Goal: Transaction & Acquisition: Purchase product/service

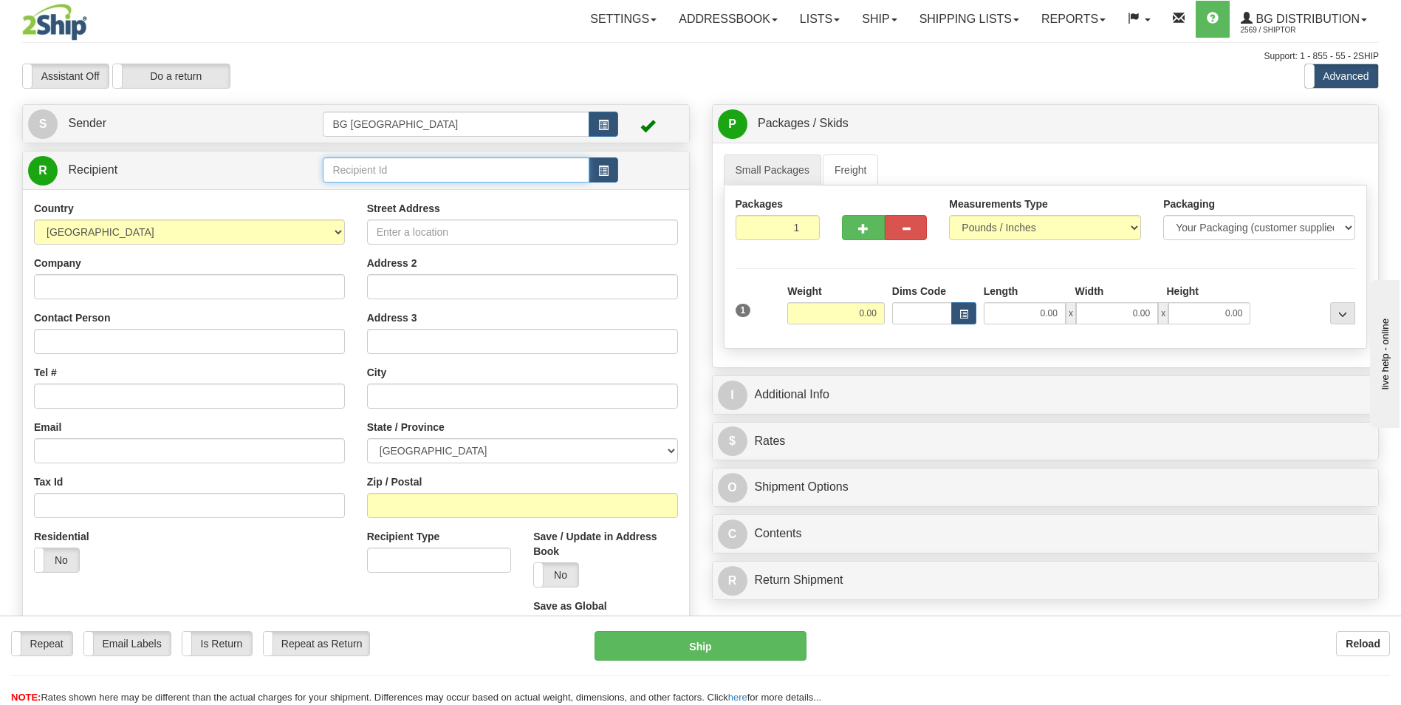
click at [419, 170] on input "text" at bounding box center [456, 169] width 266 height 25
click at [386, 187] on div "80025" at bounding box center [453, 193] width 252 height 16
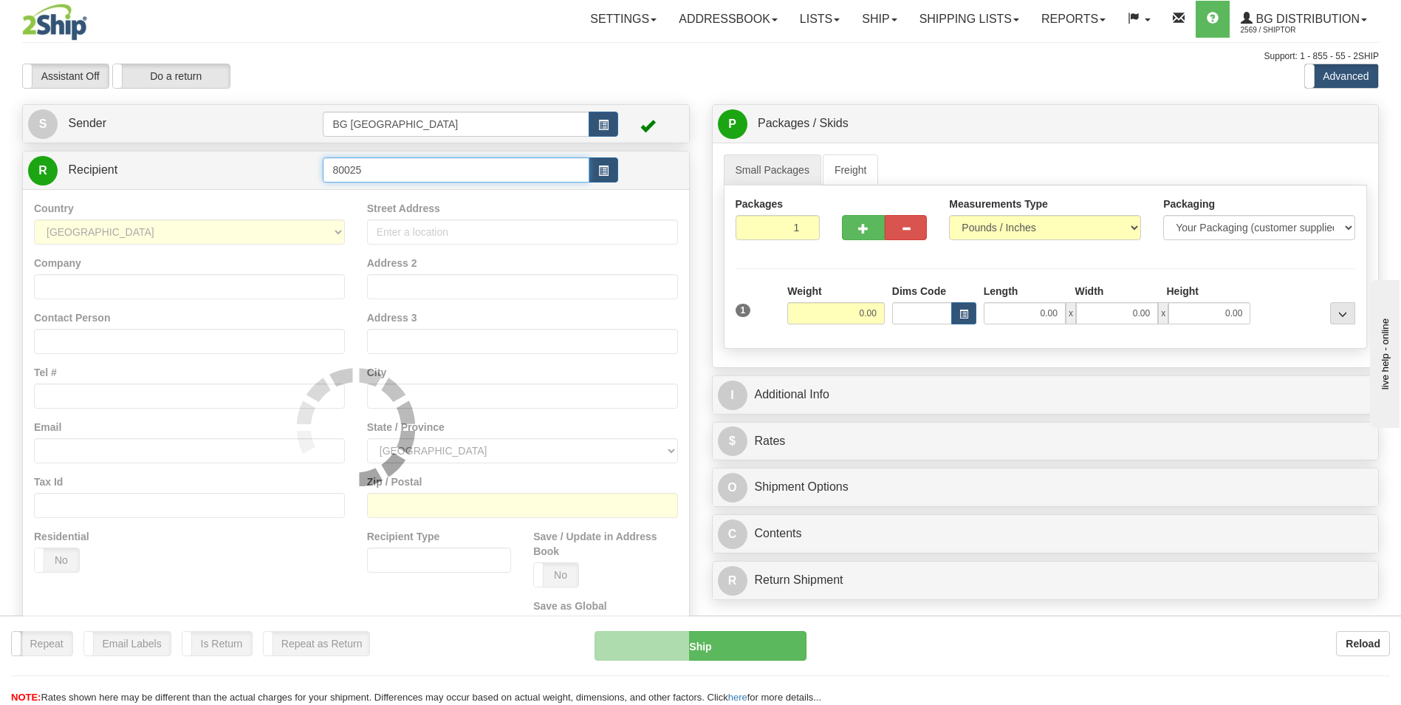
type input "80025"
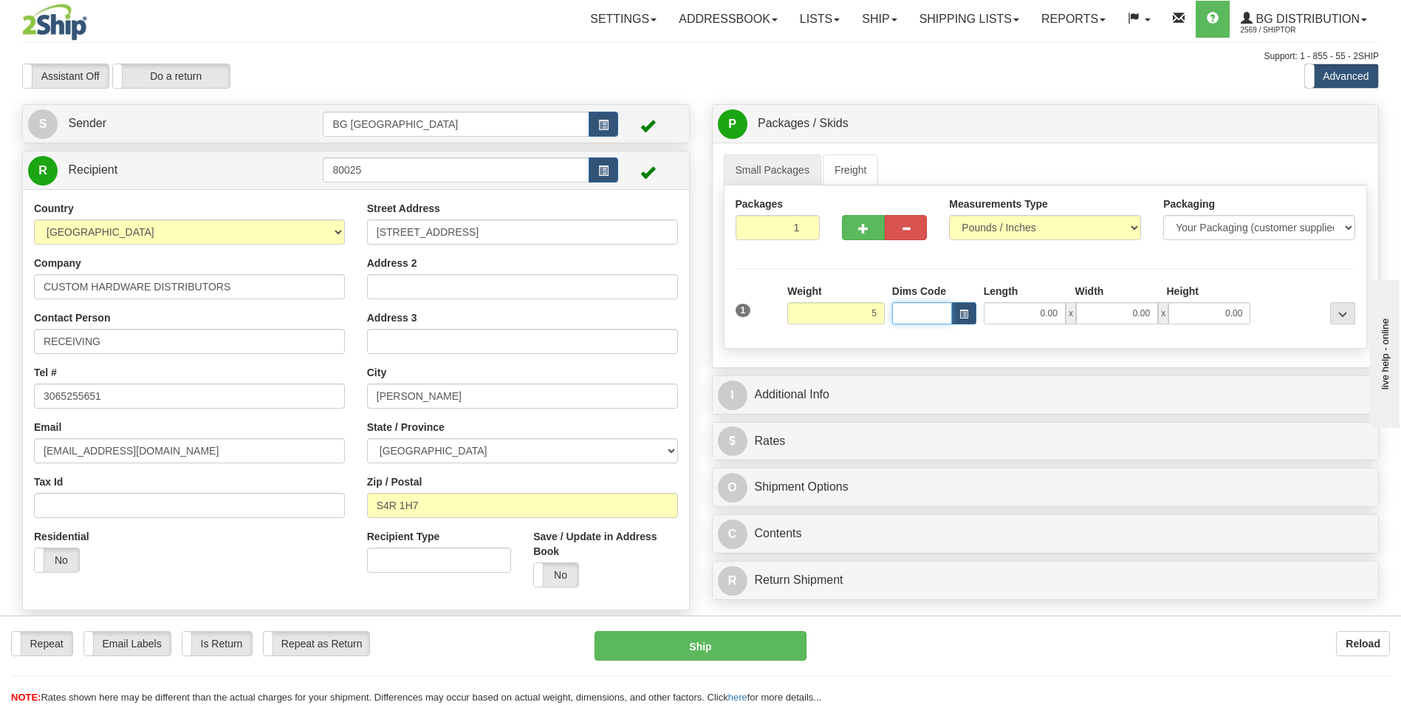
type input "5.00"
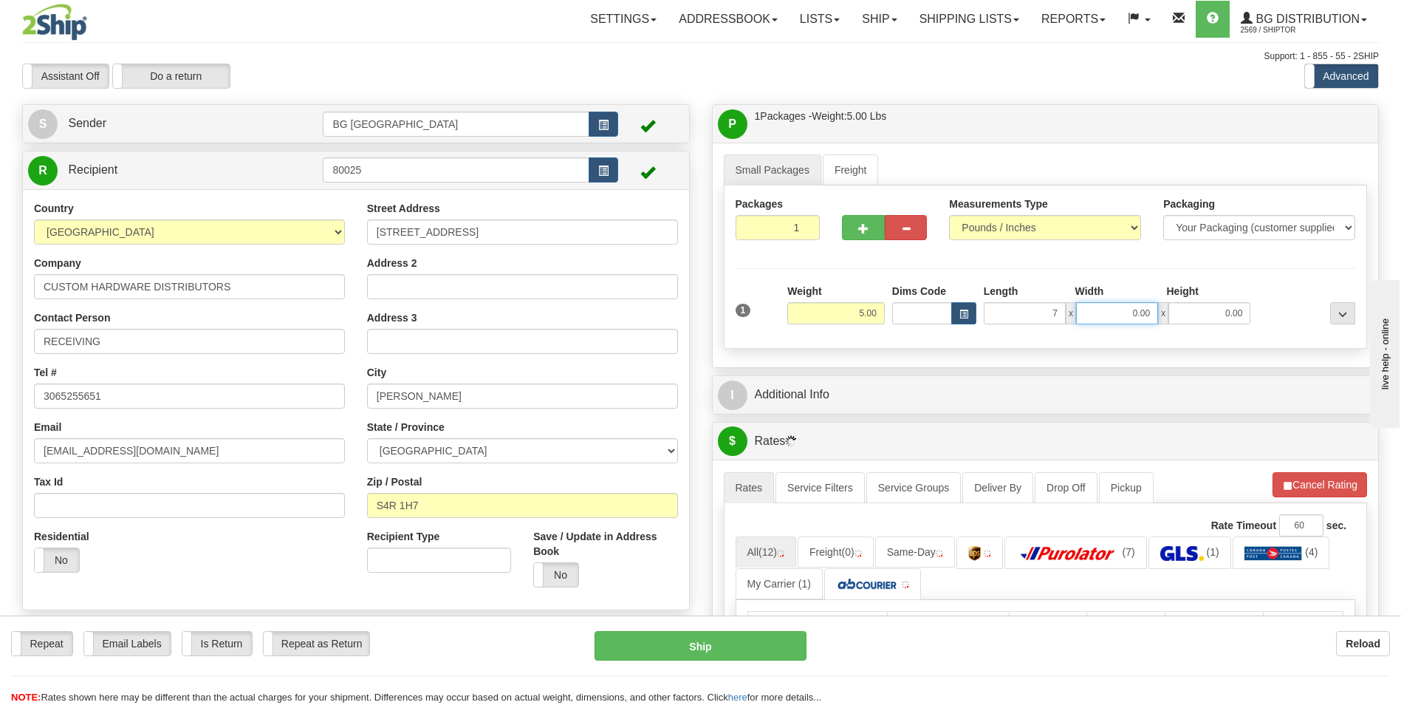
type input "7.00"
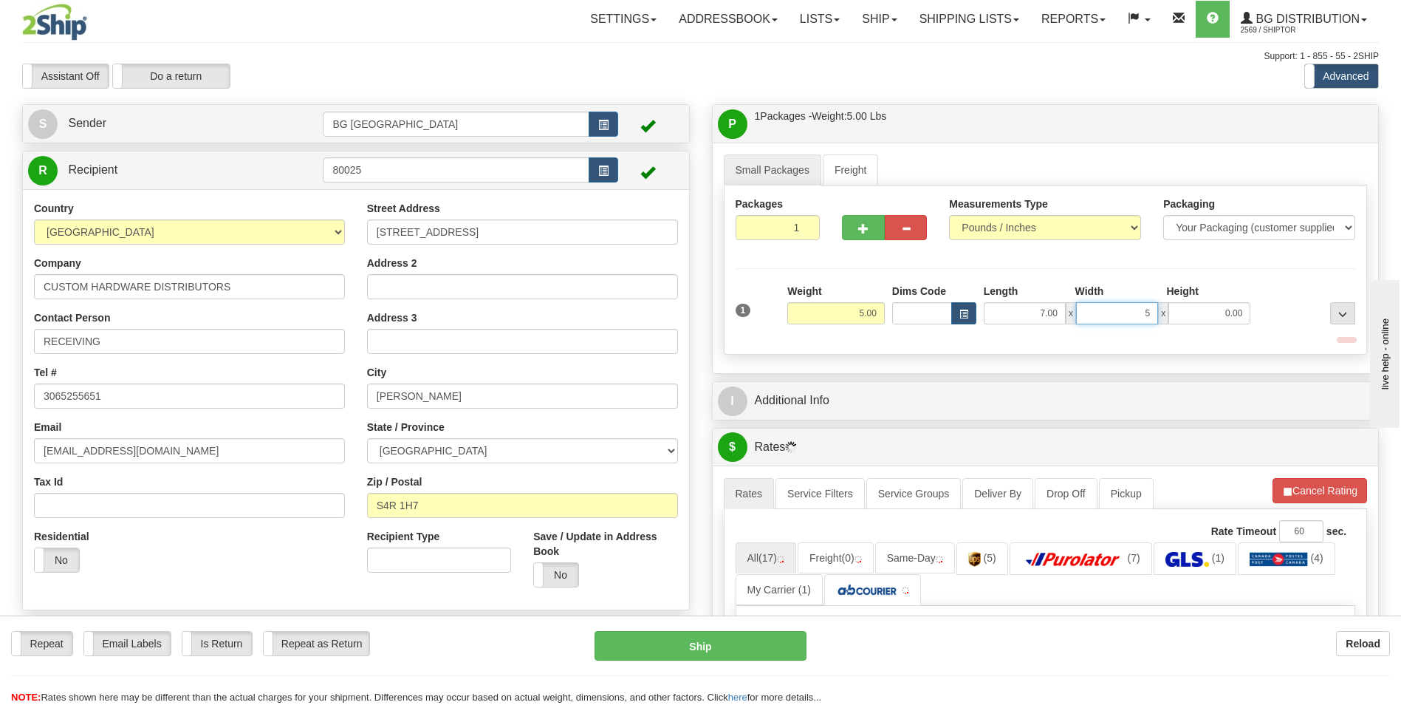
type input "5.00"
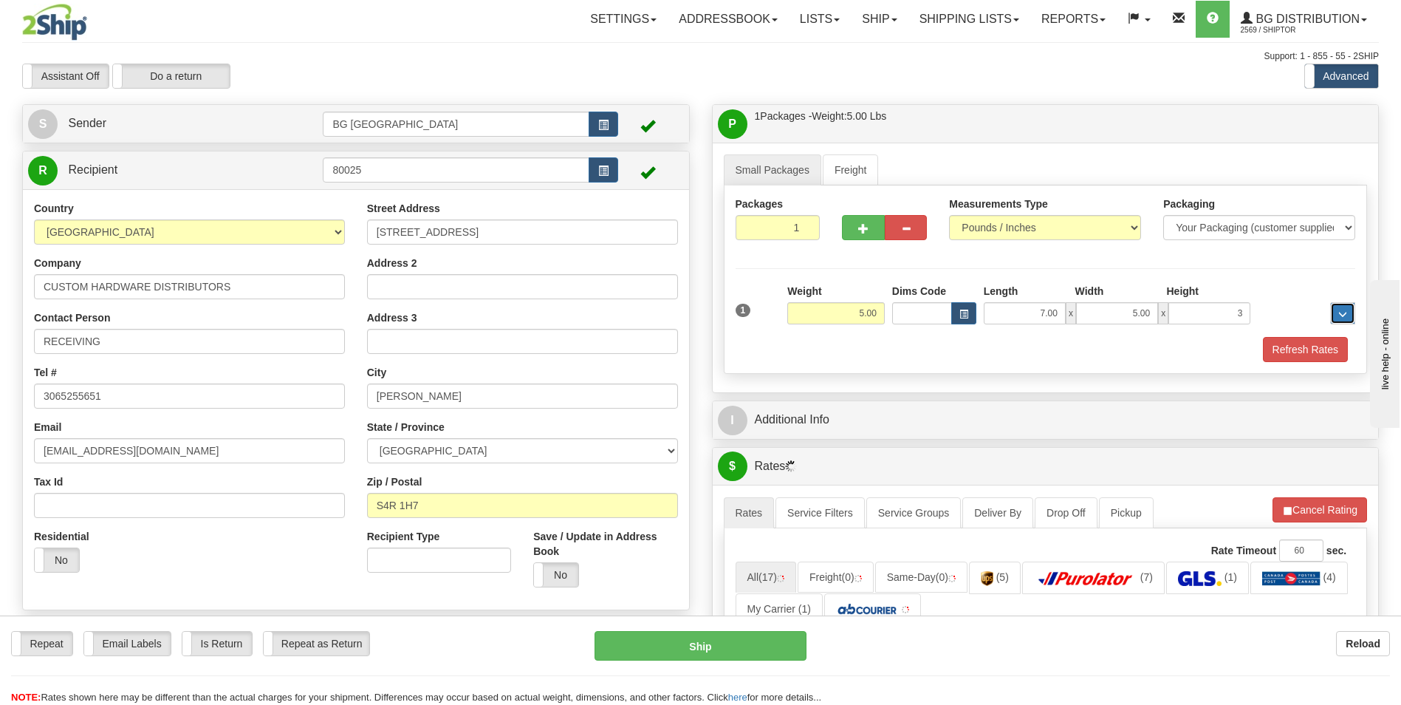
type input "3.00"
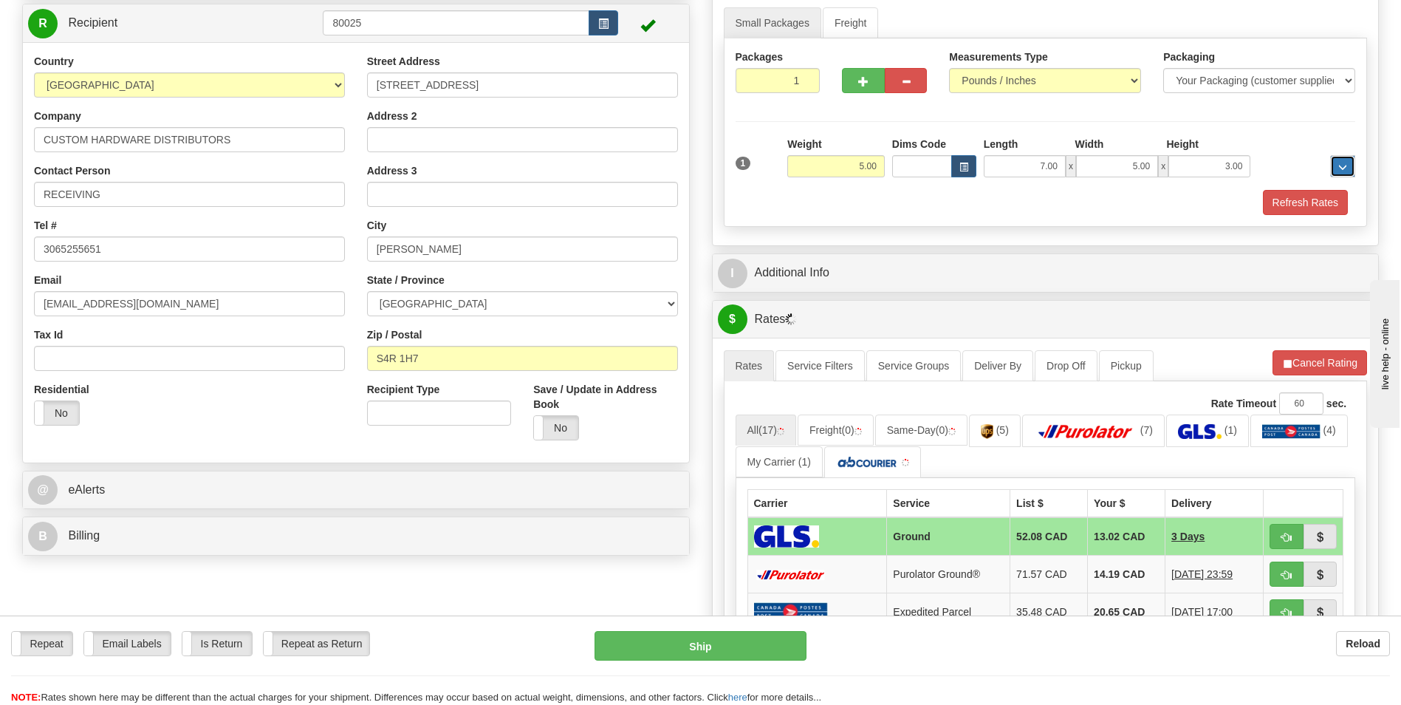
scroll to position [148, 0]
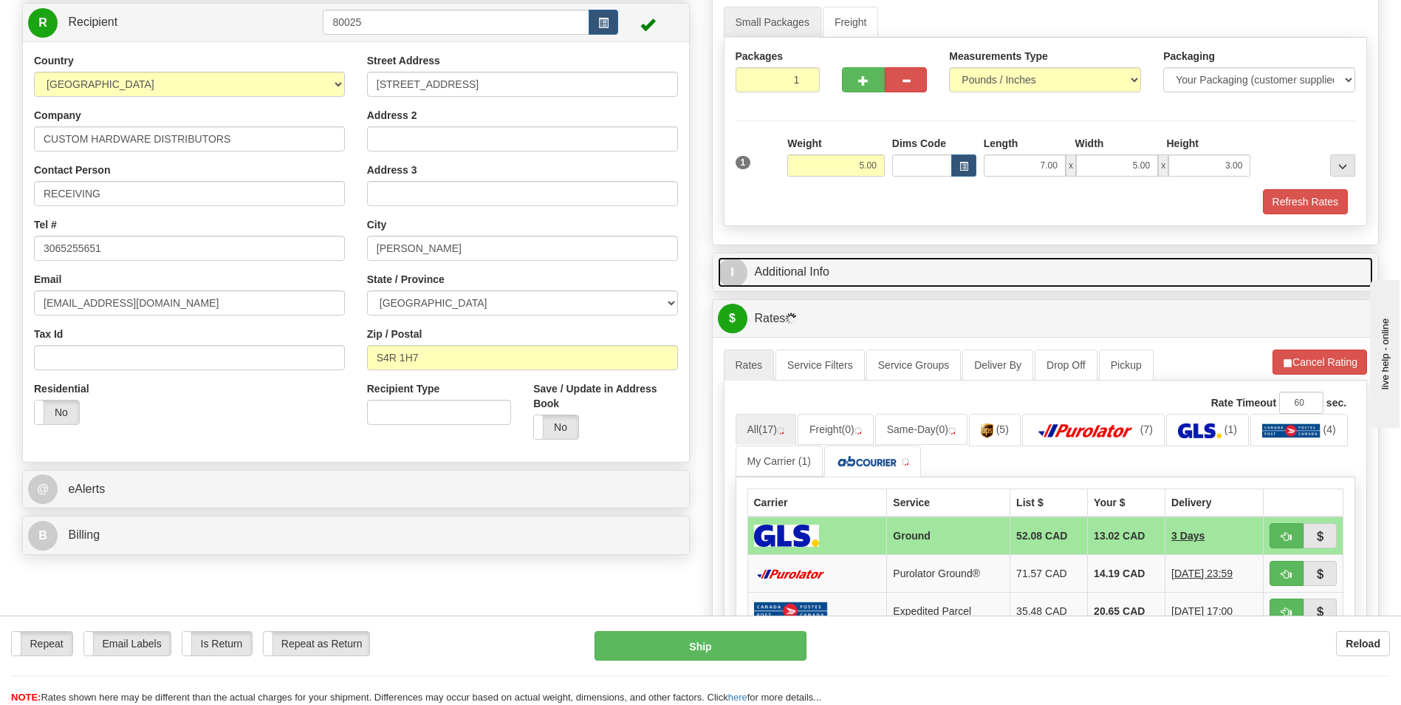
click at [858, 271] on link "I Additional Info" at bounding box center [1046, 272] width 656 height 30
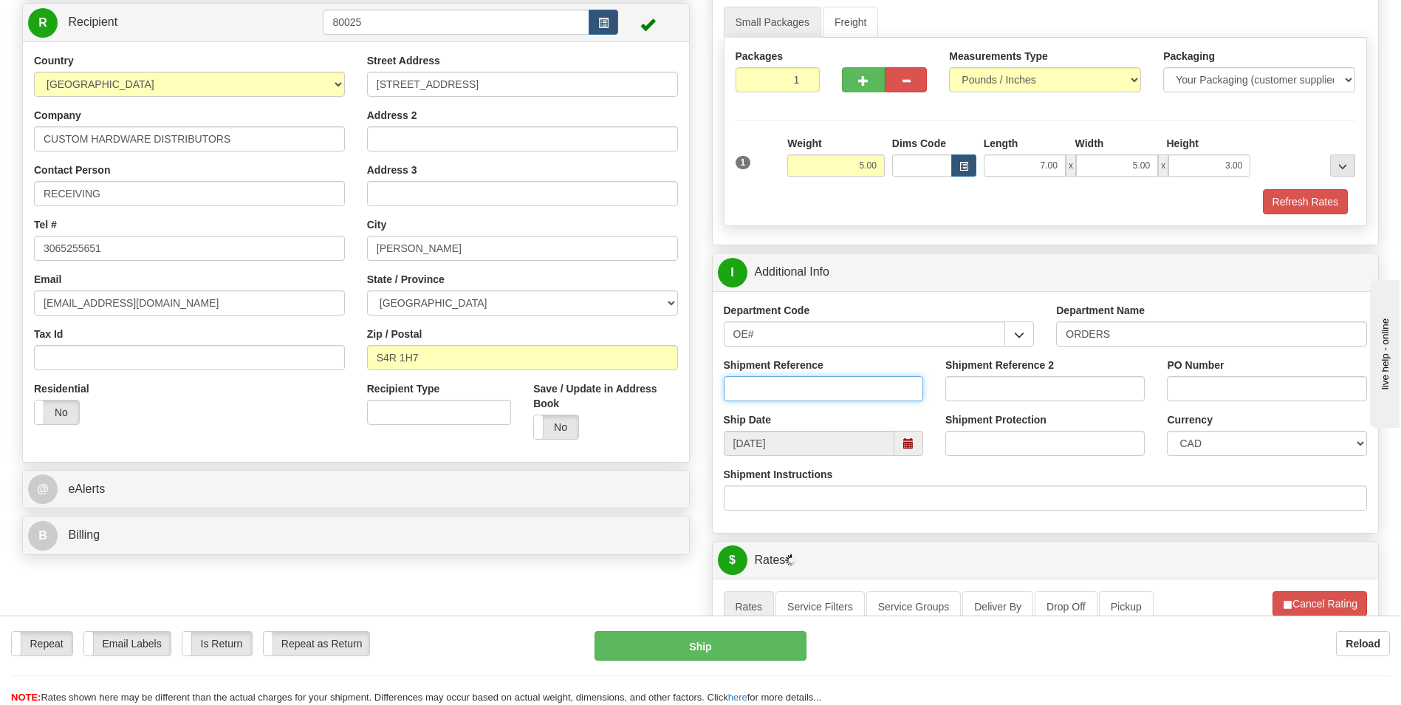
click at [821, 389] on input "Shipment Reference" at bounding box center [823, 388] width 199 height 25
type input "70183456-00"
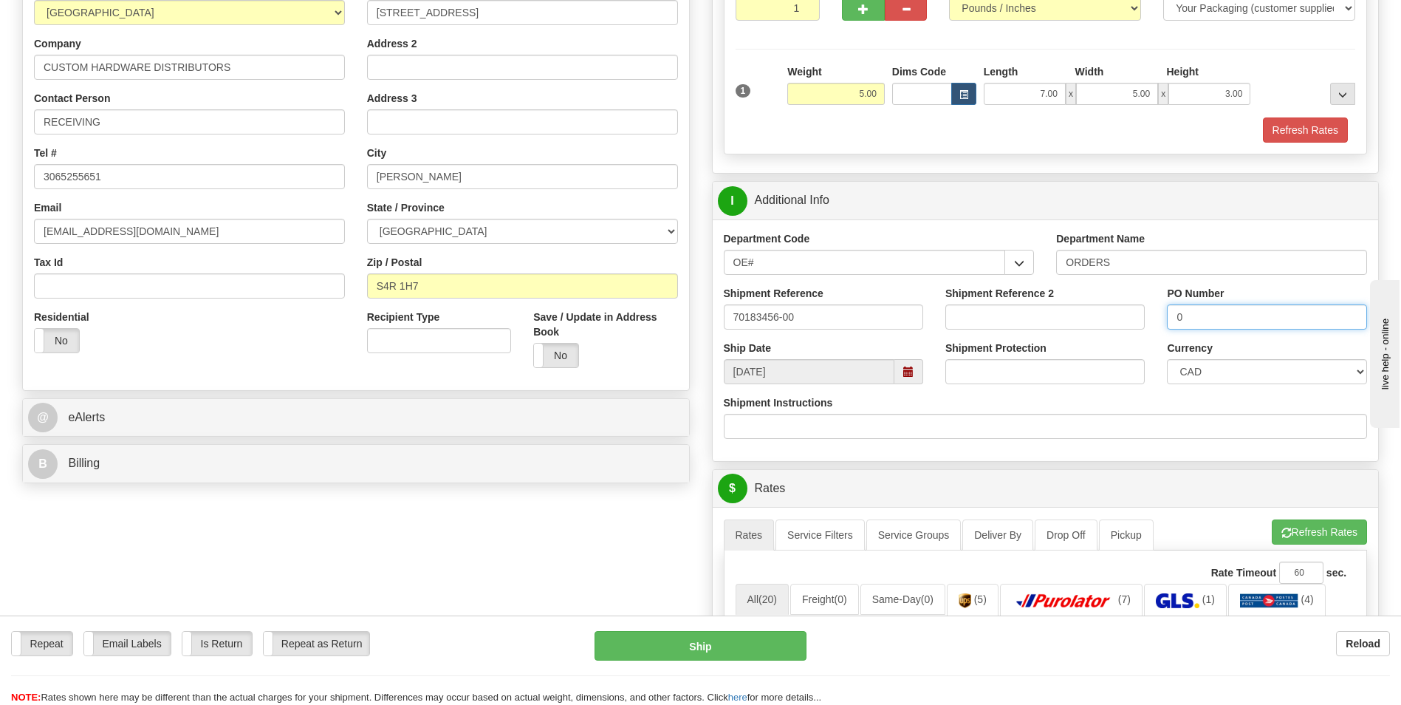
scroll to position [369, 0]
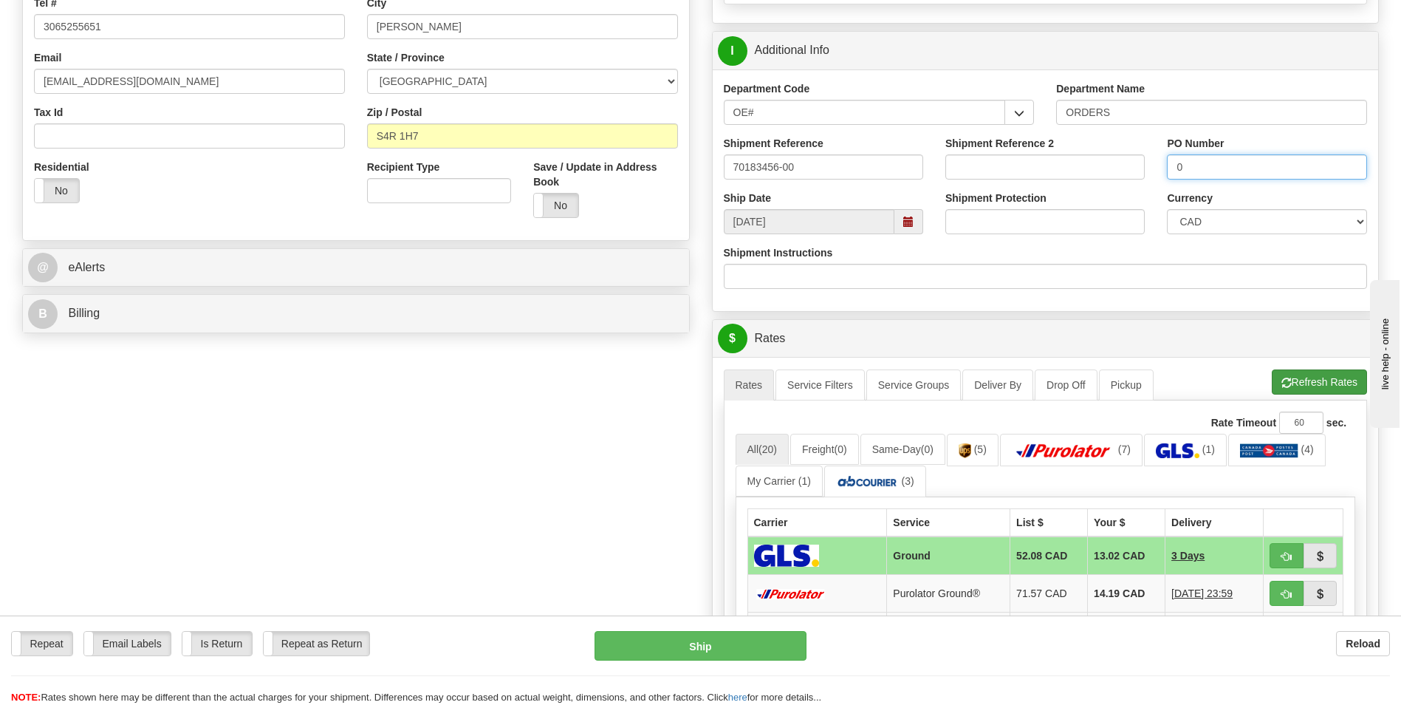
type input "0"
click at [1303, 372] on button "Refresh Rates" at bounding box center [1319, 381] width 95 height 25
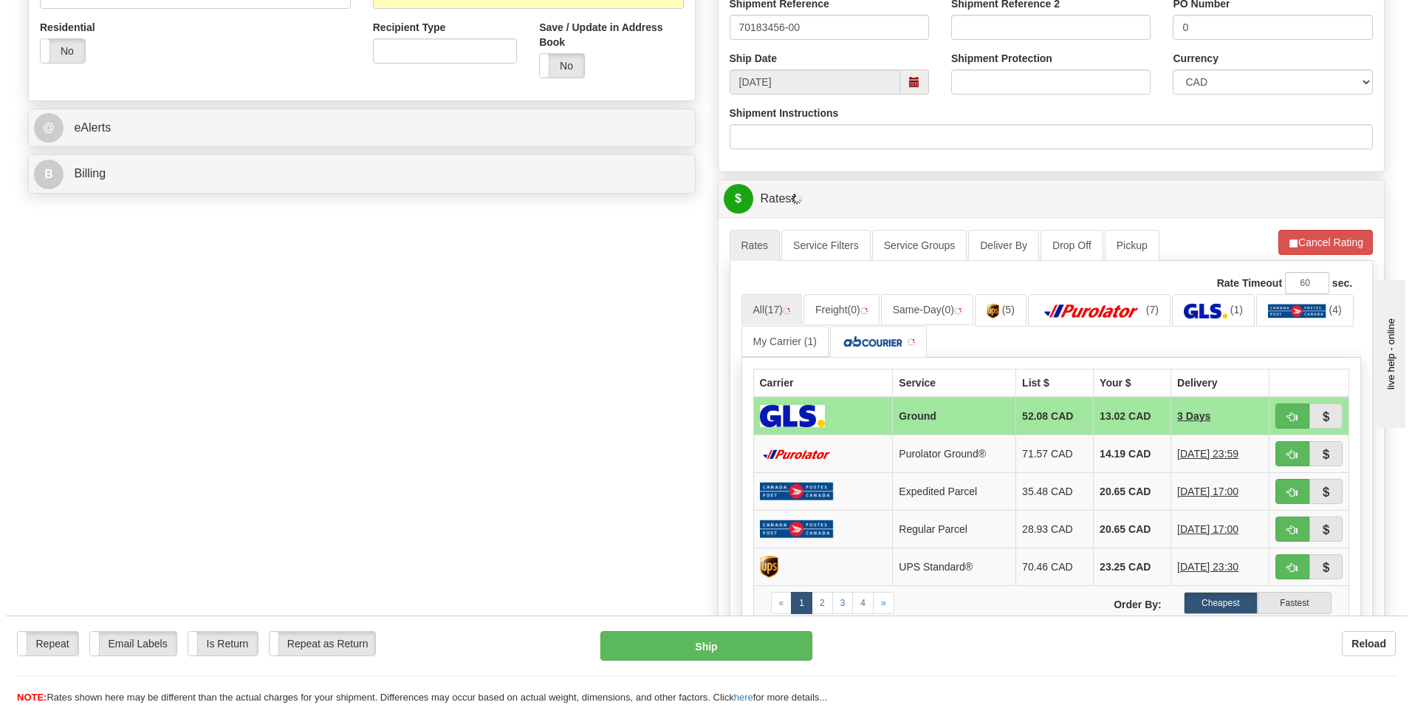
scroll to position [517, 0]
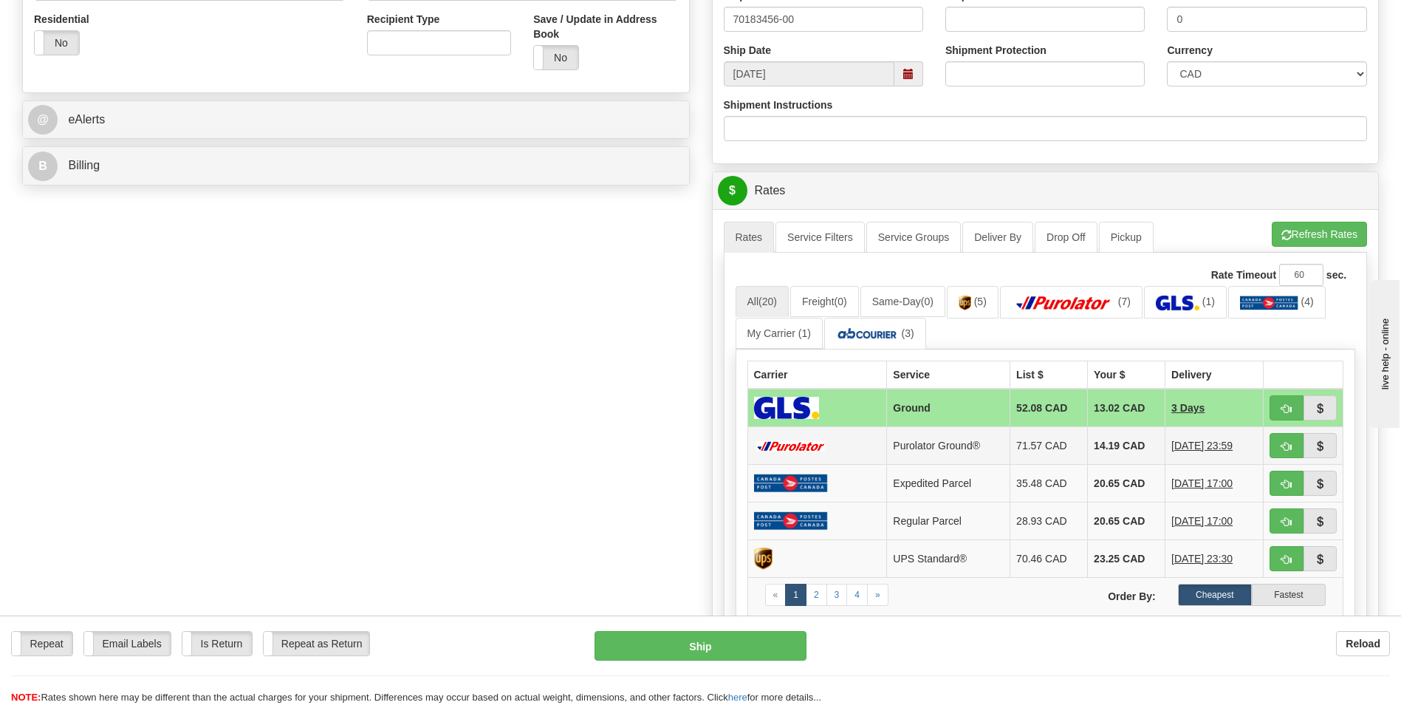
click at [1098, 440] on td "14.19 CAD" at bounding box center [1127, 446] width 78 height 38
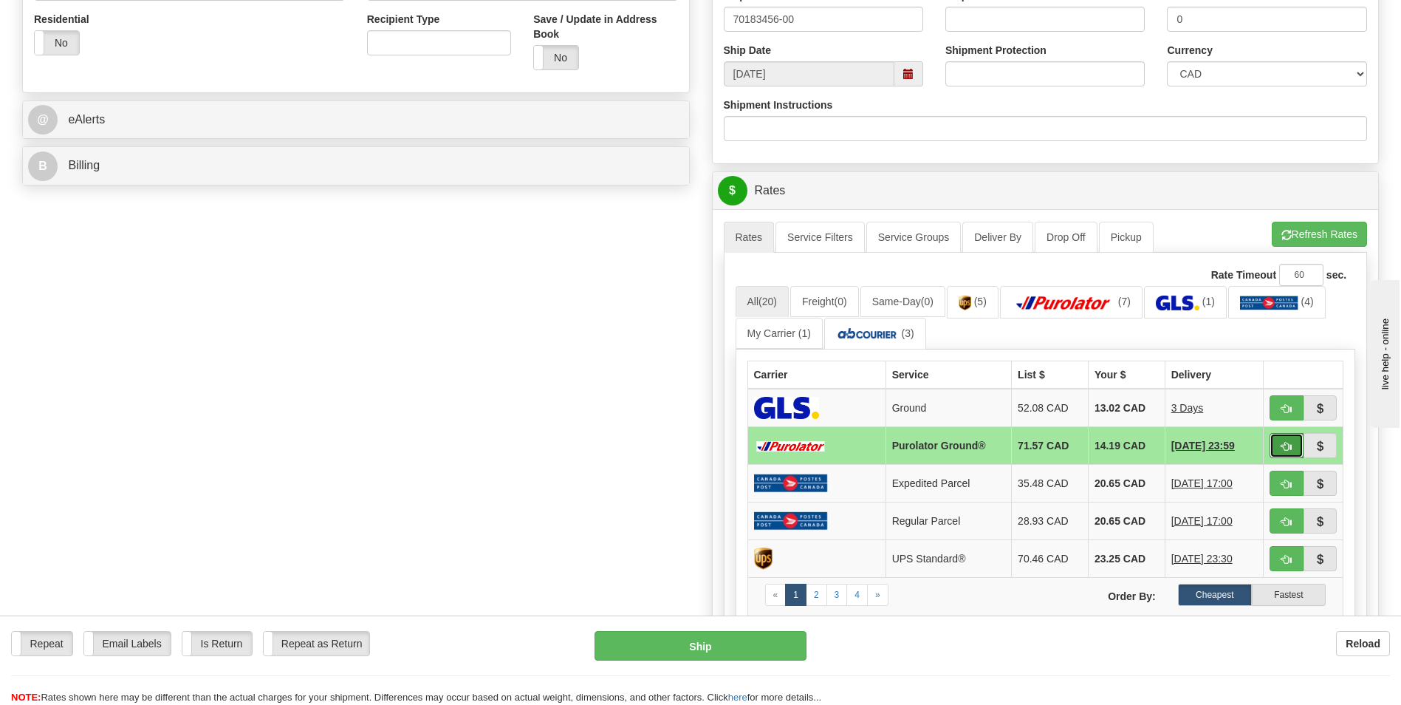
click at [1276, 451] on button "button" at bounding box center [1287, 445] width 34 height 25
type input "260"
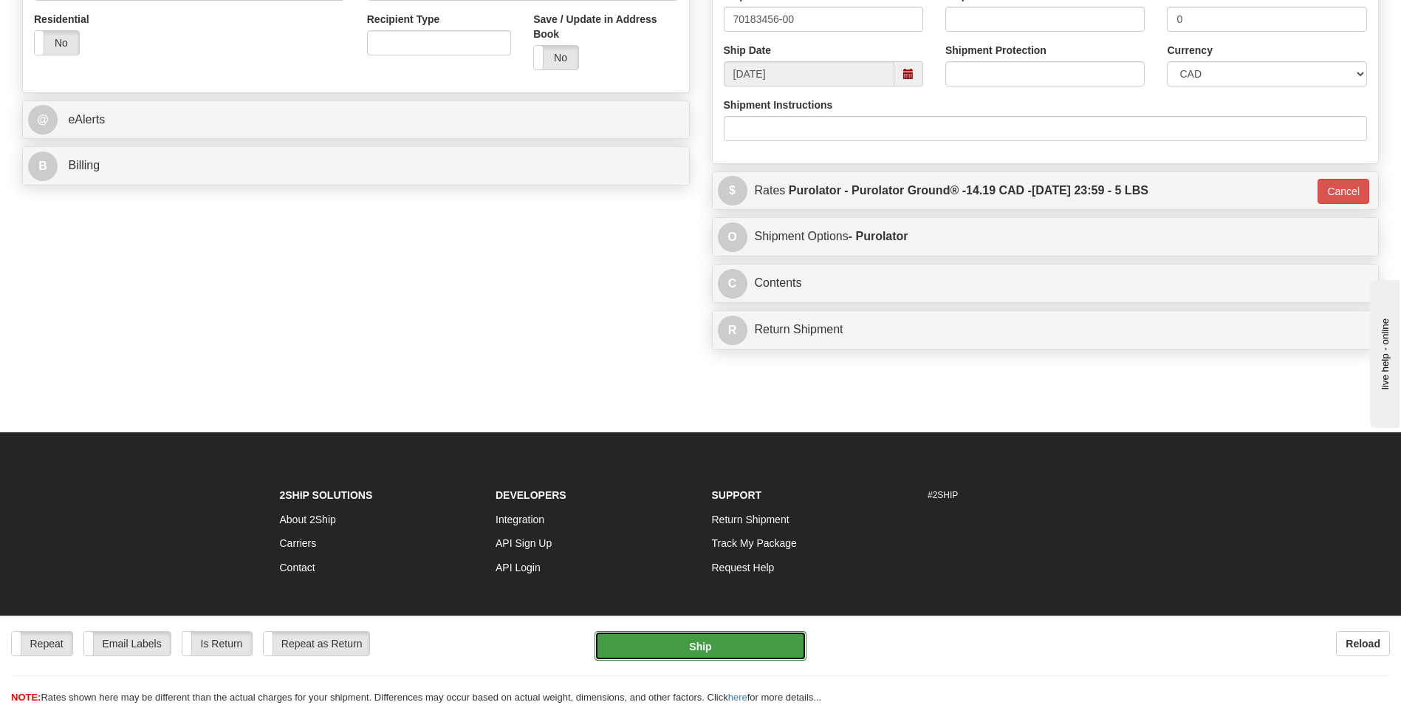
click at [684, 659] on button "Ship" at bounding box center [700, 646] width 211 height 30
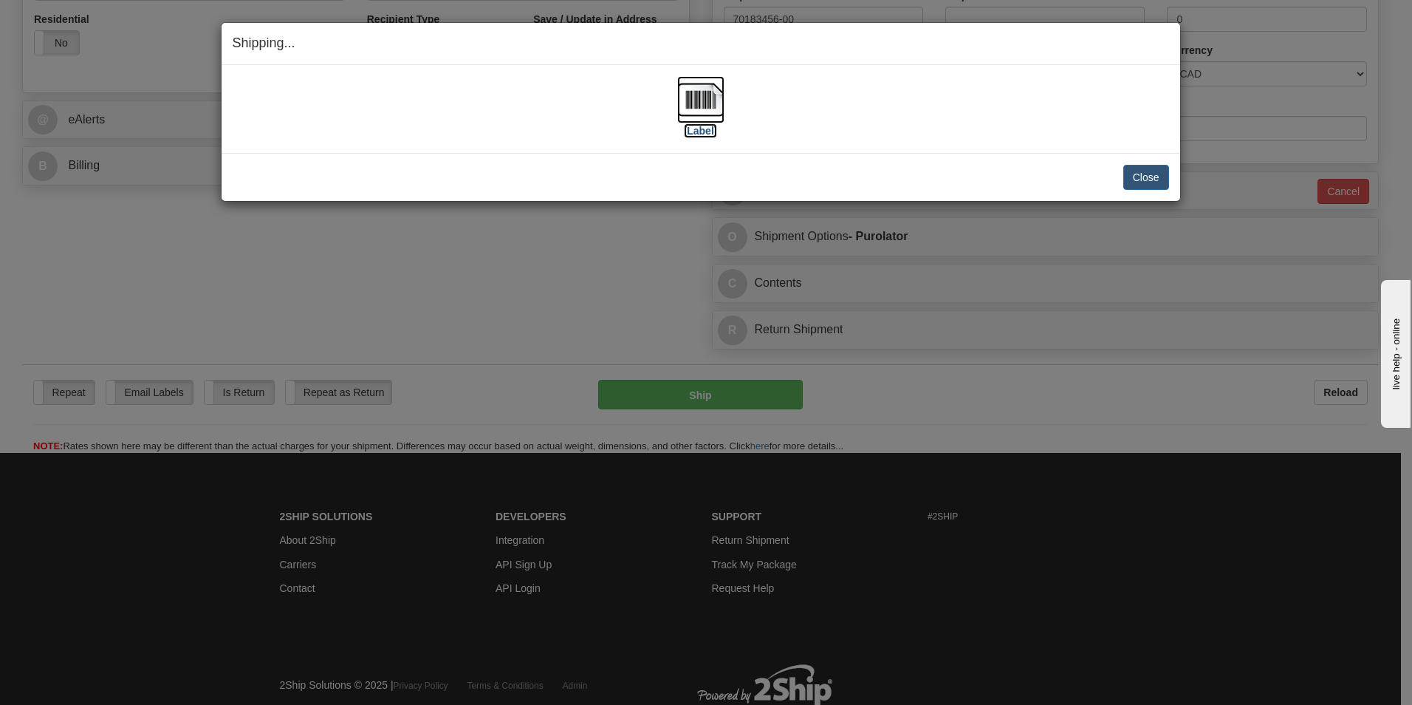
click at [690, 102] on img at bounding box center [700, 99] width 47 height 47
click at [1074, 332] on div "Shipping... Your SHIPMENT will EXPIRE in [Label] IMPORTANT NOTICE Embassy / Con…" at bounding box center [706, 352] width 1412 height 705
click at [1127, 170] on button "Close" at bounding box center [1147, 177] width 46 height 25
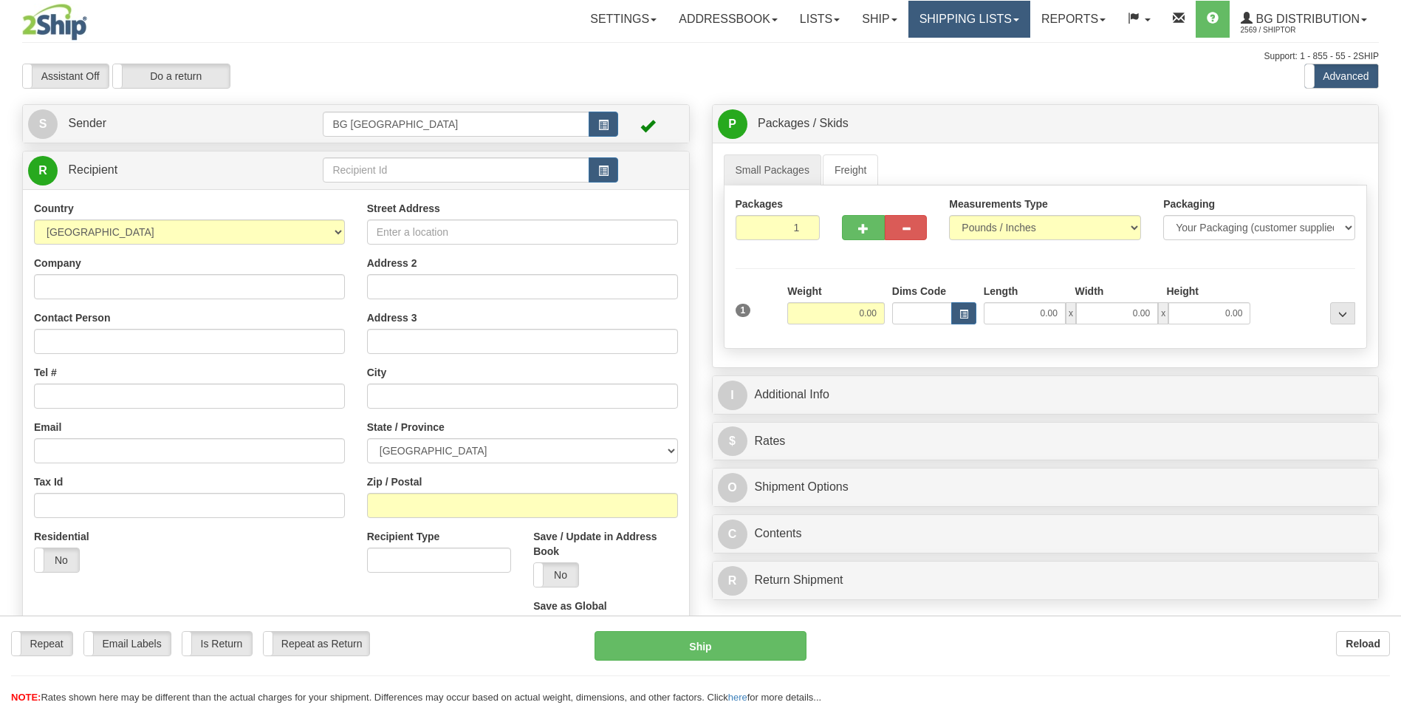
drag, startPoint x: 0, startPoint y: 0, endPoint x: 967, endPoint y: 21, distance: 967.2
click at [967, 21] on div "Toggle navigation Settings Shipping Preferences Fields Preferences New" at bounding box center [700, 420] width 1401 height 840
click at [962, 24] on link "Shipping lists" at bounding box center [970, 19] width 122 height 37
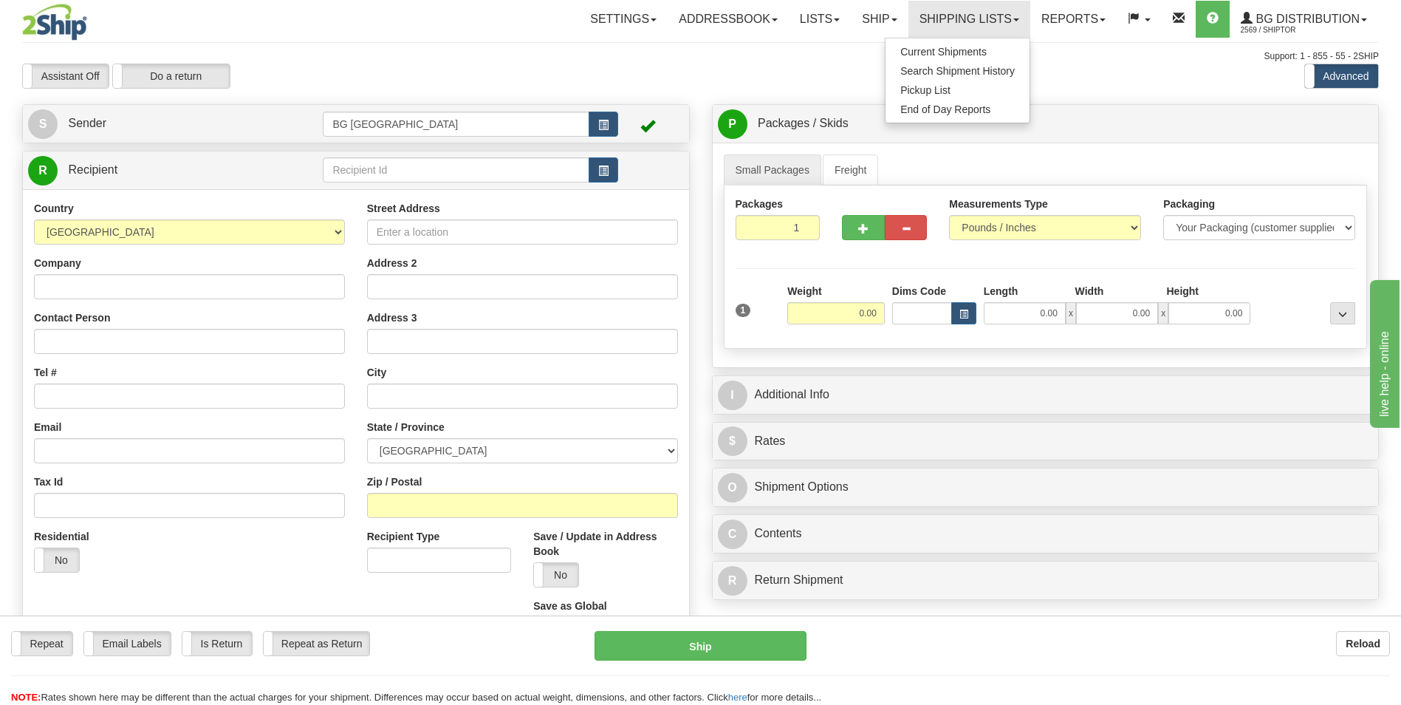
click at [948, 38] on ul "Current Shipments Search Shipment History Pickup List End of Day Reports" at bounding box center [958, 81] width 146 height 86
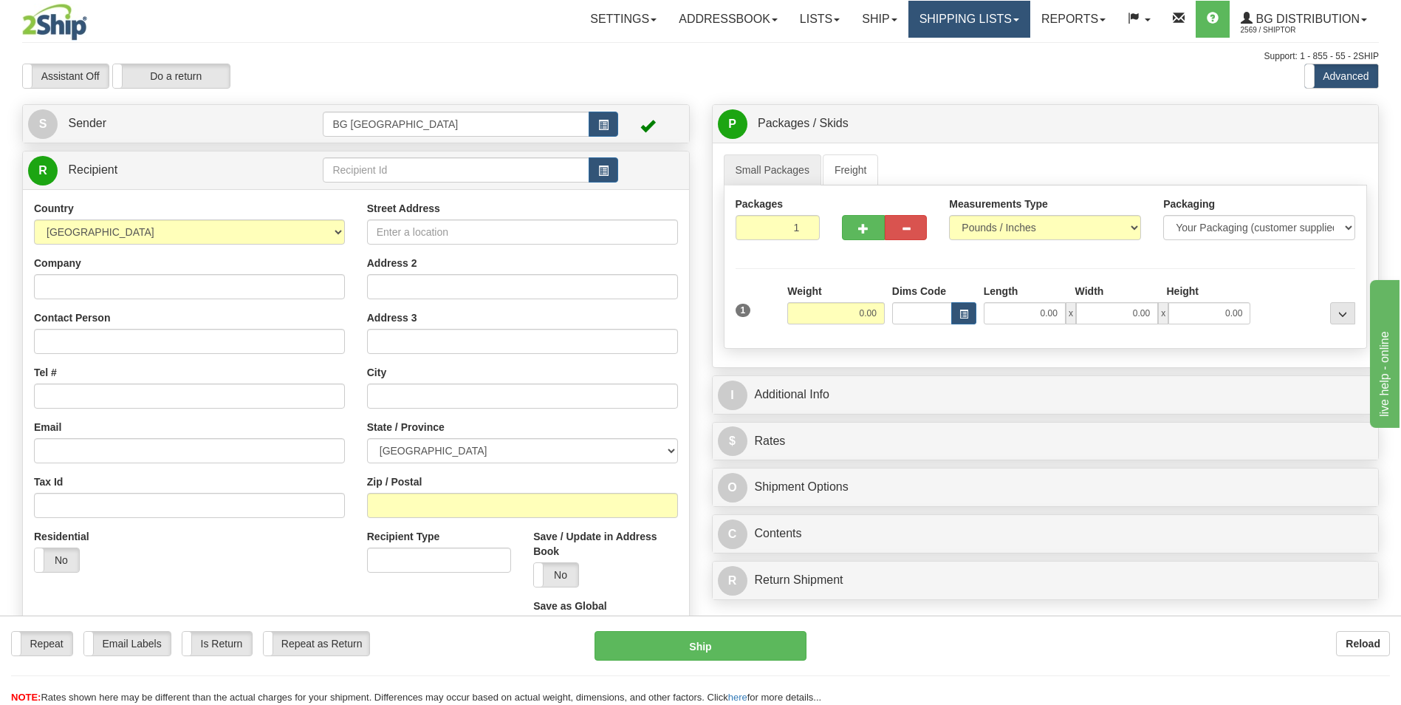
click at [949, 21] on link "Shipping lists" at bounding box center [970, 19] width 122 height 37
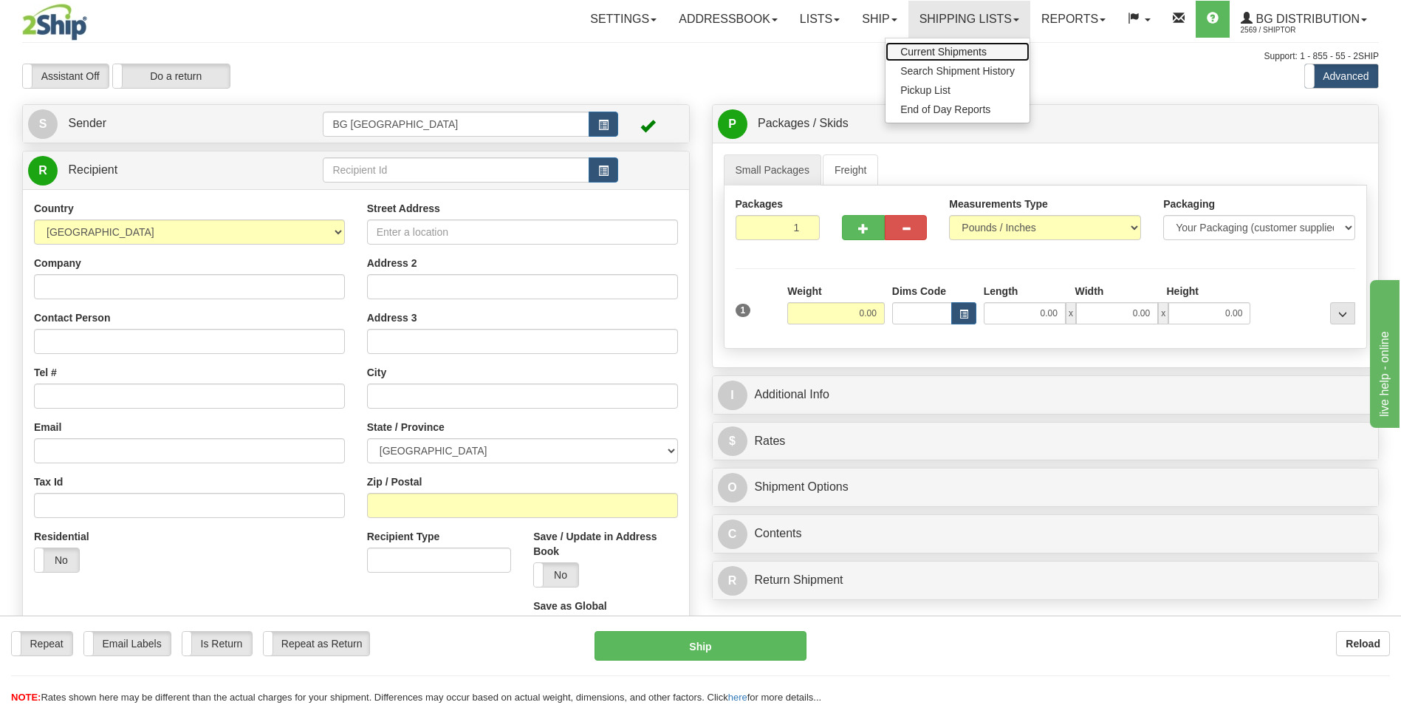
click at [928, 58] on link "Current Shipments" at bounding box center [958, 51] width 144 height 19
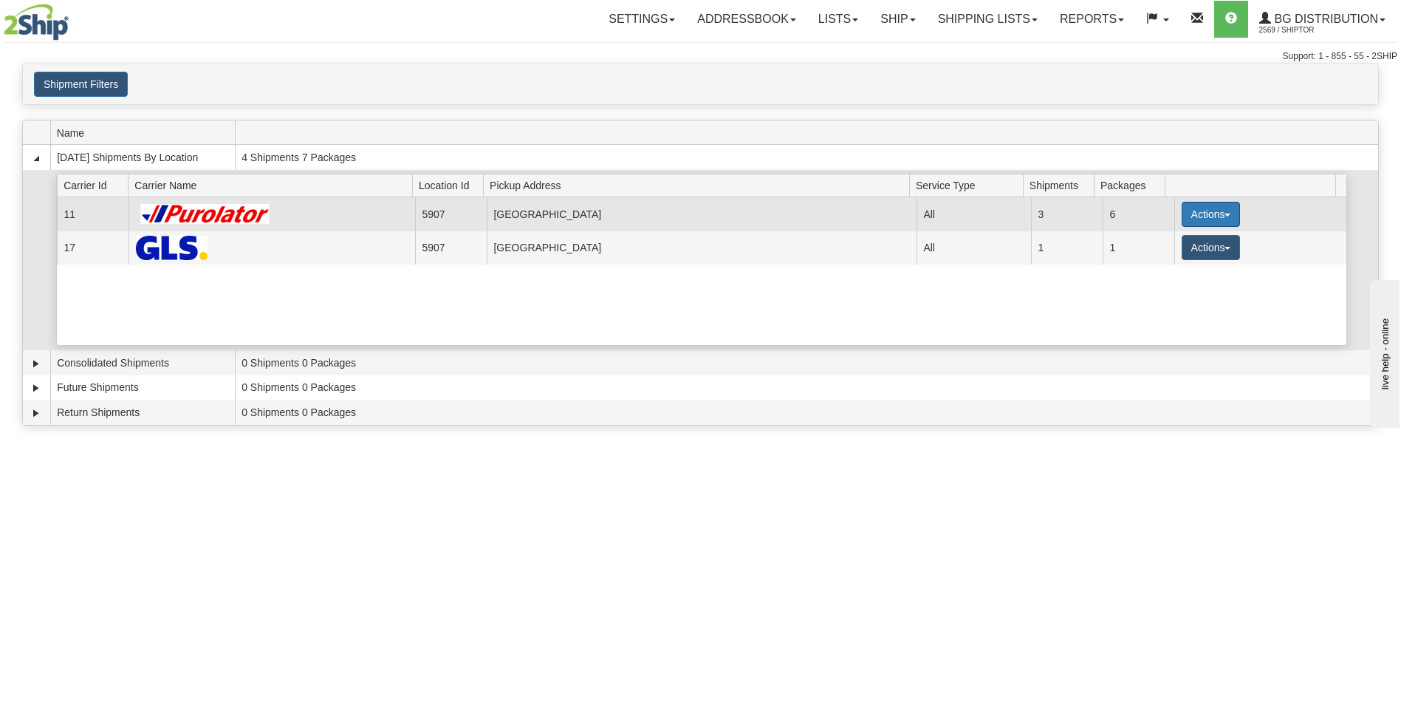
click at [1194, 202] on button "Actions" at bounding box center [1211, 214] width 59 height 25
click at [1152, 236] on span "Details" at bounding box center [1156, 241] width 40 height 10
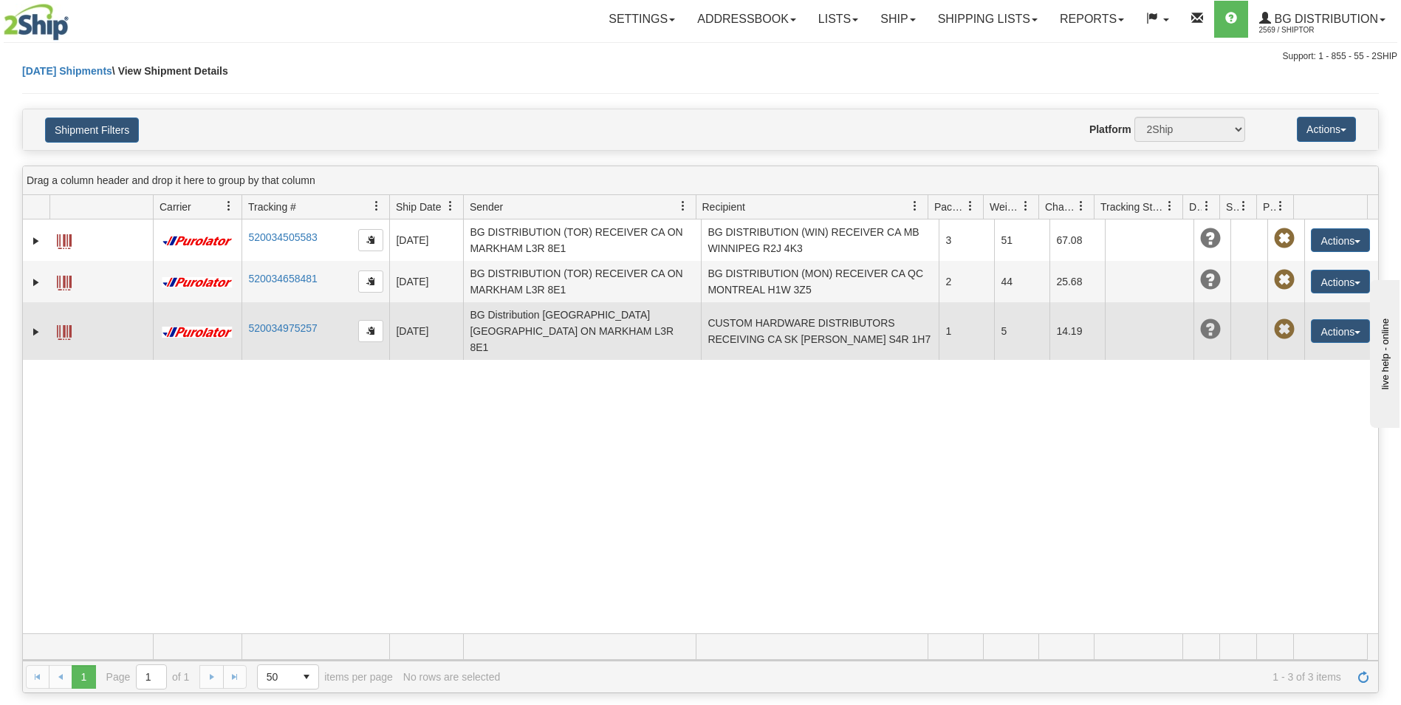
click at [788, 321] on td "CUSTOM HARDWARE DISTRIBUTORS RECEIVING CA SK REGINA S4R 1H7" at bounding box center [820, 331] width 238 height 58
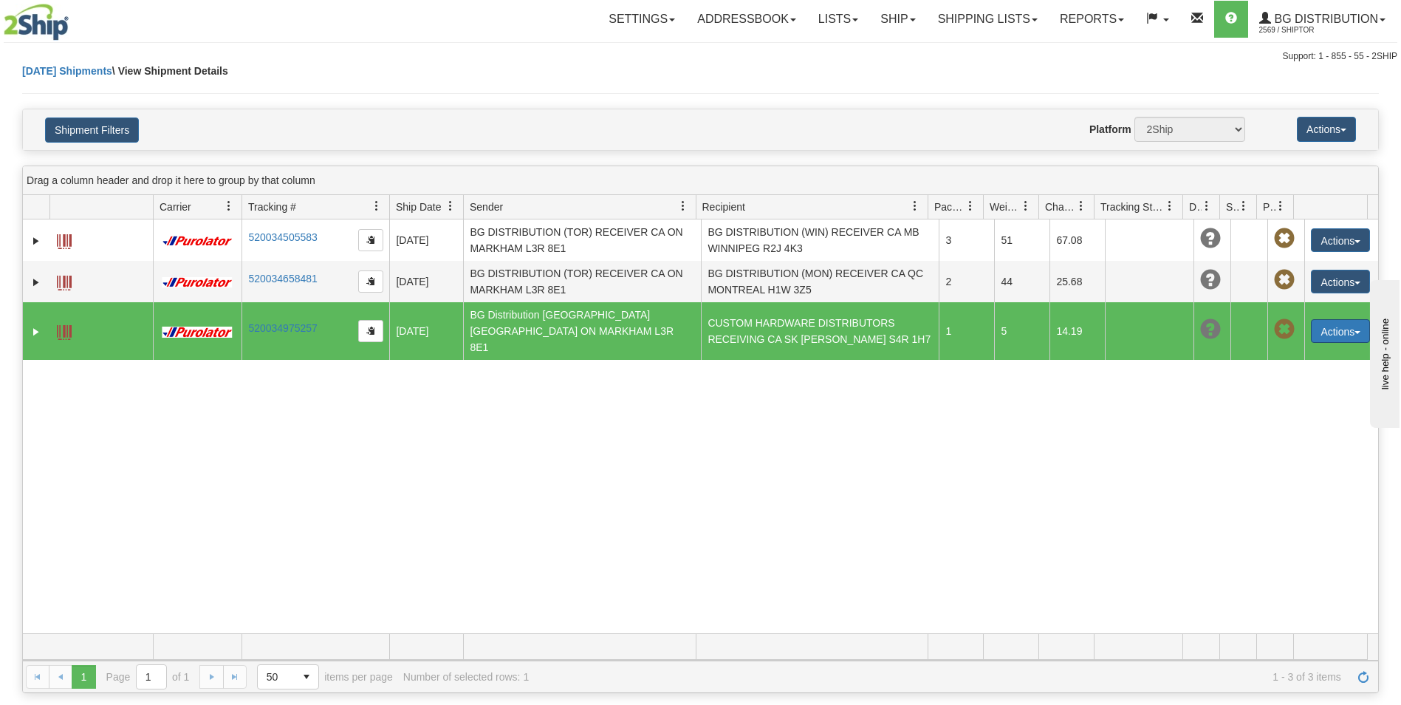
click at [1330, 319] on button "Actions" at bounding box center [1340, 331] width 59 height 24
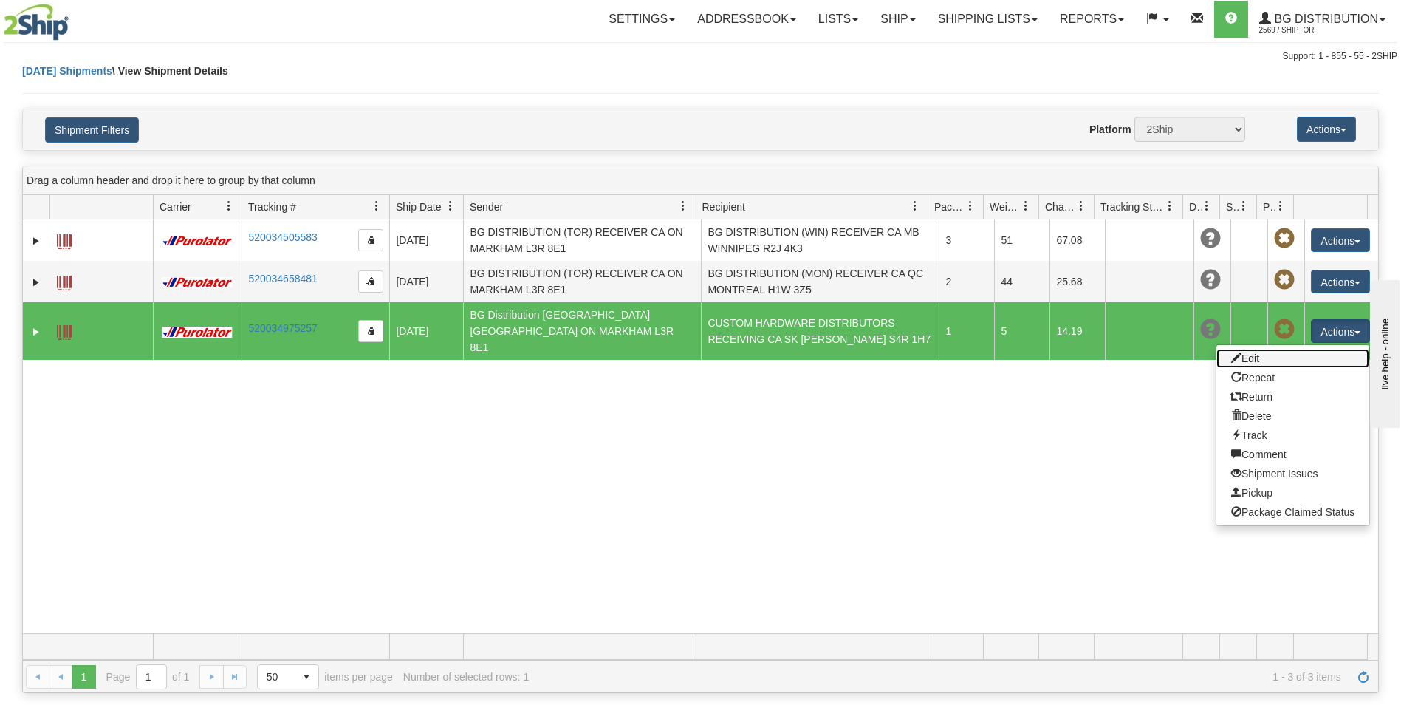
click at [1293, 353] on link "Edit" at bounding box center [1293, 358] width 153 height 19
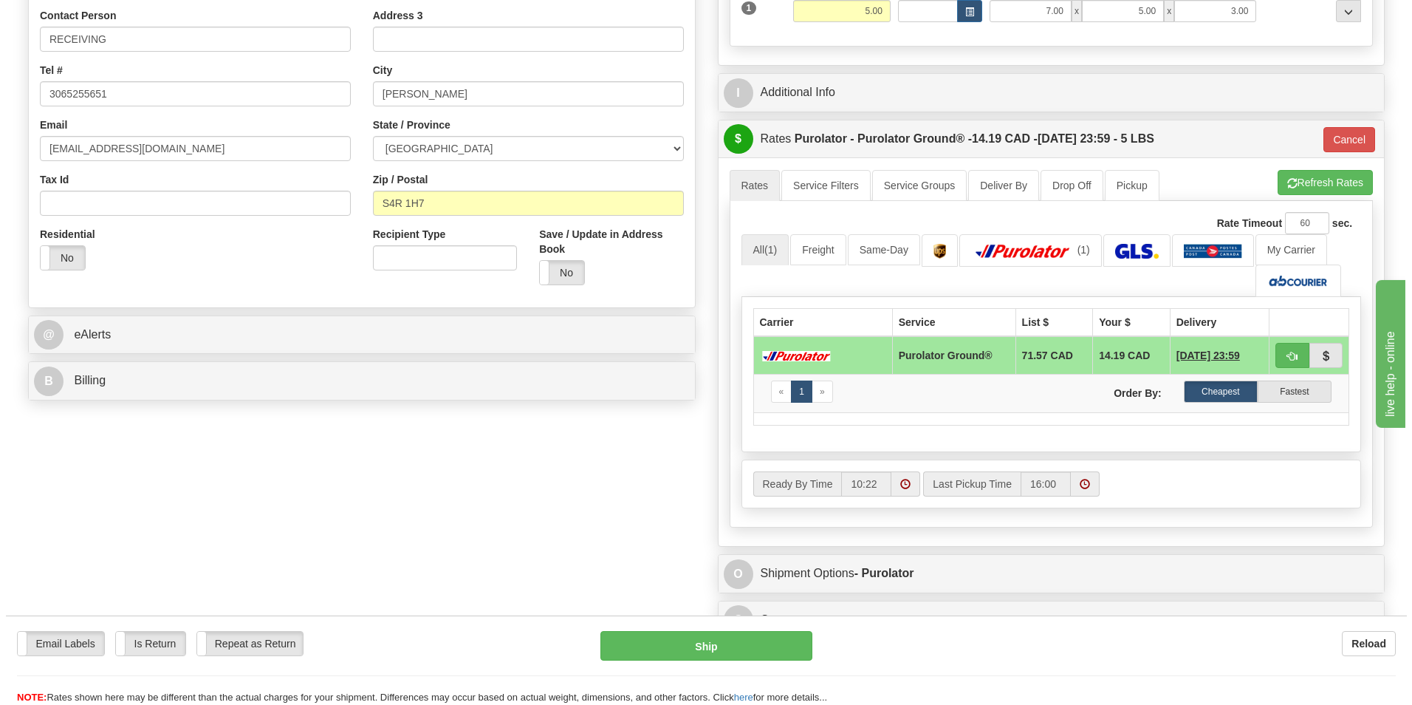
scroll to position [295, 0]
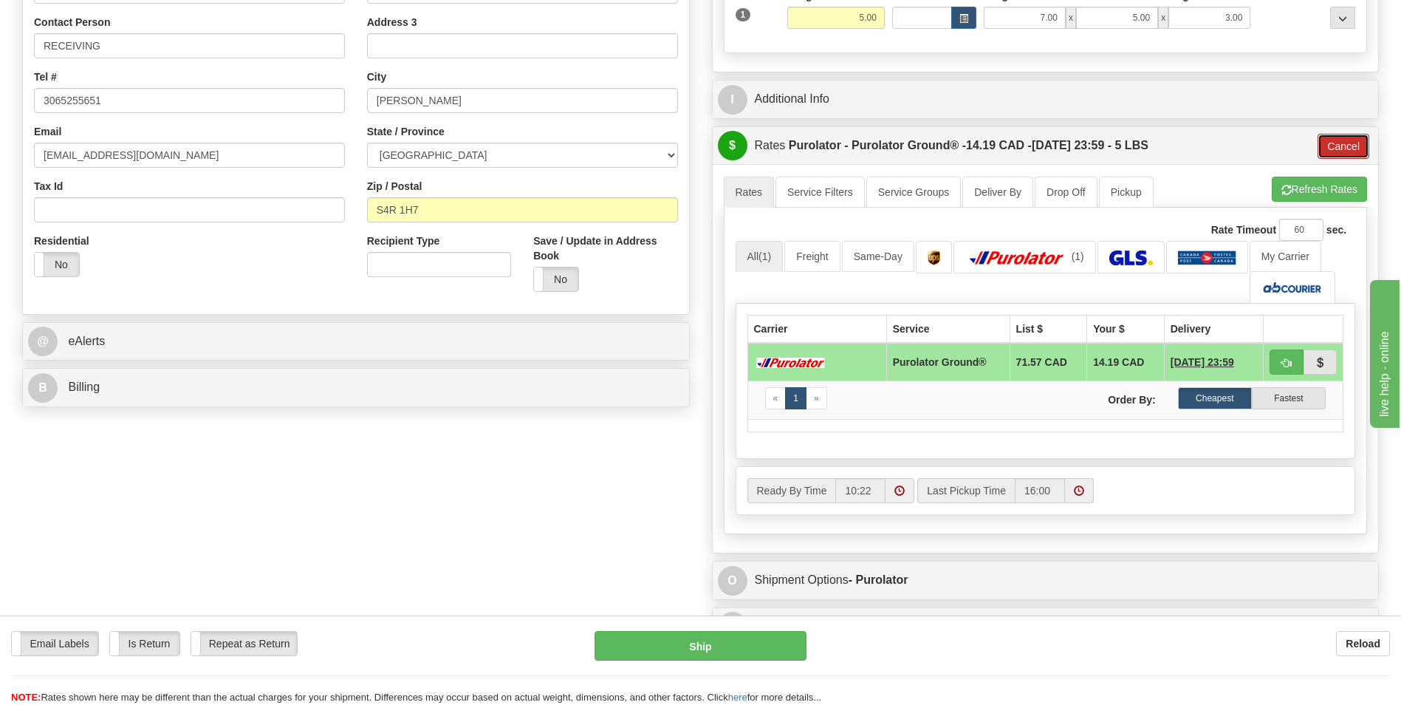
click at [1342, 137] on button "Cancel" at bounding box center [1344, 146] width 52 height 25
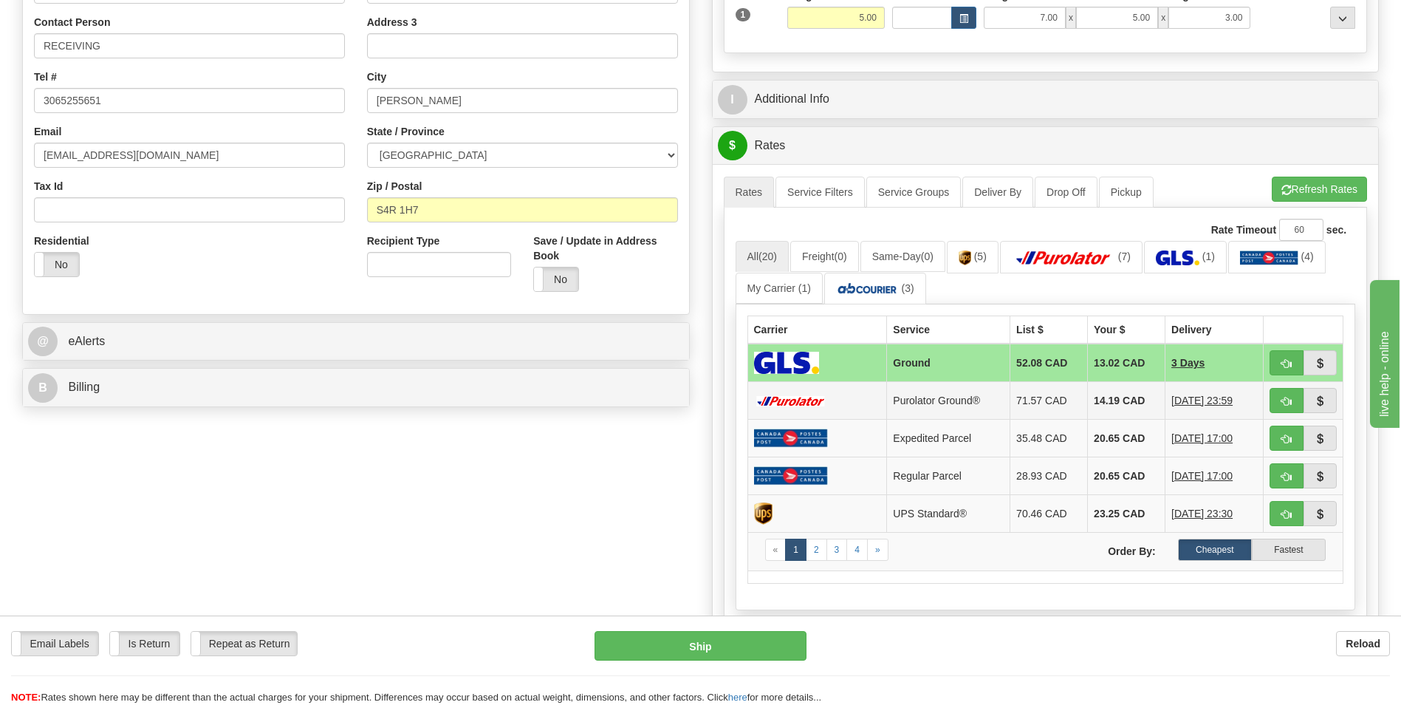
click at [1109, 394] on td "14.19 CAD" at bounding box center [1127, 401] width 78 height 38
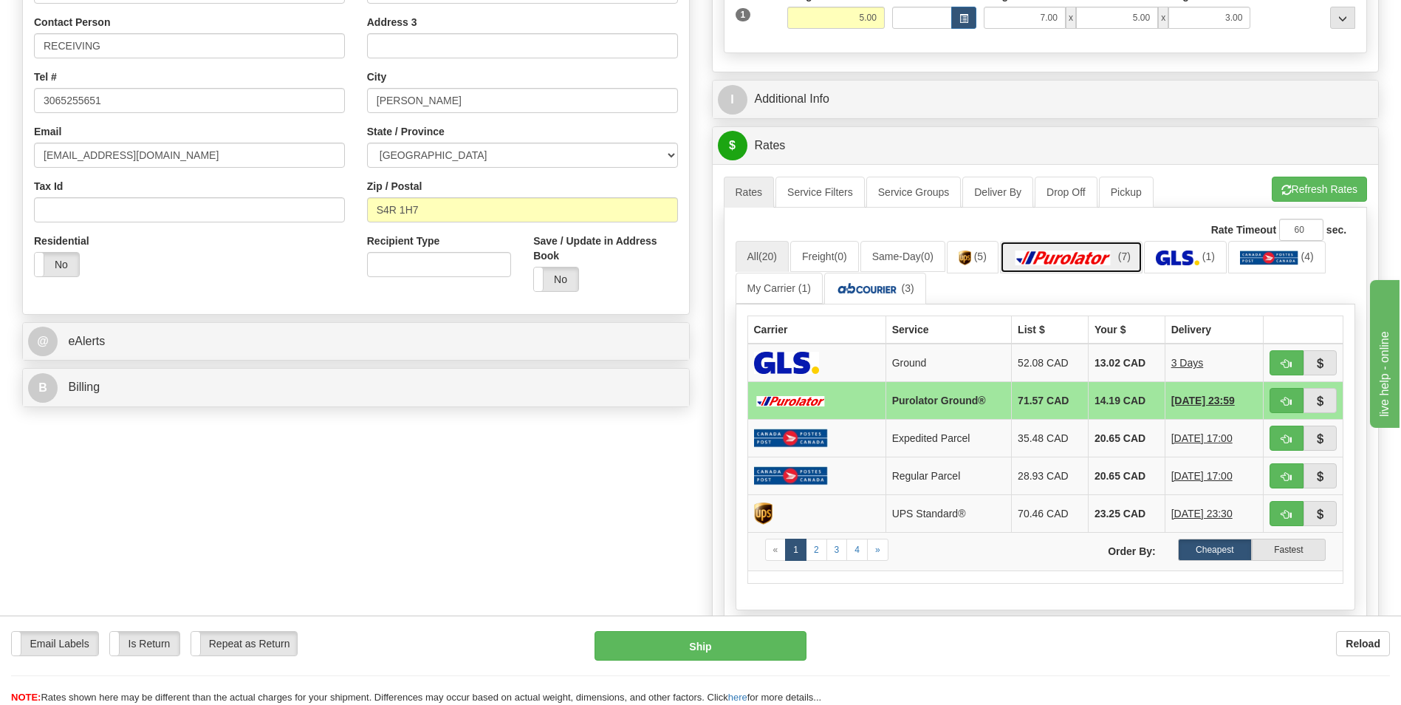
click at [1064, 268] on link "(7)" at bounding box center [1071, 257] width 143 height 32
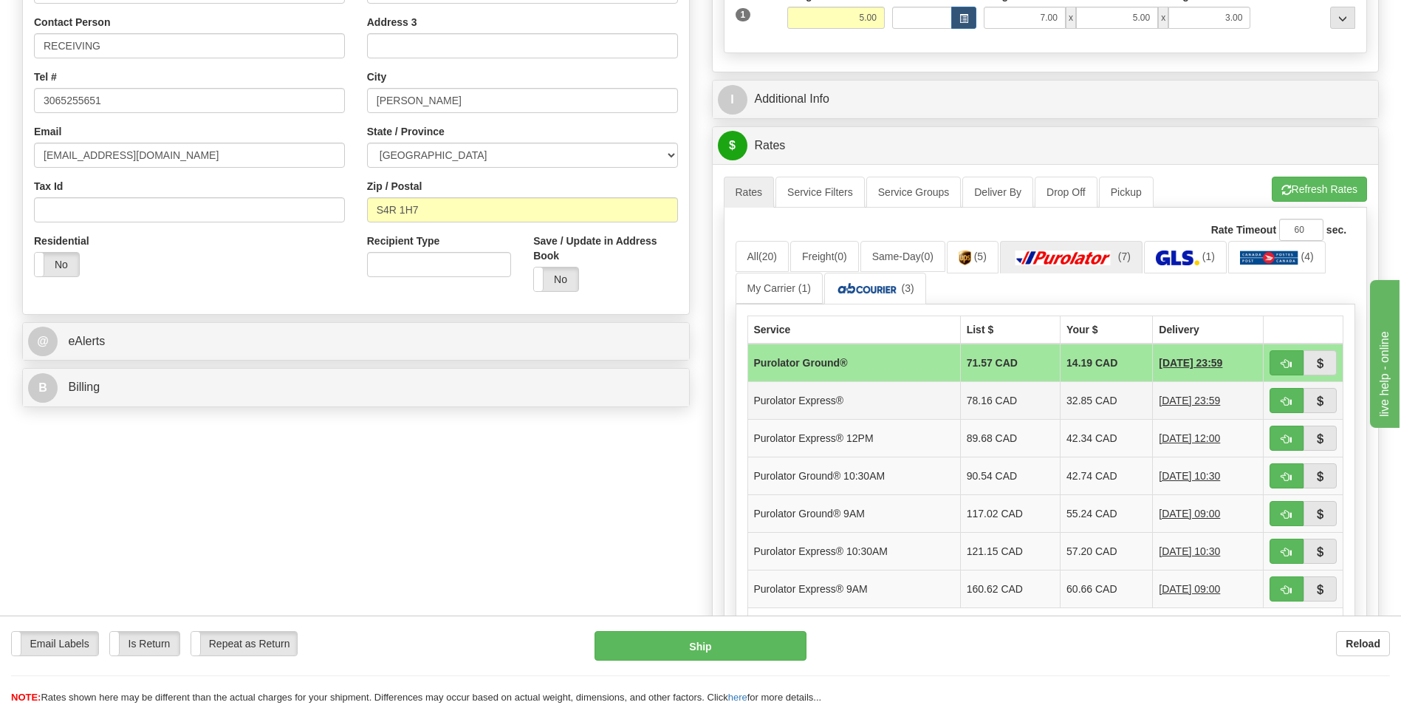
click at [1096, 392] on td "32.85 CAD" at bounding box center [1107, 401] width 92 height 38
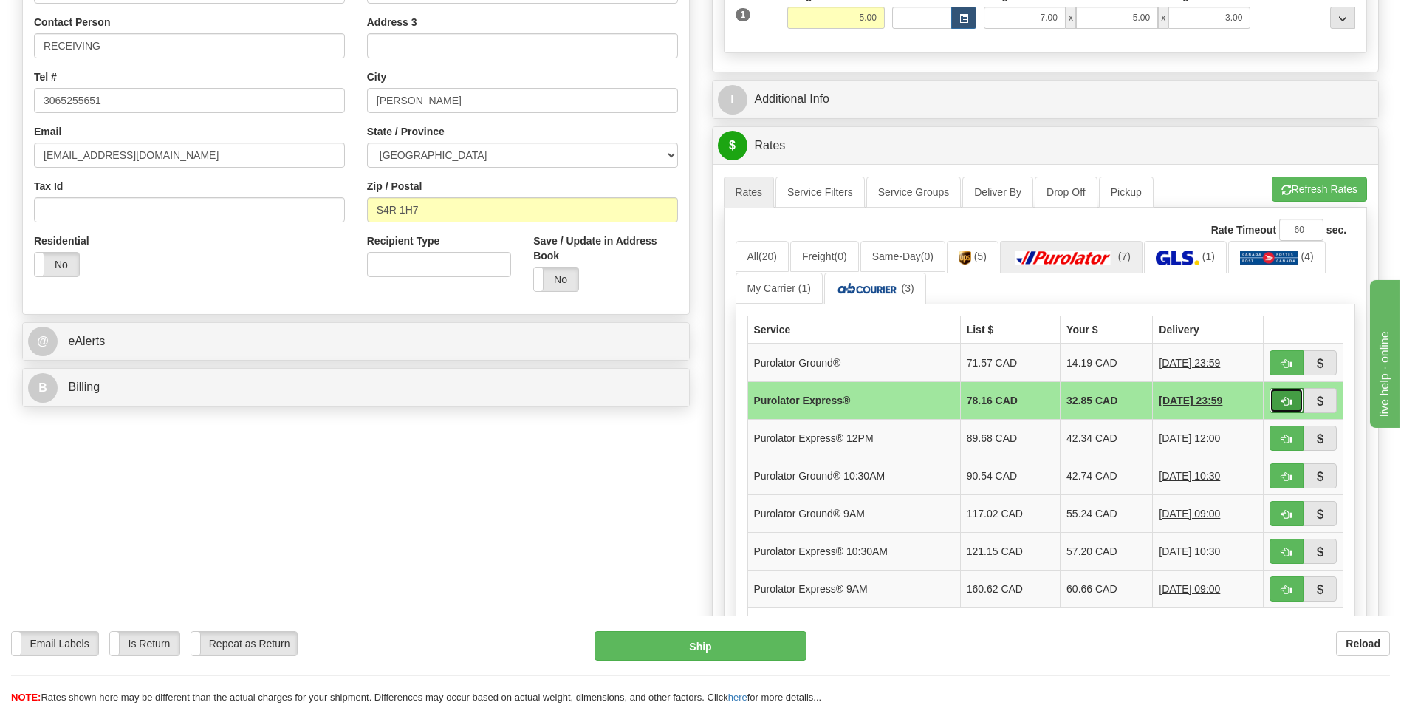
click at [1293, 393] on button "button" at bounding box center [1287, 400] width 34 height 25
type input "202"
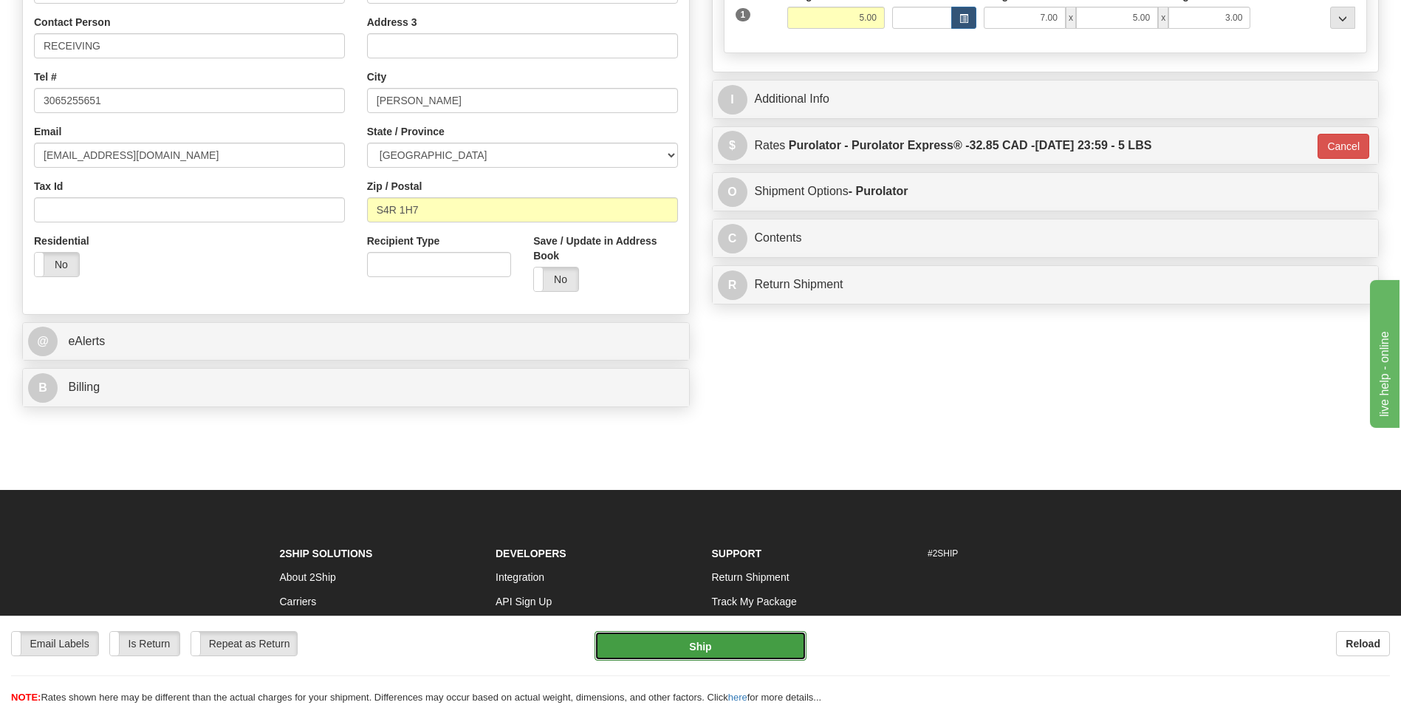
click at [785, 644] on button "Ship" at bounding box center [700, 646] width 211 height 30
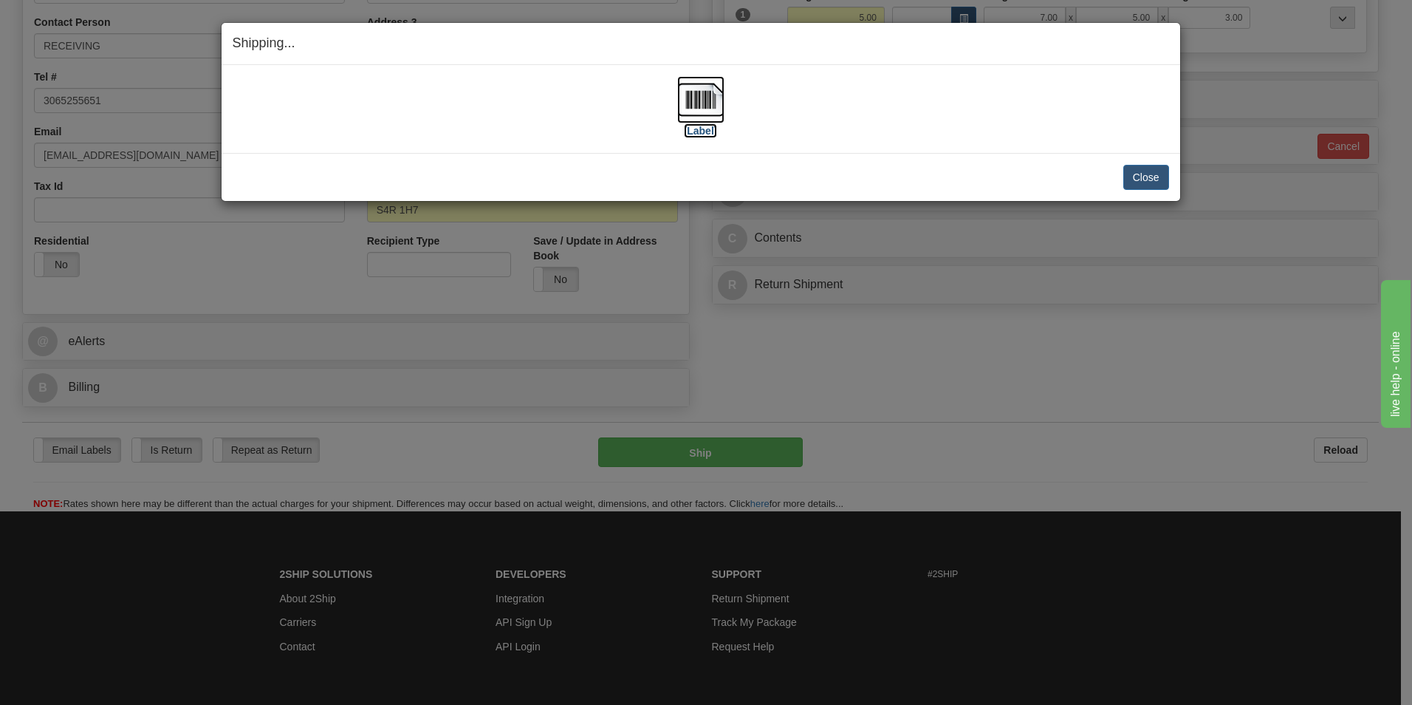
click at [688, 89] on img at bounding box center [700, 99] width 47 height 47
click at [1149, 175] on button "Close" at bounding box center [1147, 177] width 46 height 25
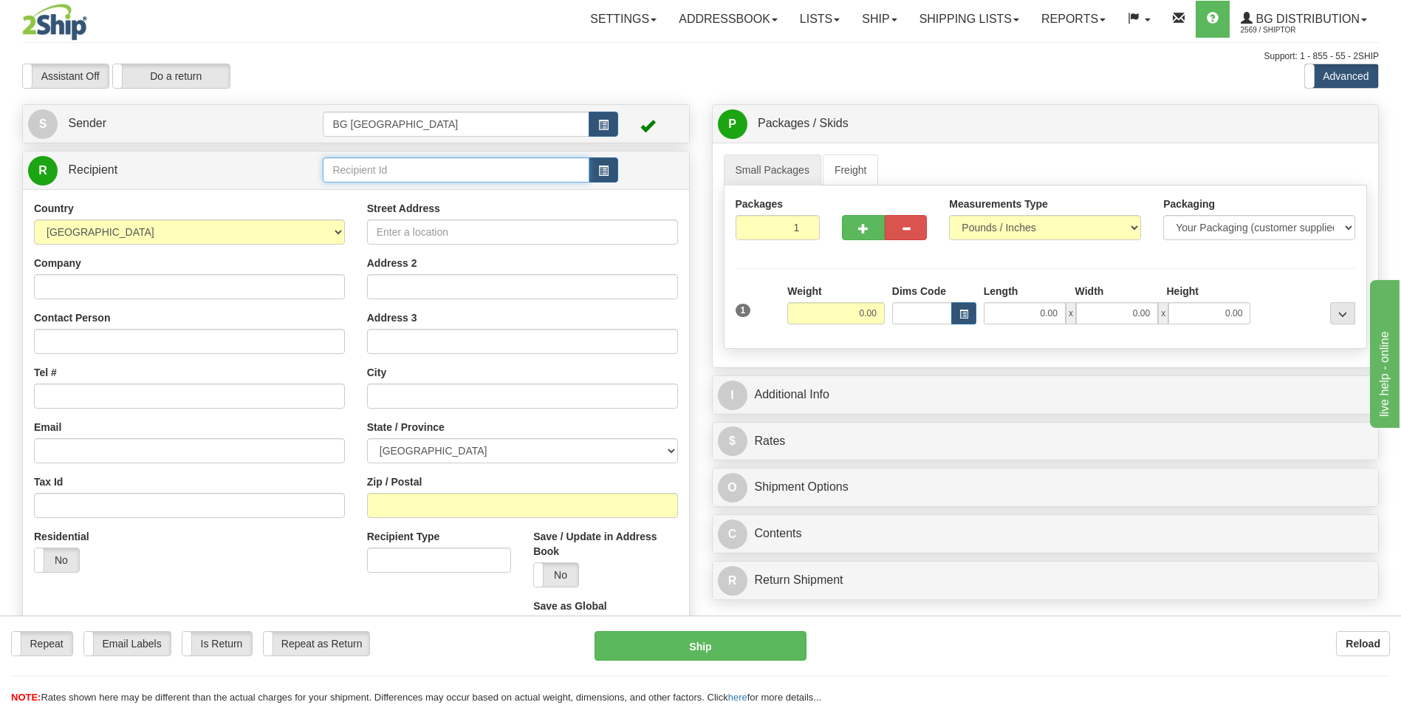
click at [366, 170] on input "text" at bounding box center [456, 169] width 266 height 25
type input "61006"
click at [360, 204] on div "Country [GEOGRAPHIC_DATA] [GEOGRAPHIC_DATA] [GEOGRAPHIC_DATA] [GEOGRAPHIC_DATA]…" at bounding box center [356, 426] width 666 height 475
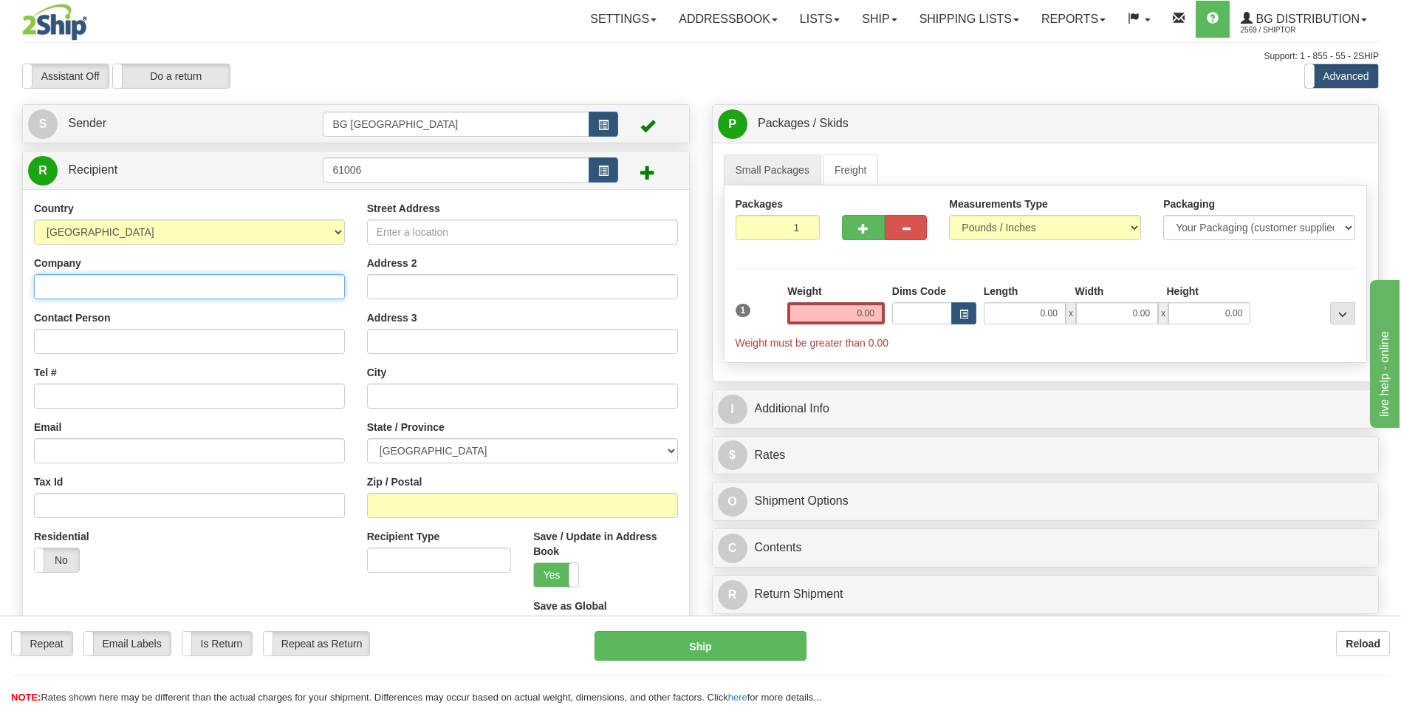
click at [221, 287] on input "Company" at bounding box center [189, 286] width 311 height 25
paste input "SEQ SECURITY SURVEILLANCE"
type input "SEQ SECURITY SURVEILLANCE"
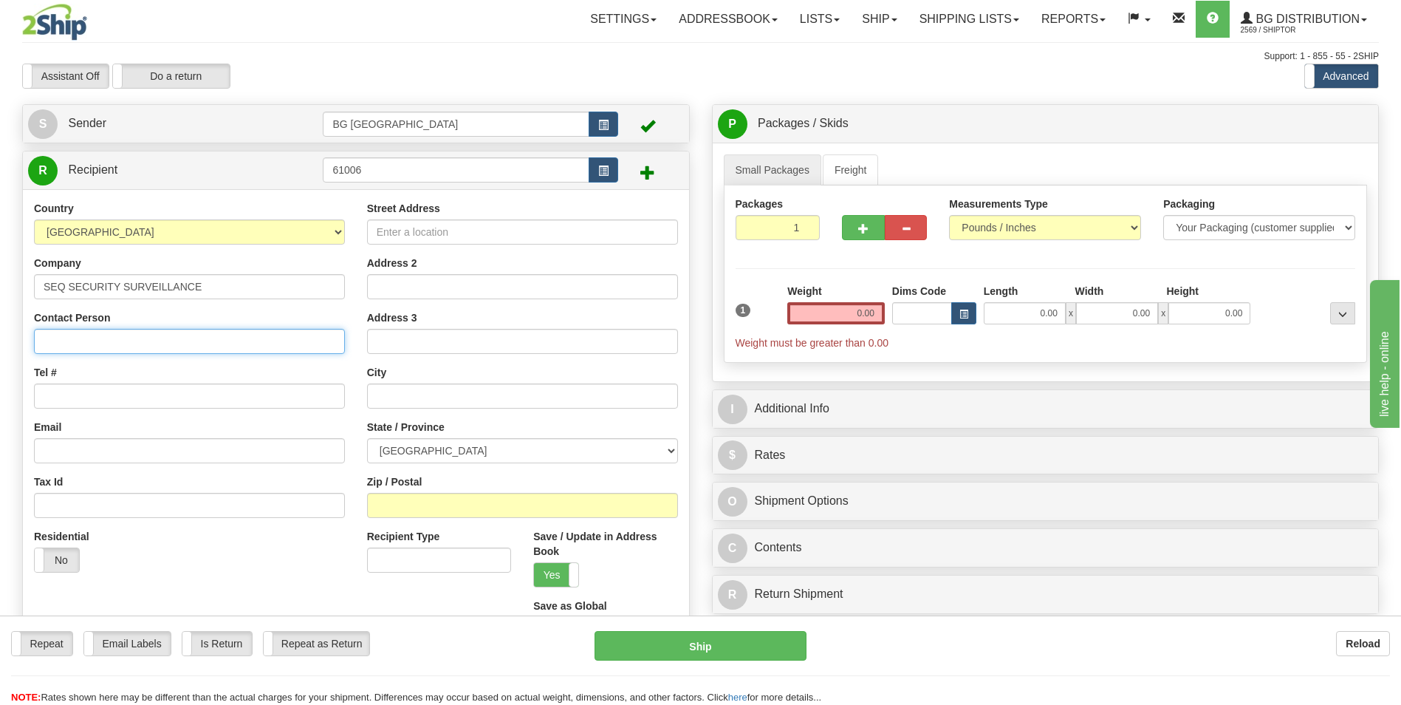
click at [121, 343] on input "Contact Person" at bounding box center [189, 341] width 311 height 25
paste input "SERVICES INC"
type input "SERVICES INC"
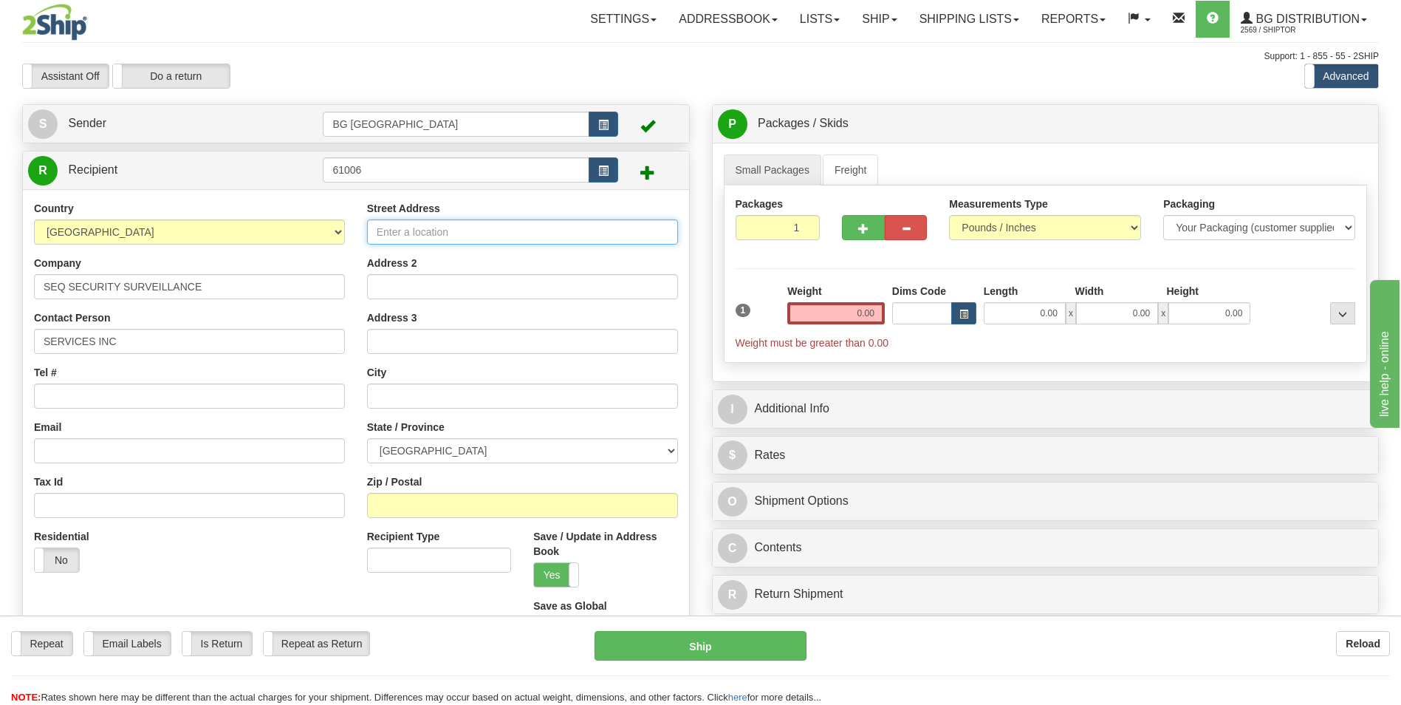
click at [399, 230] on input "Street Address" at bounding box center [522, 231] width 311 height 25
paste input "9225 LESLIE STREET, UNIT 1"
type input "9225 LESLIE STREET, UNIT 1"
click at [444, 392] on input "text" at bounding box center [522, 395] width 311 height 25
paste input "RICHMOND HILL"
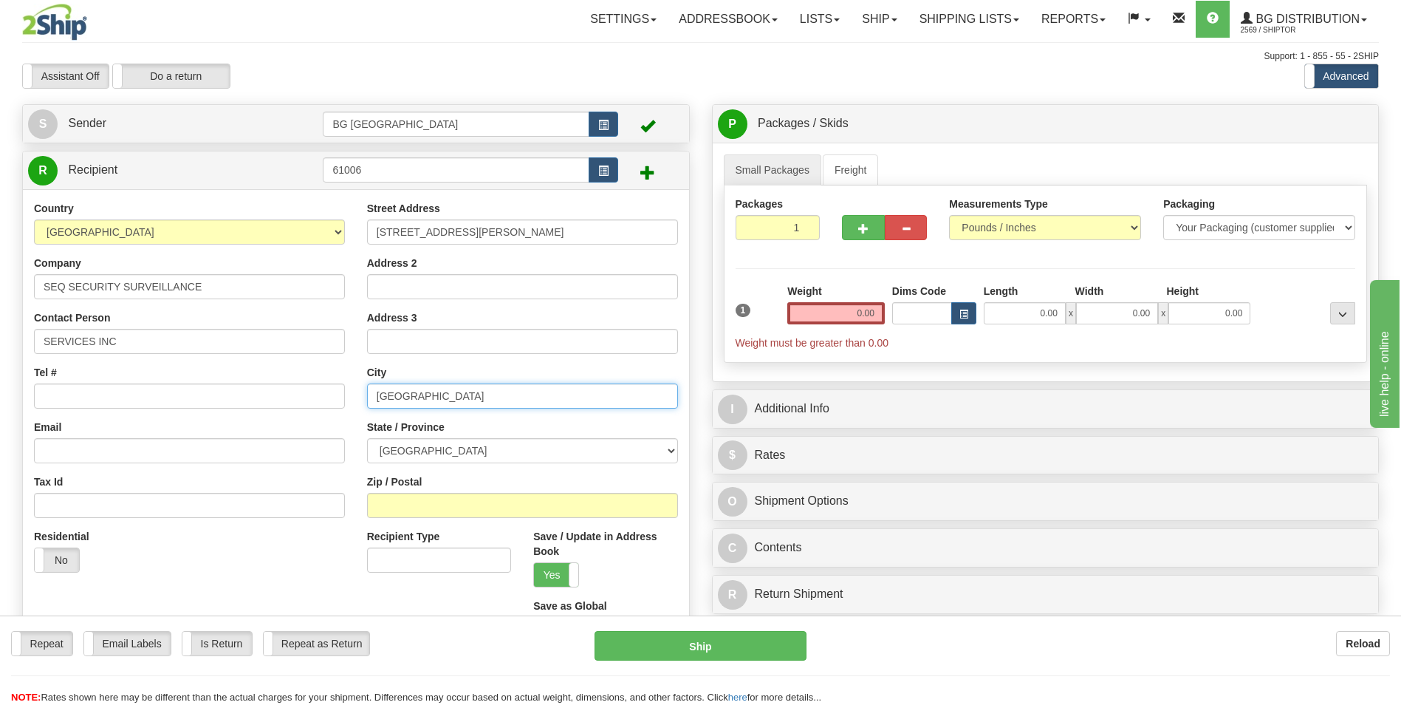
type input "RICHMOND HILL"
click at [420, 442] on select "ALBERTA BRITISH COLUMBIA MANITOBA NEW BRUNSWICK NEWFOUNDLAND NOVA SCOTIA NUNAVU…" at bounding box center [522, 450] width 311 height 25
select select "ON"
click at [367, 438] on select "ALBERTA BRITISH COLUMBIA MANITOBA NEW BRUNSWICK NEWFOUNDLAND NOVA SCOTIA NUNAVU…" at bounding box center [522, 450] width 311 height 25
click at [428, 490] on div "Zip / Postal" at bounding box center [522, 496] width 311 height 44
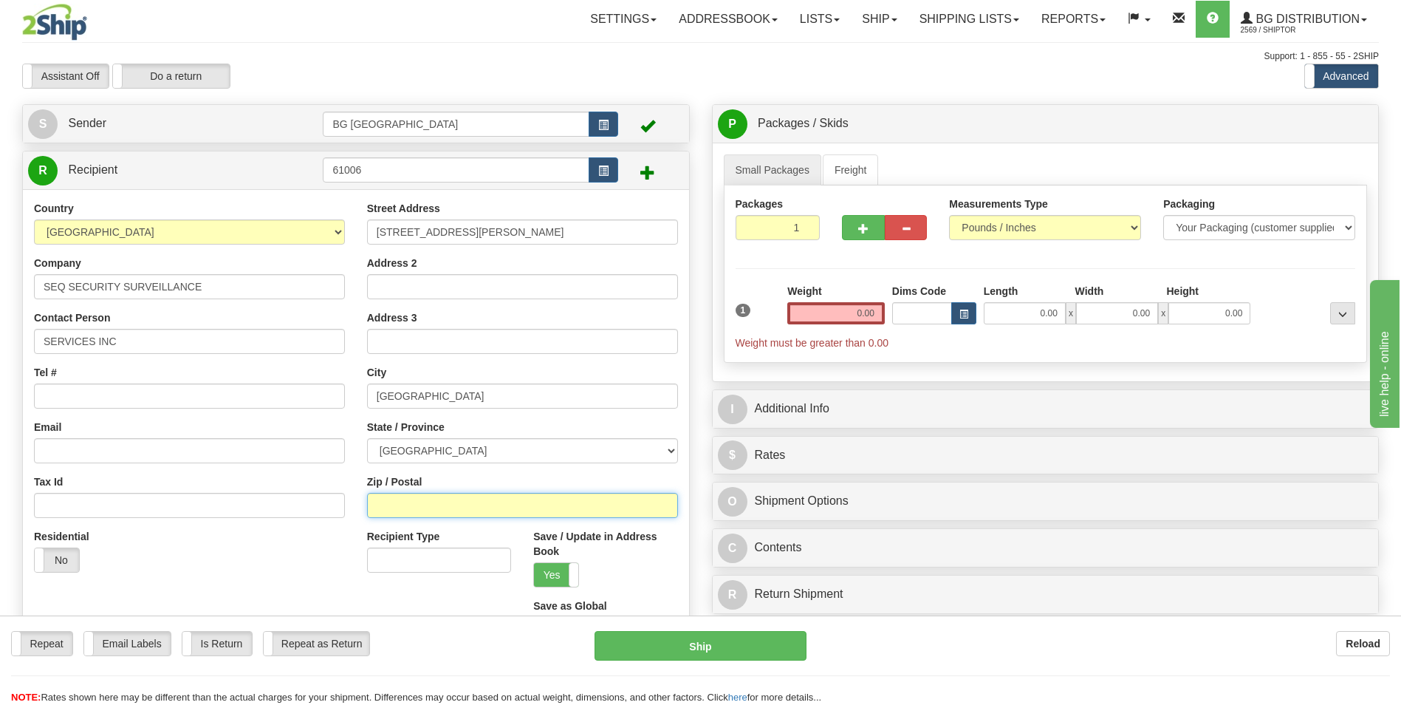
click at [424, 501] on input "Zip / Postal" at bounding box center [522, 505] width 311 height 25
paste input "L4B 3H6"
type input "L4B 3H6"
click at [99, 391] on input "Tel #" at bounding box center [189, 395] width 311 height 25
paste input "(416)822-3886"
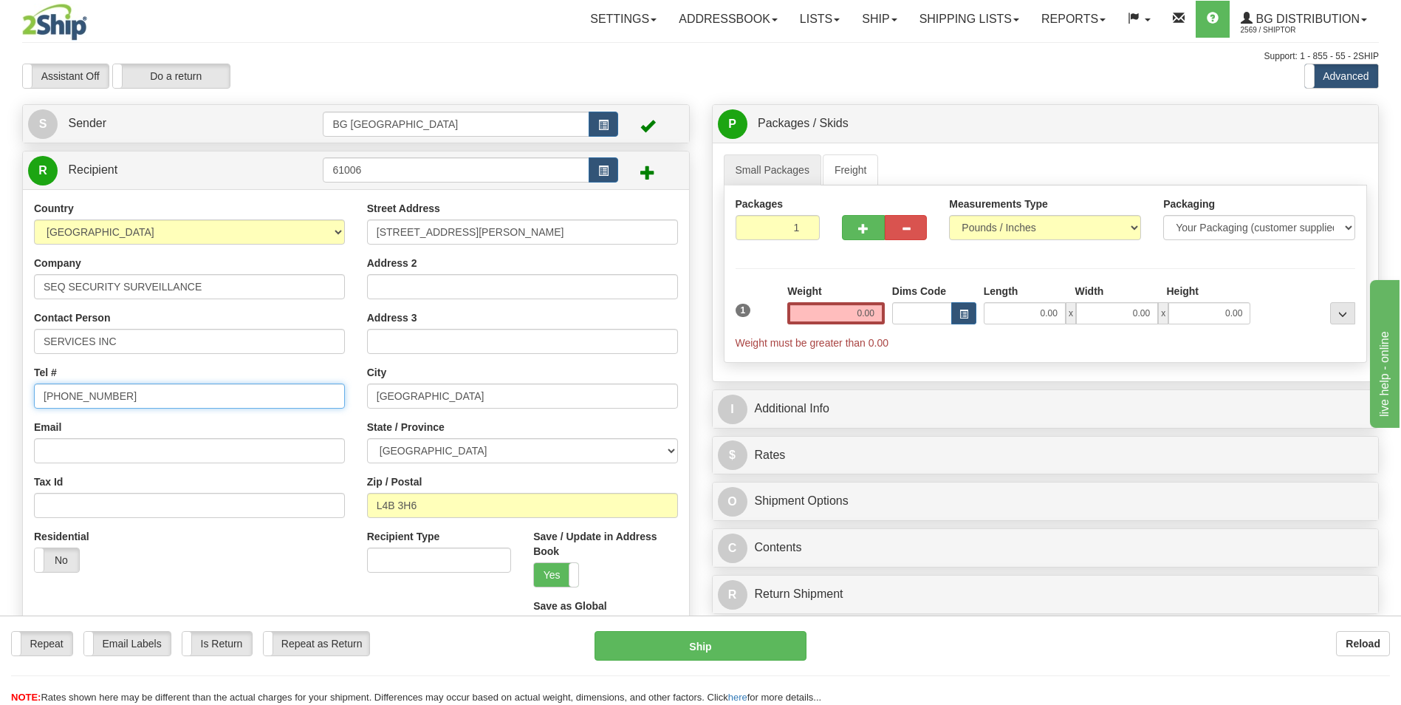
type input "(416)822-3886"
click at [103, 451] on input "Email" at bounding box center [189, 450] width 311 height 25
paste input "diana@seqsecurity.com"
click at [41, 451] on input "diana@seqsecurity.com" at bounding box center [189, 450] width 311 height 25
type input "diana@seqsecurity.com"
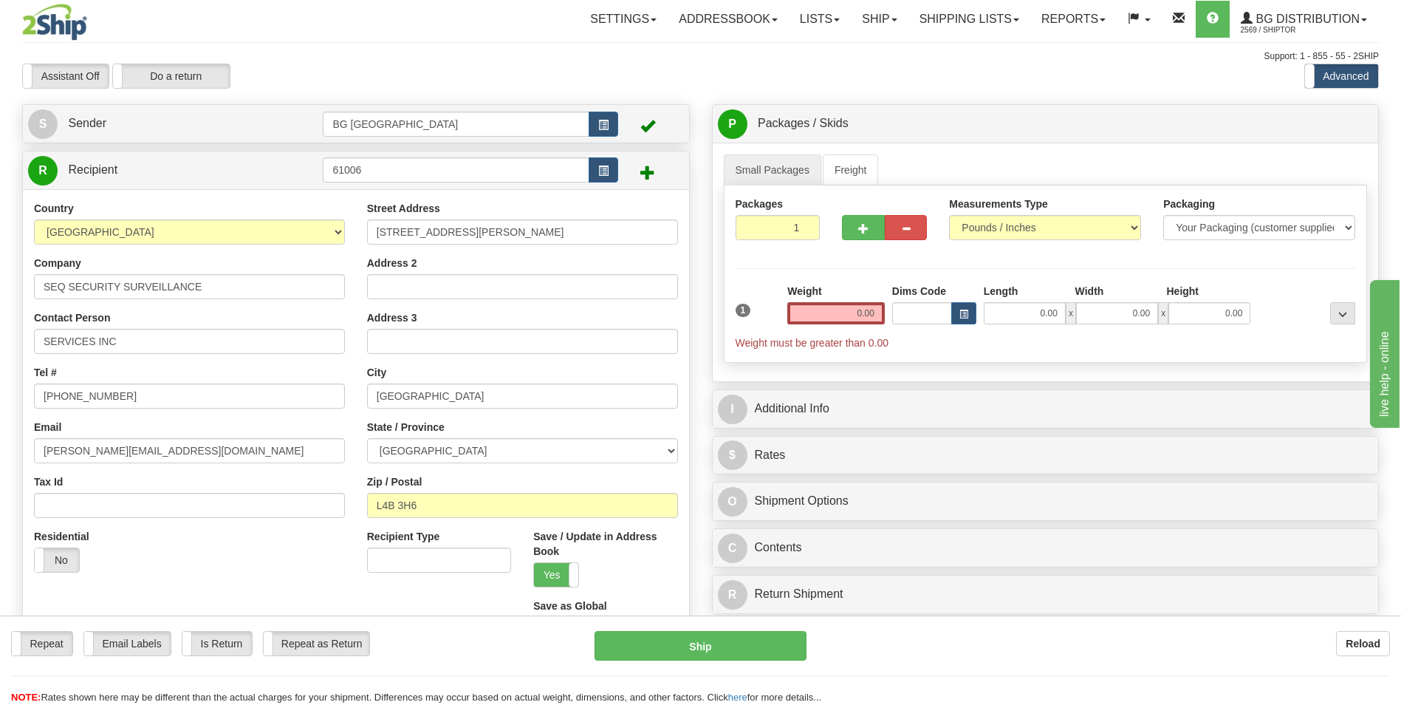
click at [225, 435] on div "Email diana@seqsecurity.com" at bounding box center [189, 442] width 311 height 44
click at [215, 452] on input "diana@seqsecurity.com" at bounding box center [189, 450] width 311 height 25
click at [864, 328] on div "Weight 0.00" at bounding box center [836, 310] width 105 height 52
click at [864, 314] on input "0.00" at bounding box center [836, 313] width 98 height 22
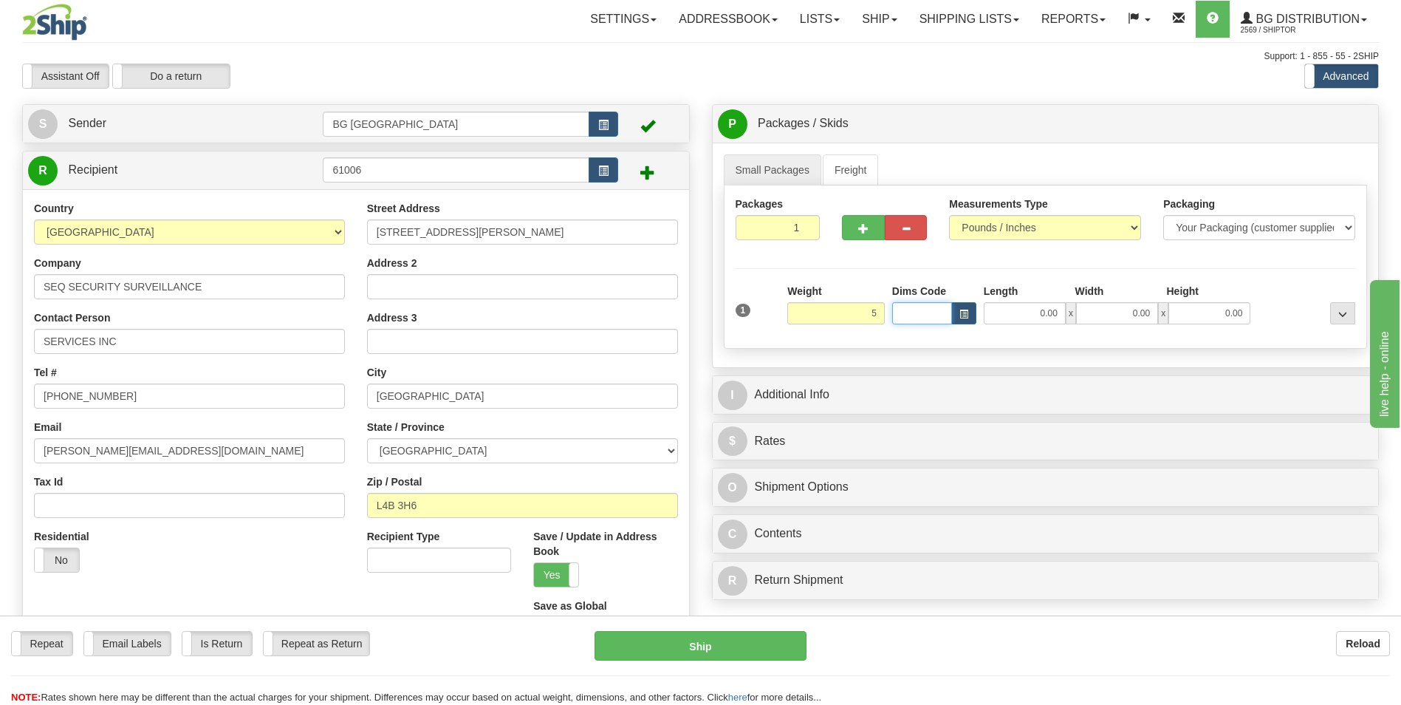
type input "5.00"
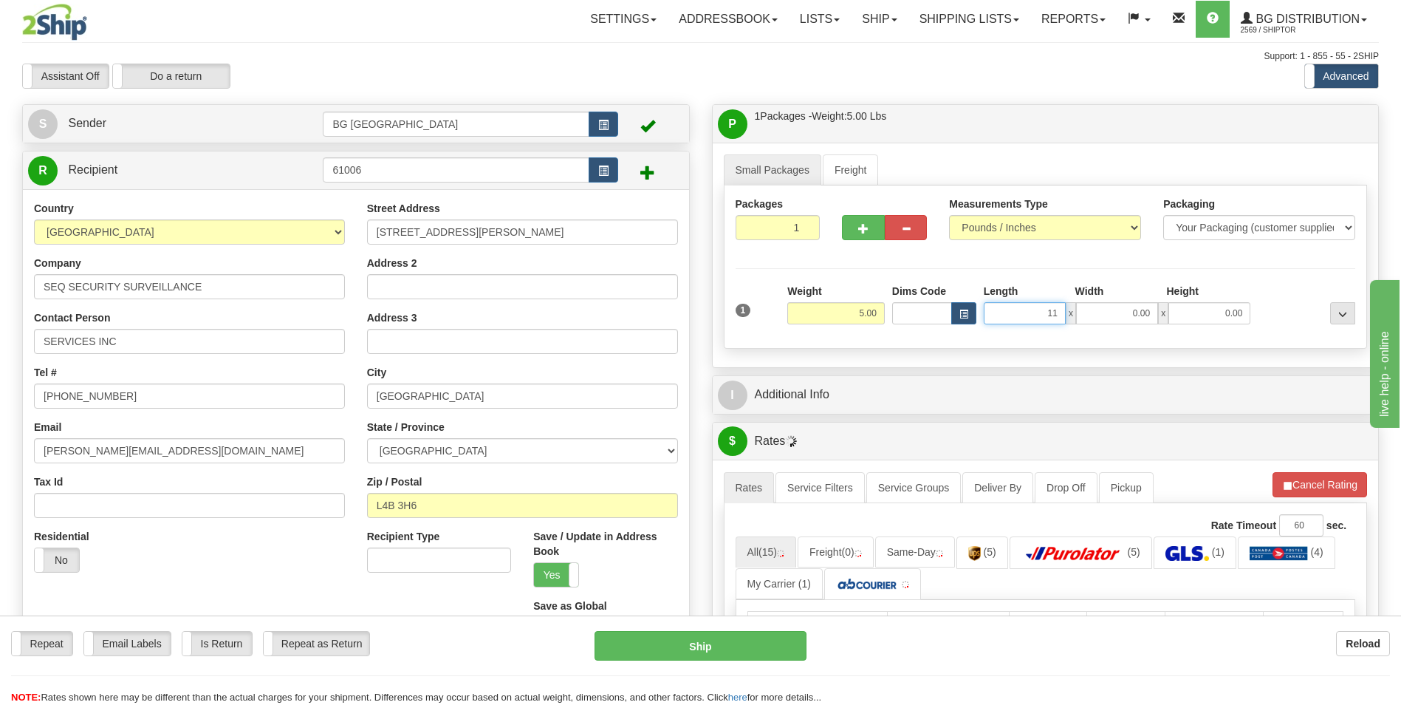
type input "11.00"
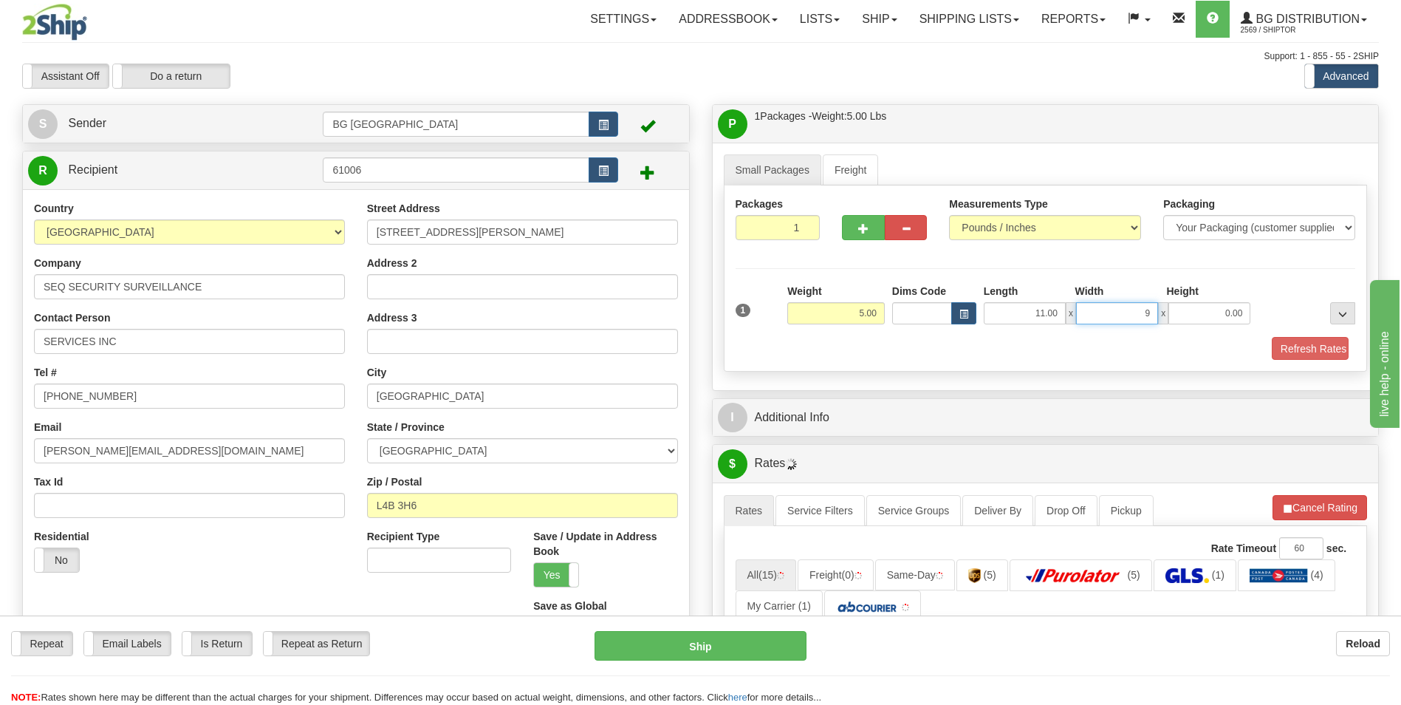
type input "9.00"
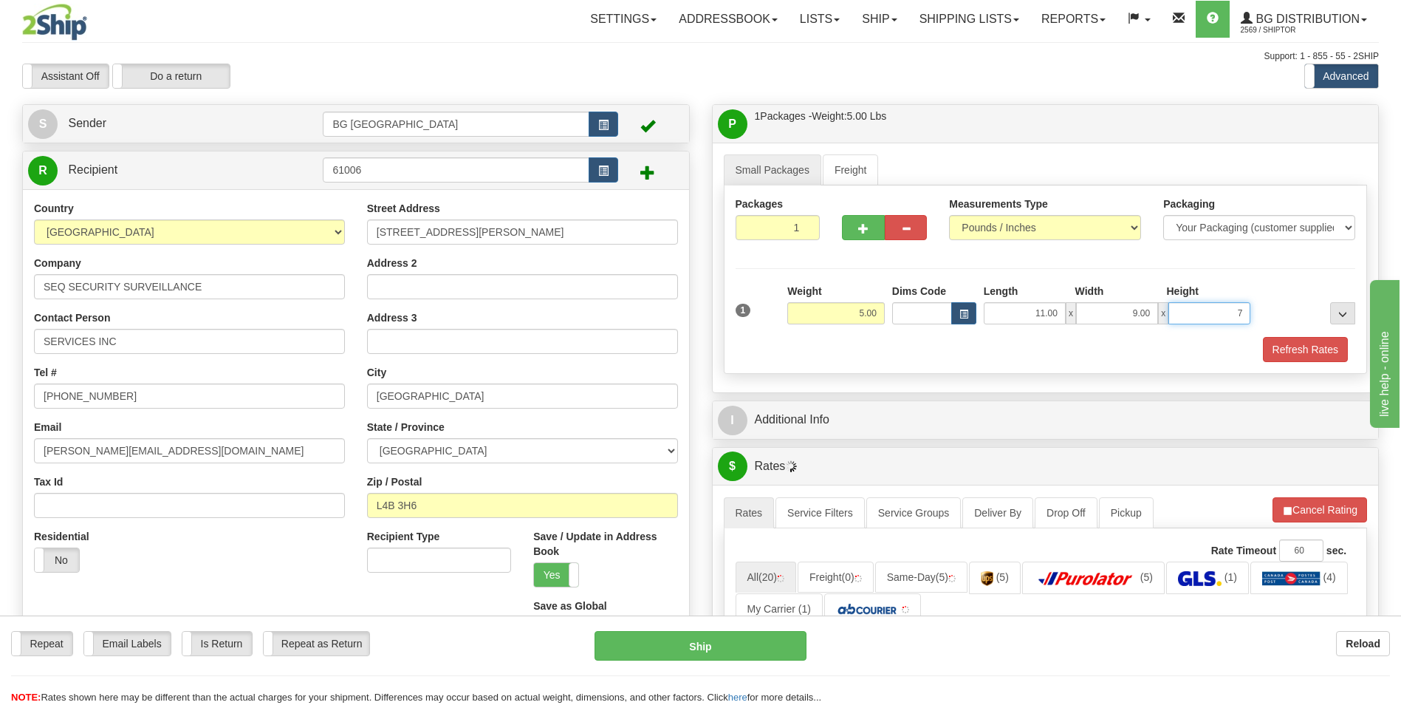
type input "7.00"
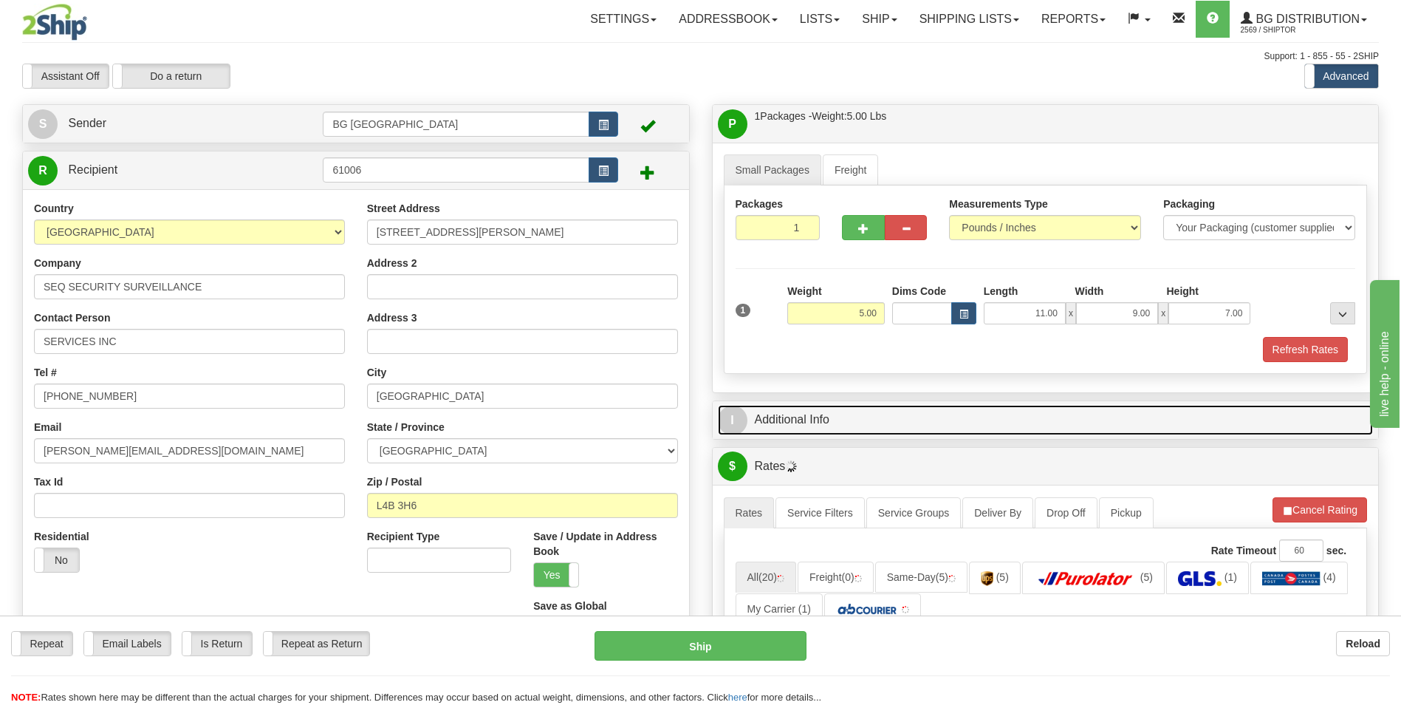
click at [845, 426] on link "I Additional Info" at bounding box center [1046, 420] width 656 height 30
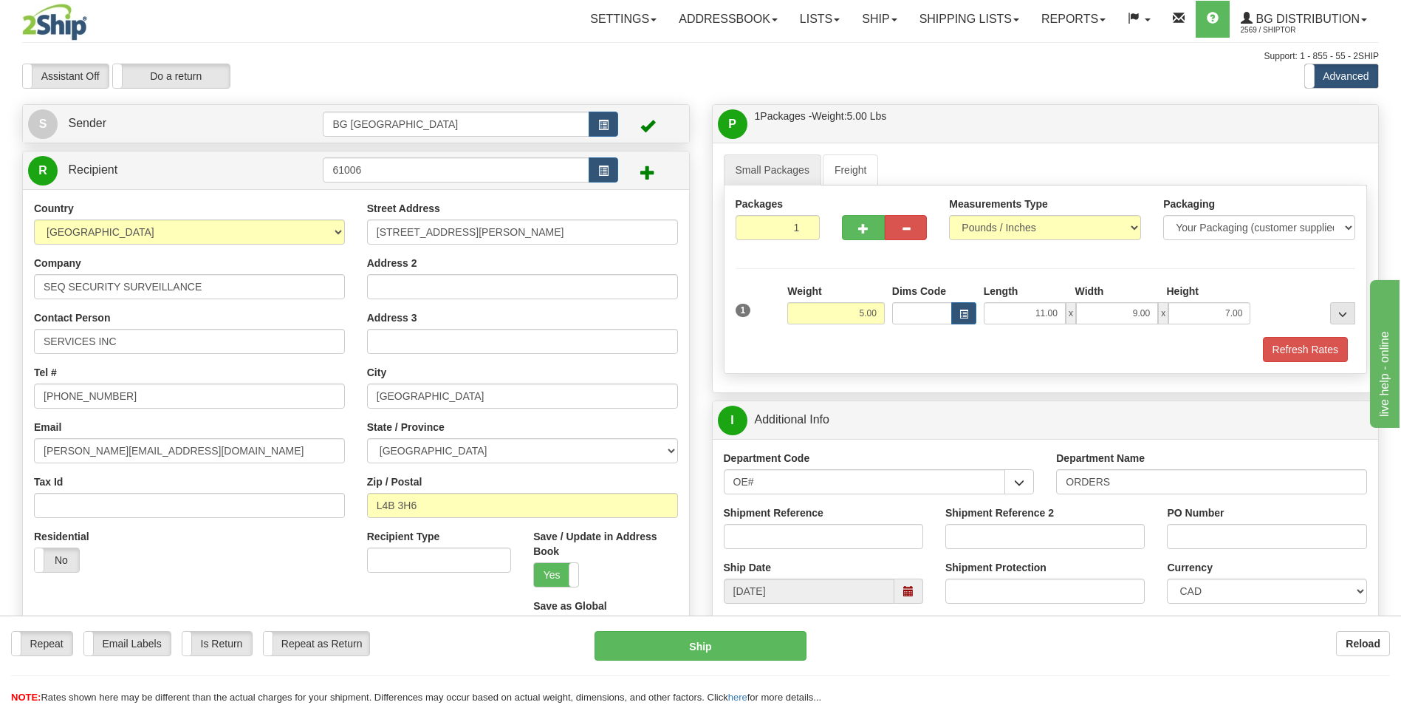
click at [1133, 494] on div "Department Name ORDERS" at bounding box center [1211, 478] width 333 height 55
click at [1135, 485] on input "ORDERS" at bounding box center [1211, 481] width 311 height 25
type input "70183334-00"
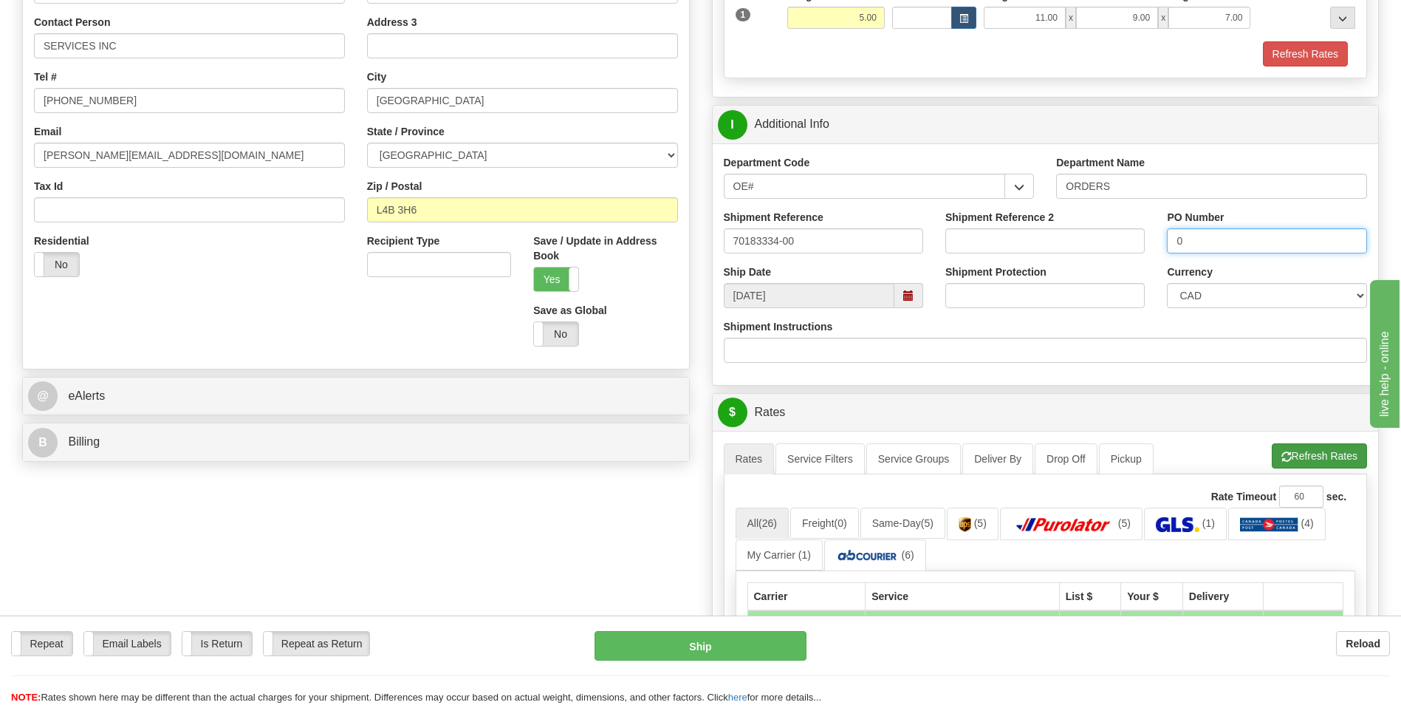
type input "0"
click at [1297, 457] on button "Refresh Rates" at bounding box center [1319, 455] width 95 height 25
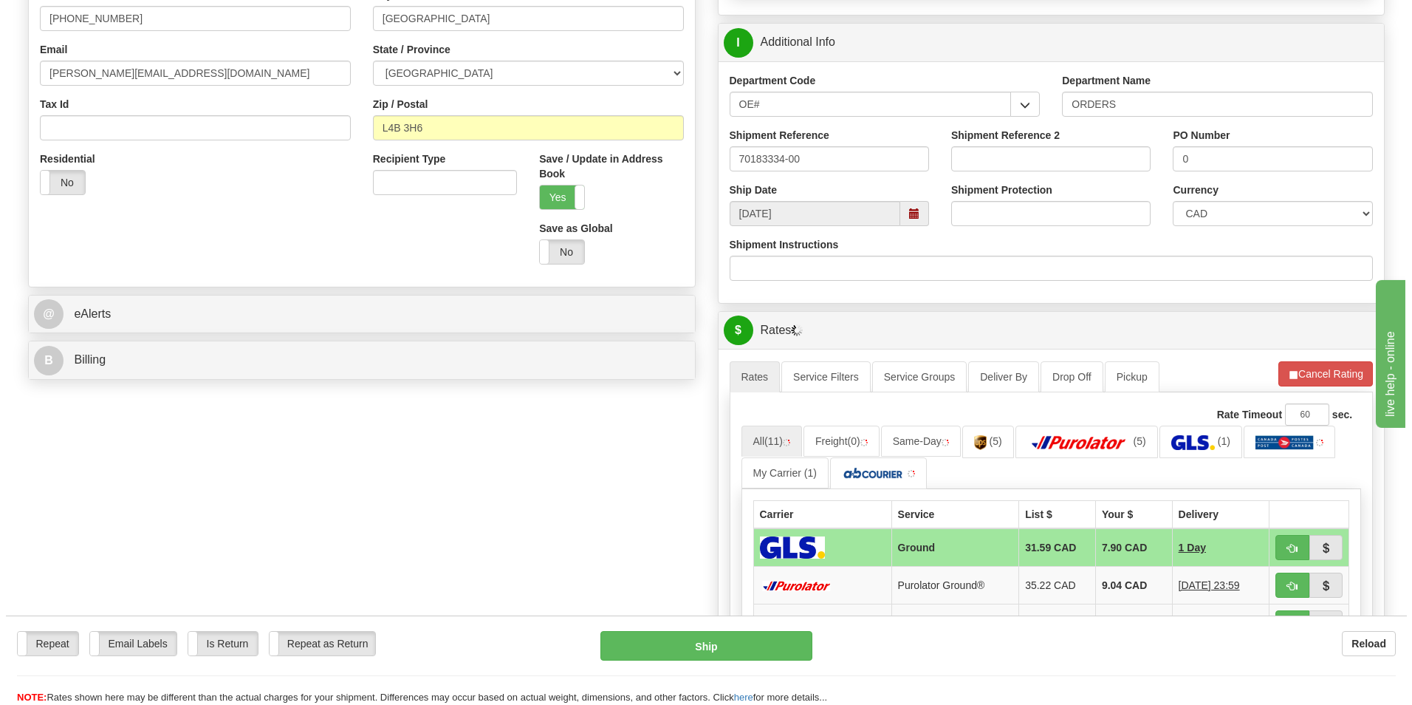
scroll to position [517, 0]
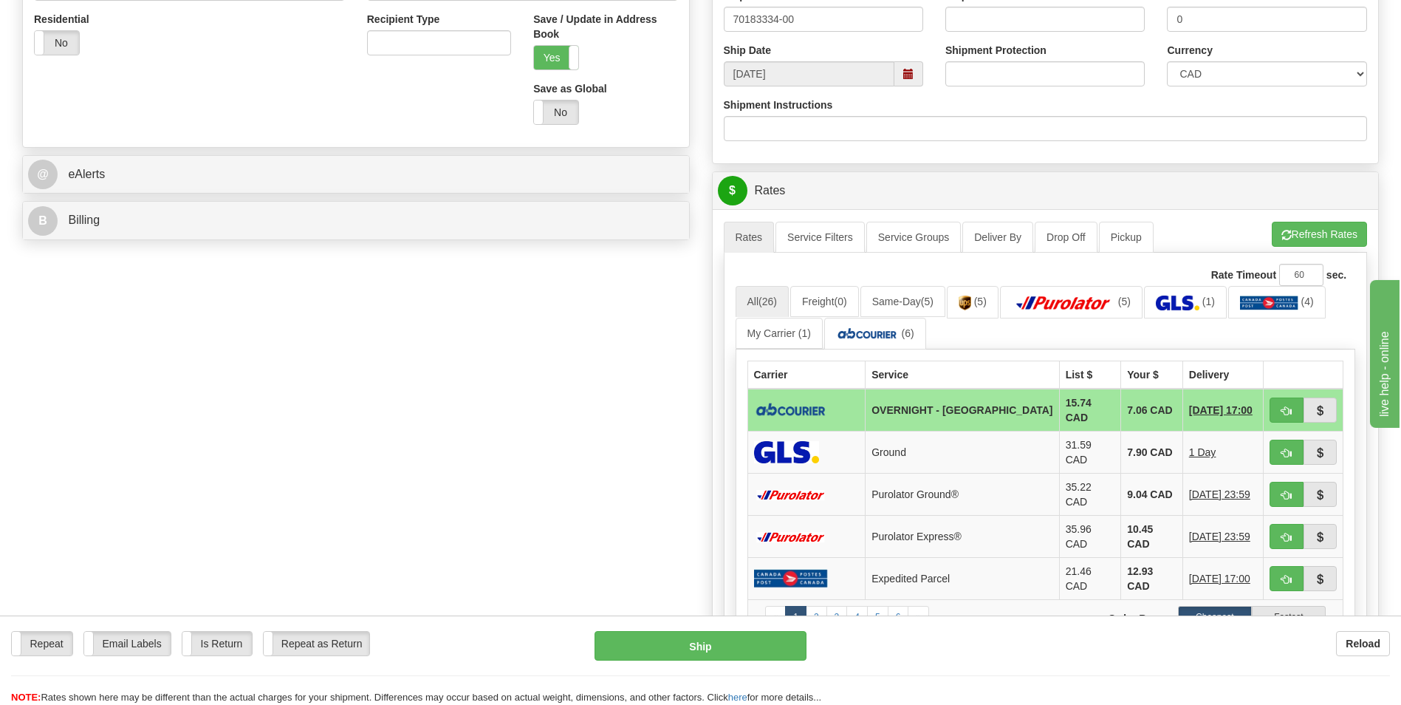
click at [1131, 415] on td "7.06 CAD" at bounding box center [1152, 410] width 62 height 43
click at [1276, 408] on button "button" at bounding box center [1287, 409] width 34 height 25
type input "4"
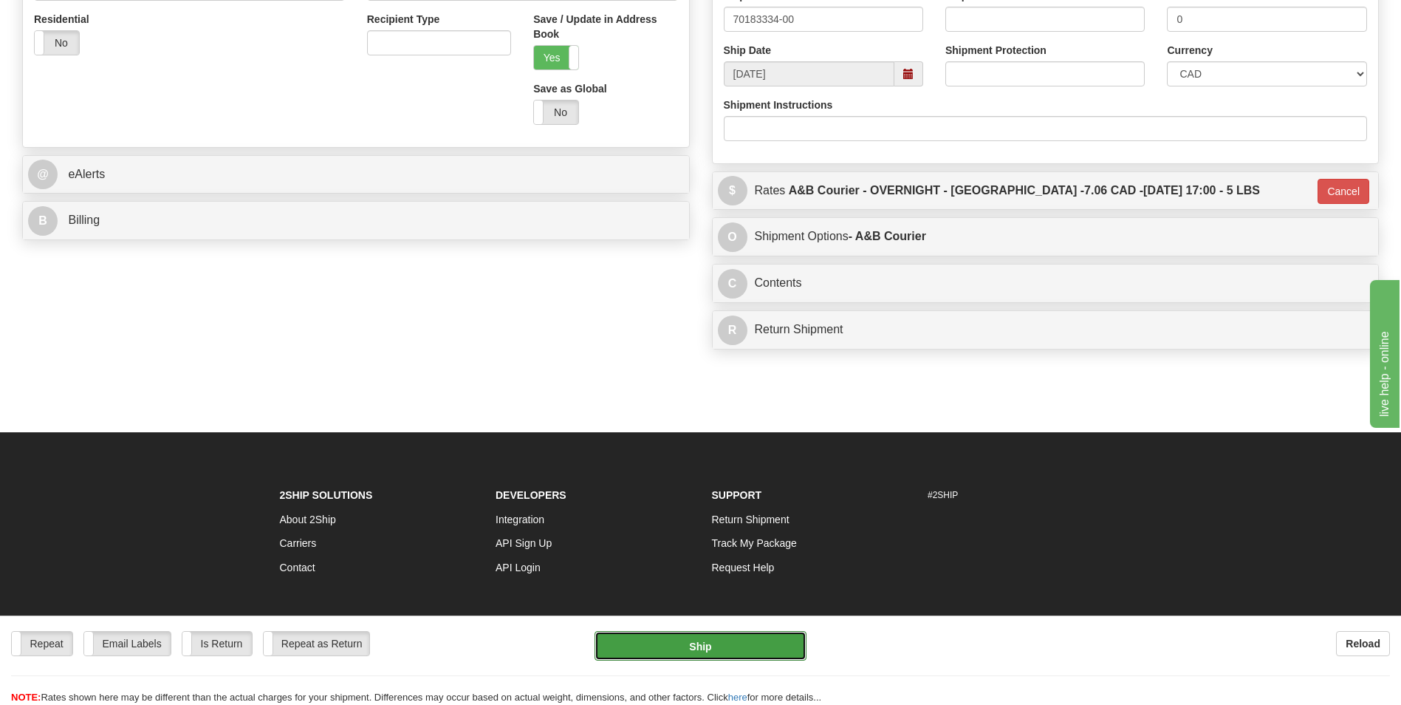
click at [744, 654] on button "Ship" at bounding box center [700, 646] width 211 height 30
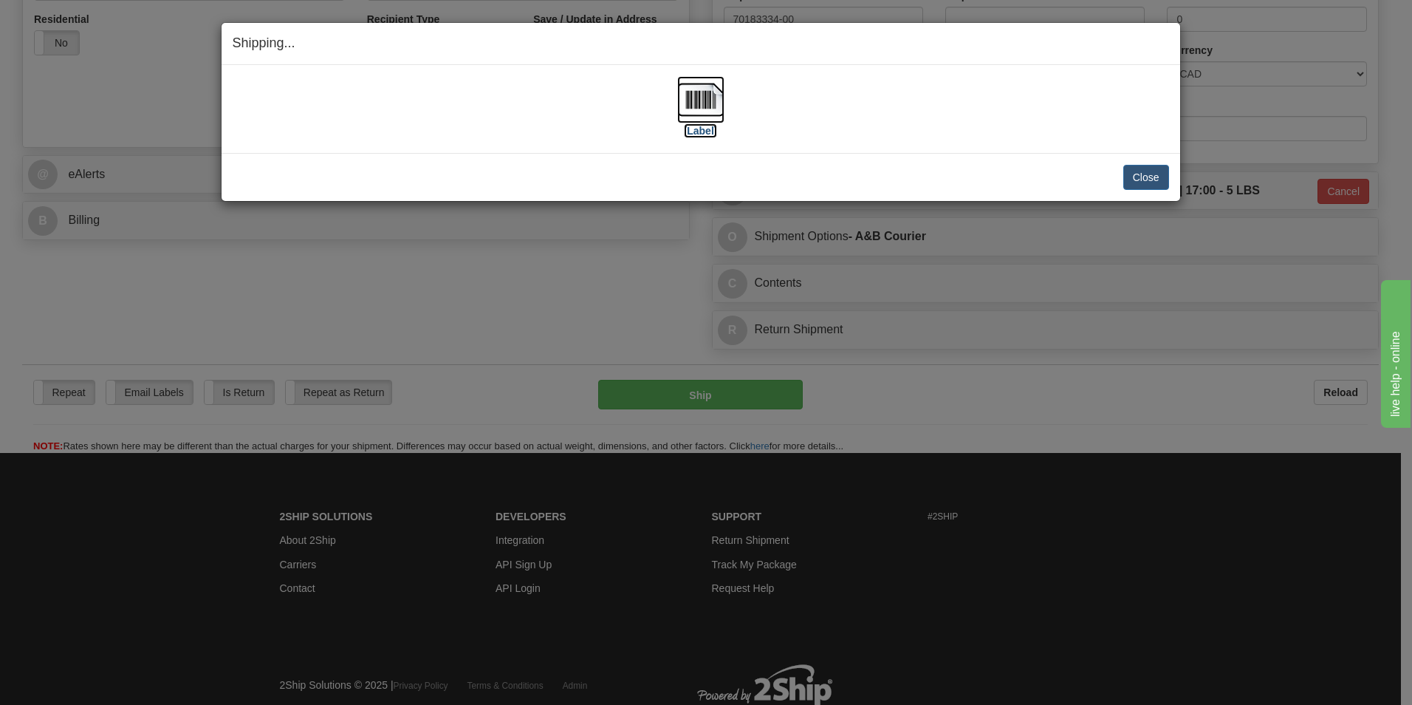
click at [709, 104] on img at bounding box center [700, 99] width 47 height 47
click at [1126, 171] on button "Close" at bounding box center [1147, 177] width 46 height 25
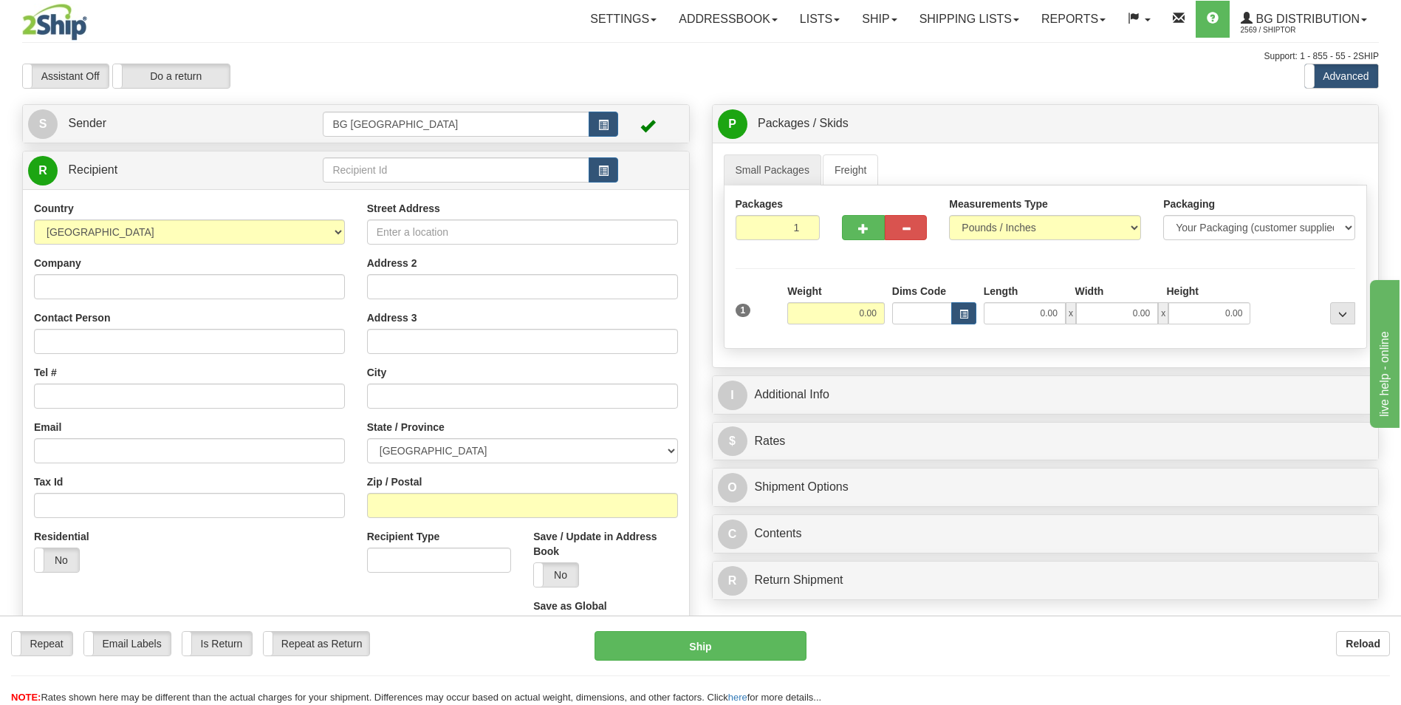
click at [443, 188] on div "R Recipient" at bounding box center [356, 170] width 666 height 38
click at [442, 184] on td at bounding box center [470, 170] width 295 height 30
click at [442, 171] on input "text" at bounding box center [456, 169] width 266 height 25
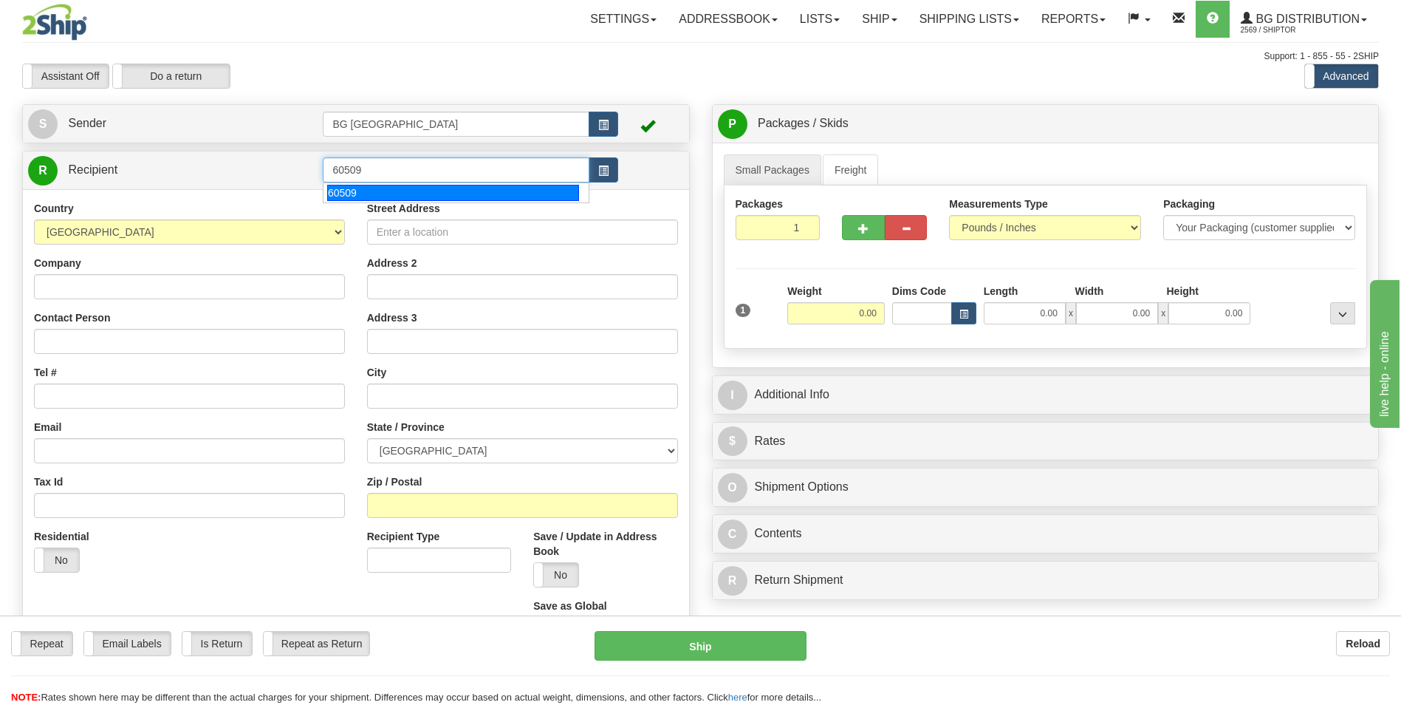
click at [424, 186] on div "60509" at bounding box center [453, 193] width 252 height 16
type input "60509"
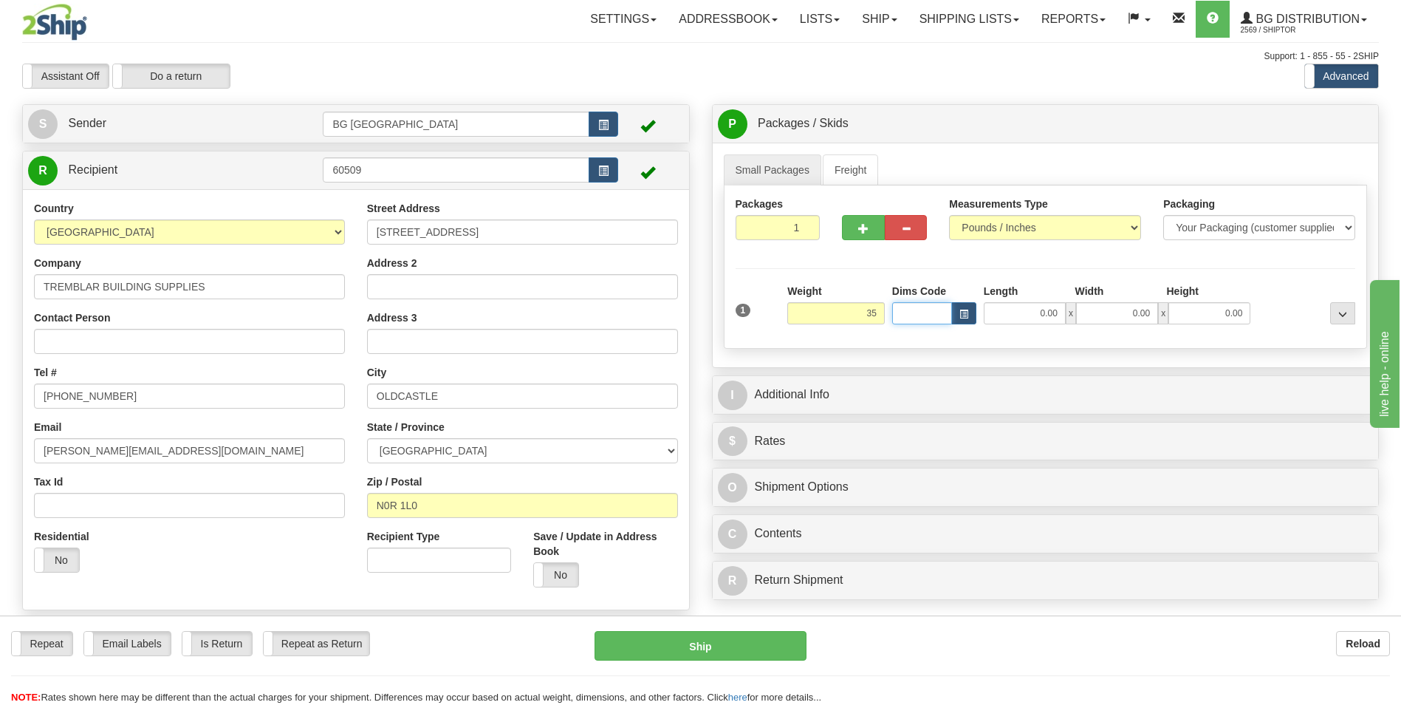
type input "35.00"
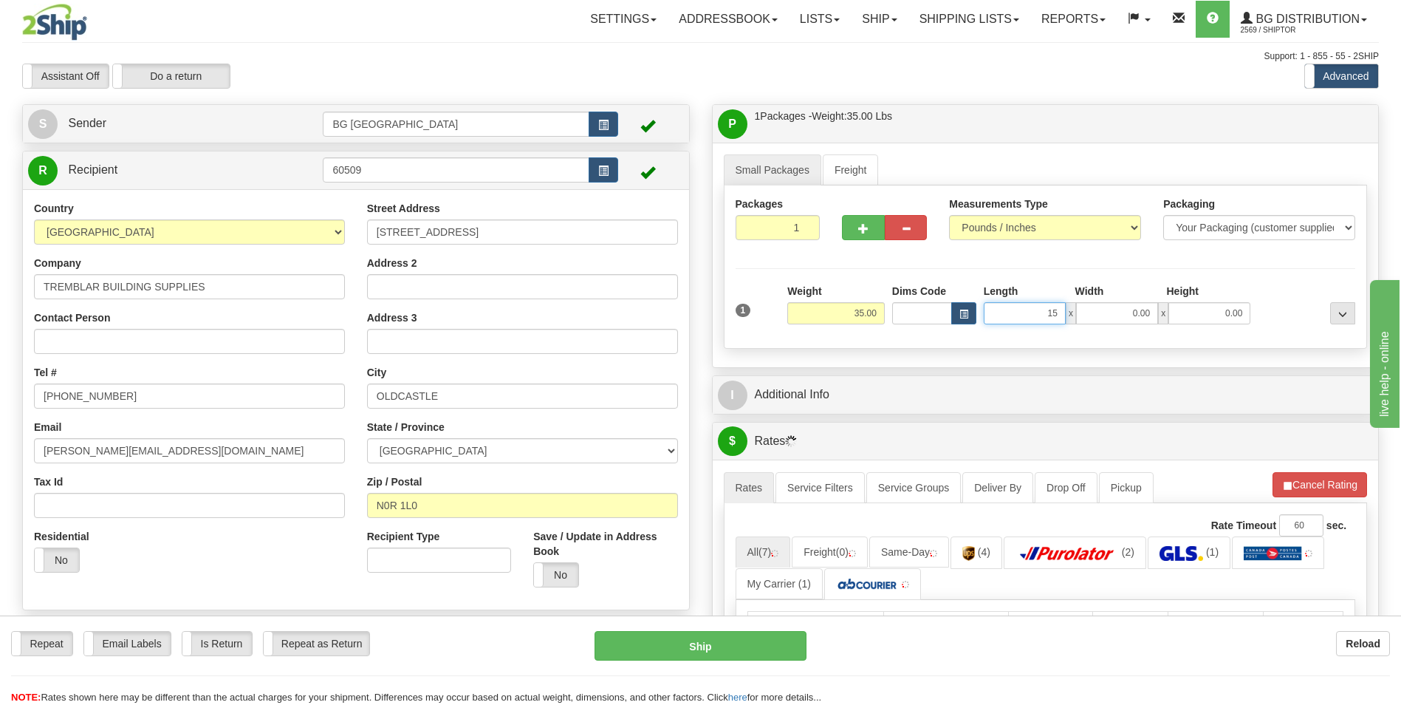
type input "15.00"
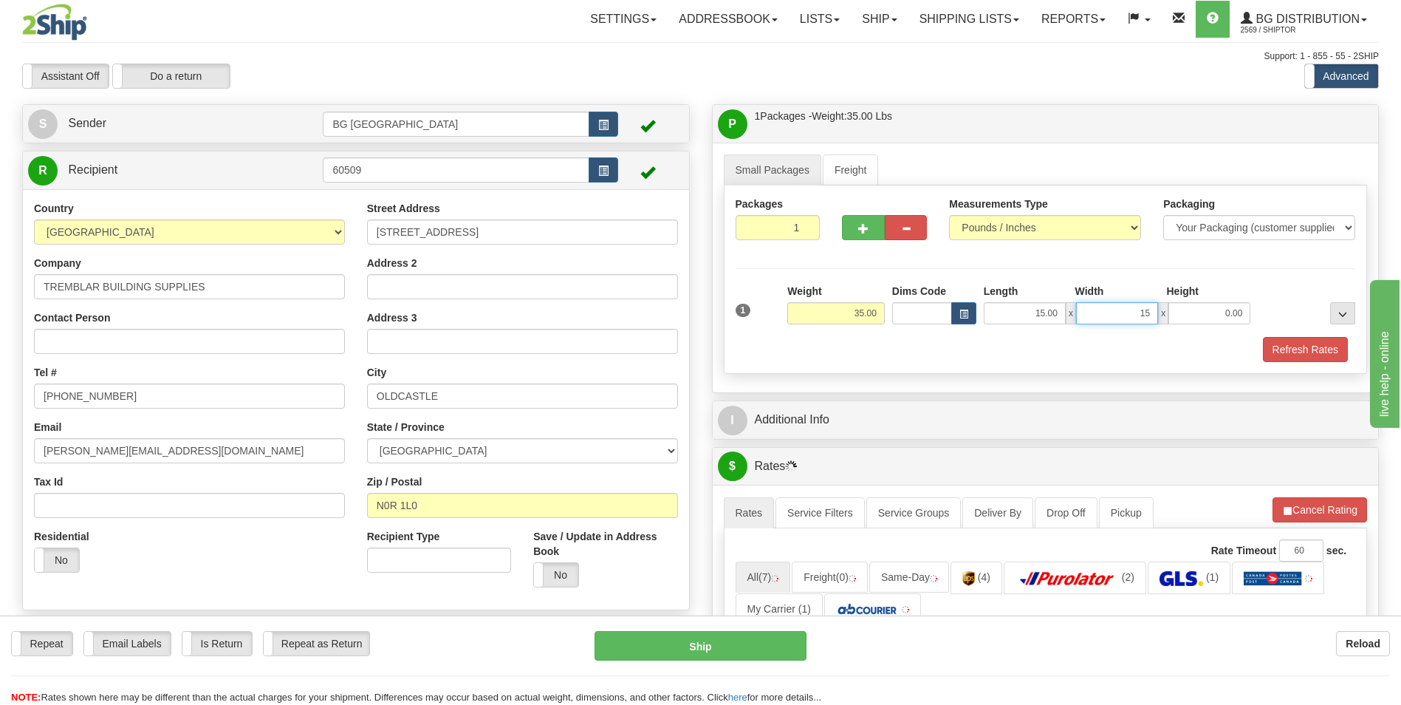
type input "15.00"
type input "11.00"
click at [867, 237] on button "button" at bounding box center [863, 227] width 42 height 25
type input "2"
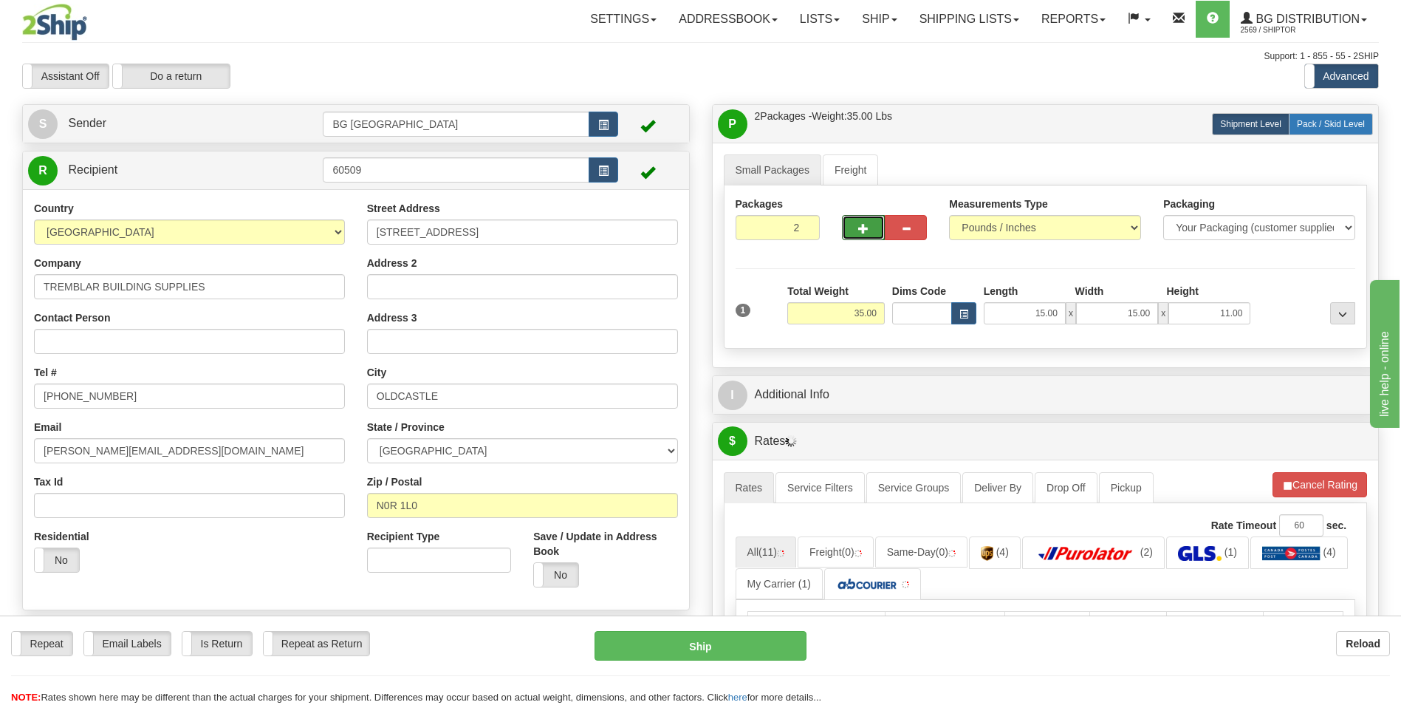
click at [1308, 126] on span "Pack / Skid Level" at bounding box center [1331, 124] width 68 height 10
radio input "true"
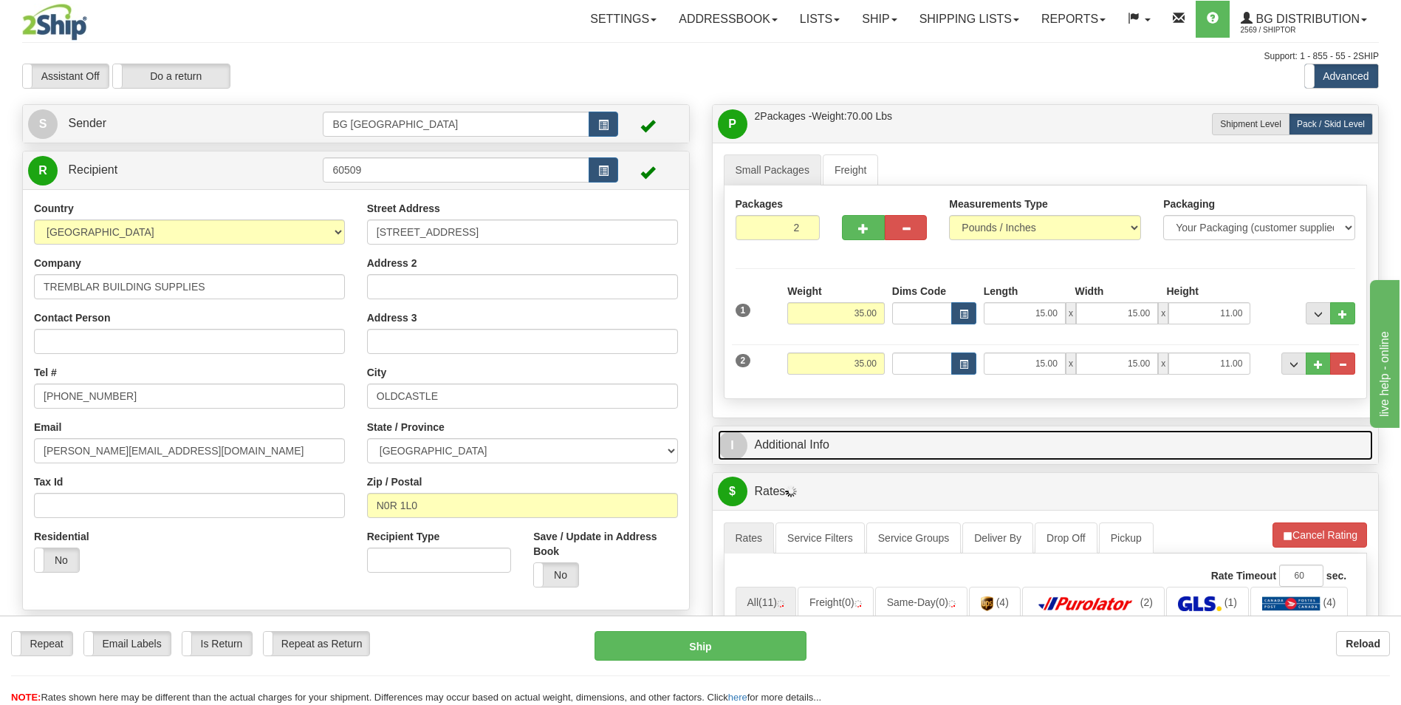
click at [863, 440] on link "I Additional Info" at bounding box center [1046, 445] width 656 height 30
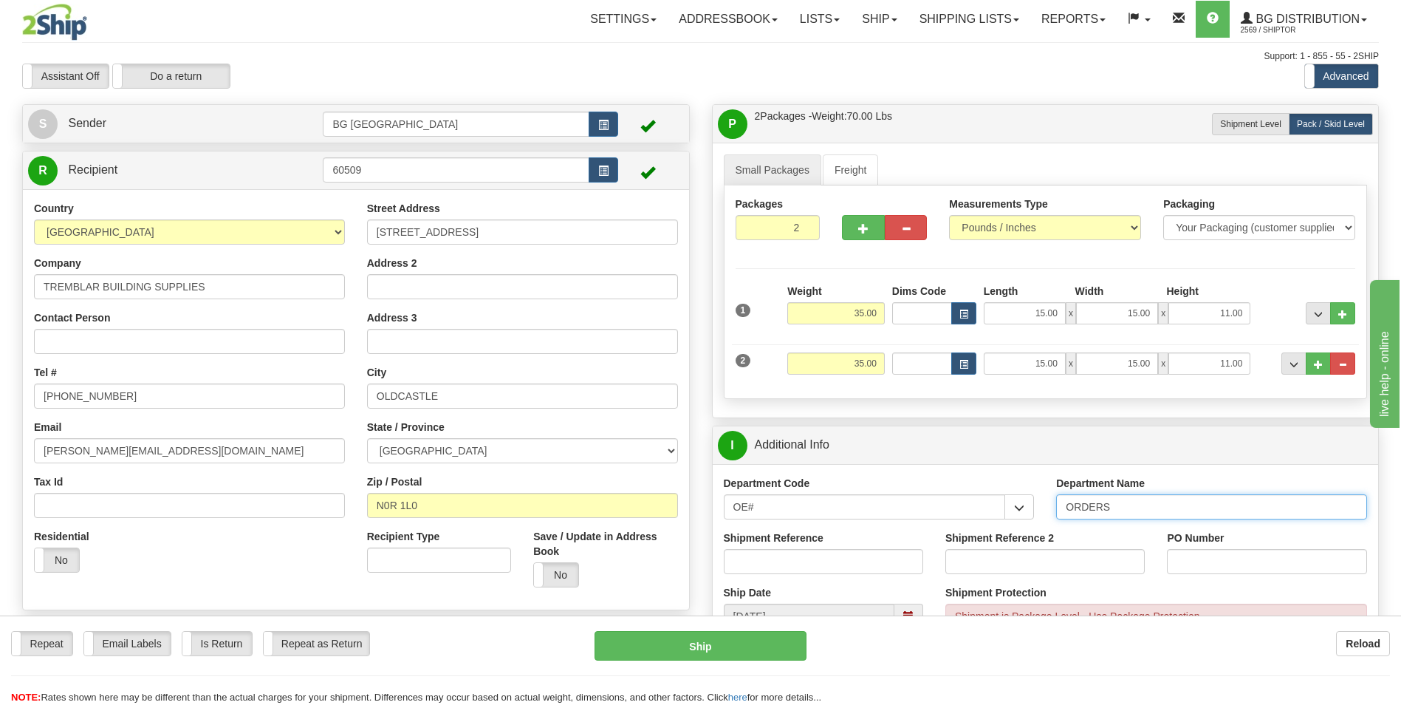
click at [1129, 515] on input "ORDERS" at bounding box center [1211, 506] width 311 height 25
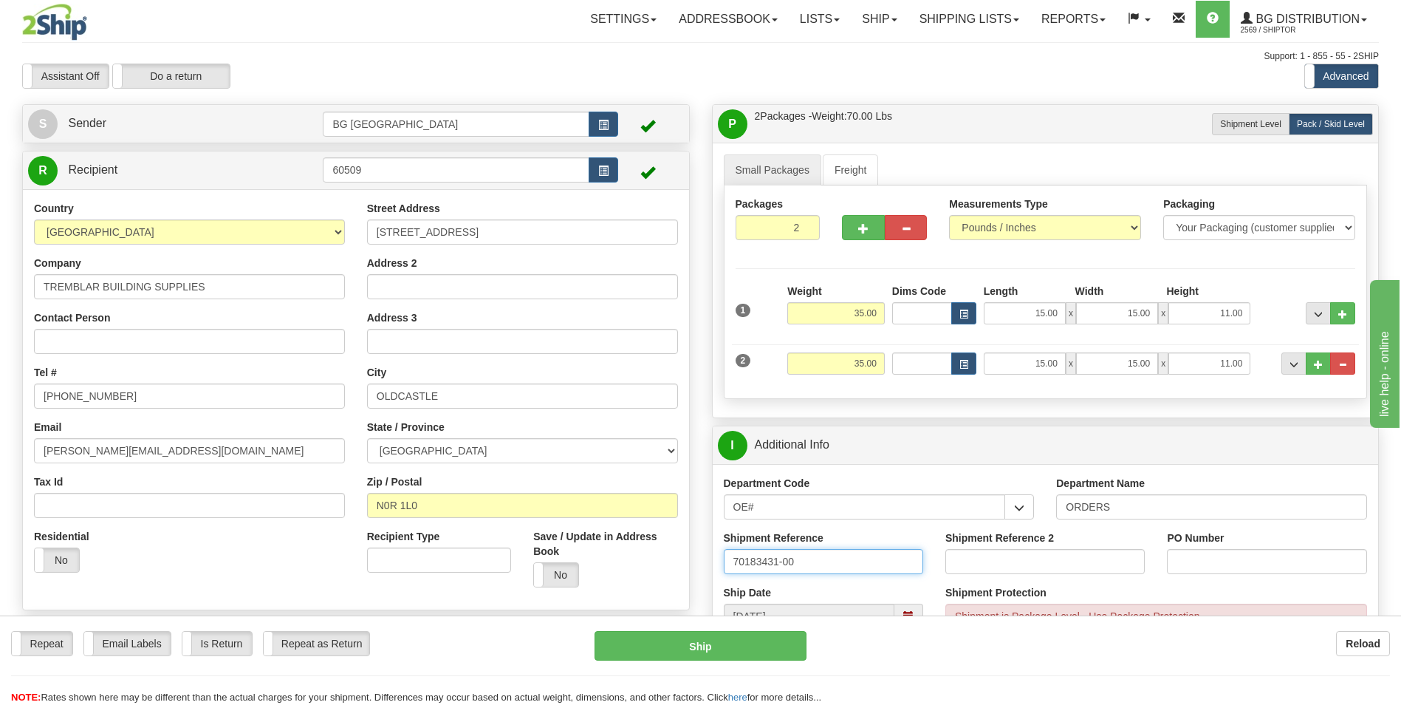
type input "70183431-00"
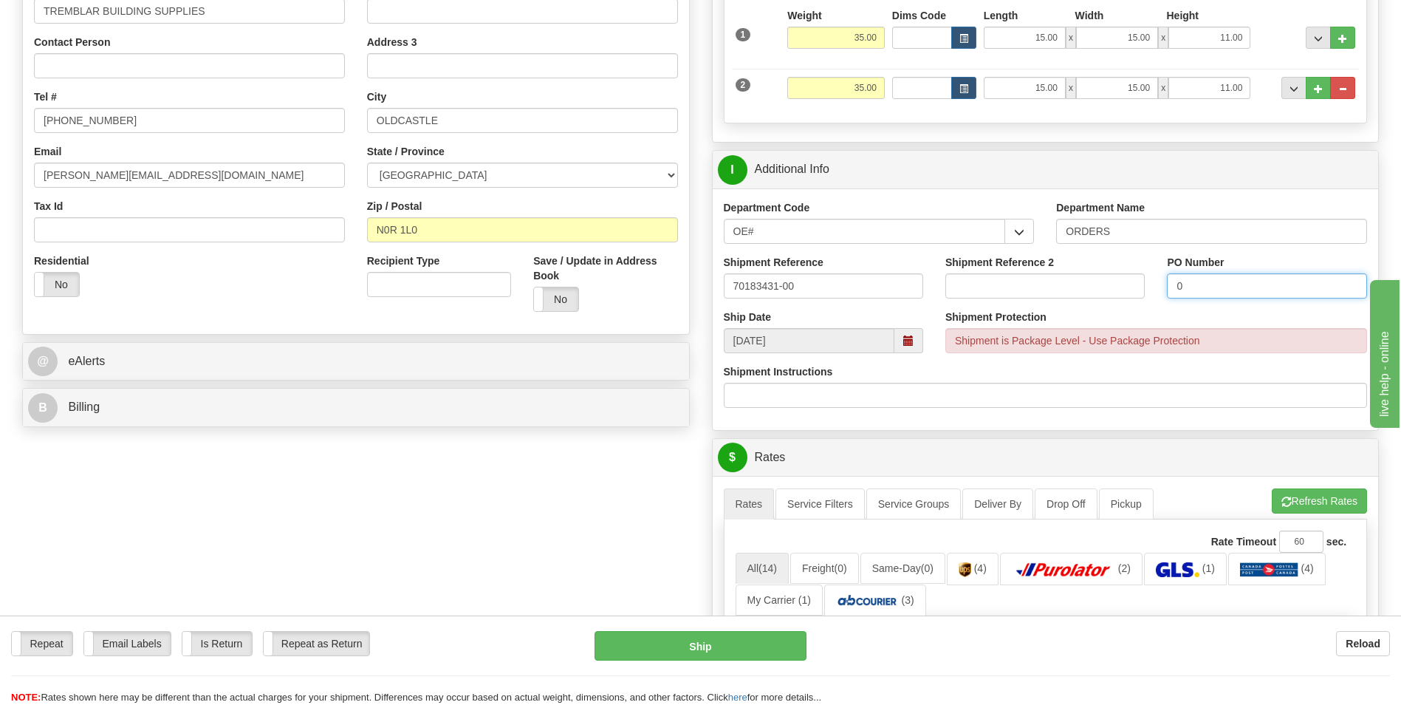
scroll to position [295, 0]
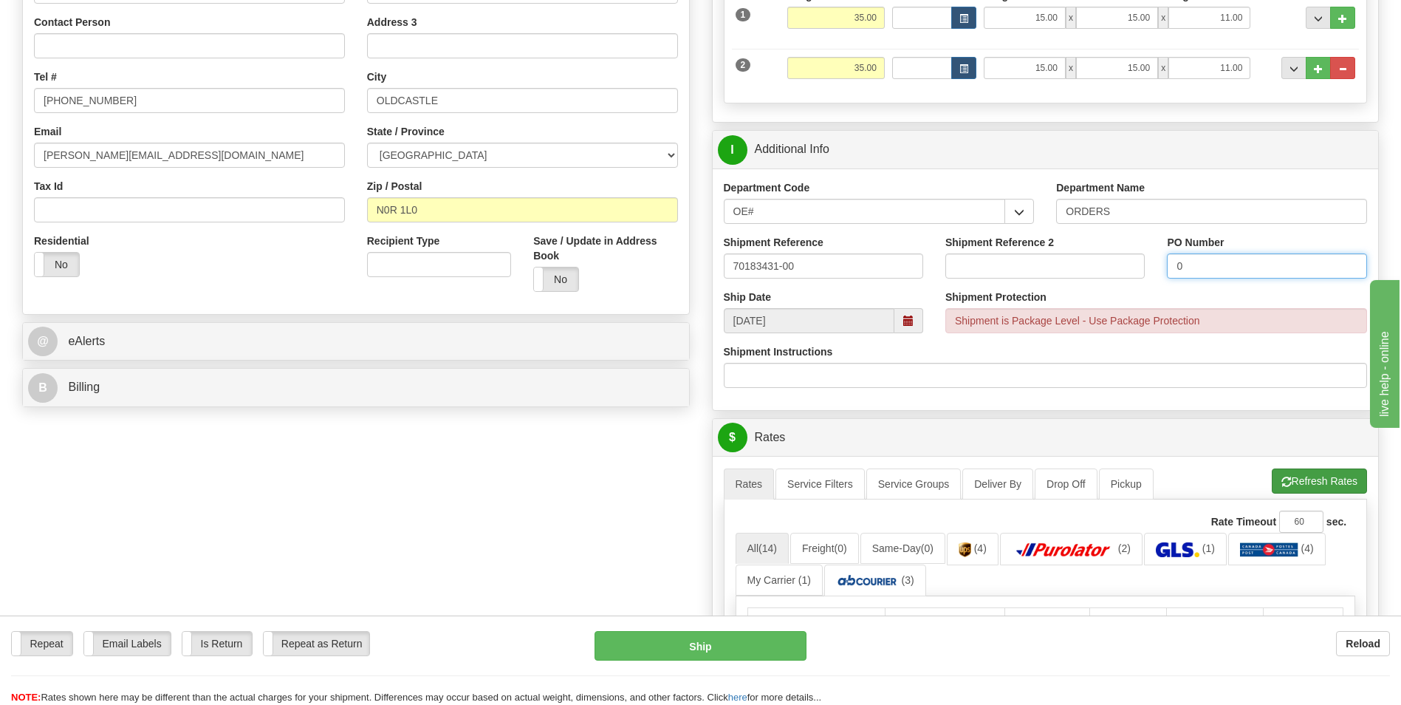
type input "0"
click at [1304, 472] on button "Refresh Rates" at bounding box center [1319, 480] width 95 height 25
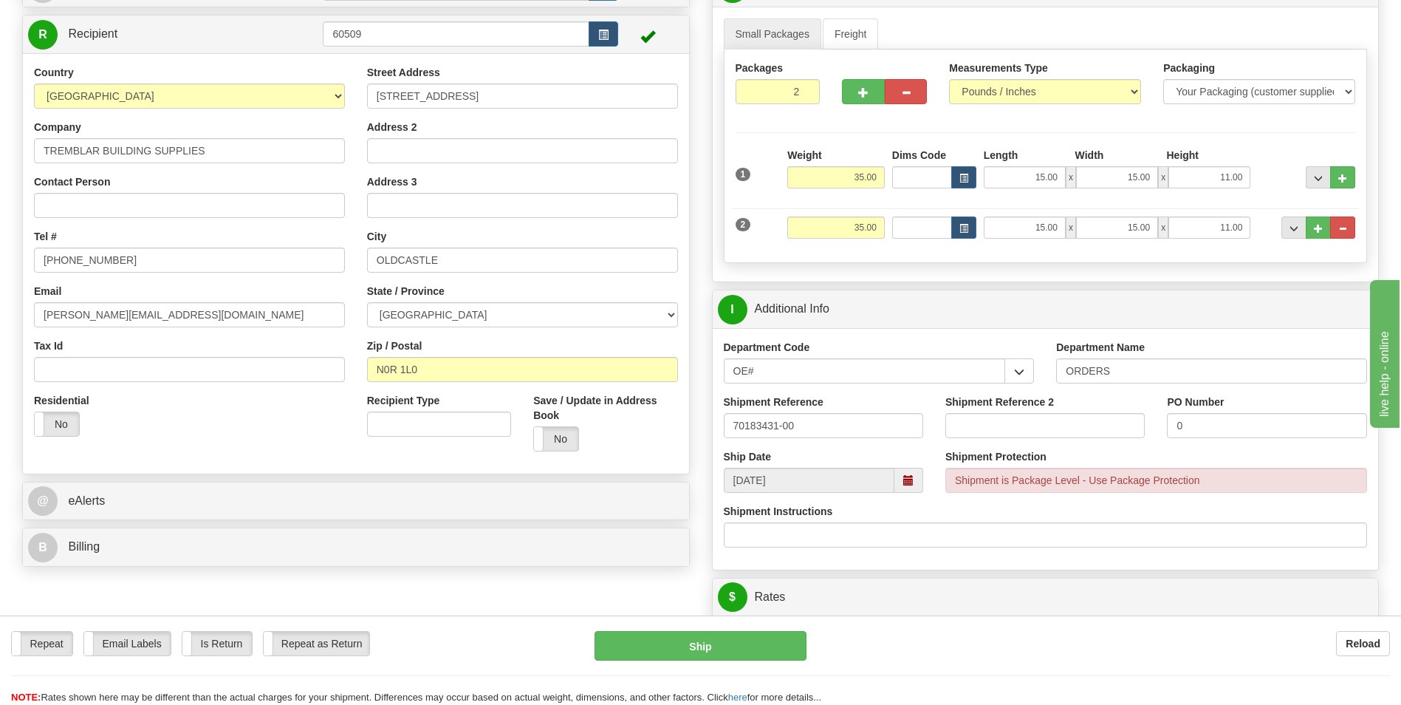
scroll to position [591, 0]
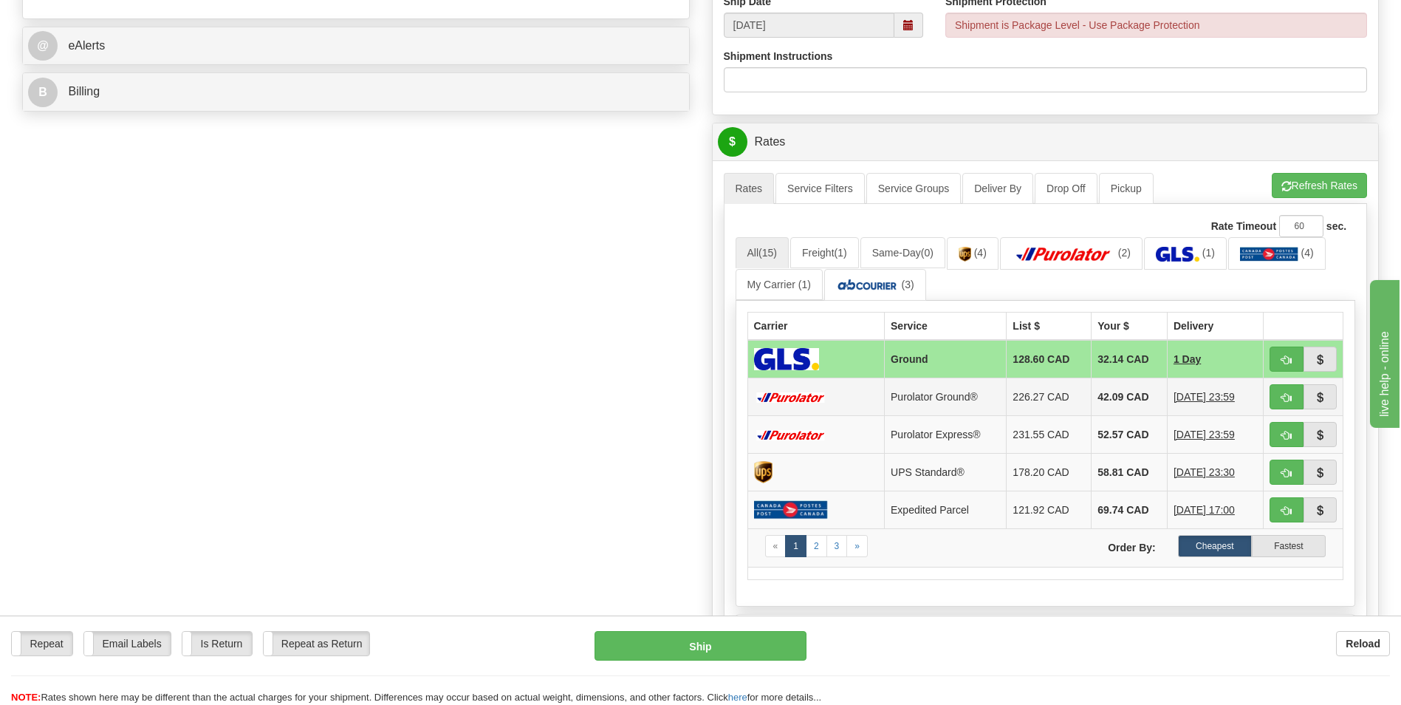
click at [1110, 403] on td "42.09 CAD" at bounding box center [1130, 397] width 76 height 38
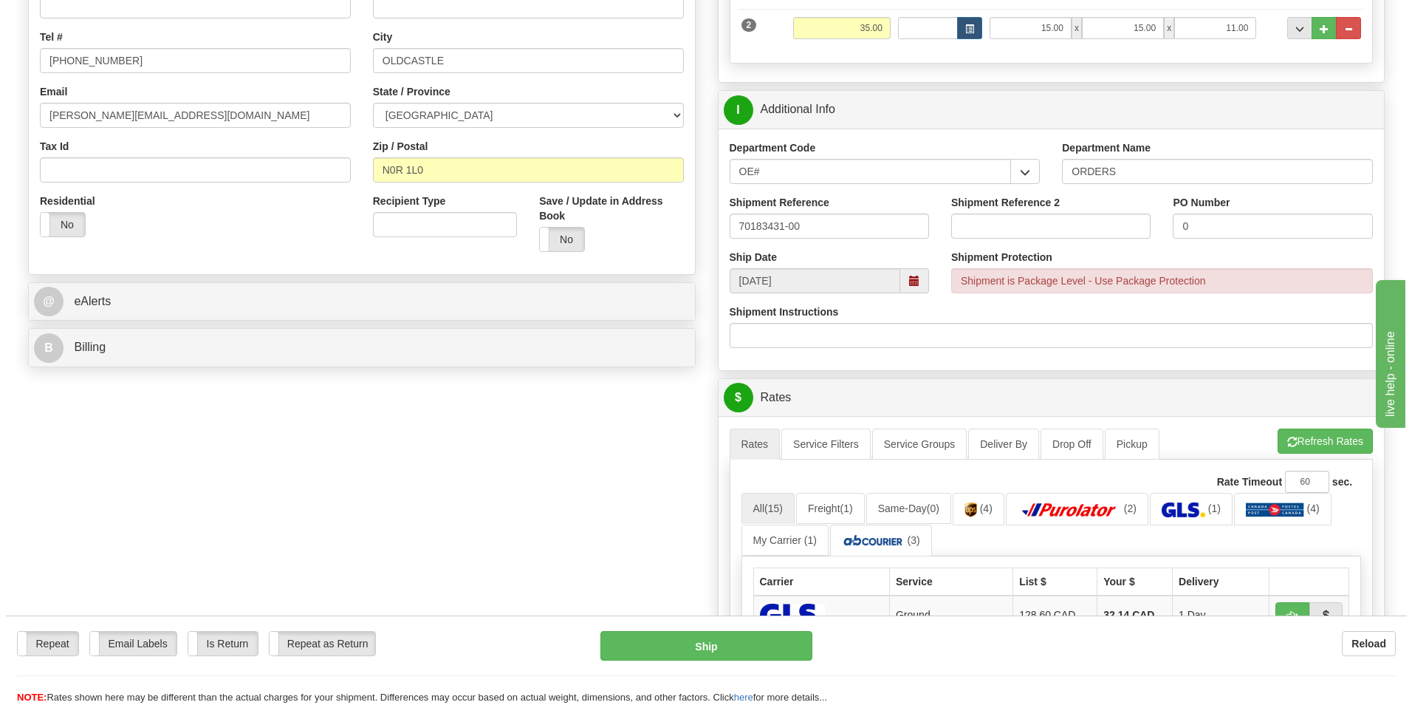
scroll to position [665, 0]
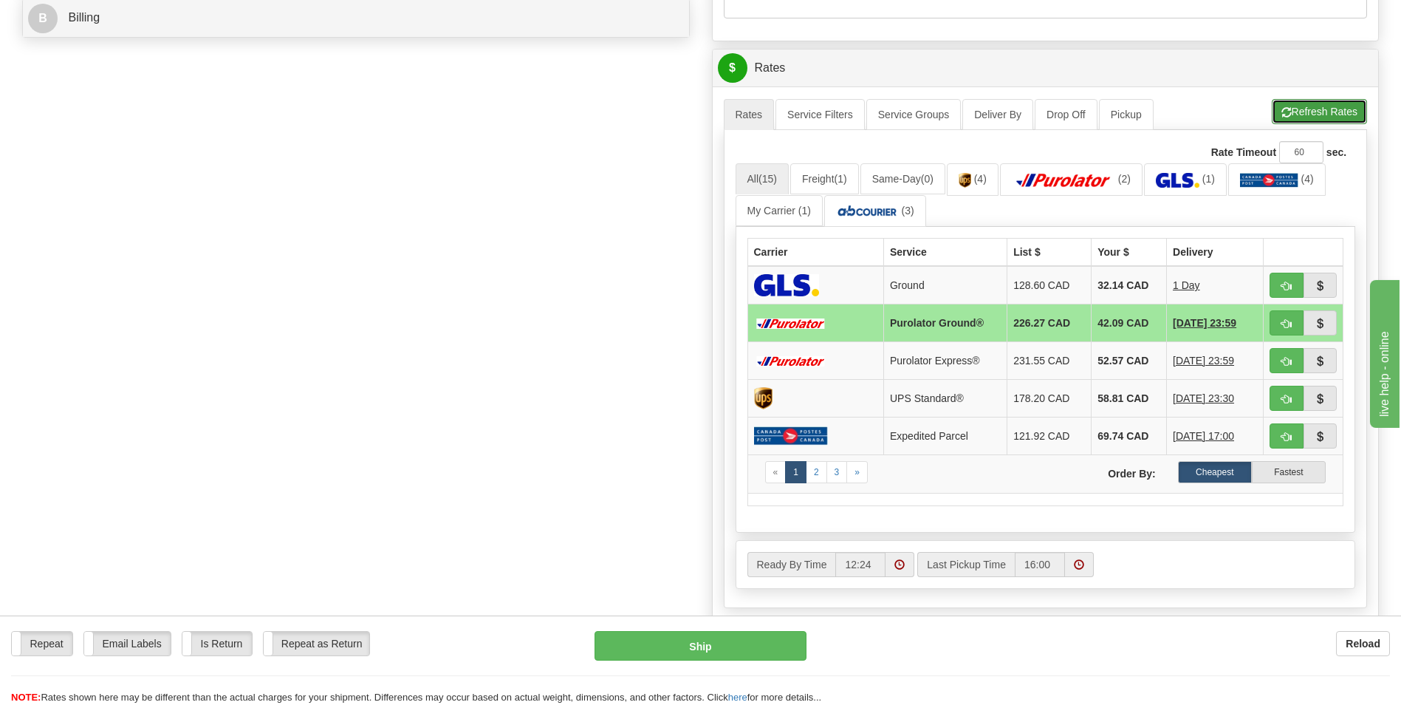
click at [1309, 117] on button "Refresh Rates" at bounding box center [1319, 111] width 95 height 25
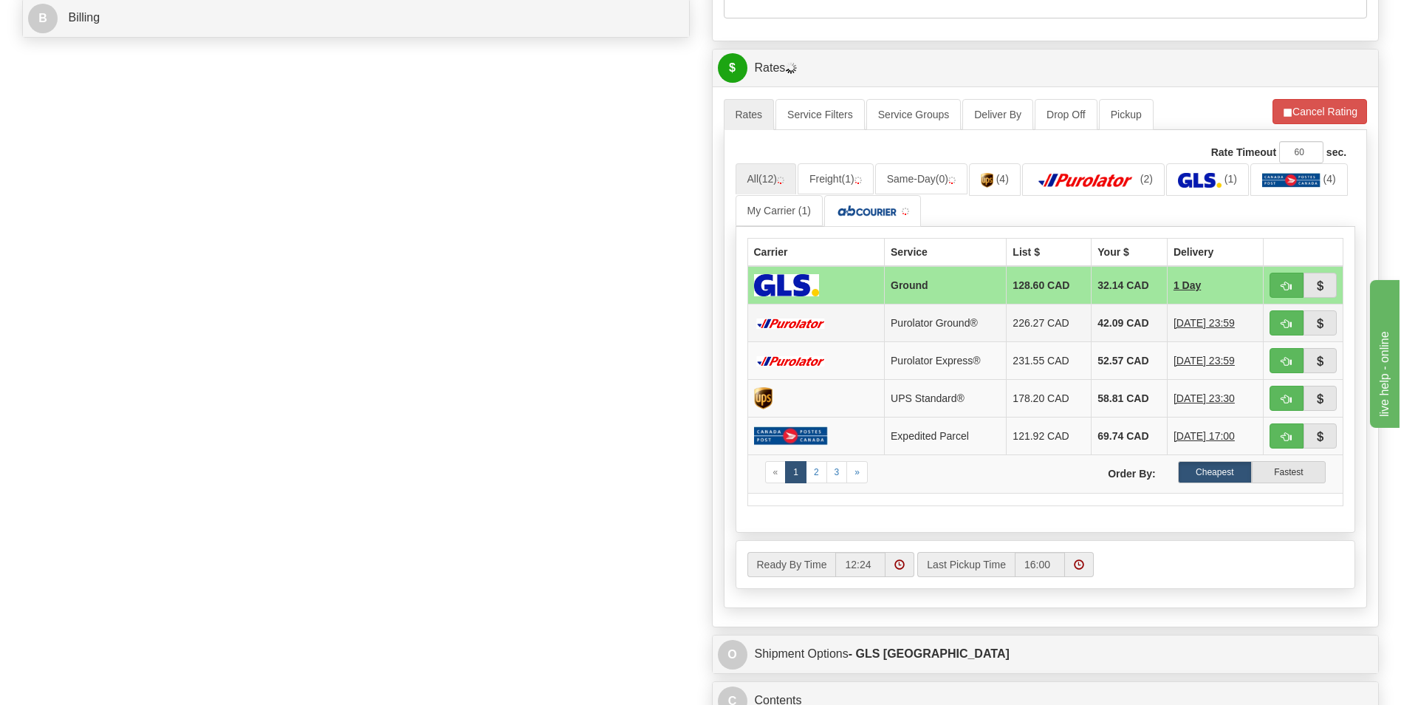
click at [1093, 321] on td "42.09 CAD" at bounding box center [1130, 323] width 76 height 38
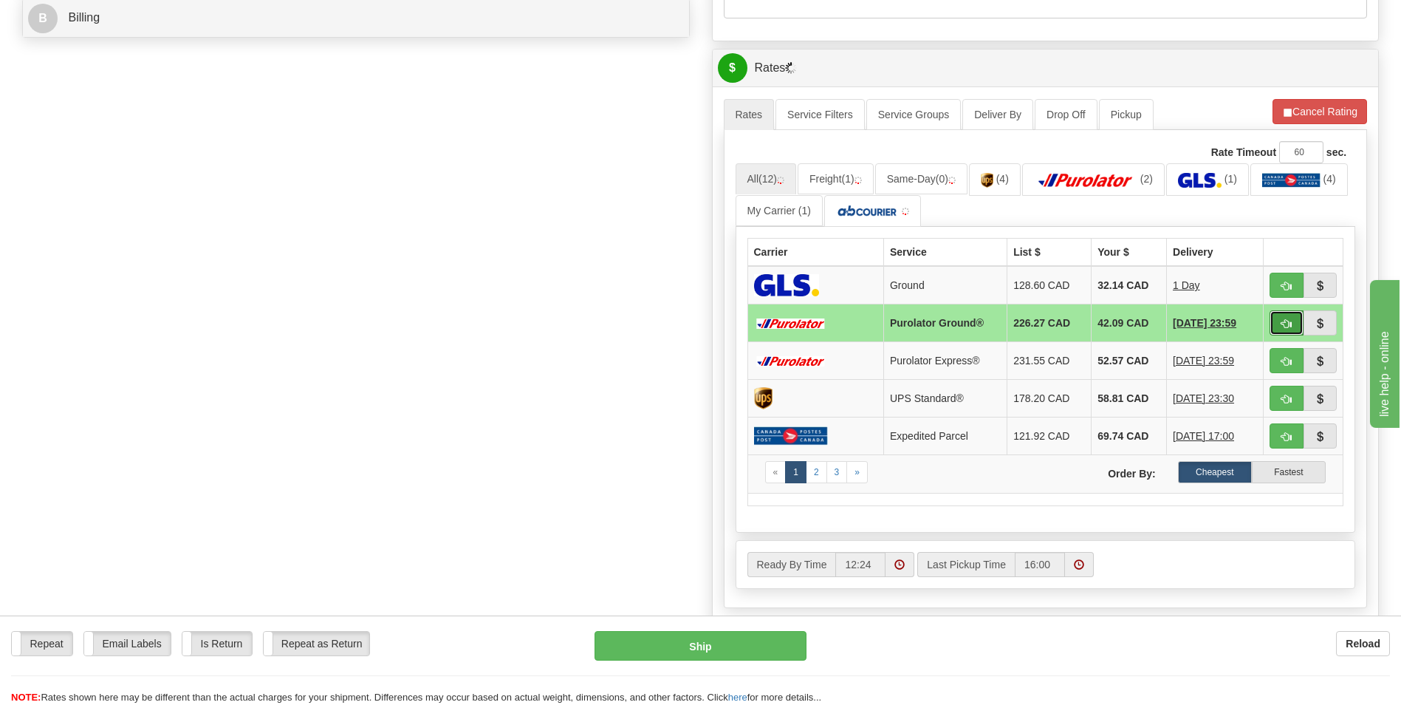
click at [1290, 321] on span "button" at bounding box center [1287, 324] width 10 height 10
click at [670, 651] on button "Ship" at bounding box center [700, 646] width 211 height 30
type input "260"
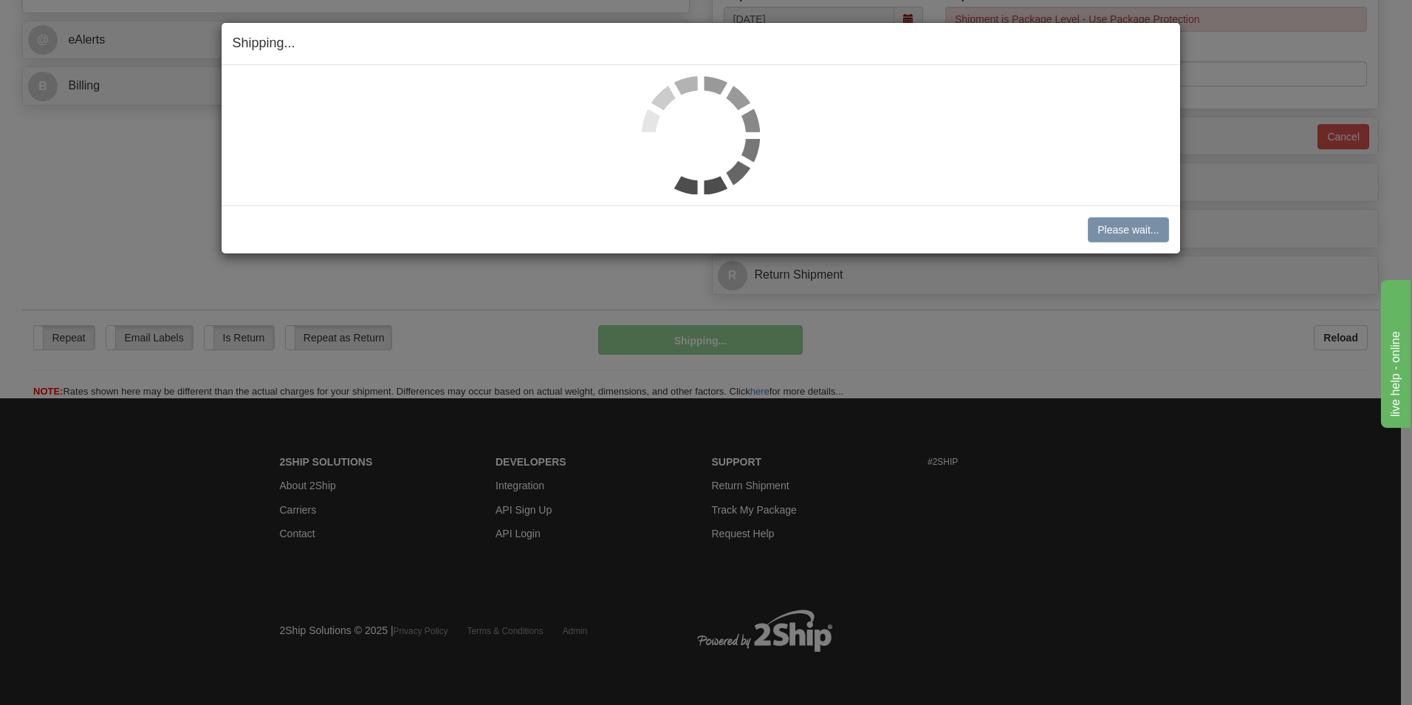
scroll to position [597, 0]
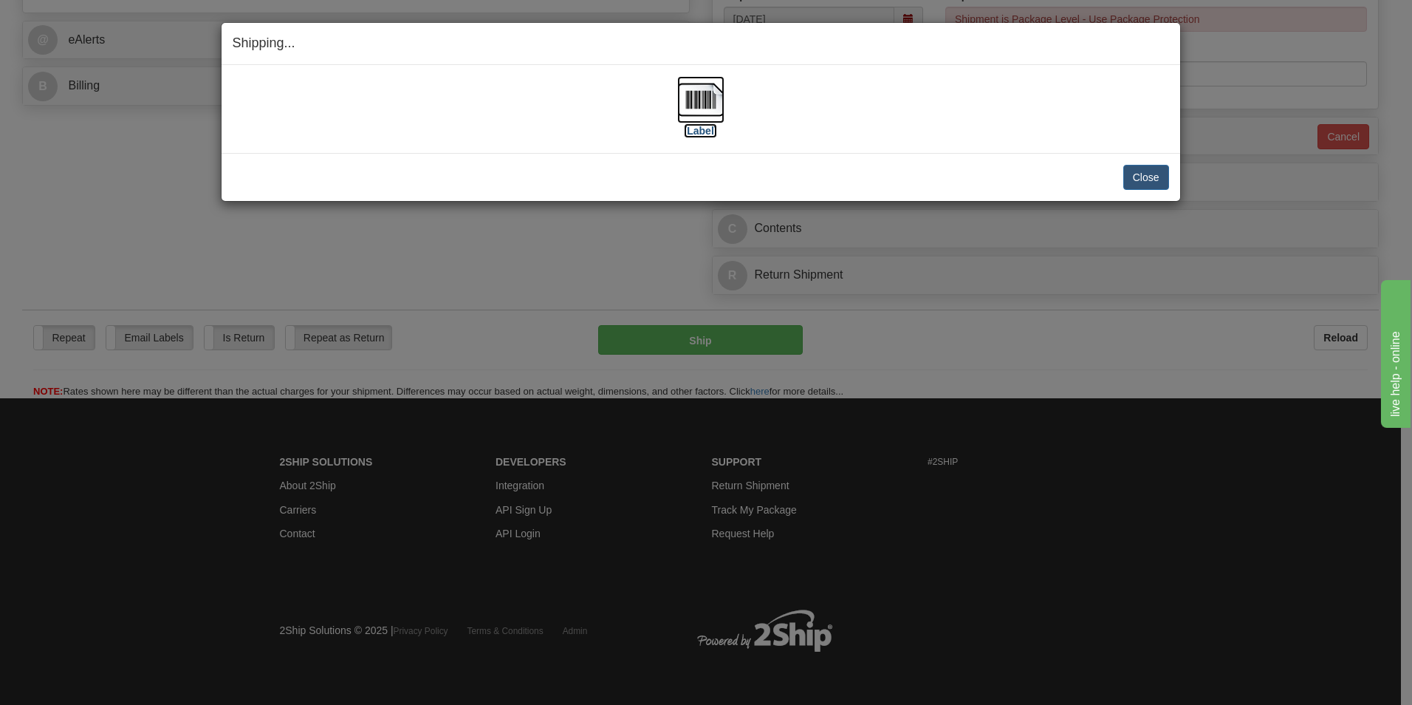
click at [705, 100] on img at bounding box center [700, 99] width 47 height 47
click at [1145, 183] on button "Close" at bounding box center [1147, 177] width 46 height 25
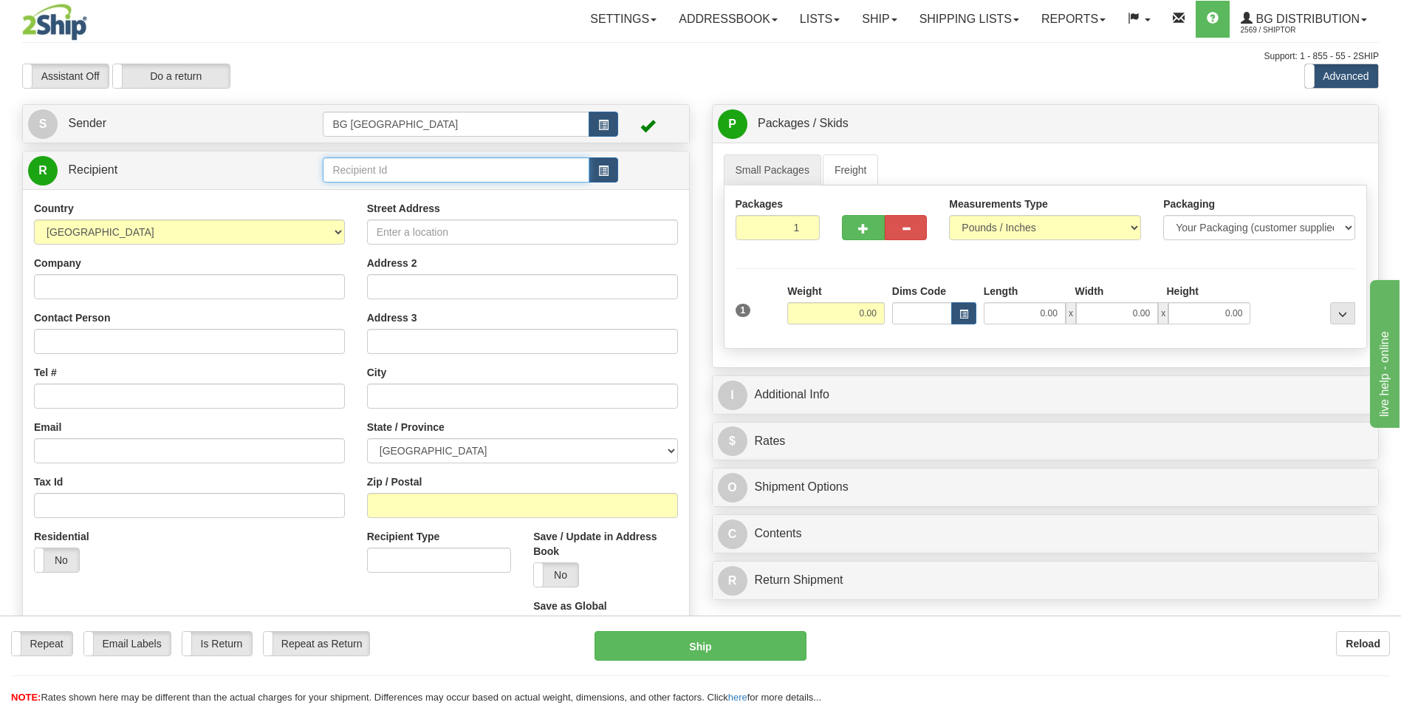
click at [426, 165] on input "text" at bounding box center [456, 169] width 266 height 25
click at [366, 191] on div "910930" at bounding box center [453, 193] width 252 height 16
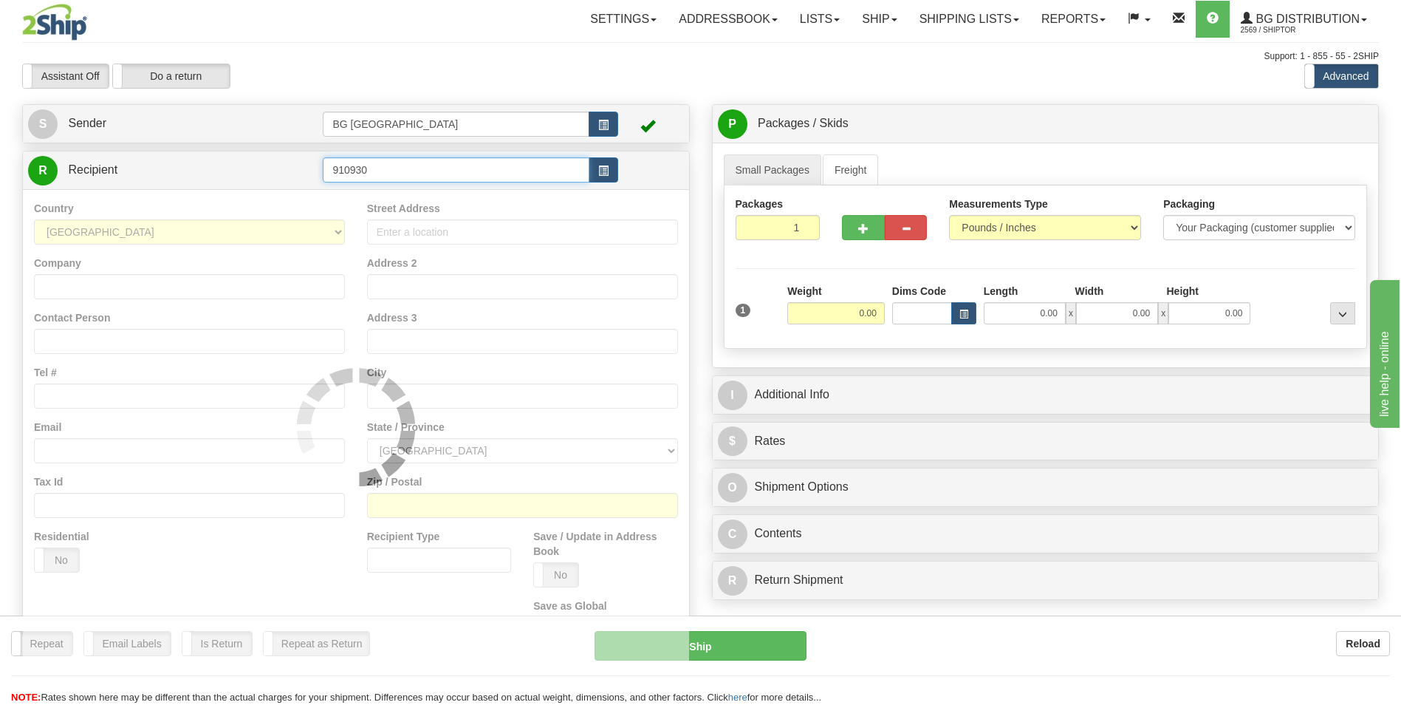
type input "910930"
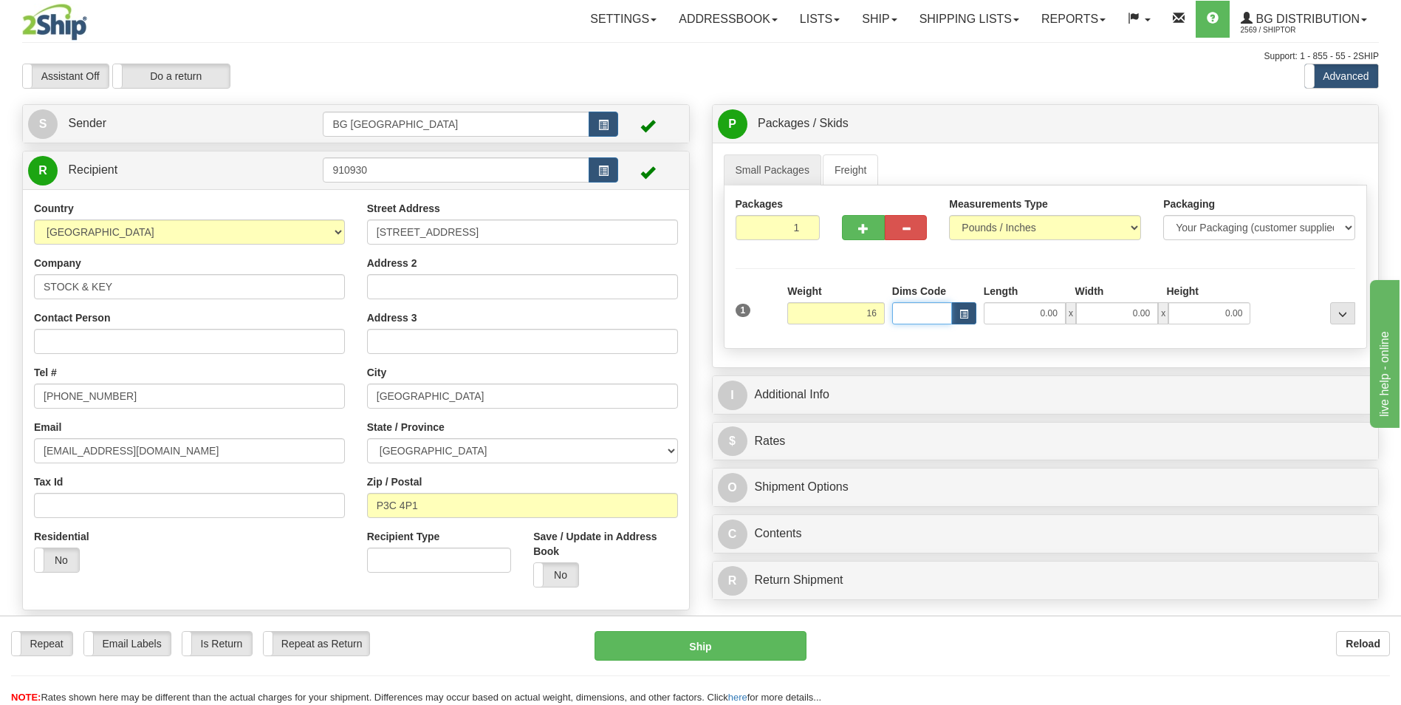
type input "16.00"
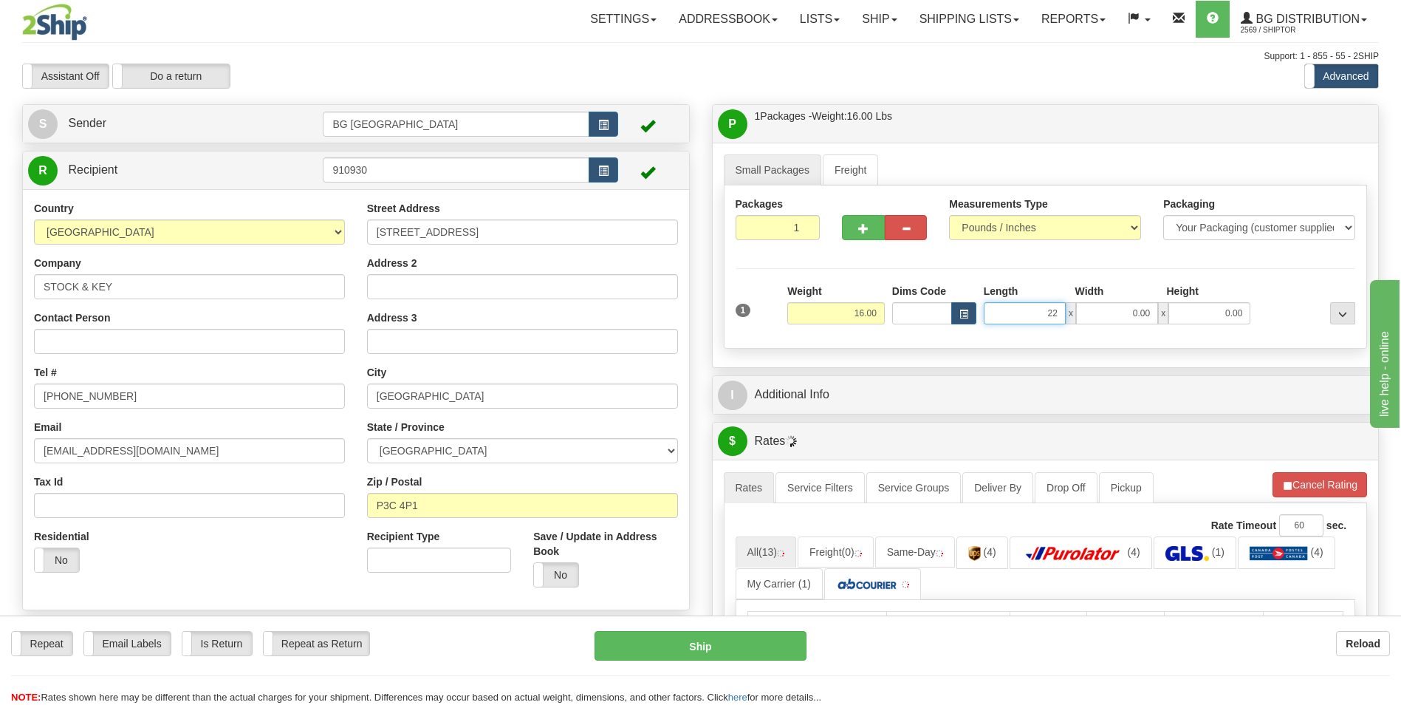
type input "22.00"
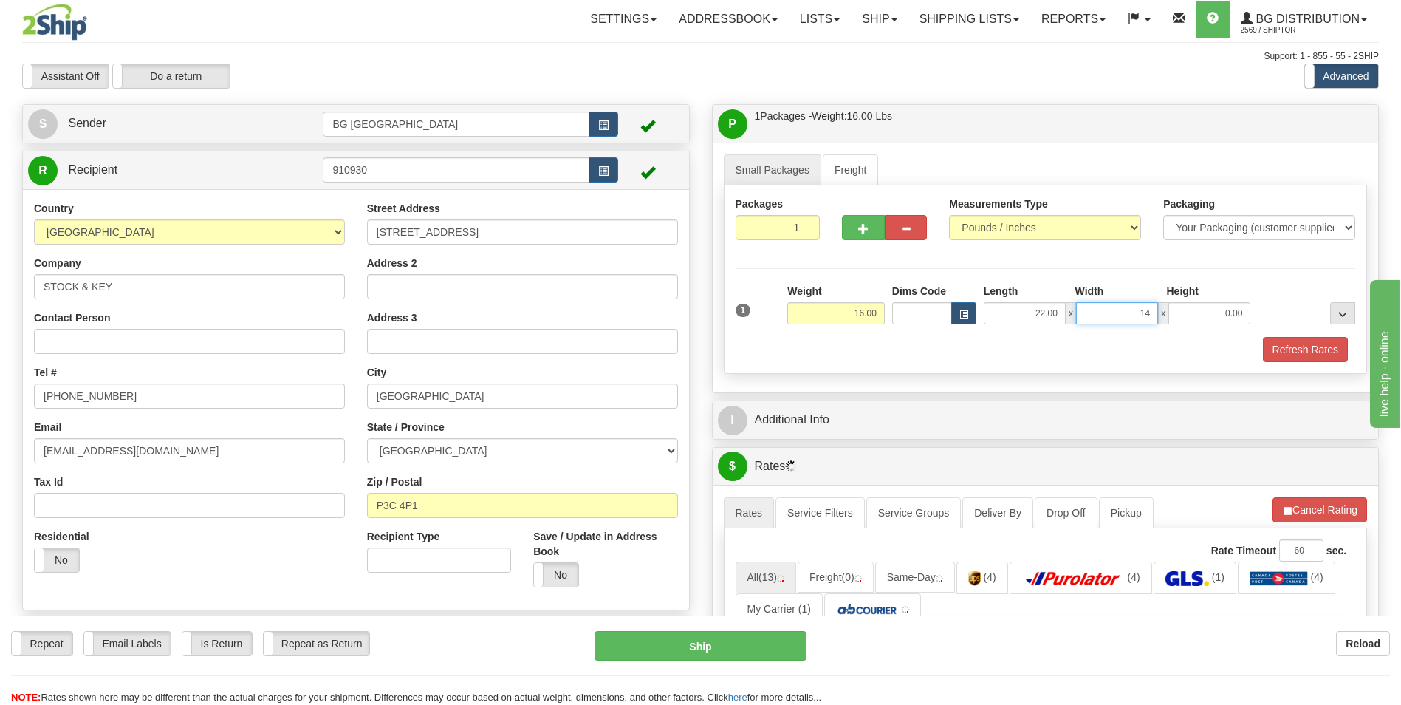
type input "14.00"
type input "7.00"
click at [856, 236] on button "button" at bounding box center [863, 227] width 42 height 25
type input "2"
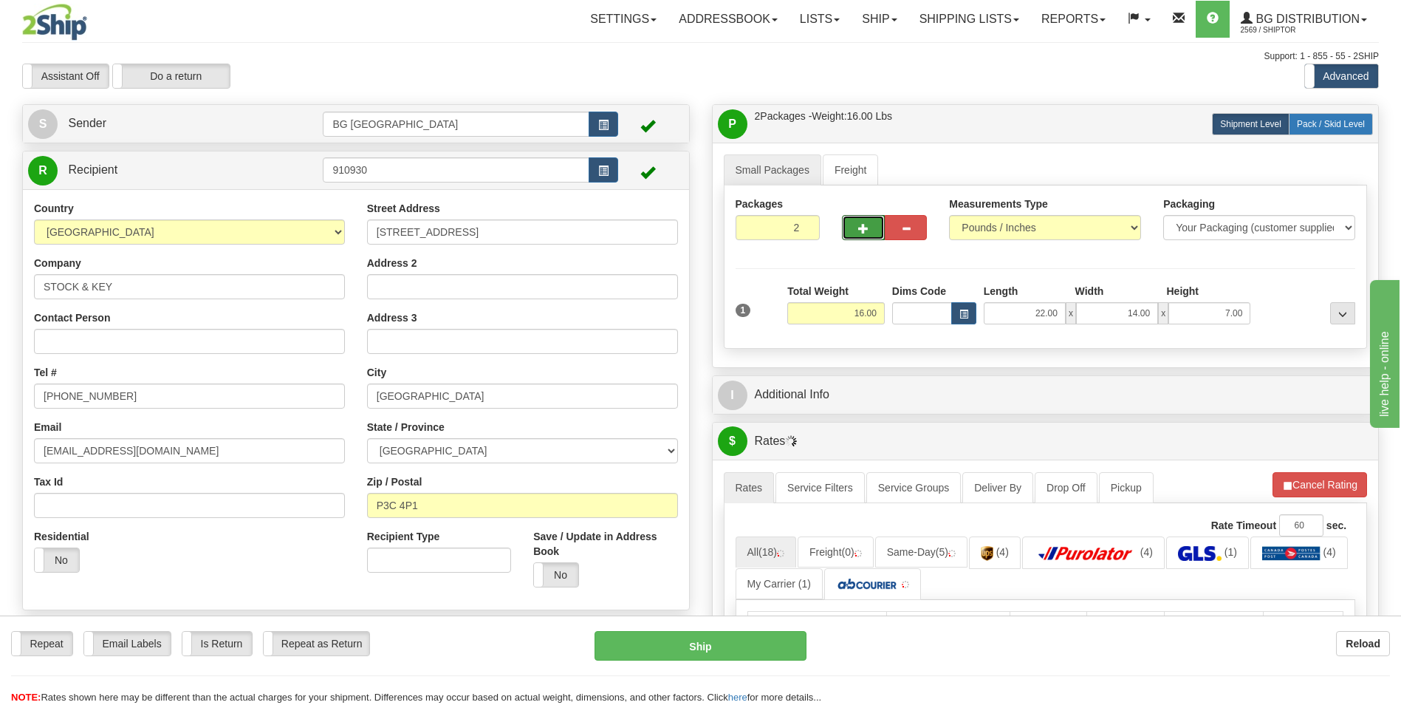
click at [1351, 123] on span "Pack / Skid Level" at bounding box center [1331, 124] width 68 height 10
radio input "true"
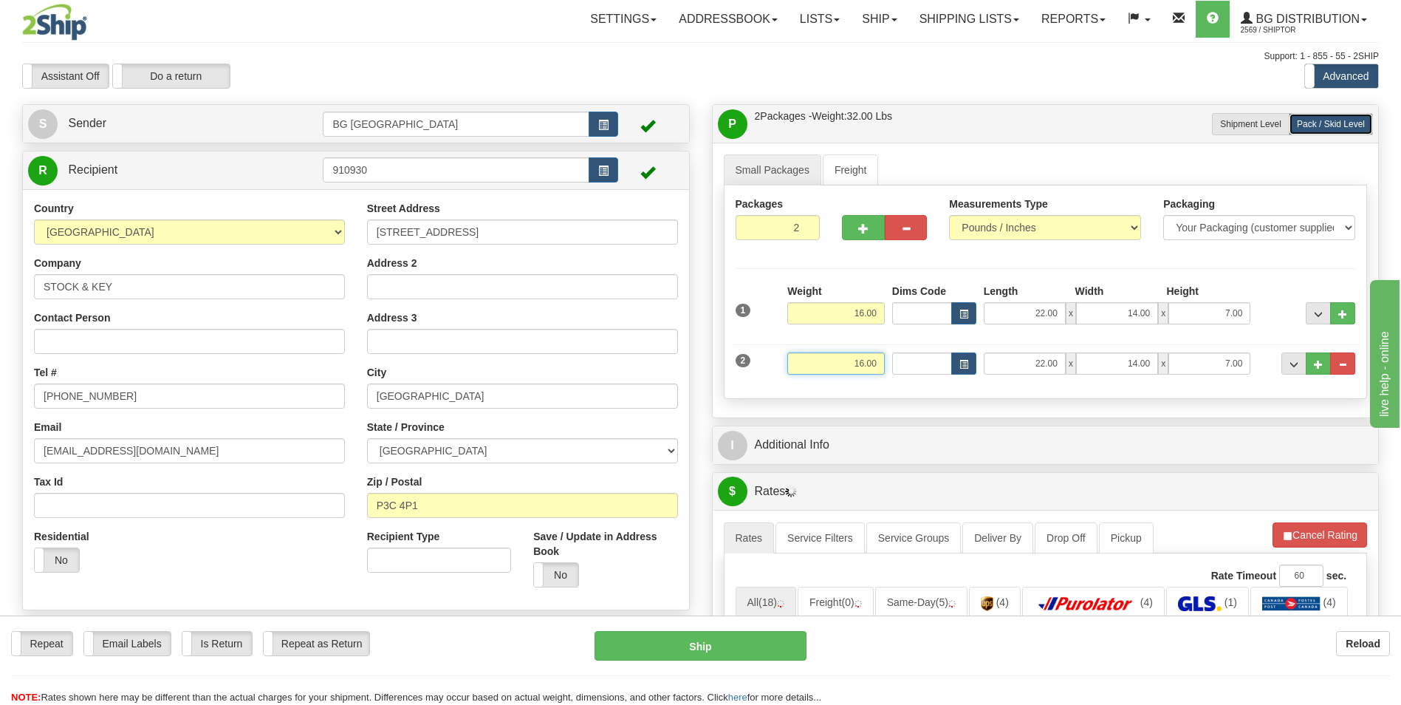
click at [843, 365] on input "16.00" at bounding box center [836, 363] width 98 height 22
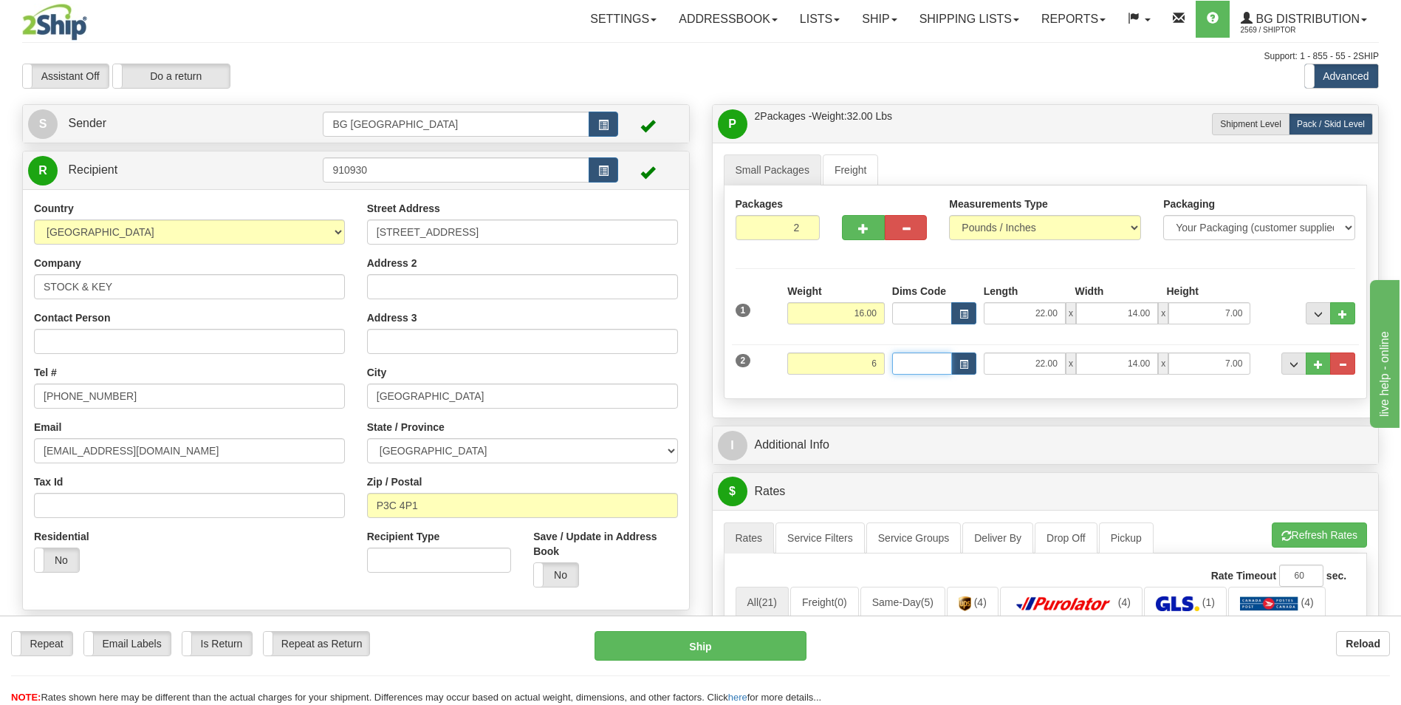
type input "6.00"
type input "13.00"
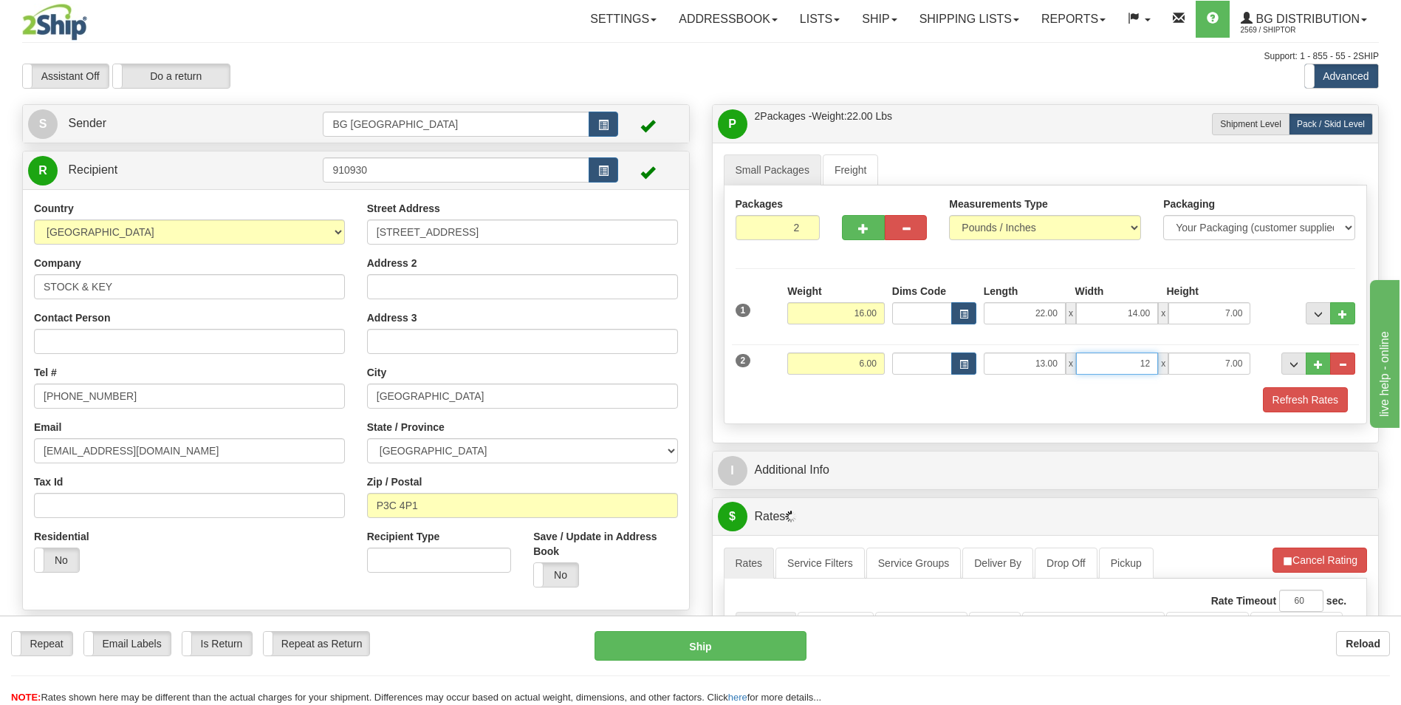
type input "12.00"
type input "4.00"
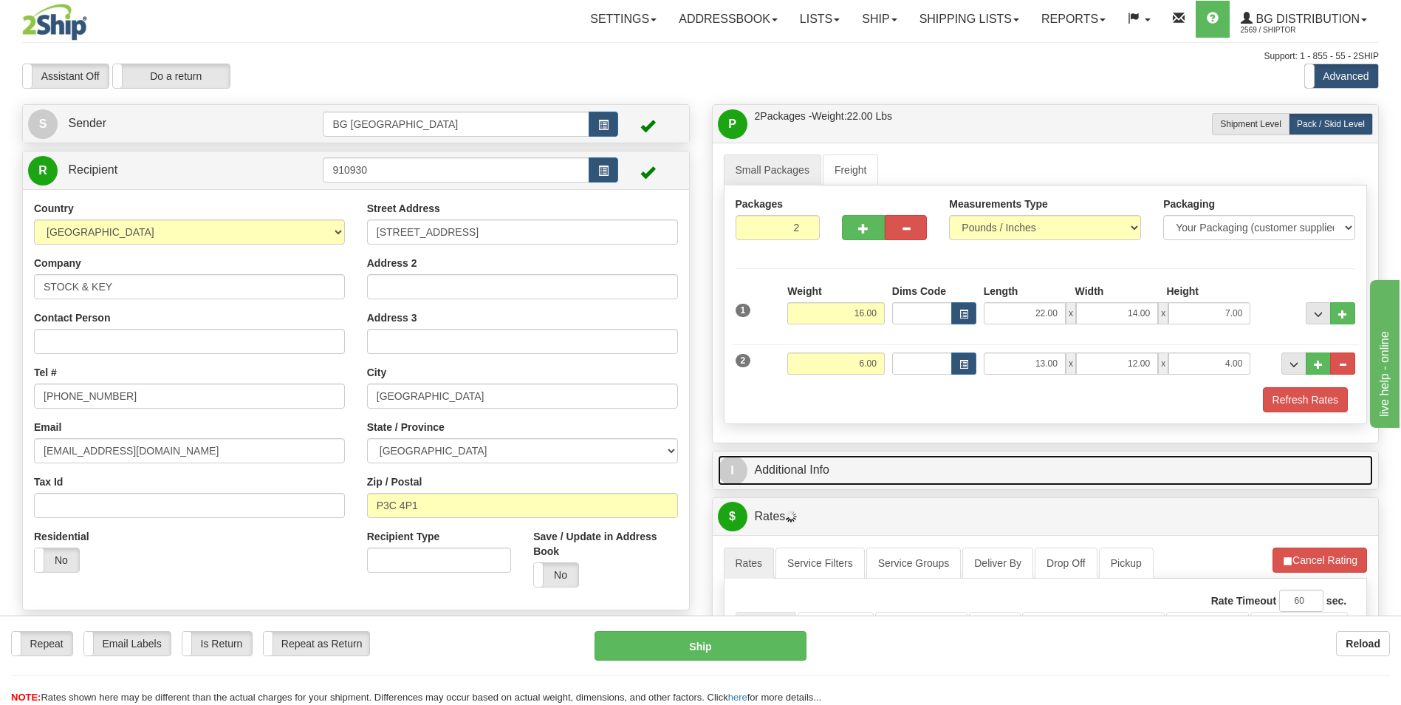
click at [844, 457] on link "I Additional Info" at bounding box center [1046, 470] width 656 height 30
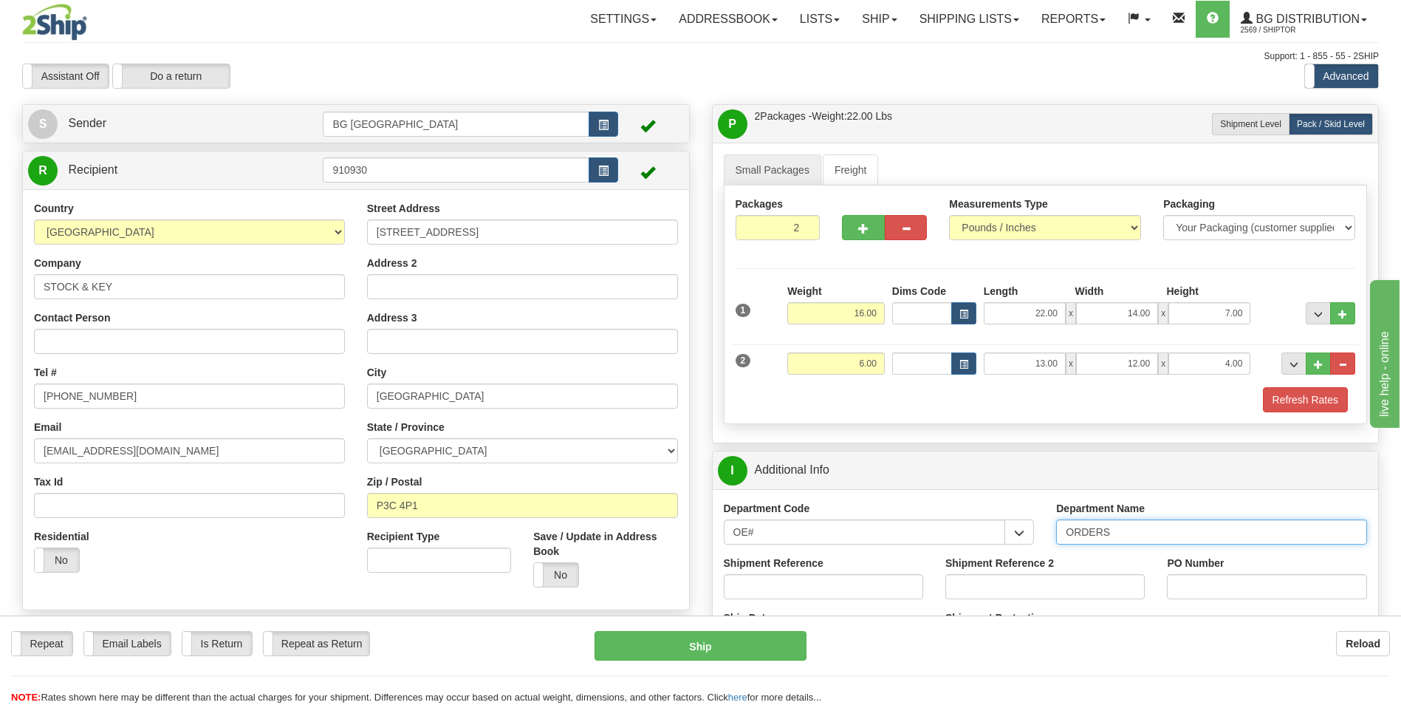
click at [1118, 539] on input "ORDERS" at bounding box center [1211, 531] width 311 height 25
type input "70181943-00"
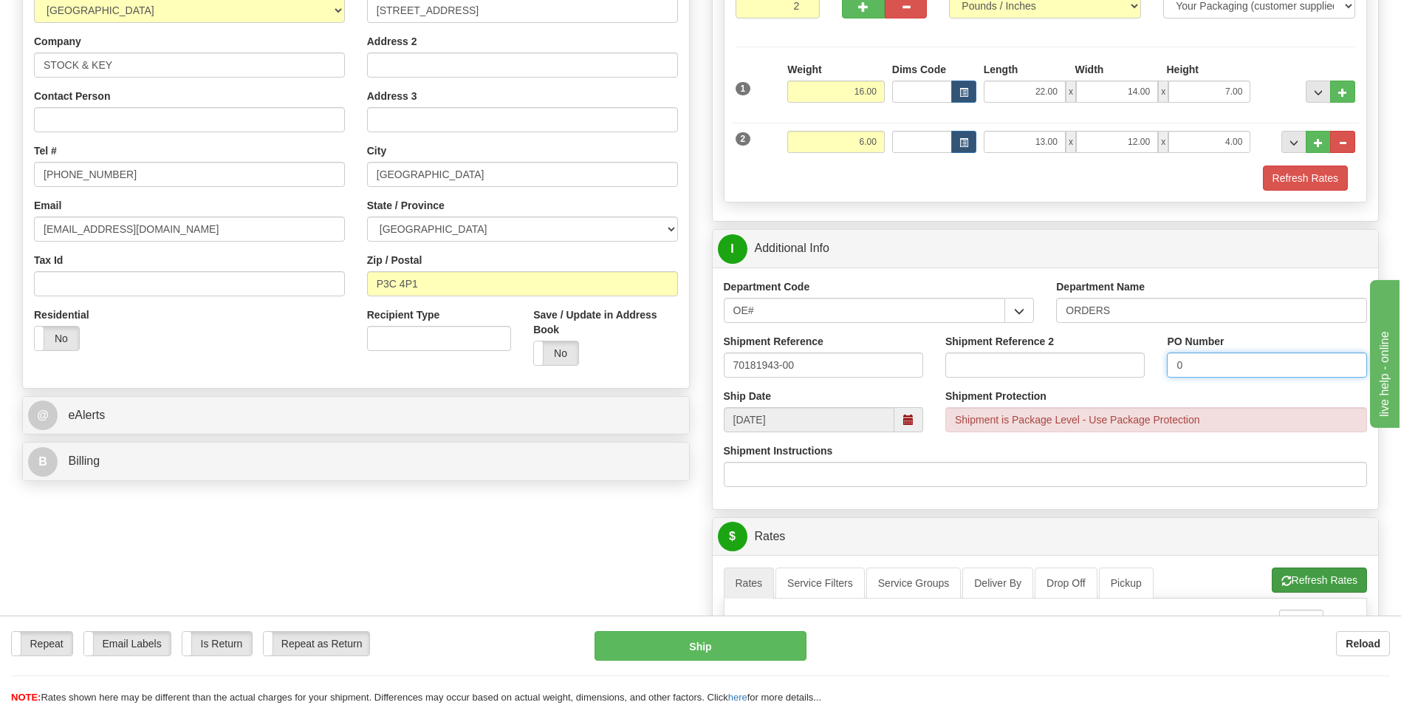
type input "0"
click at [1305, 577] on button "Refresh Rates" at bounding box center [1319, 579] width 95 height 25
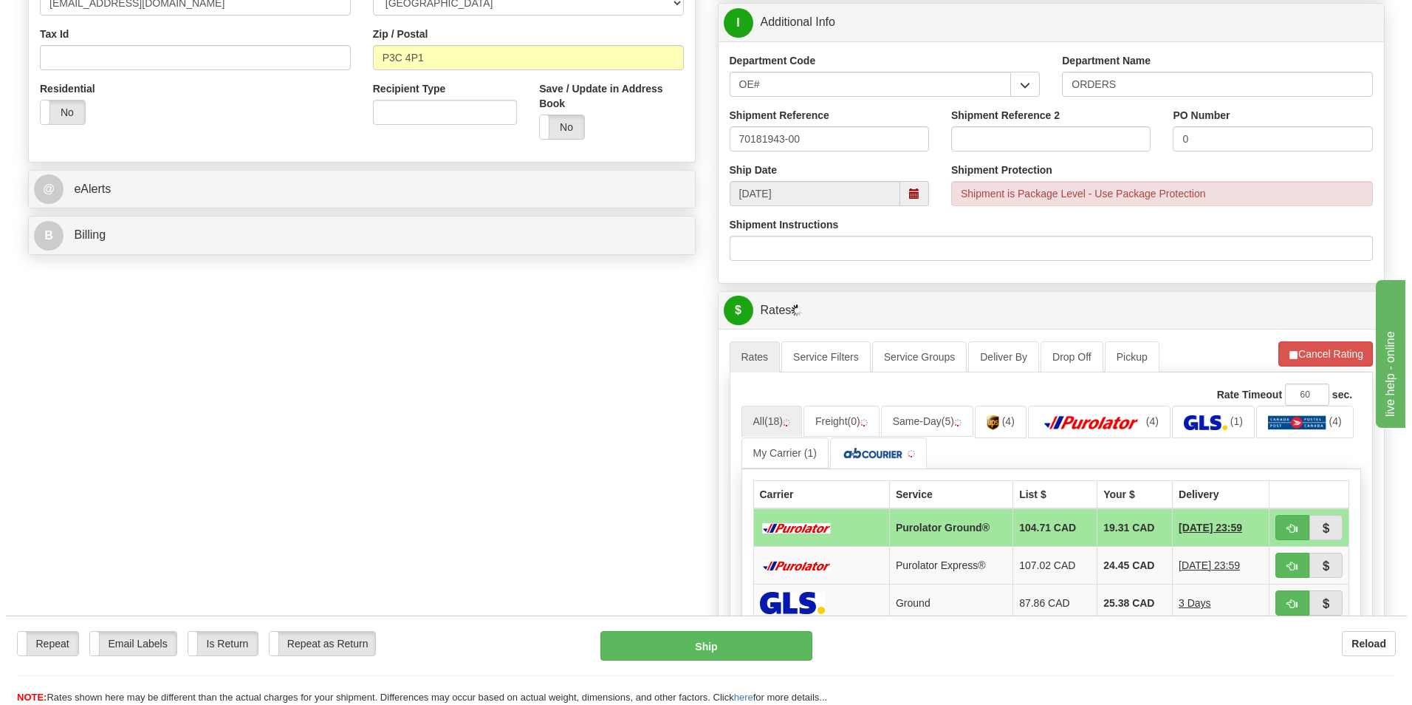
scroll to position [517, 0]
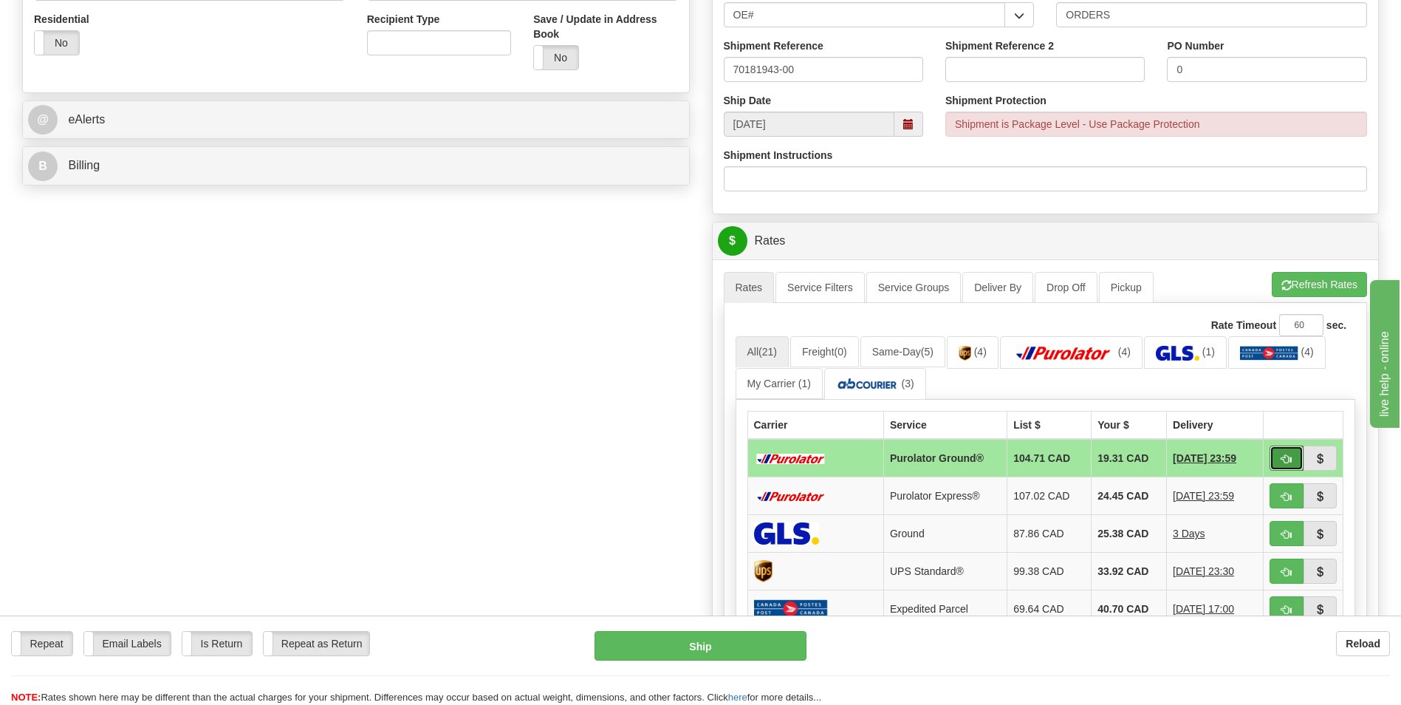
click at [1298, 462] on button "button" at bounding box center [1287, 457] width 34 height 25
type input "260"
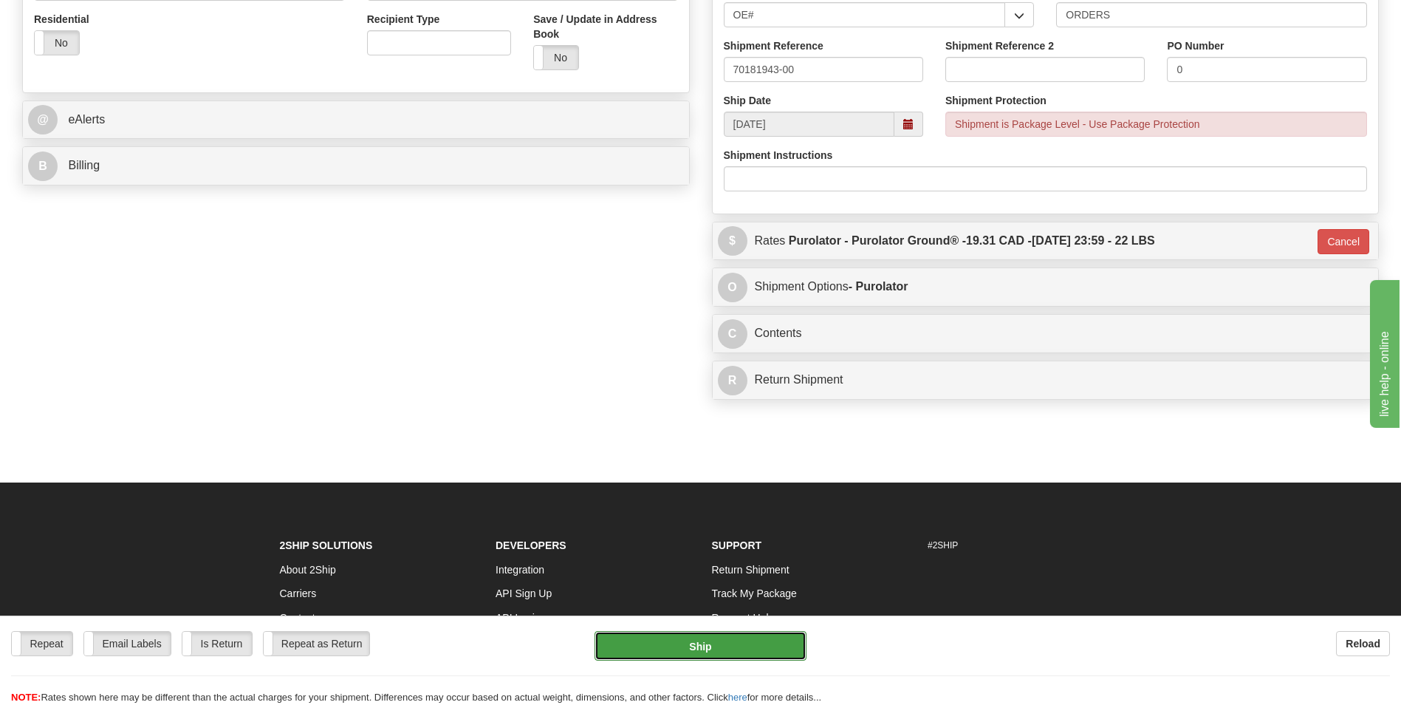
click at [714, 658] on button "Ship" at bounding box center [700, 646] width 211 height 30
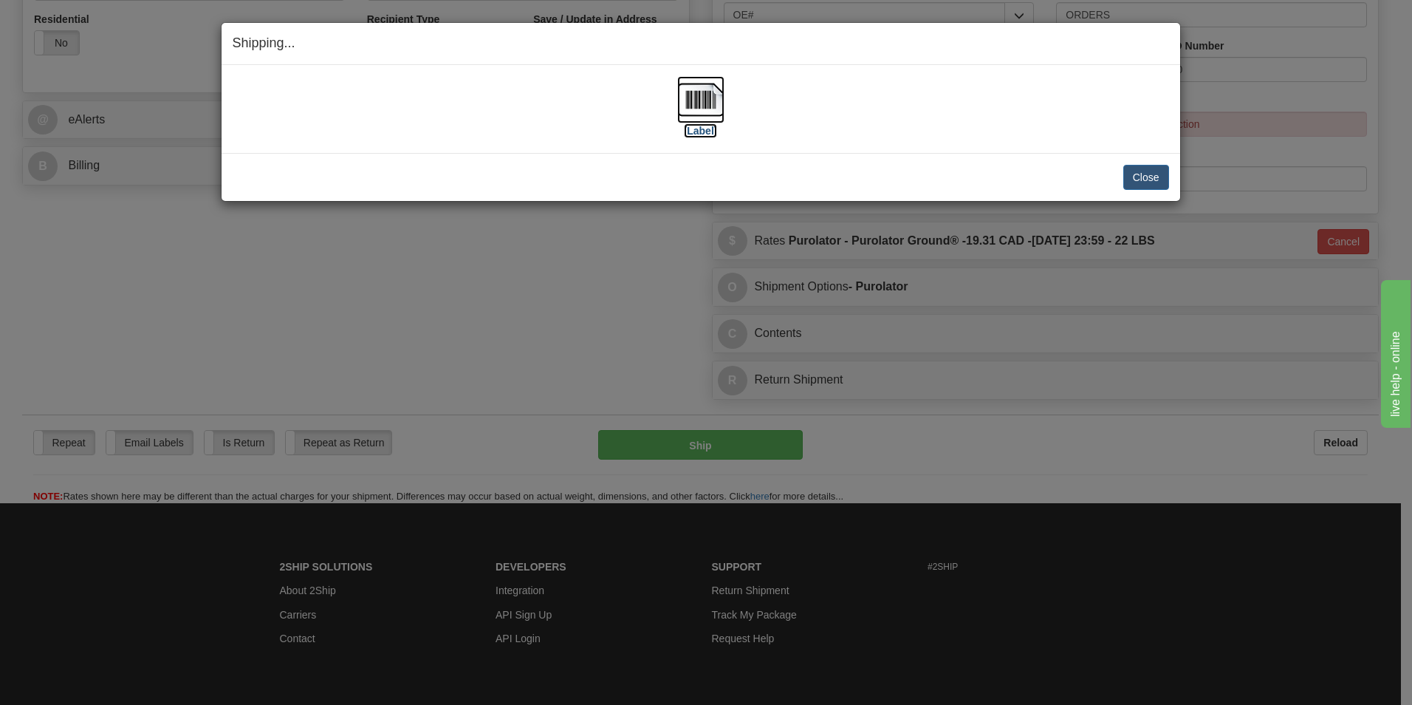
click at [711, 110] on img at bounding box center [700, 99] width 47 height 47
click at [1154, 172] on button "Close" at bounding box center [1147, 177] width 46 height 25
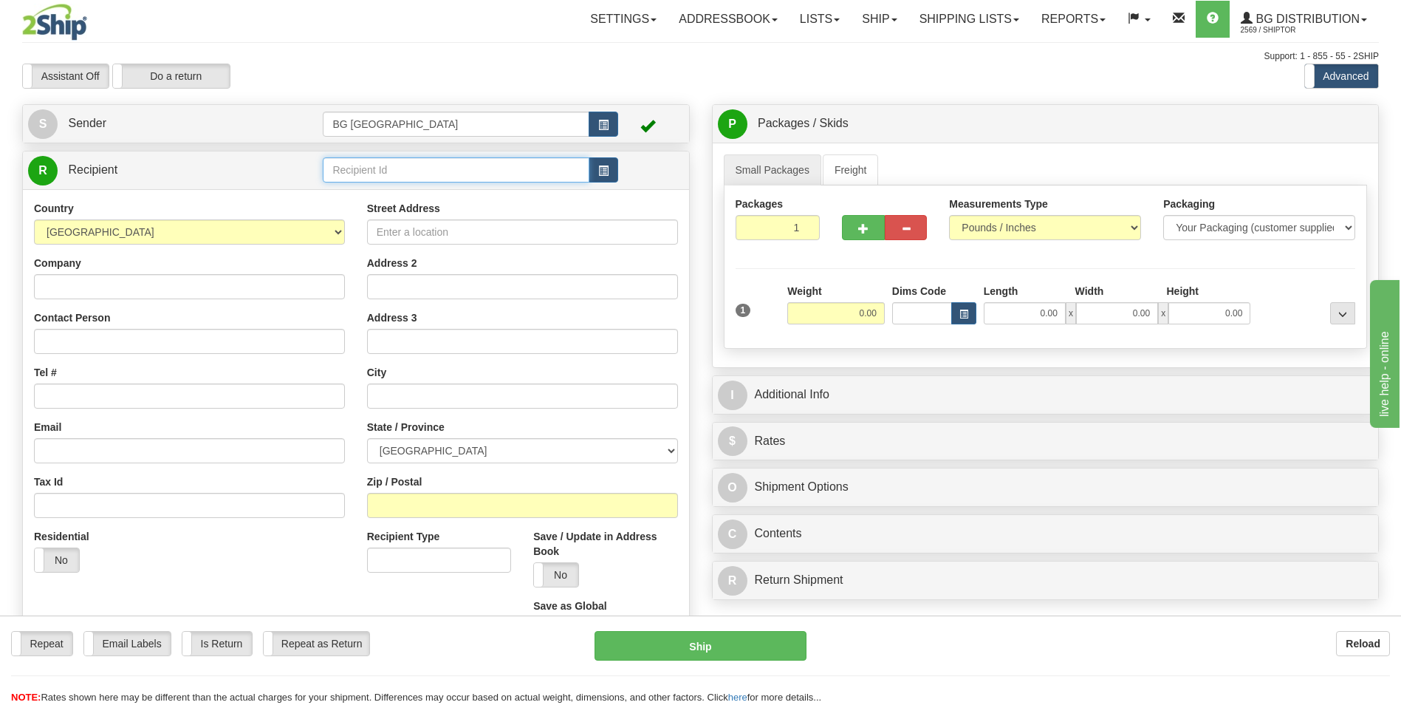
click at [362, 175] on input "text" at bounding box center [456, 169] width 266 height 25
click at [357, 194] on div "60628" at bounding box center [453, 193] width 252 height 16
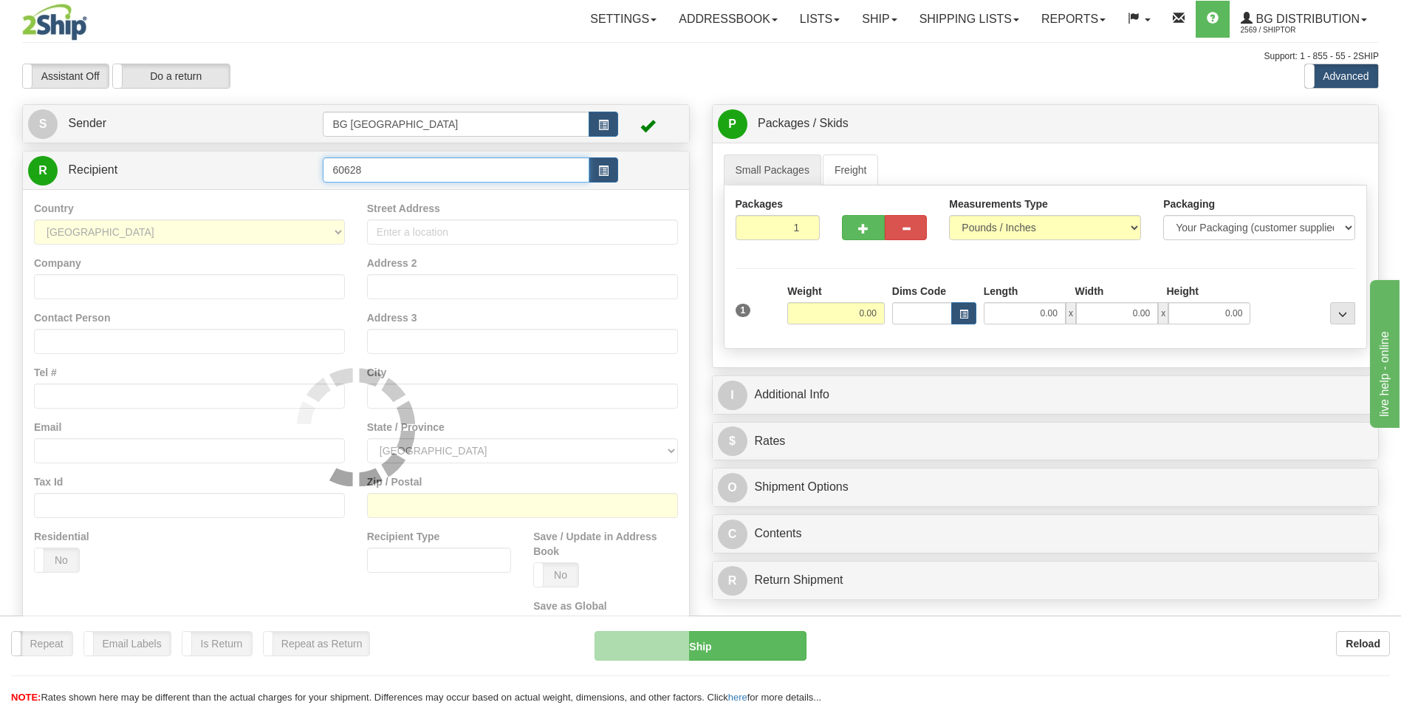
type input "60628"
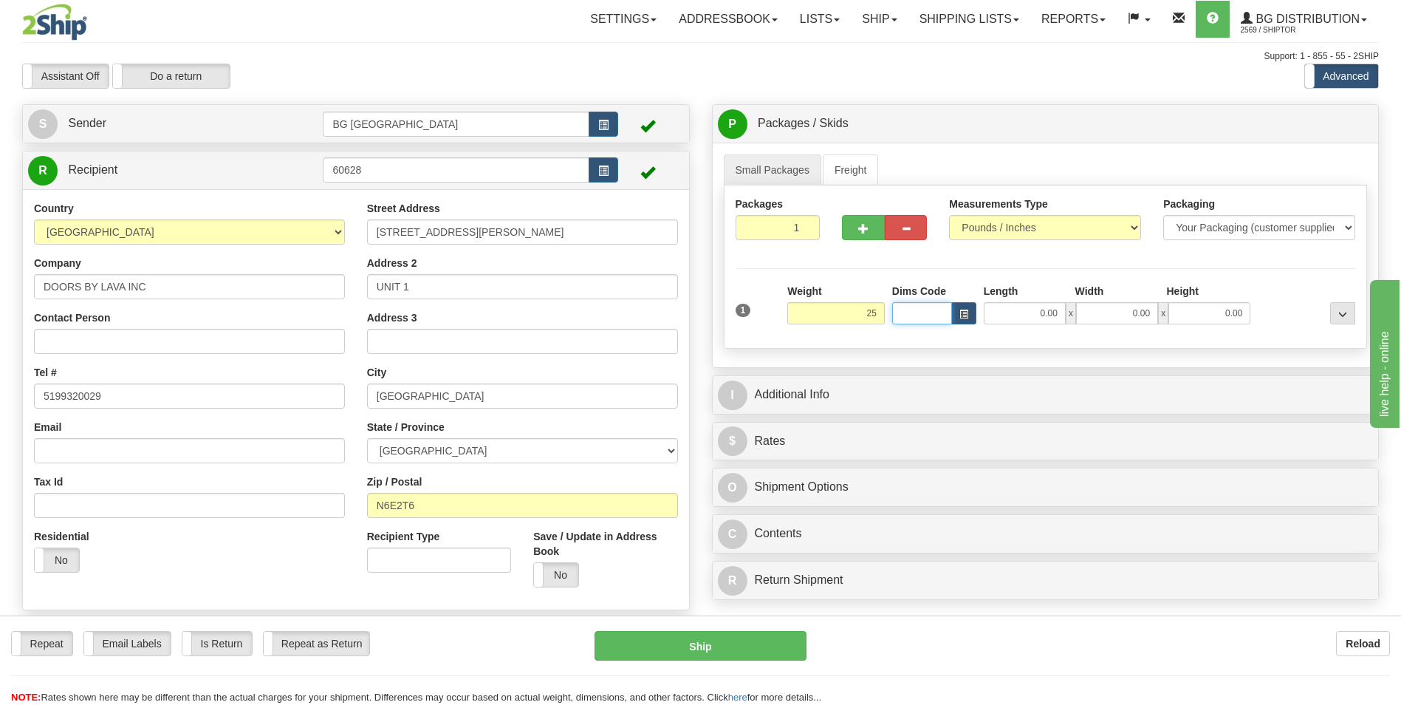
type input "25.00"
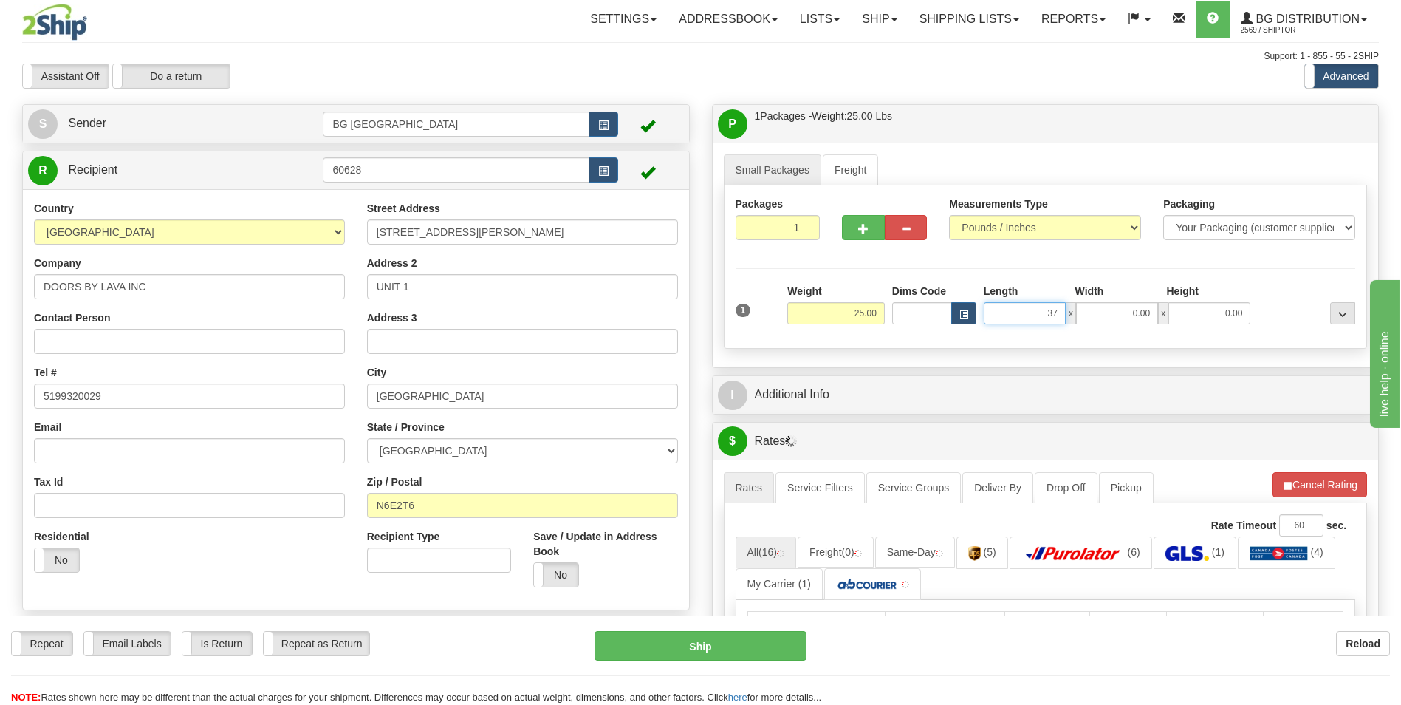
type input "37.00"
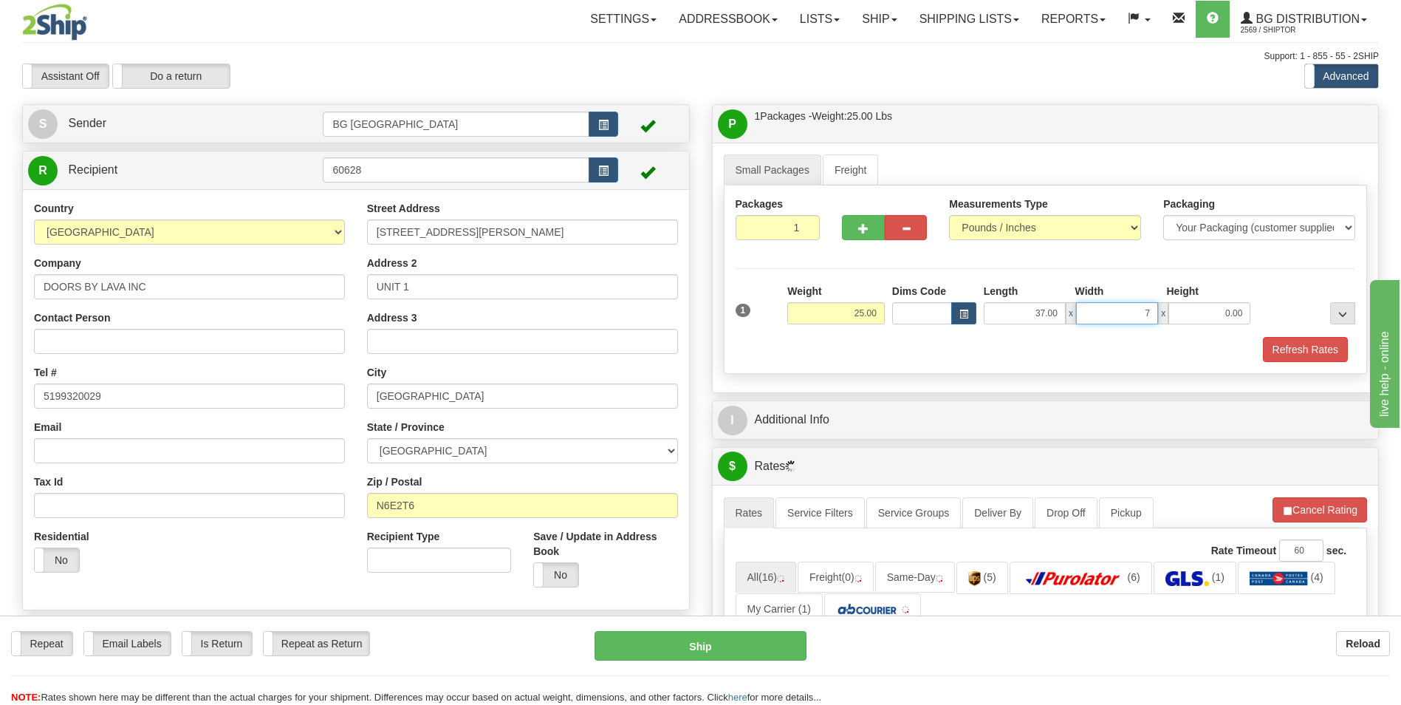
type input "7.00"
type input "5.00"
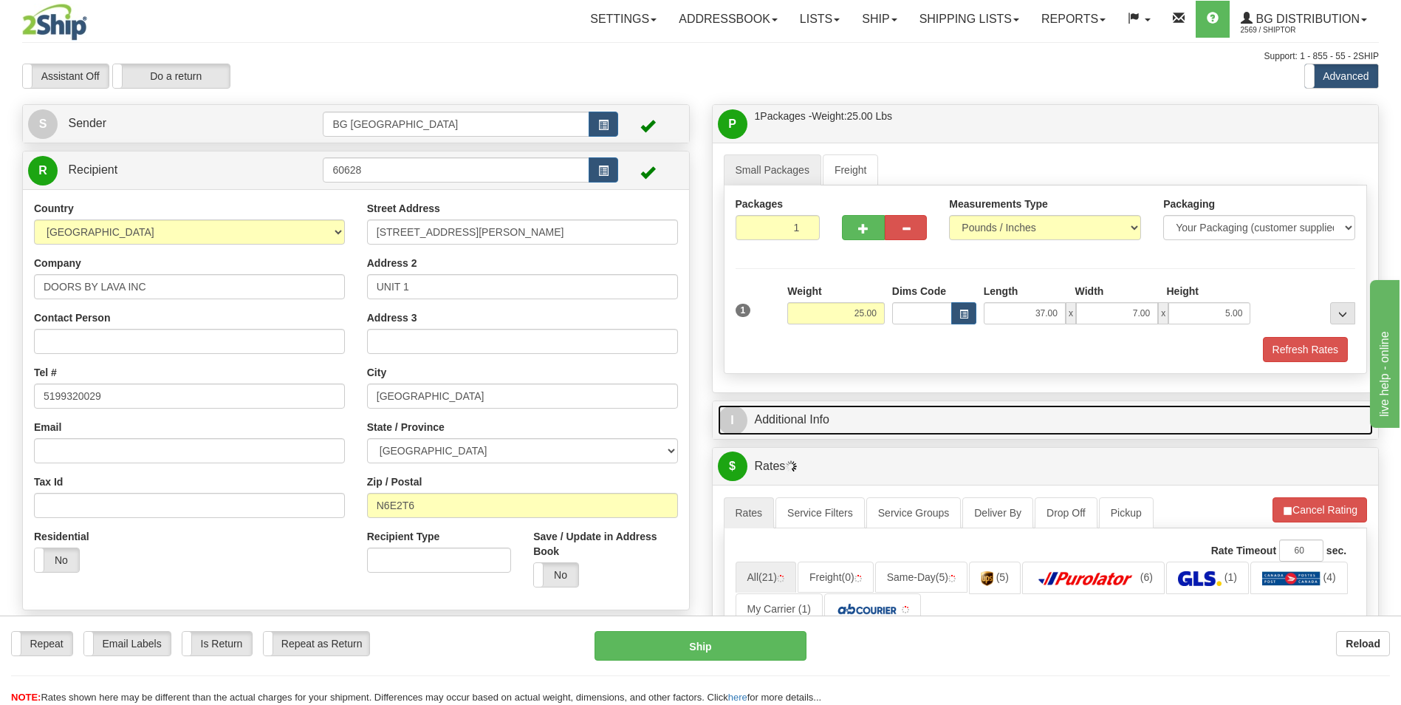
click at [842, 424] on link "I Additional Info" at bounding box center [1046, 420] width 656 height 30
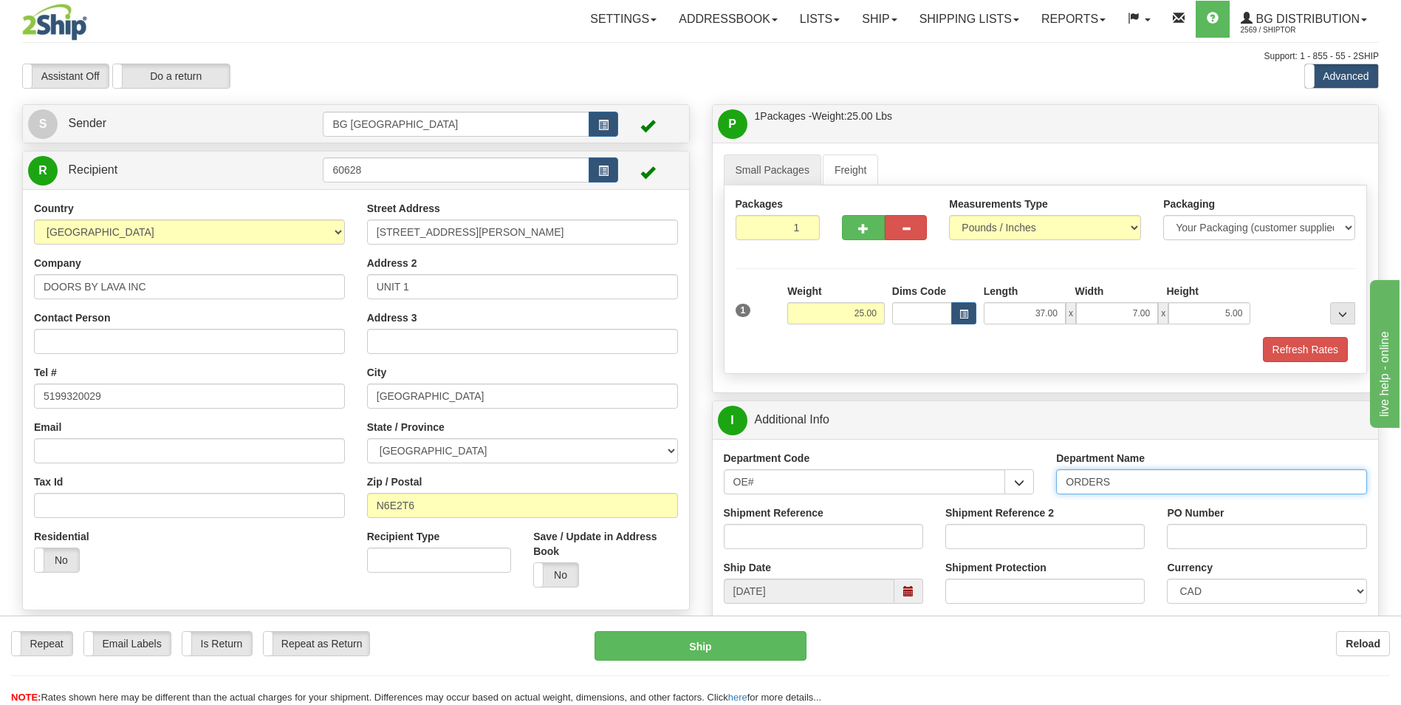
click at [1169, 490] on input "ORDERS" at bounding box center [1211, 481] width 311 height 25
type input "70183453-00"
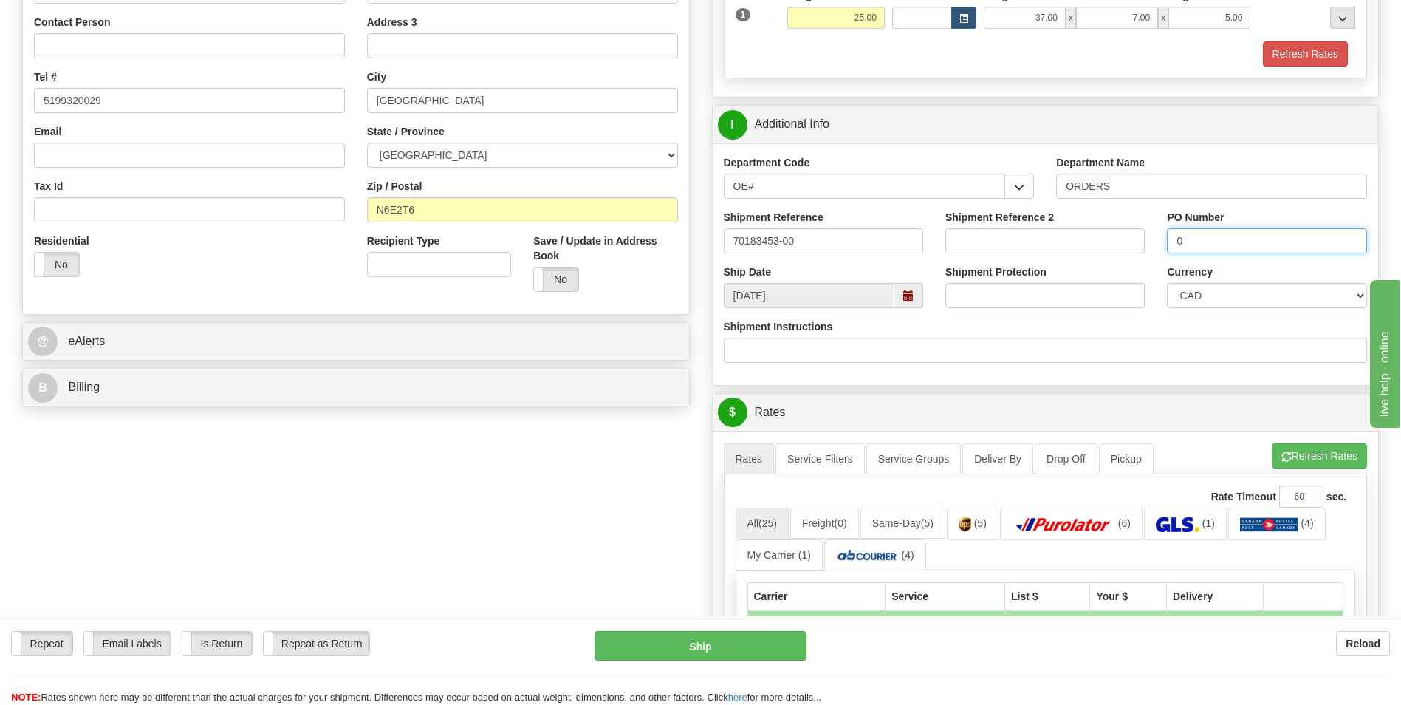
type input "0"
click at [1268, 452] on ul "Rates Service Filters Service Groups Deliver By Drop Off Pickup Refresh Rates C…" at bounding box center [1046, 458] width 644 height 31
click at [1307, 459] on button "Refresh Rates" at bounding box center [1319, 455] width 95 height 25
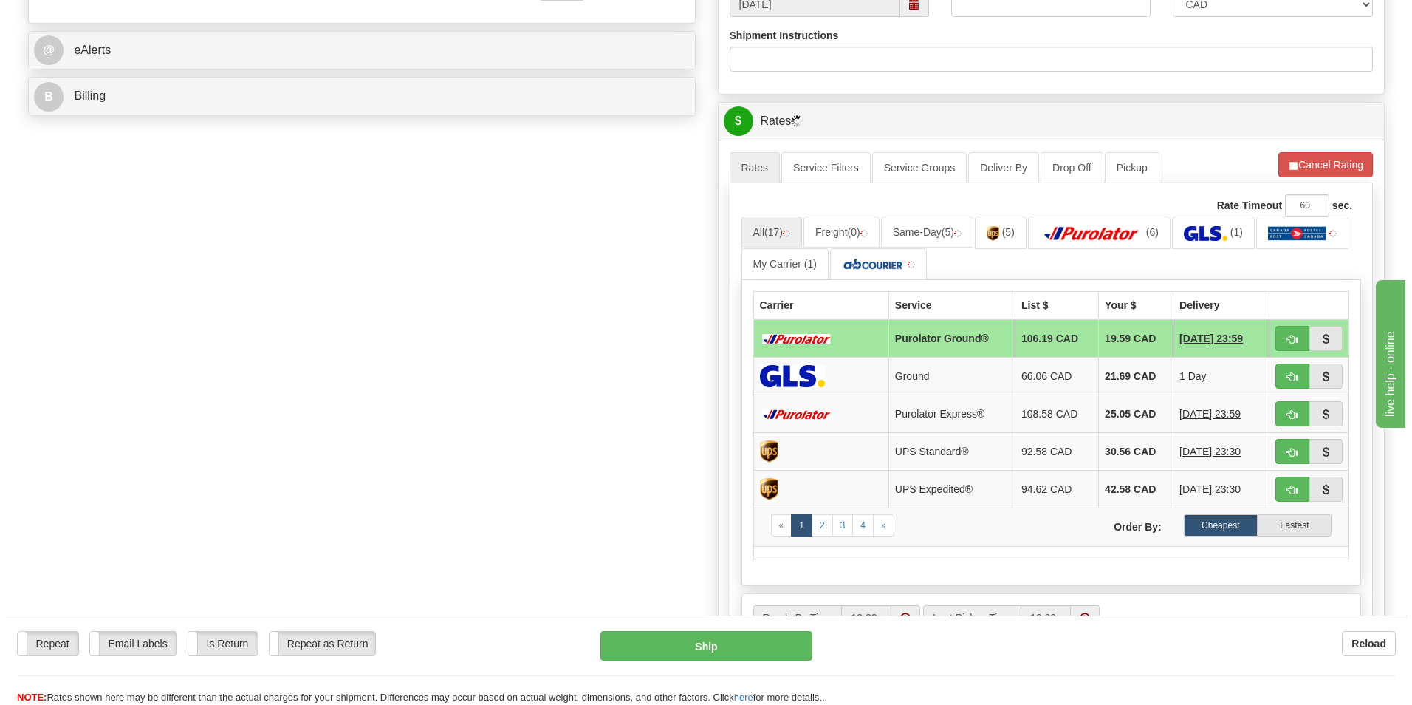
scroll to position [591, 0]
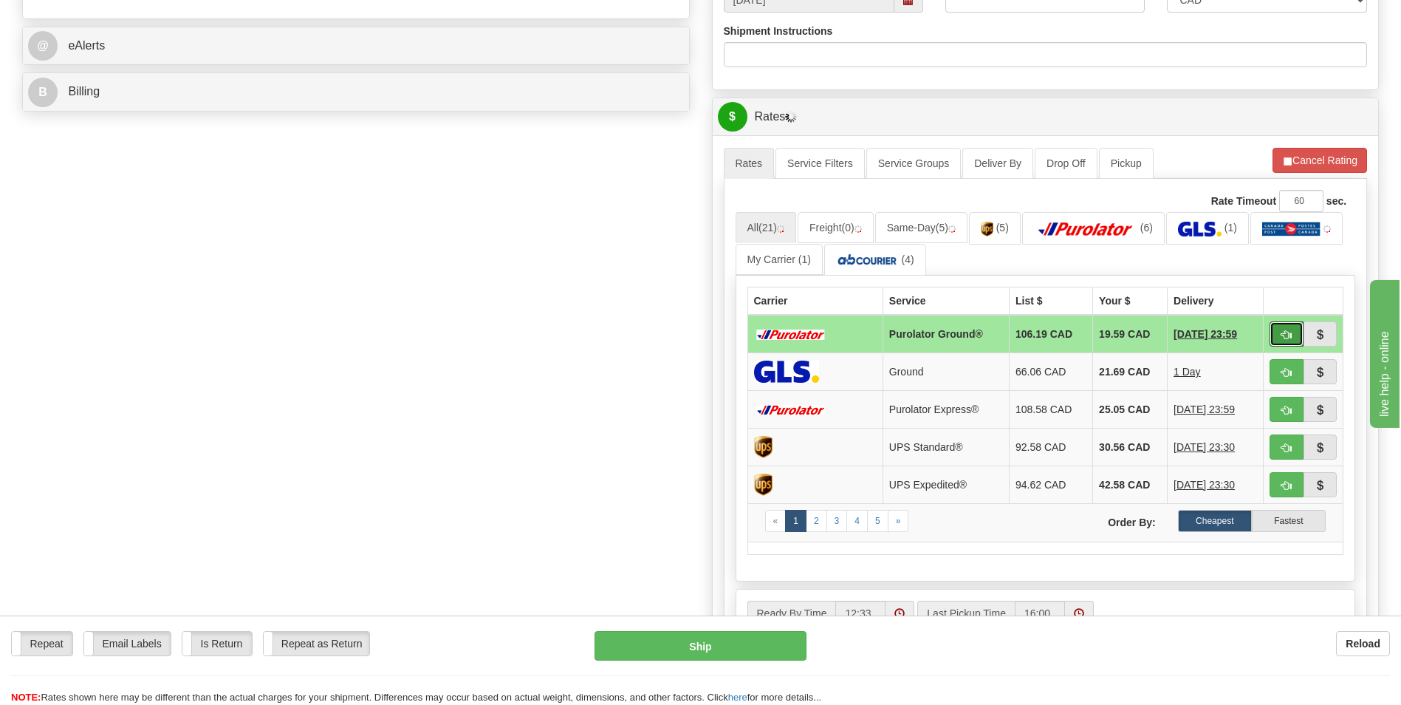
click at [1290, 338] on span "button" at bounding box center [1287, 335] width 10 height 10
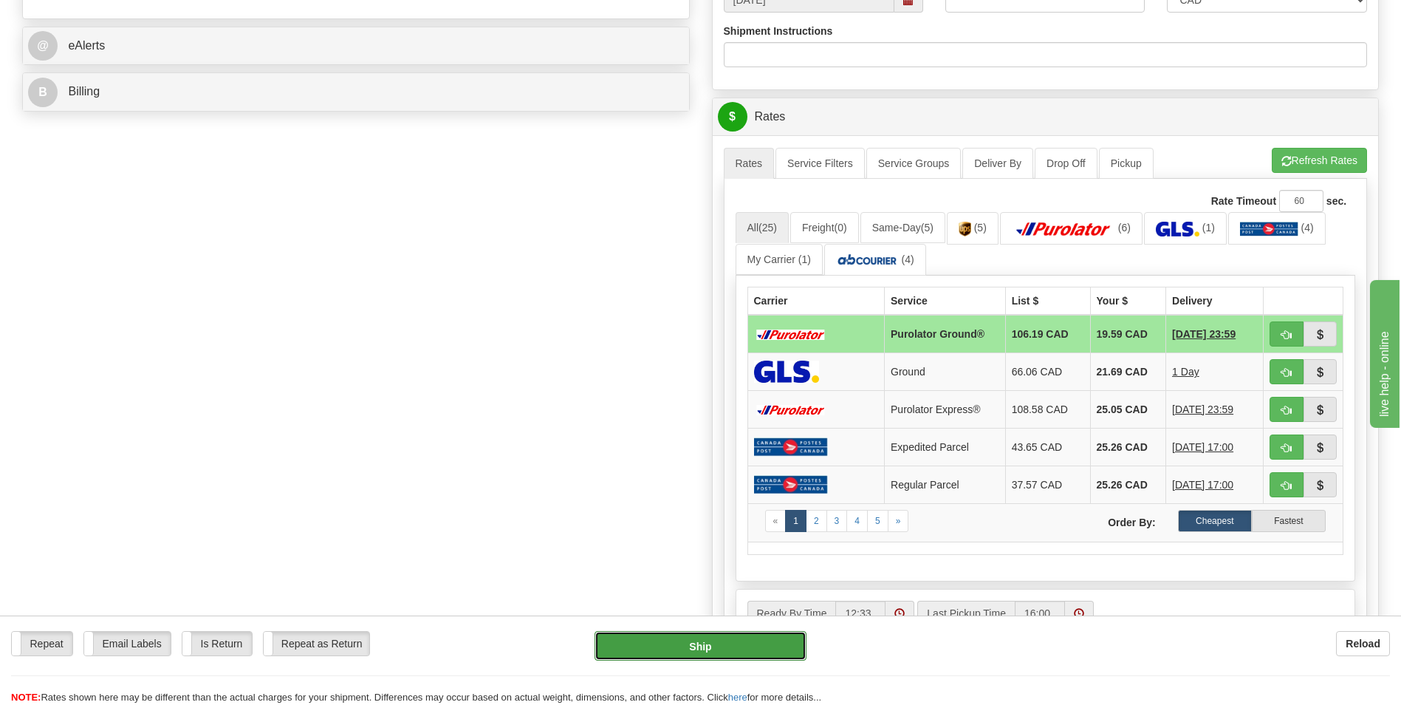
click at [739, 653] on button "Ship" at bounding box center [700, 646] width 211 height 30
type input "260"
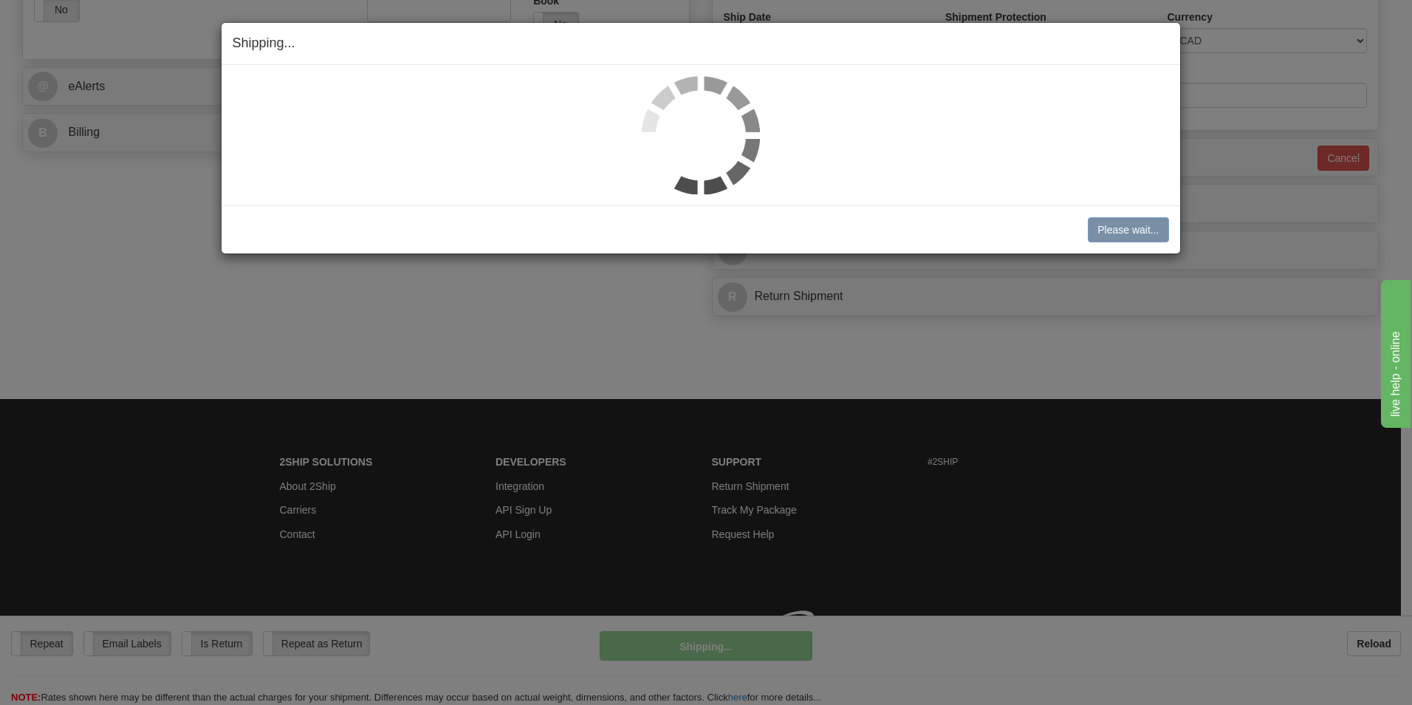
scroll to position [572, 0]
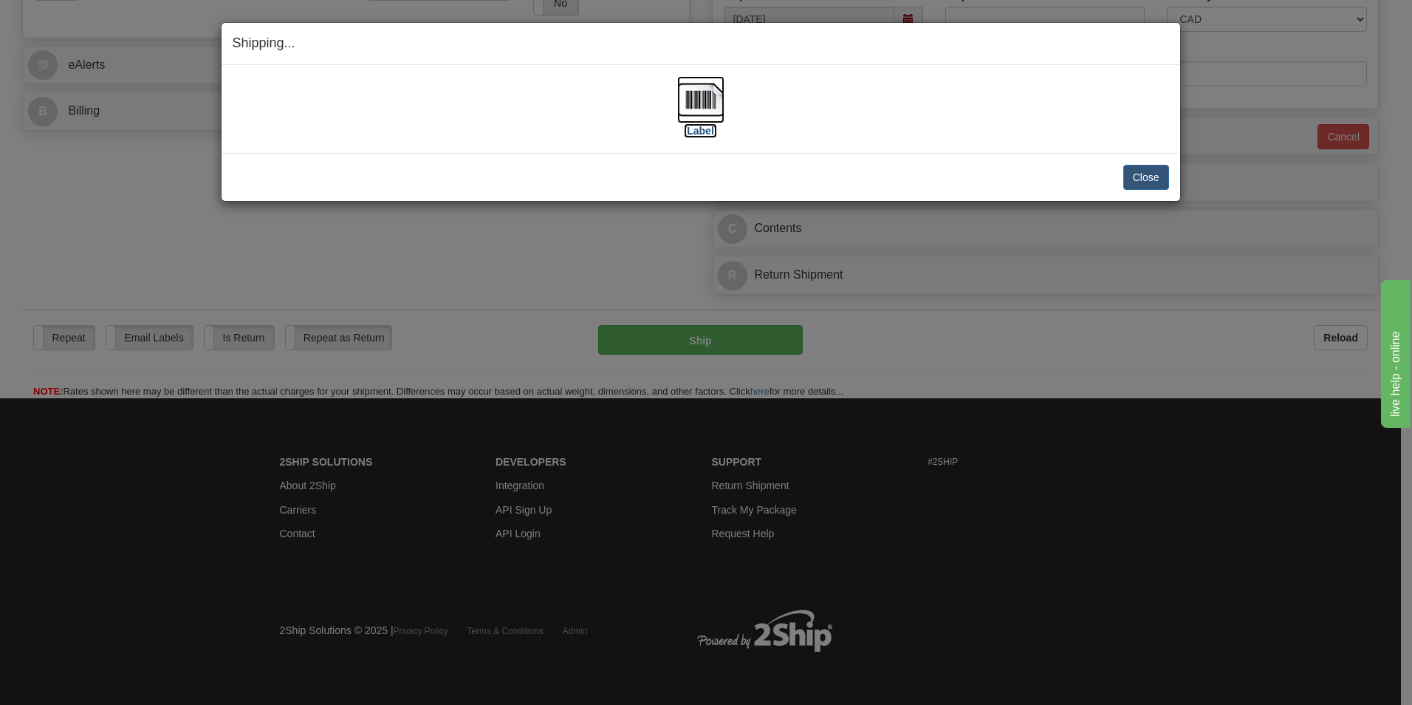
click at [701, 94] on img at bounding box center [700, 99] width 47 height 47
click at [1152, 167] on button "Close" at bounding box center [1147, 177] width 46 height 25
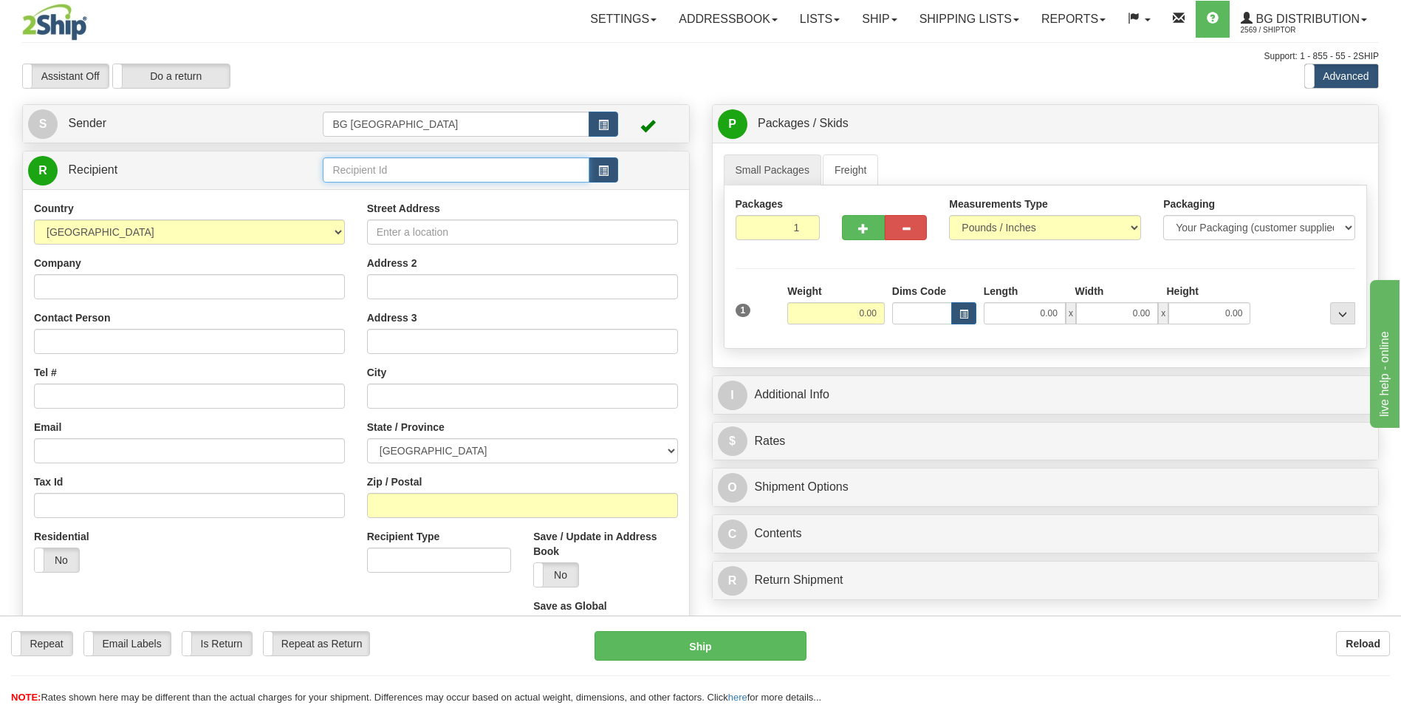
click at [381, 173] on input "text" at bounding box center [456, 169] width 266 height 25
click at [376, 187] on div "910180" at bounding box center [453, 193] width 252 height 16
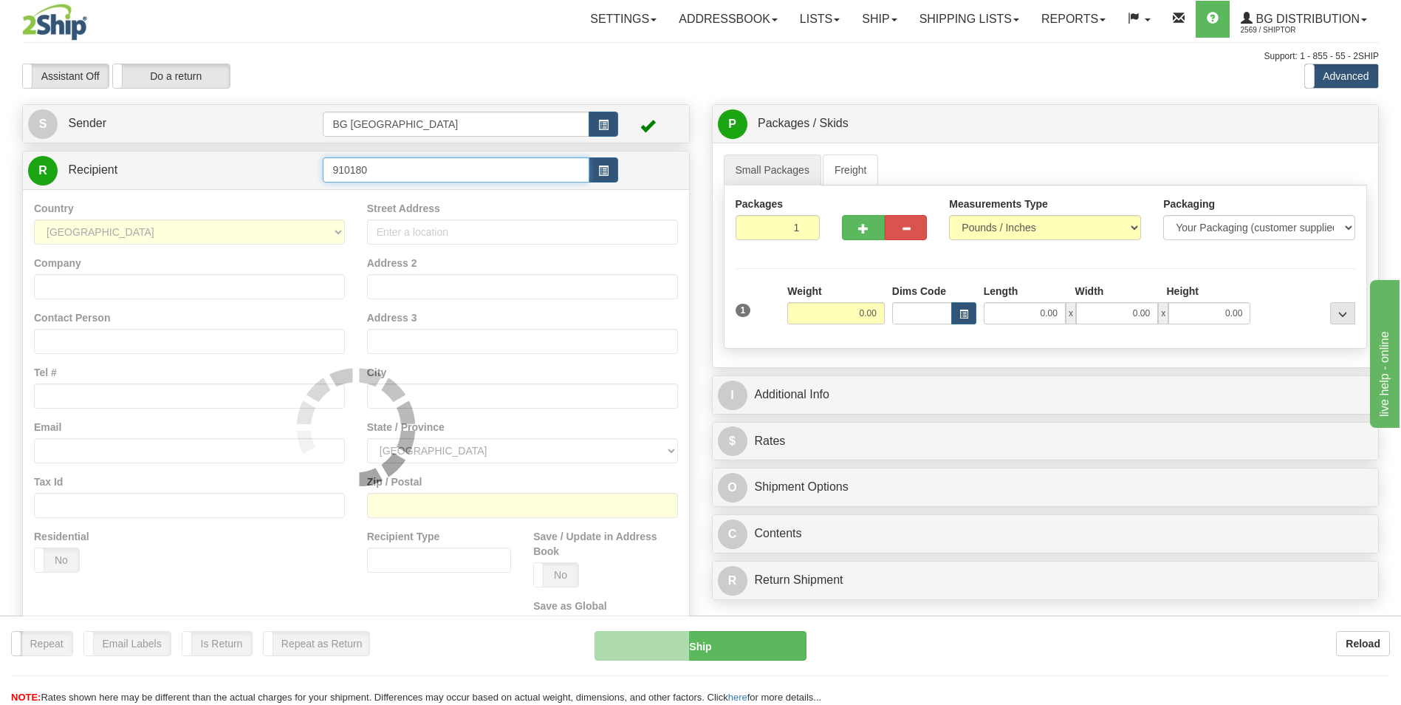
type input "910180"
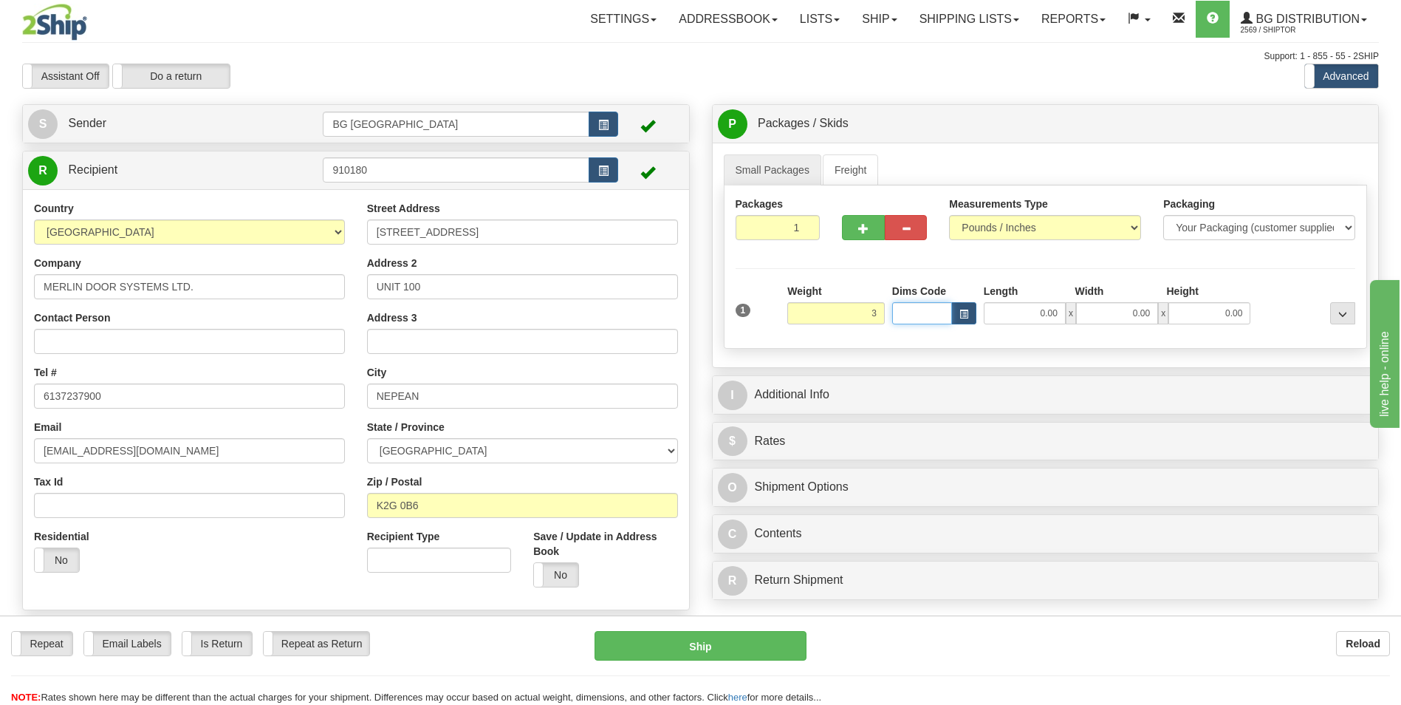
type input "3.00"
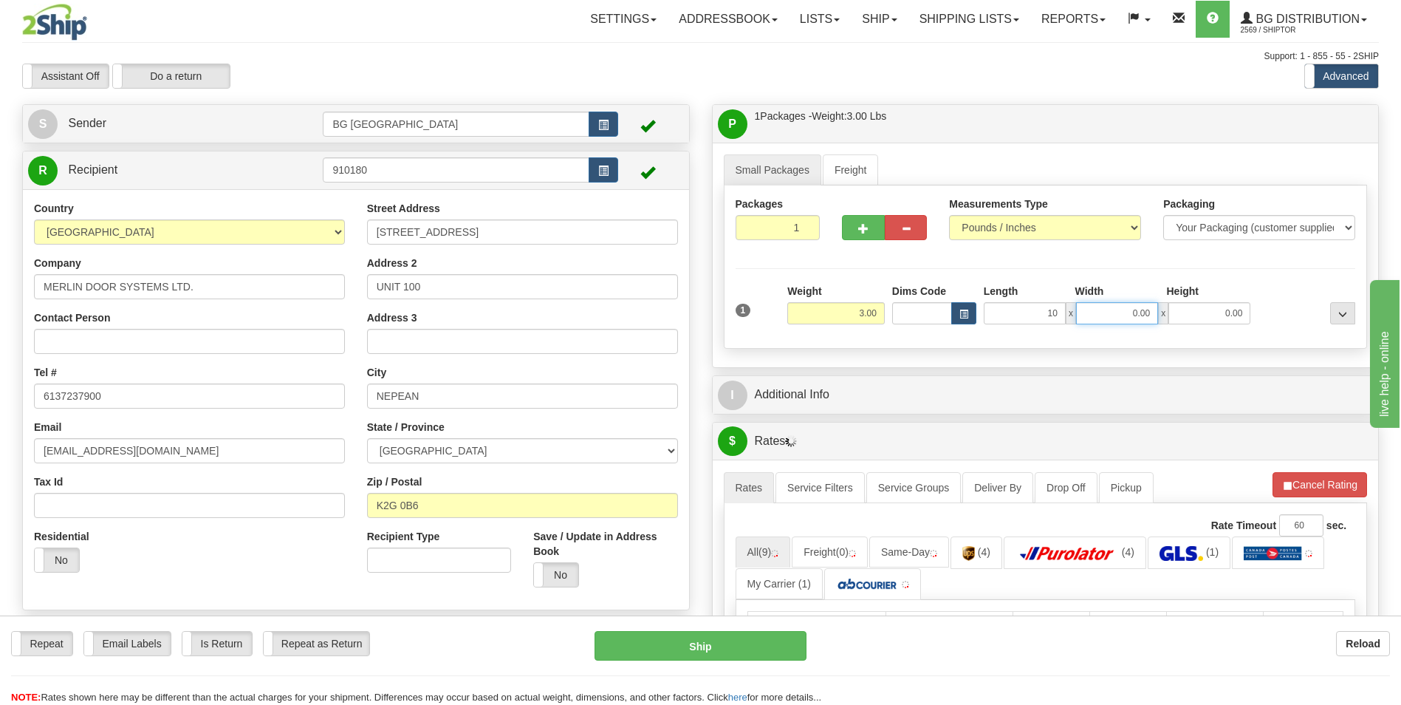
type input "10.00"
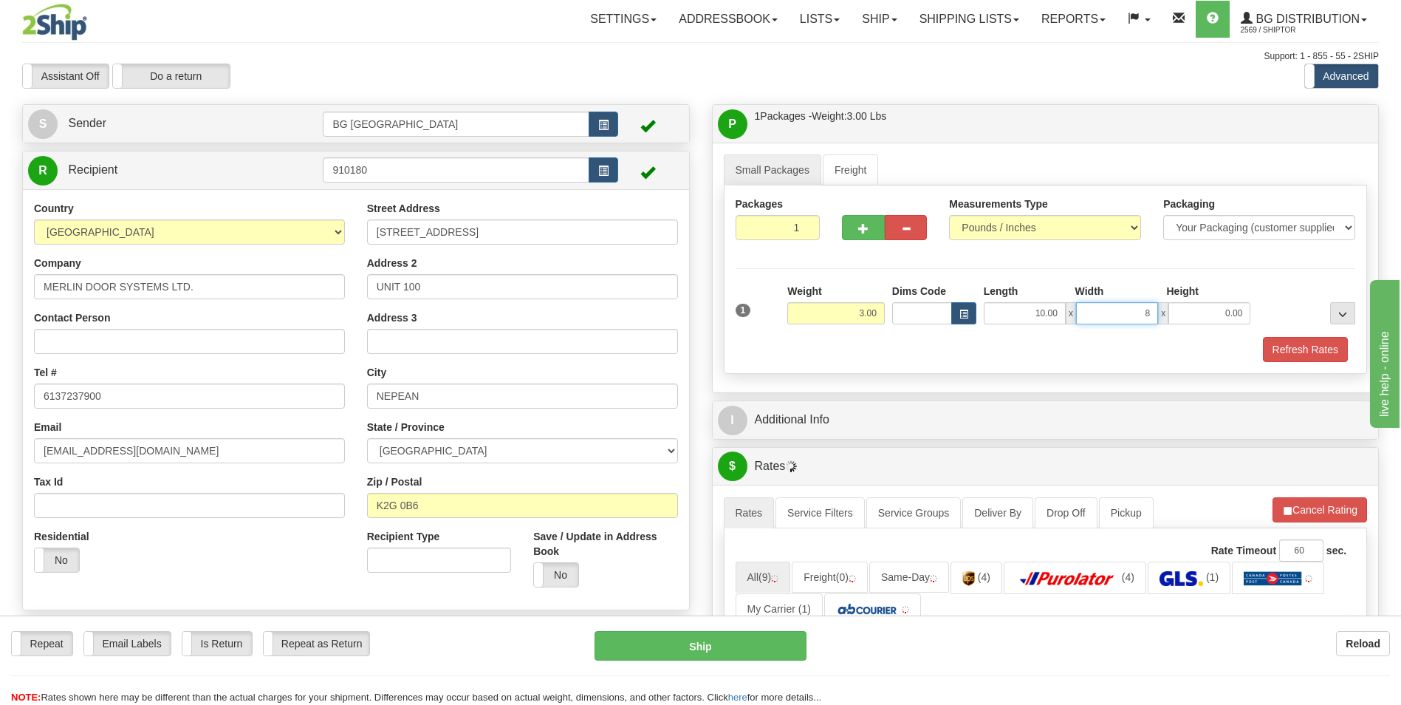
type input "8.00"
type input "5.00"
click at [818, 437] on div "I Additional Info" at bounding box center [1046, 420] width 666 height 38
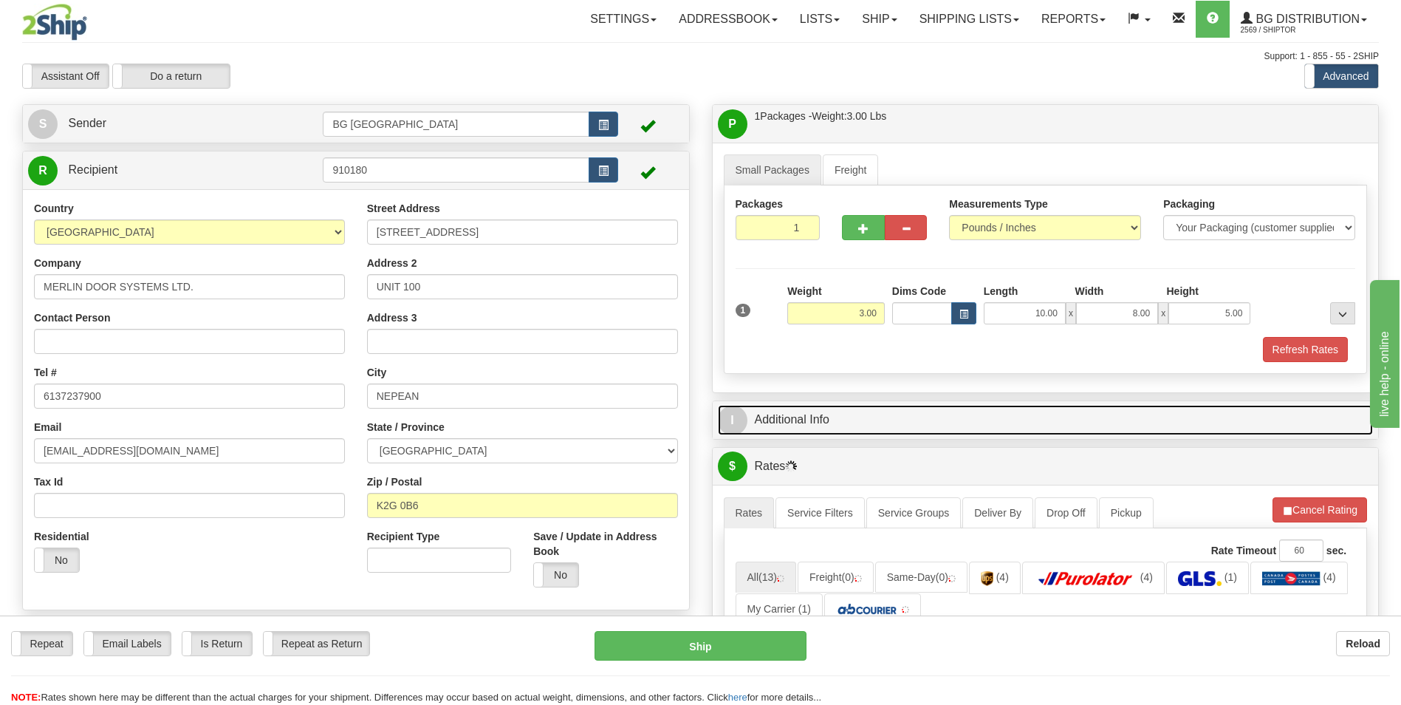
click at [838, 421] on link "I Additional Info" at bounding box center [1046, 420] width 656 height 30
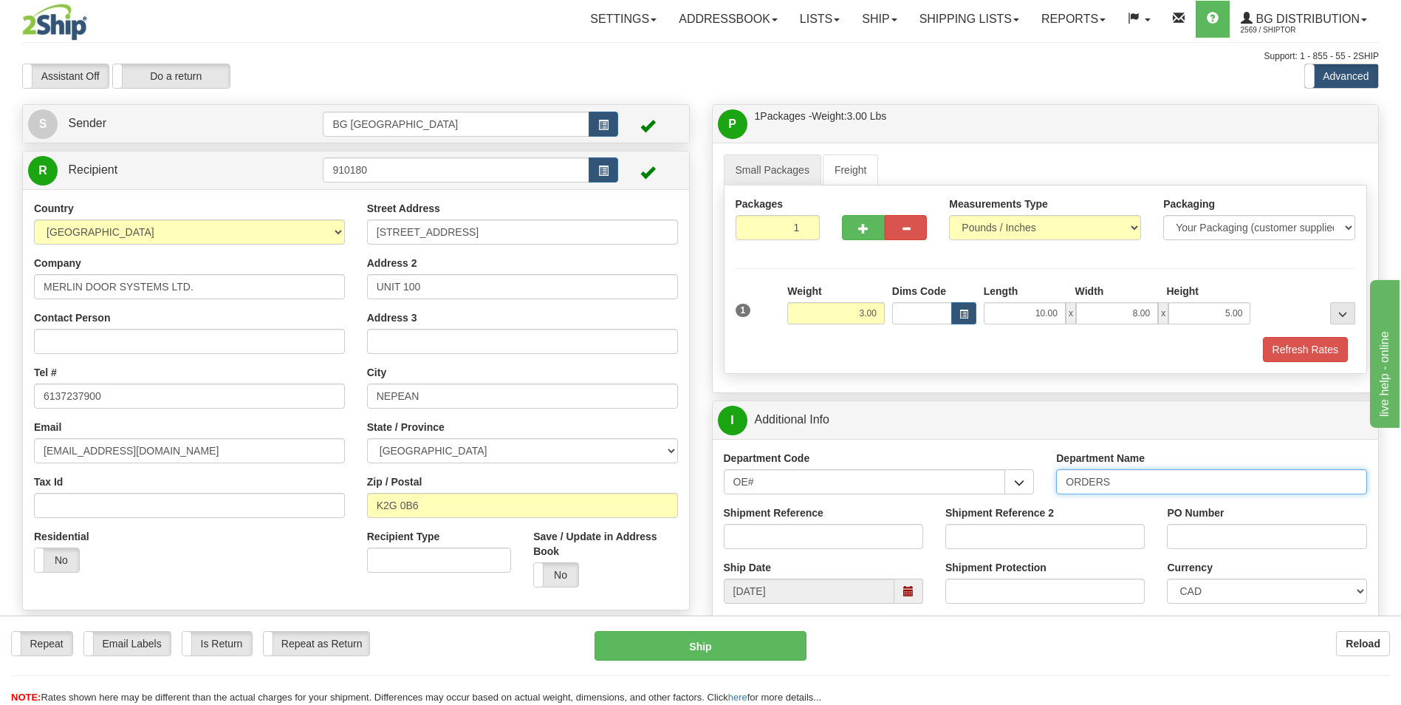
click at [1130, 485] on input "ORDERS" at bounding box center [1211, 481] width 311 height 25
type input "70183460-00"
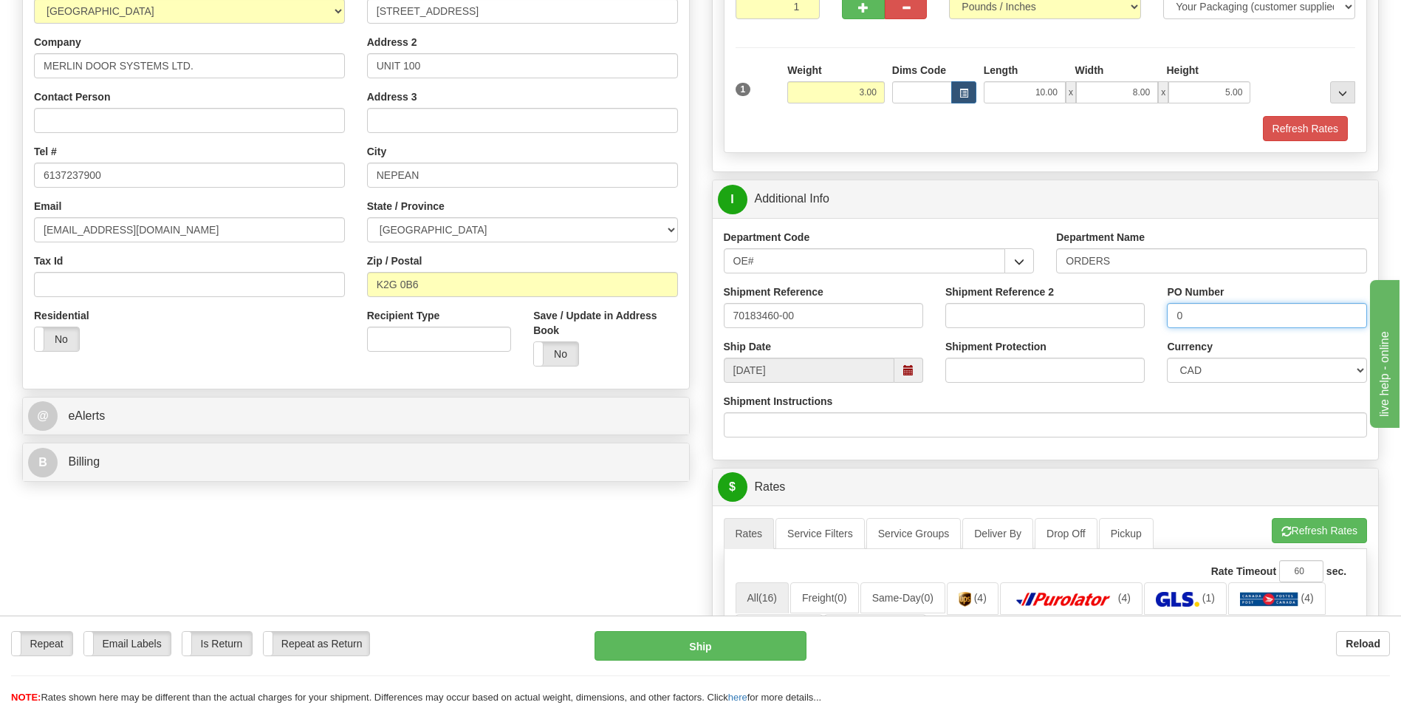
scroll to position [222, 0]
type input "0"
click at [1310, 518] on button "Refresh Rates" at bounding box center [1319, 529] width 95 height 25
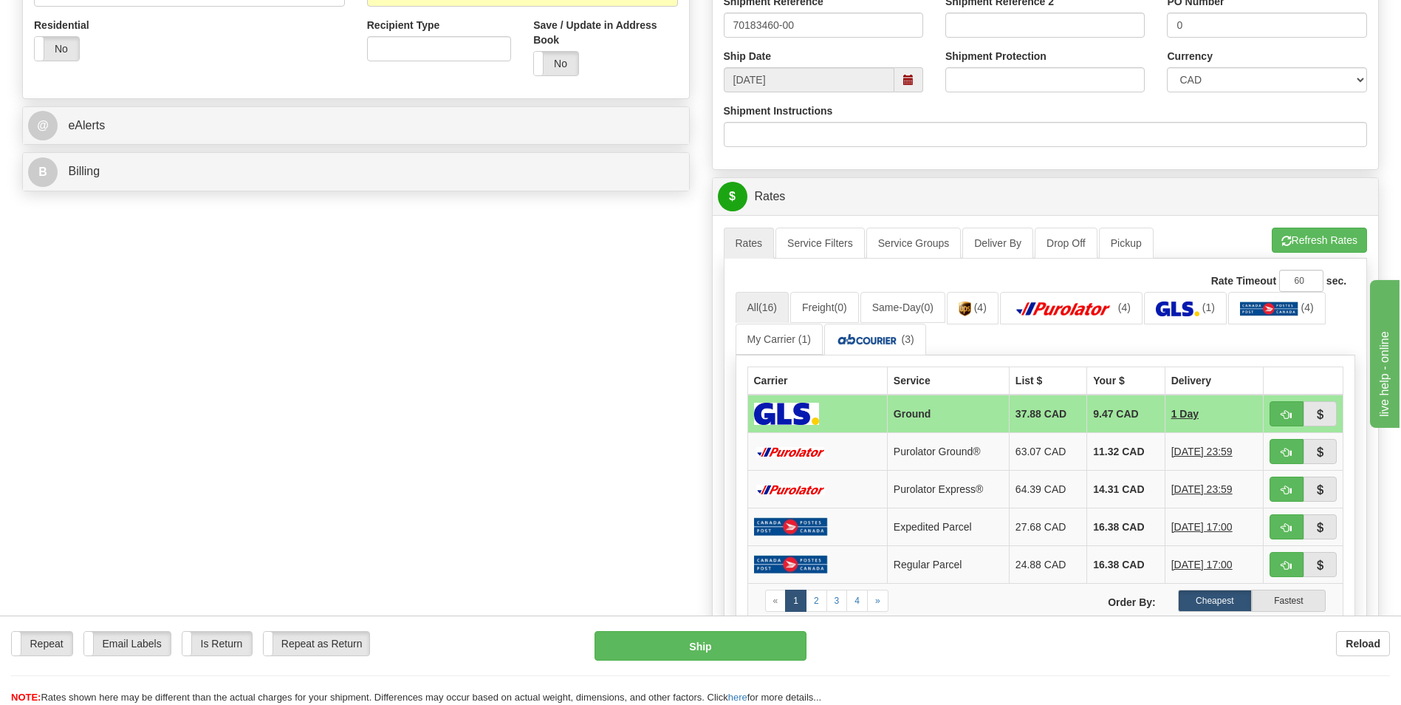
scroll to position [517, 0]
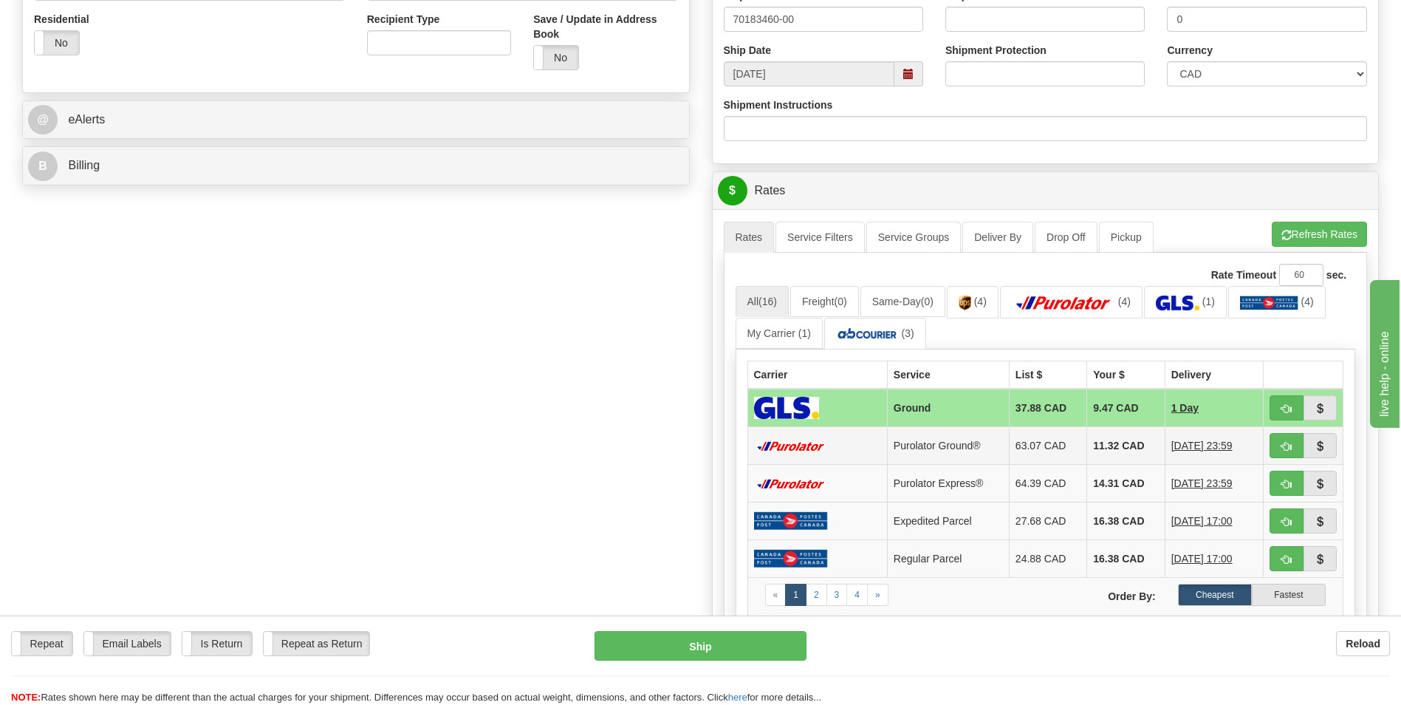
click at [1087, 435] on td "11.32 CAD" at bounding box center [1126, 446] width 78 height 38
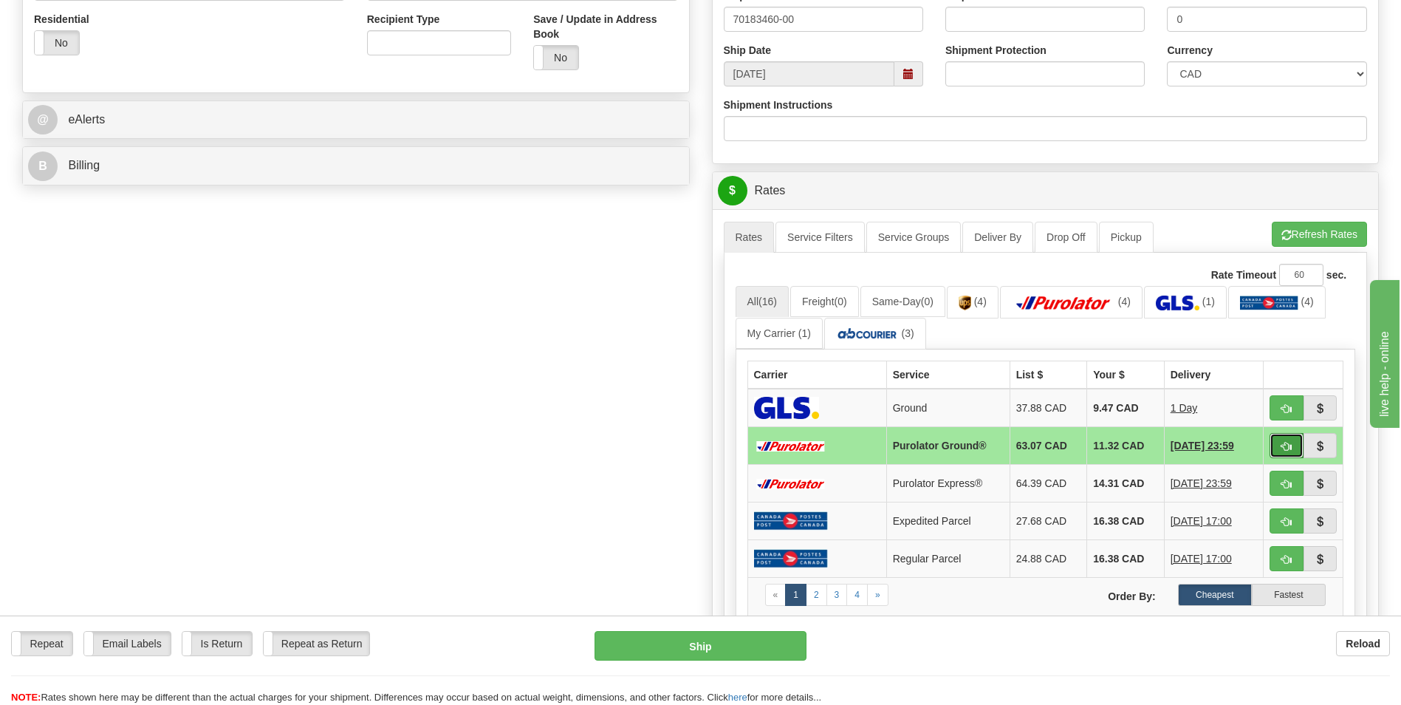
click at [1290, 449] on span "button" at bounding box center [1287, 447] width 10 height 10
type input "260"
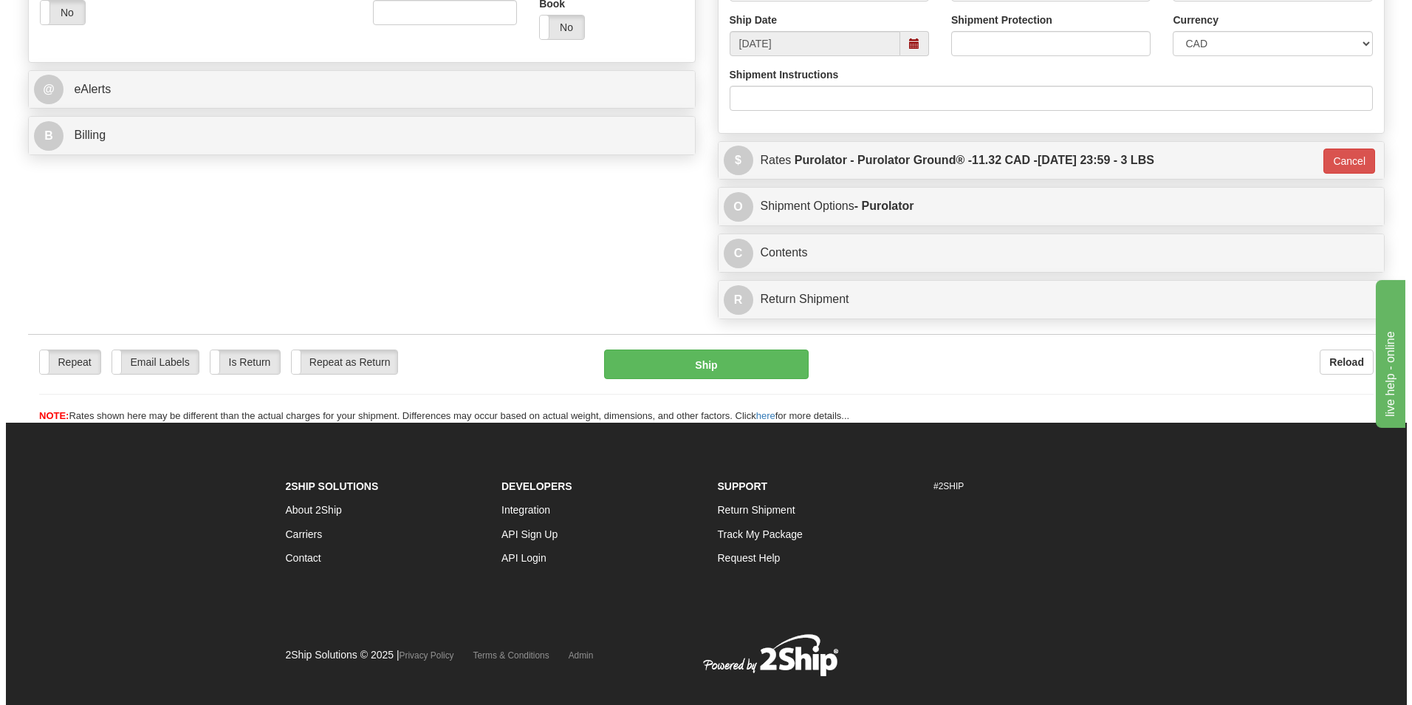
scroll to position [572, 0]
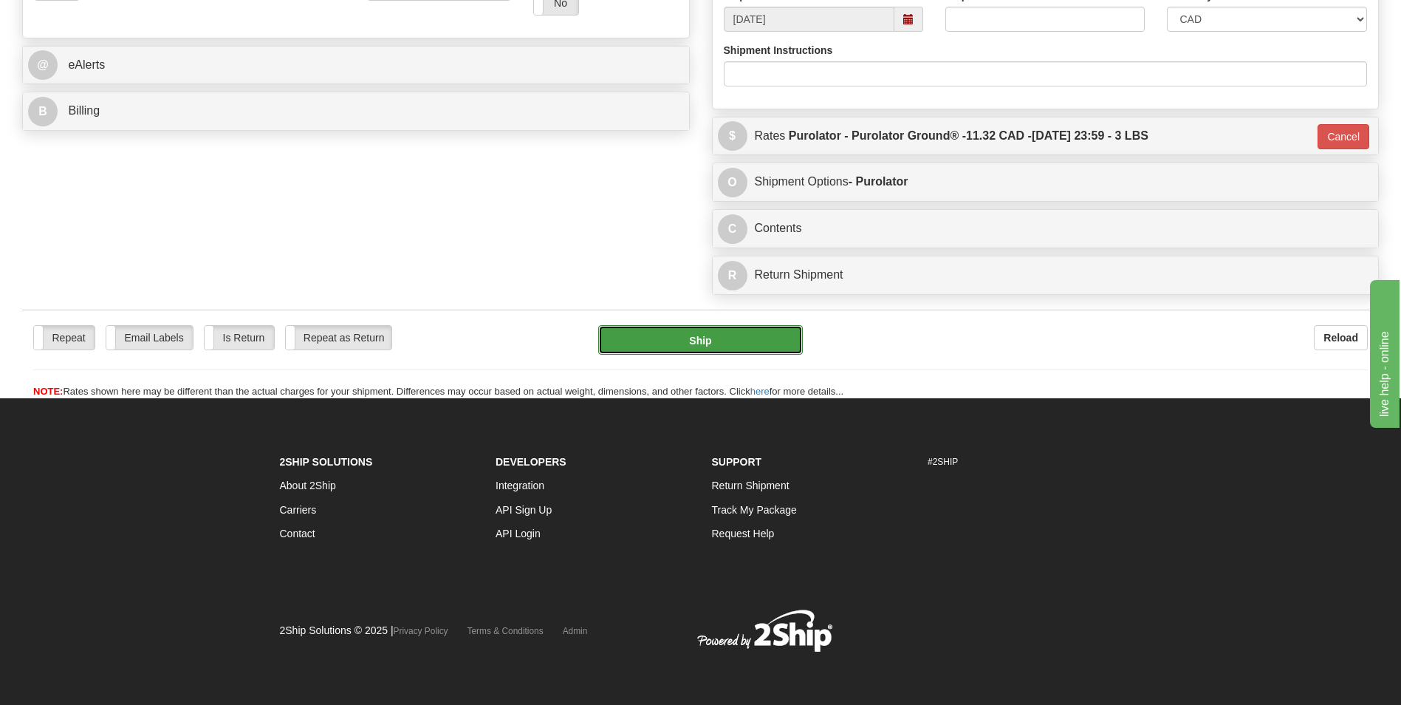
click at [702, 326] on button "Ship" at bounding box center [700, 340] width 204 height 30
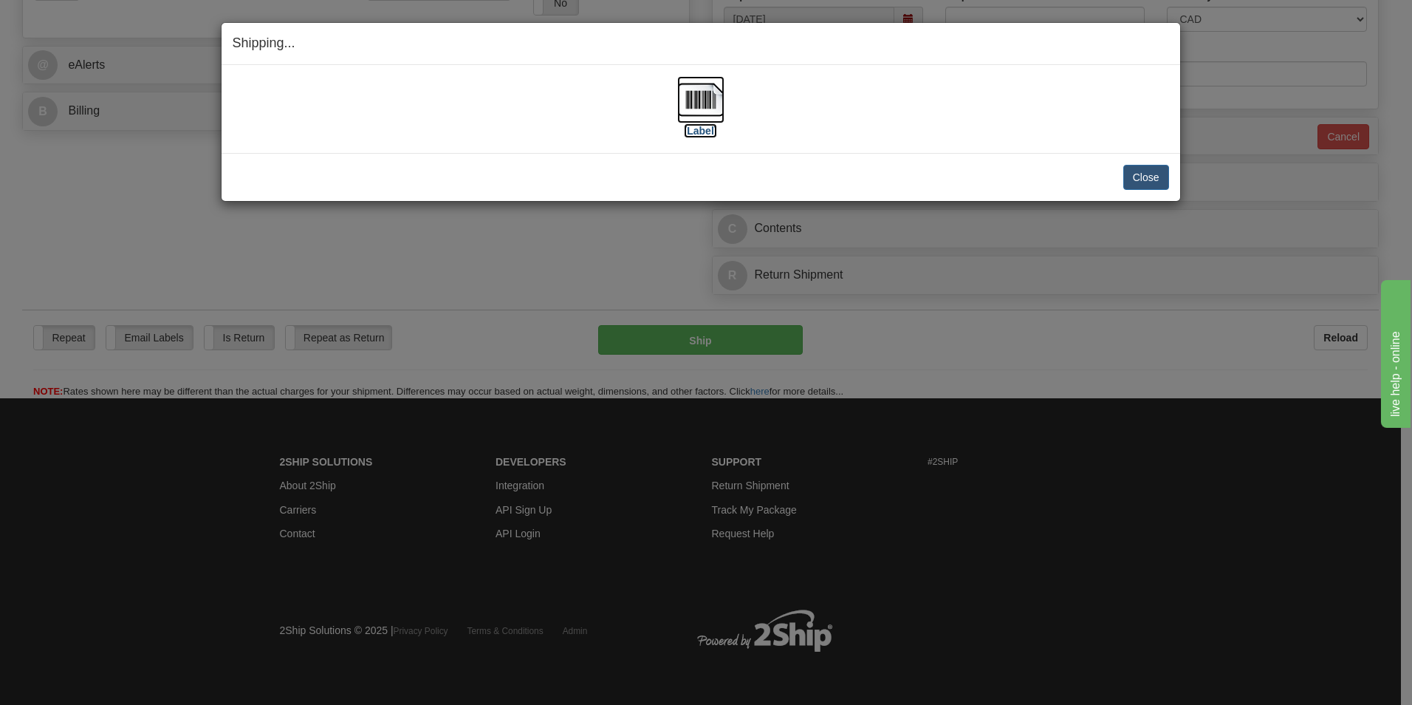
click at [702, 102] on img at bounding box center [700, 99] width 47 height 47
click at [702, 100] on img at bounding box center [700, 99] width 47 height 47
click at [1146, 190] on div "Close Cancel Cancel Shipment and Quit Pickup Quit Pickup ONLY" at bounding box center [701, 177] width 959 height 48
click at [1141, 168] on button "Close" at bounding box center [1147, 177] width 46 height 25
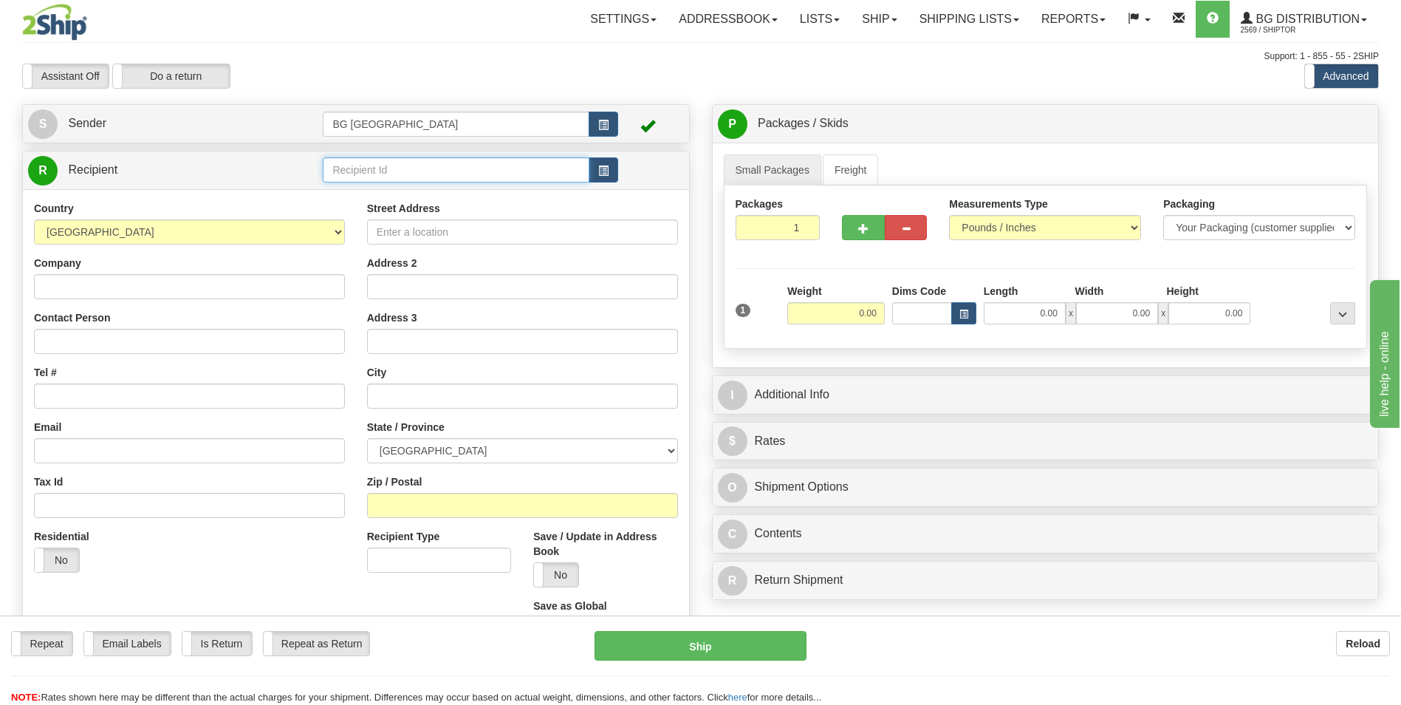
click at [524, 162] on input "text" at bounding box center [456, 169] width 266 height 25
click at [479, 185] on div "60111" at bounding box center [453, 193] width 252 height 16
type input "60111"
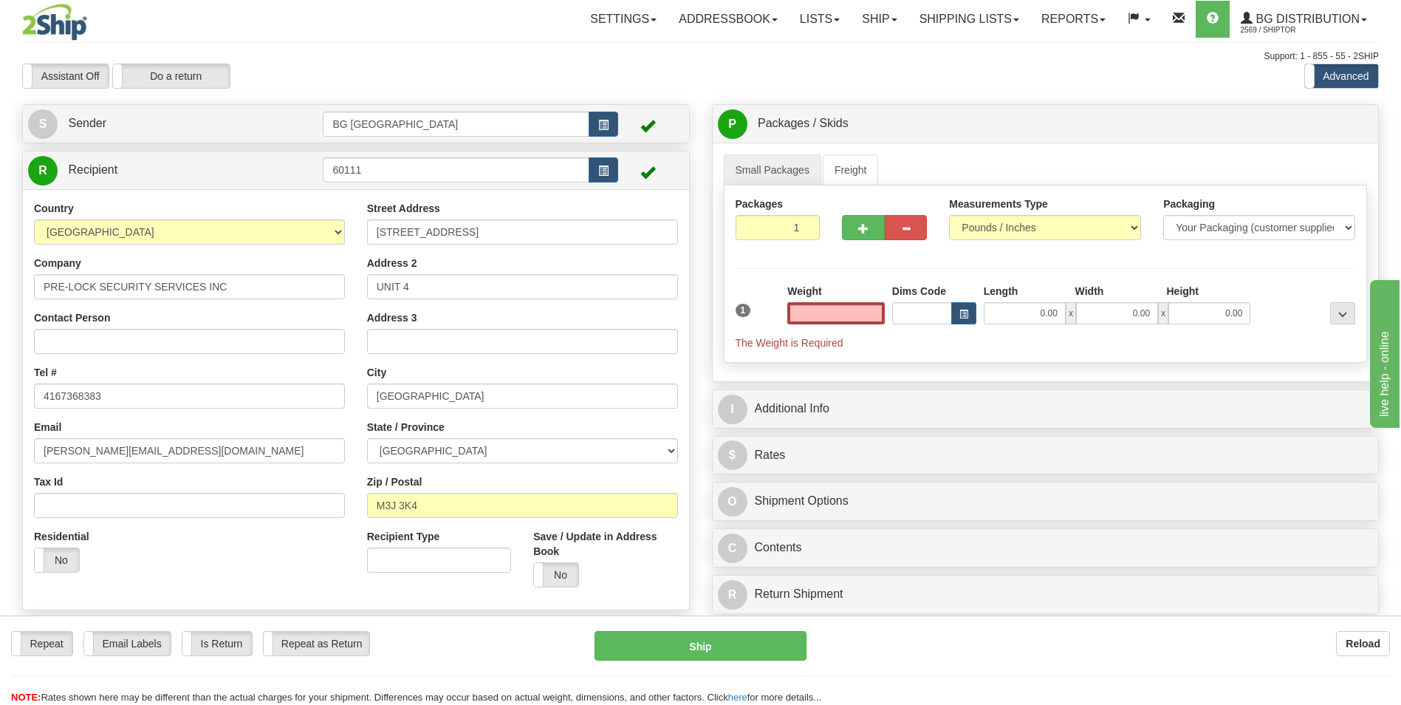
type input "0.00"
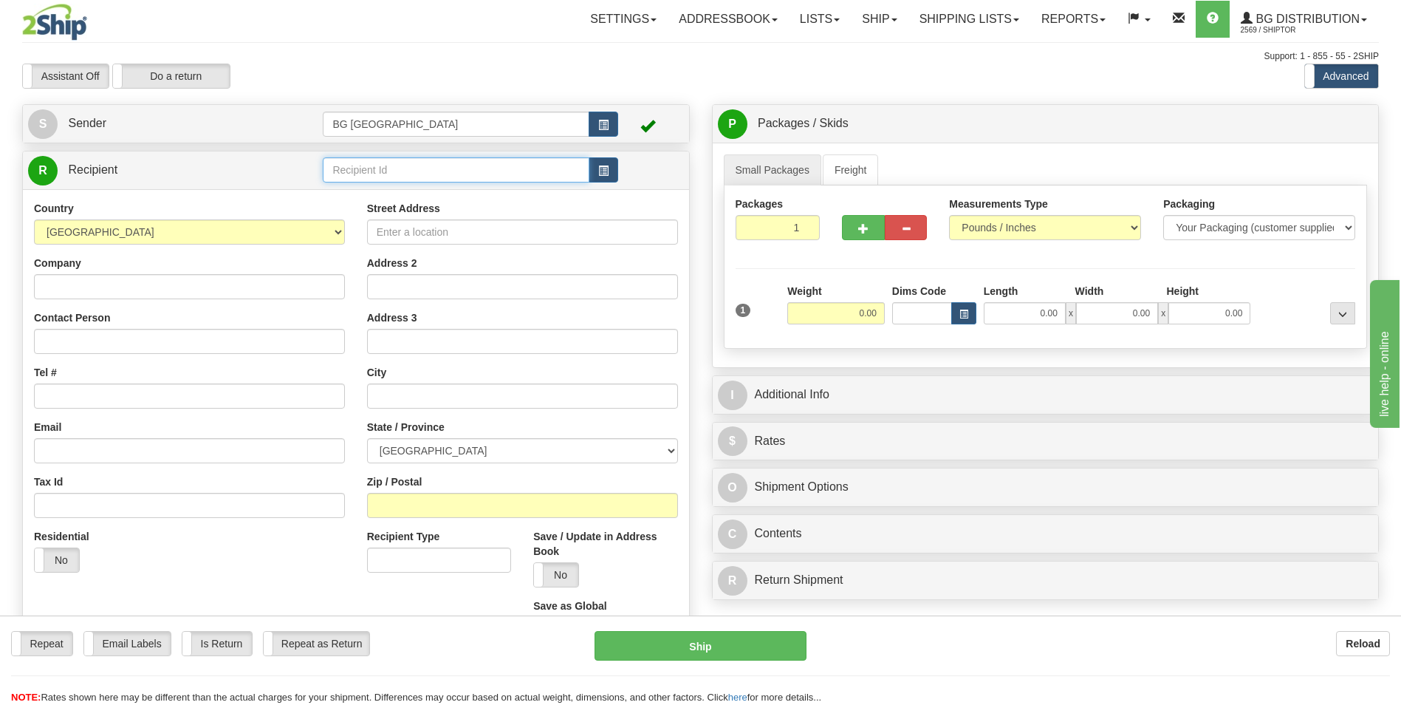
drag, startPoint x: 0, startPoint y: 0, endPoint x: 375, endPoint y: 174, distance: 412.8
click at [375, 174] on input "text" at bounding box center [456, 169] width 266 height 25
click at [363, 196] on div "60111" at bounding box center [453, 193] width 252 height 16
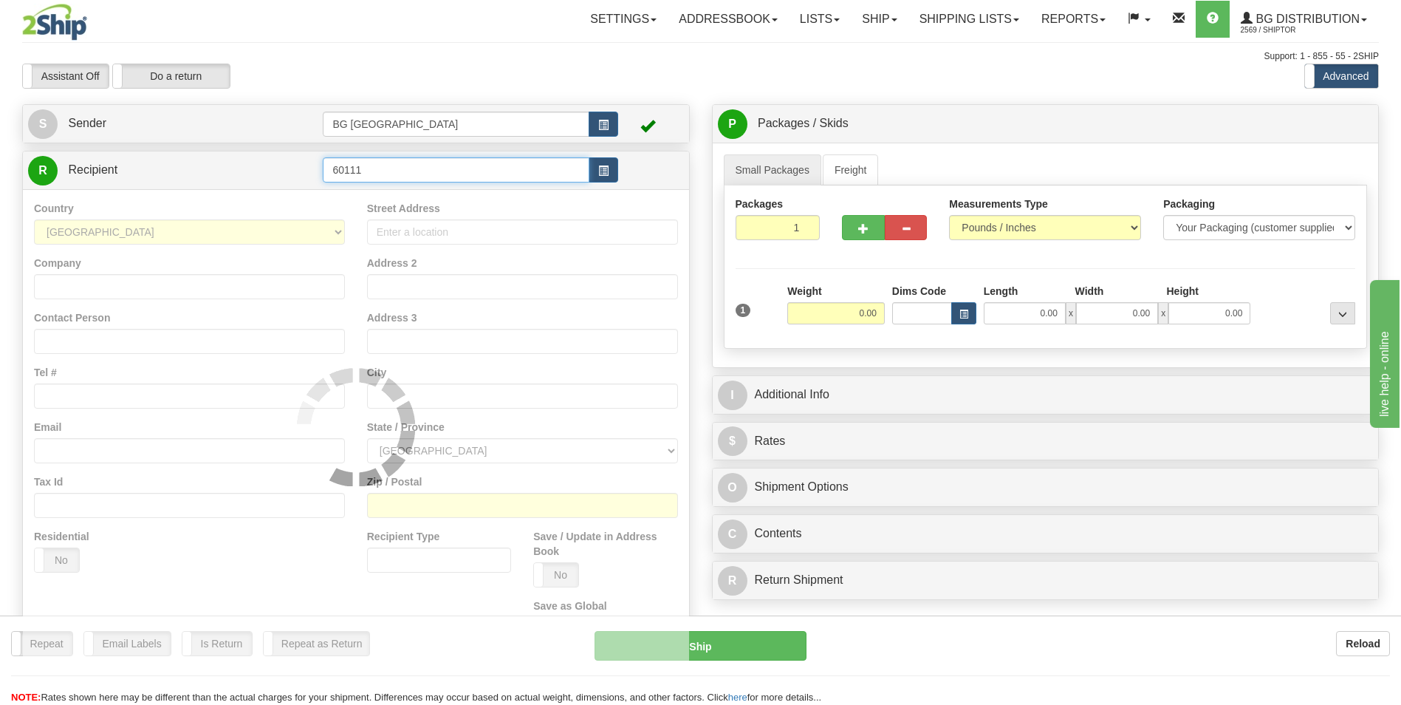
type input "60111"
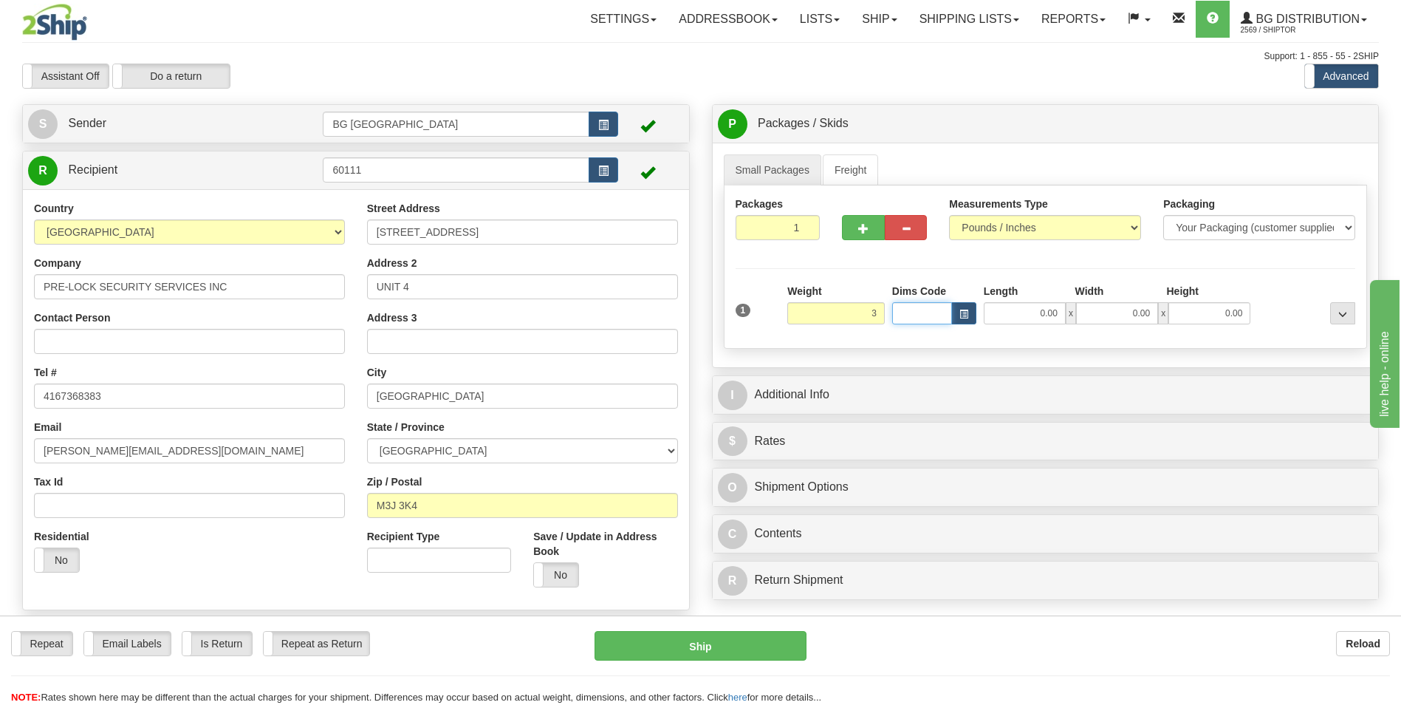
type input "3.00"
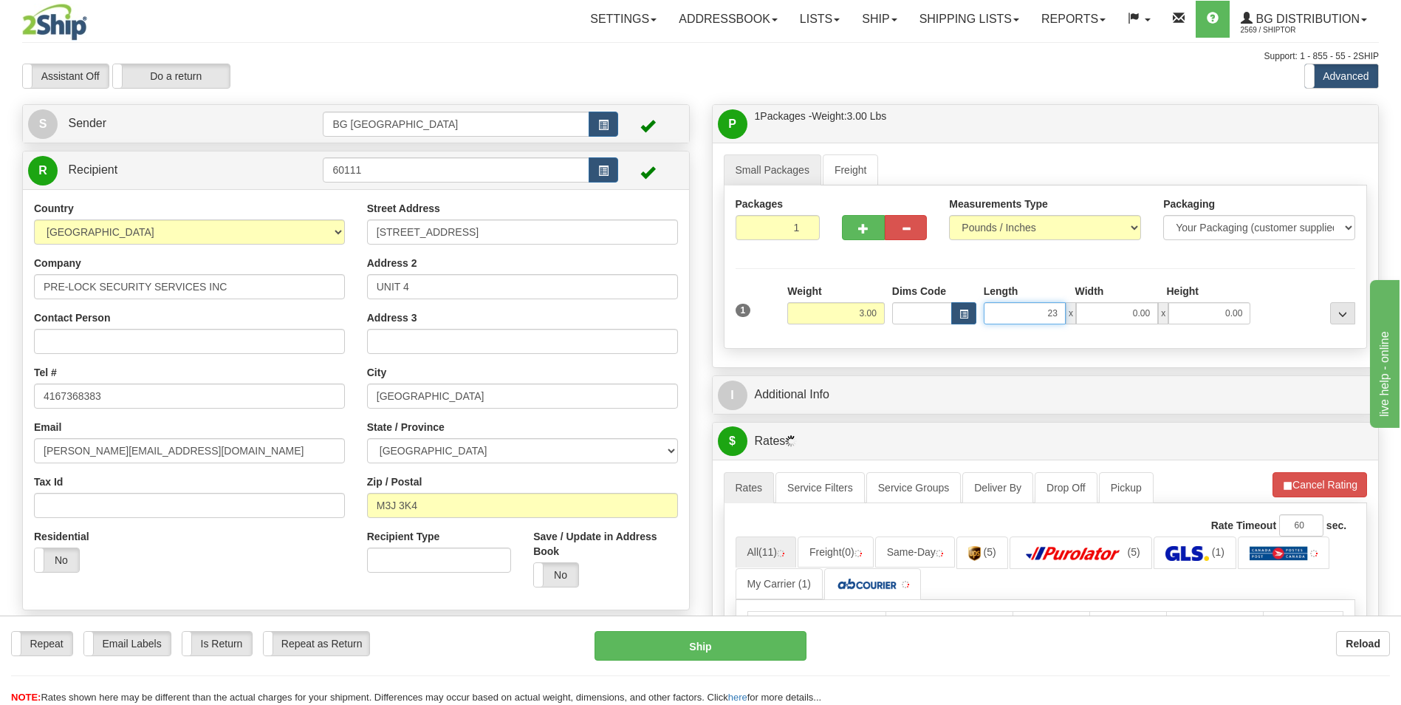
type input "23.00"
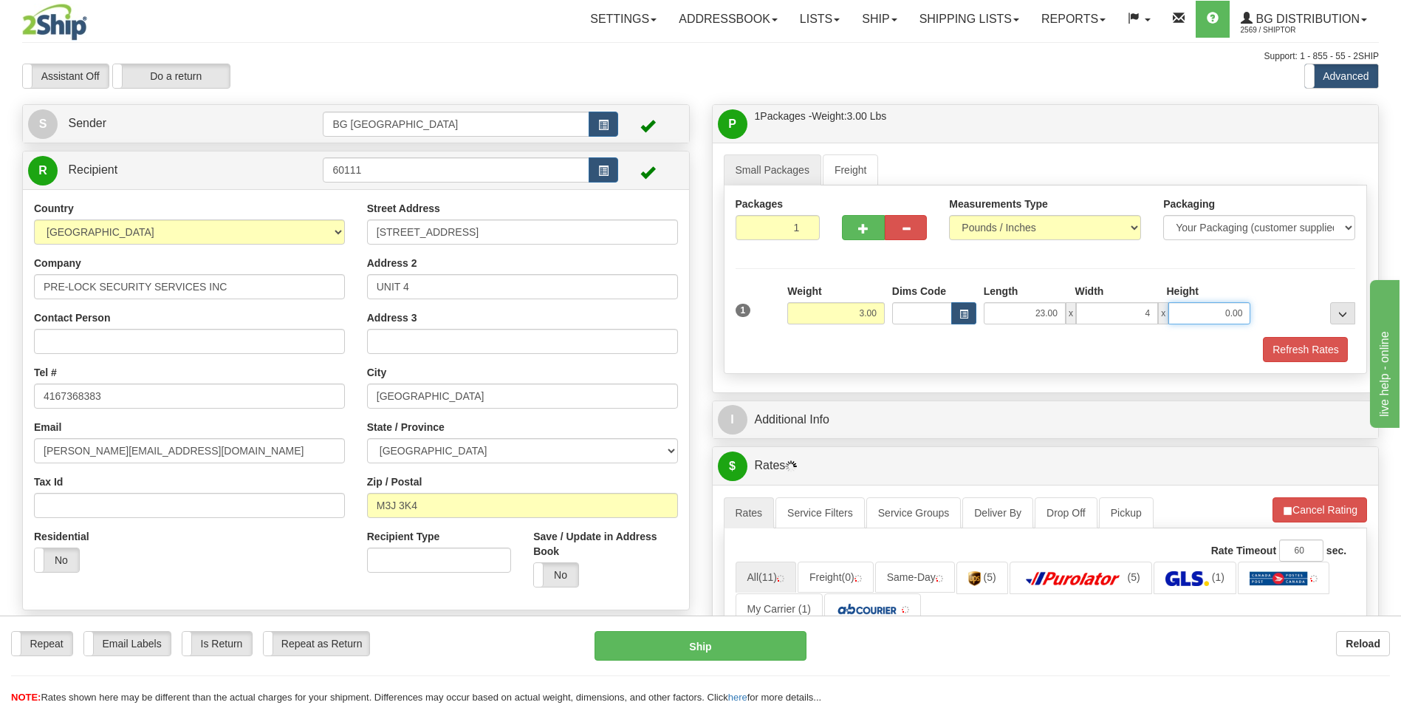
type input "4.00"
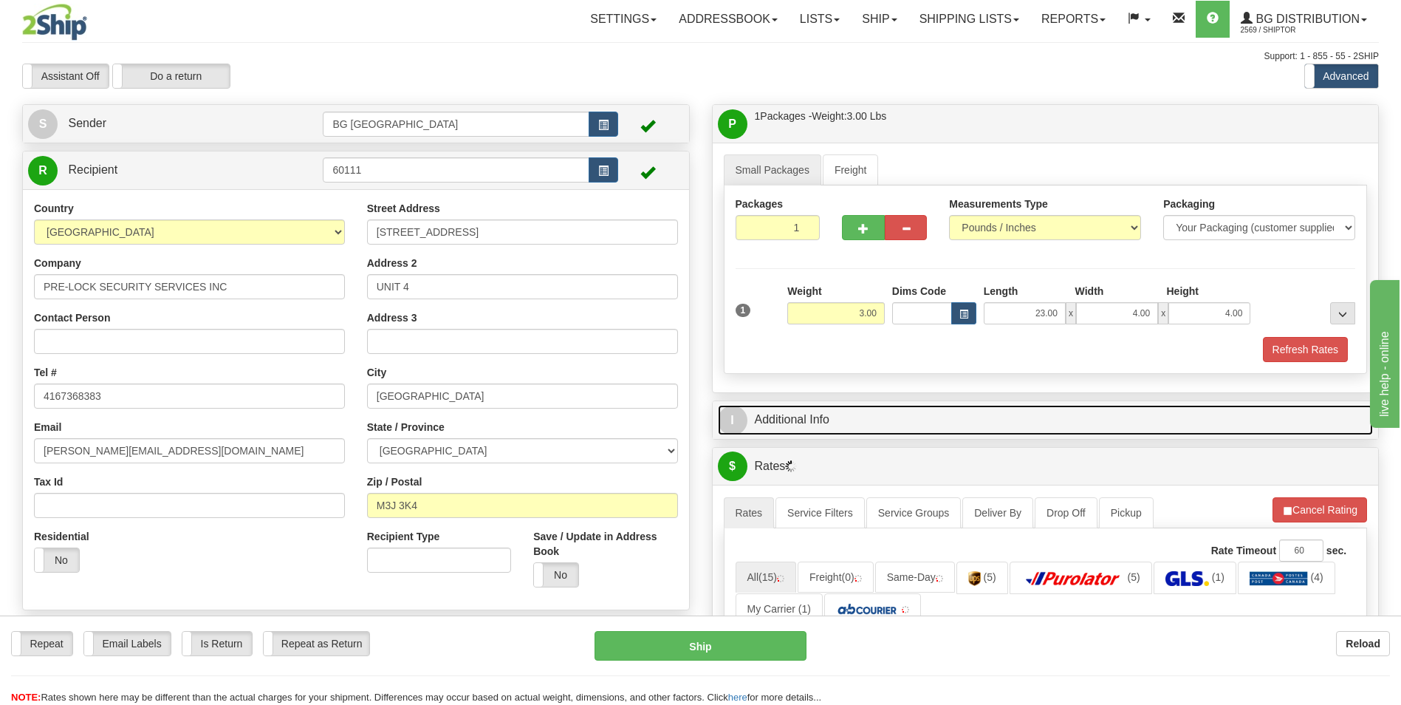
drag, startPoint x: 828, startPoint y: 425, endPoint x: 839, endPoint y: 424, distance: 11.1
click at [828, 425] on link "I Additional Info" at bounding box center [1046, 420] width 656 height 30
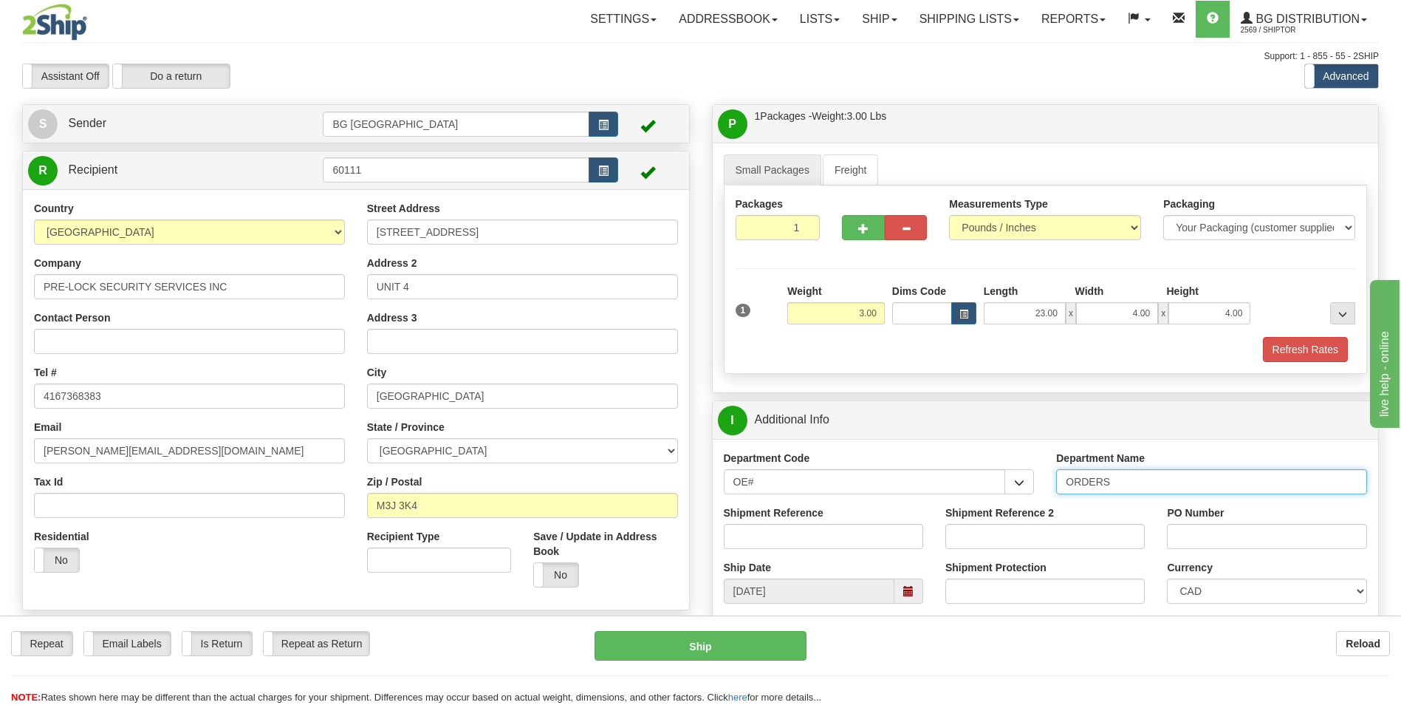
click at [1145, 484] on input "ORDERS" at bounding box center [1211, 481] width 311 height 25
type input "70183459-00"
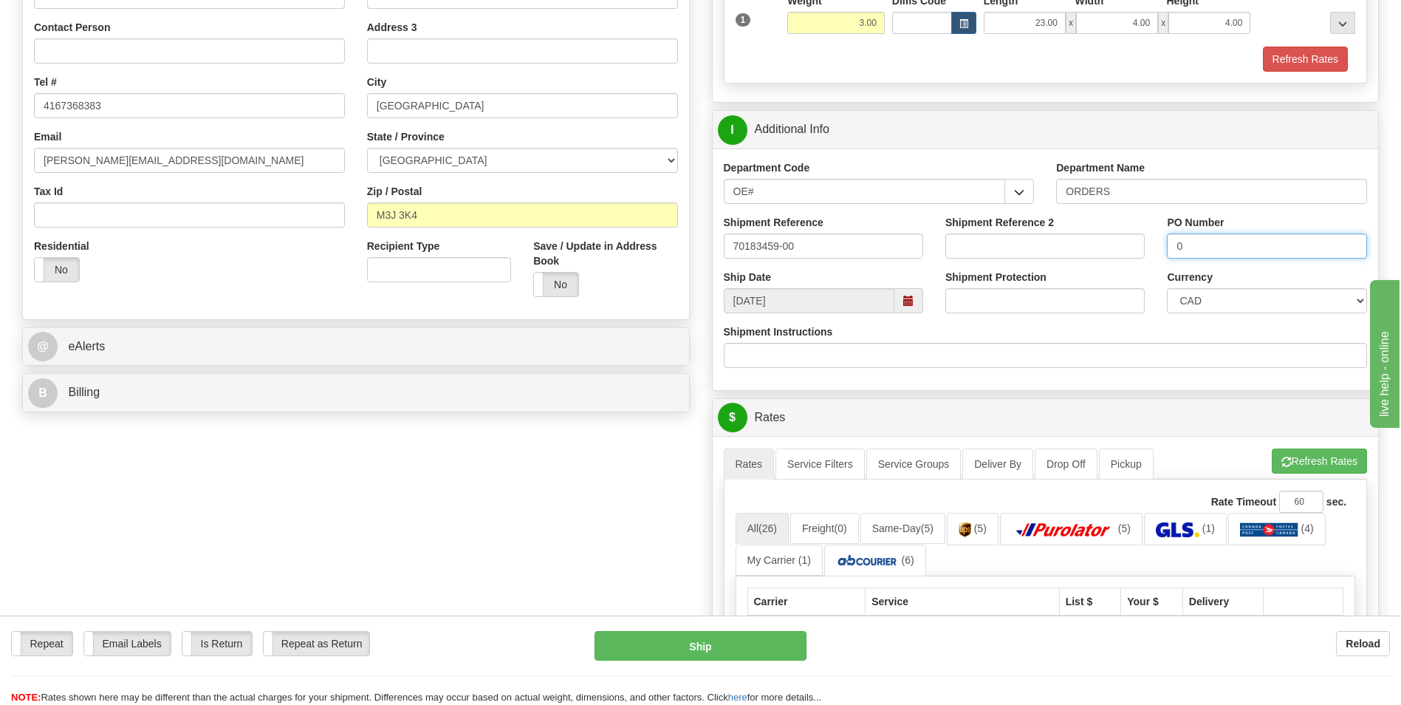
scroll to position [295, 0]
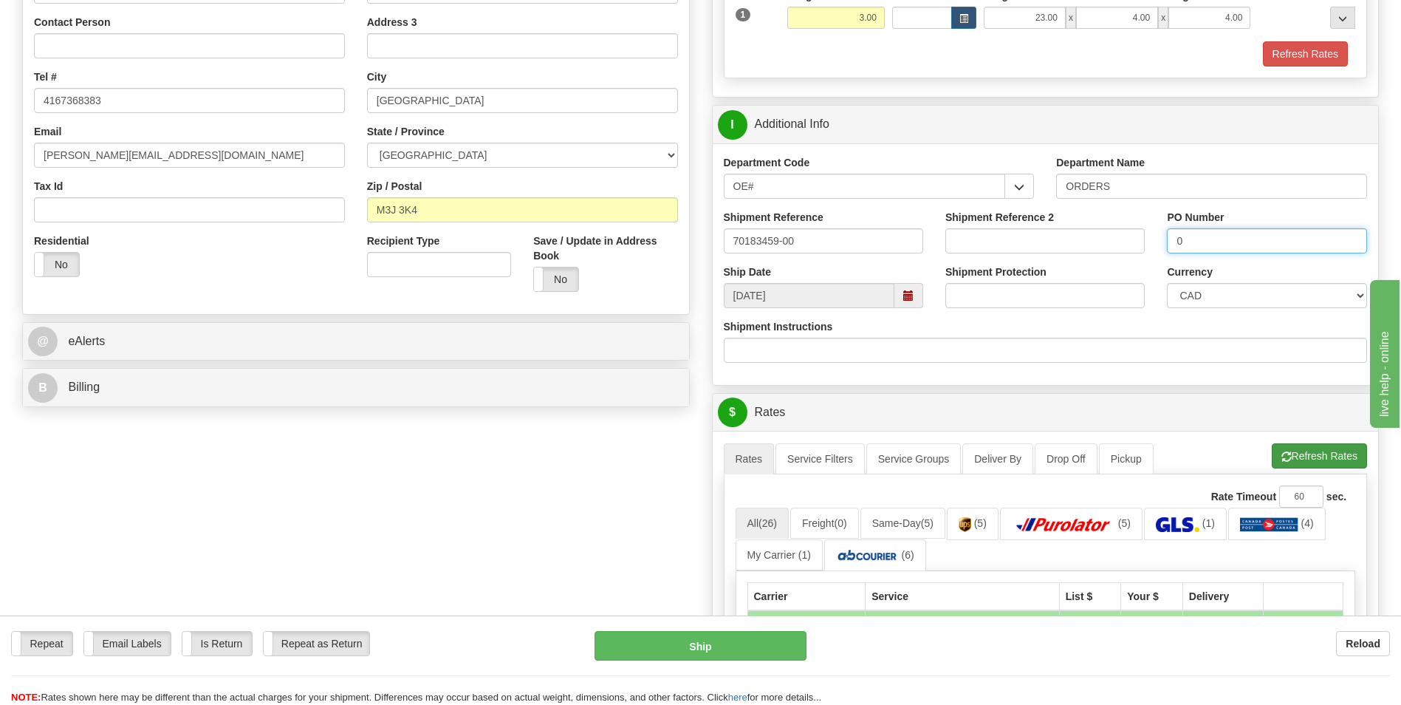
type input "0"
click at [1293, 459] on button "Refresh Rates" at bounding box center [1319, 455] width 95 height 25
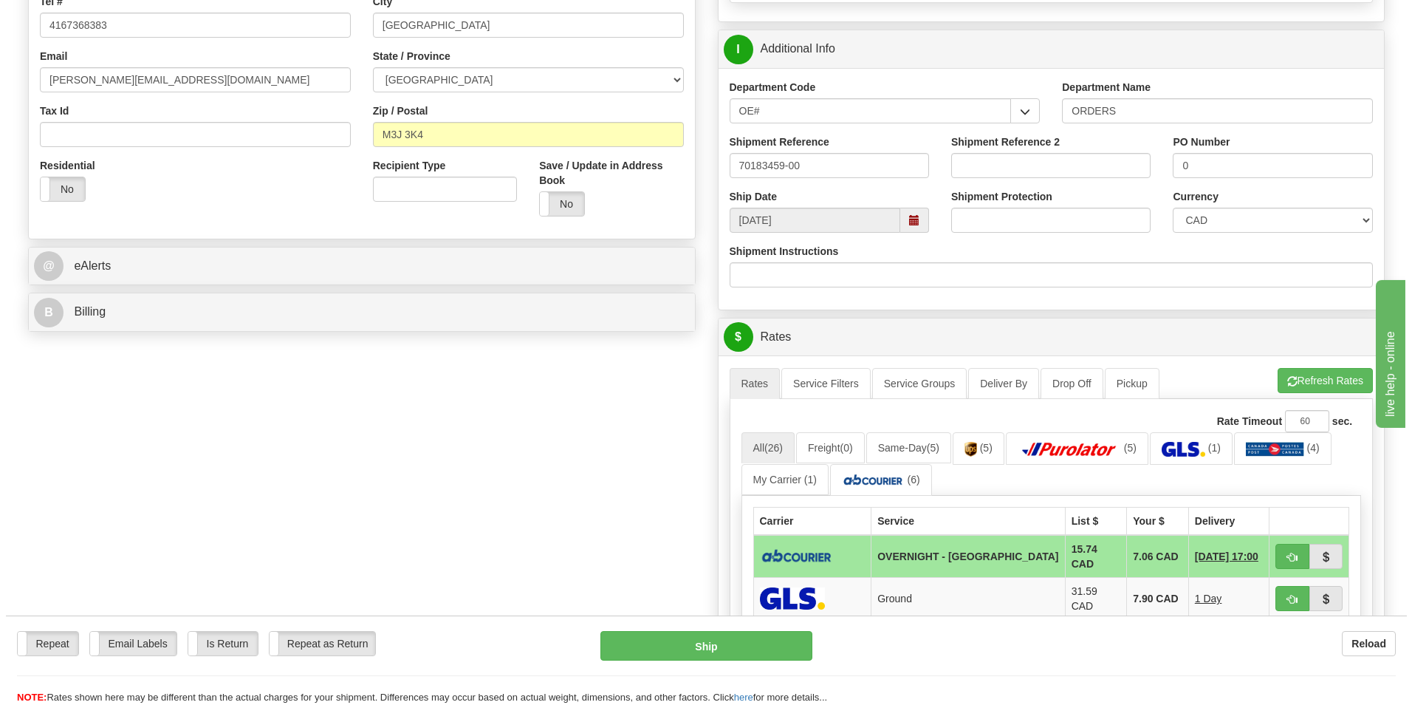
scroll to position [443, 0]
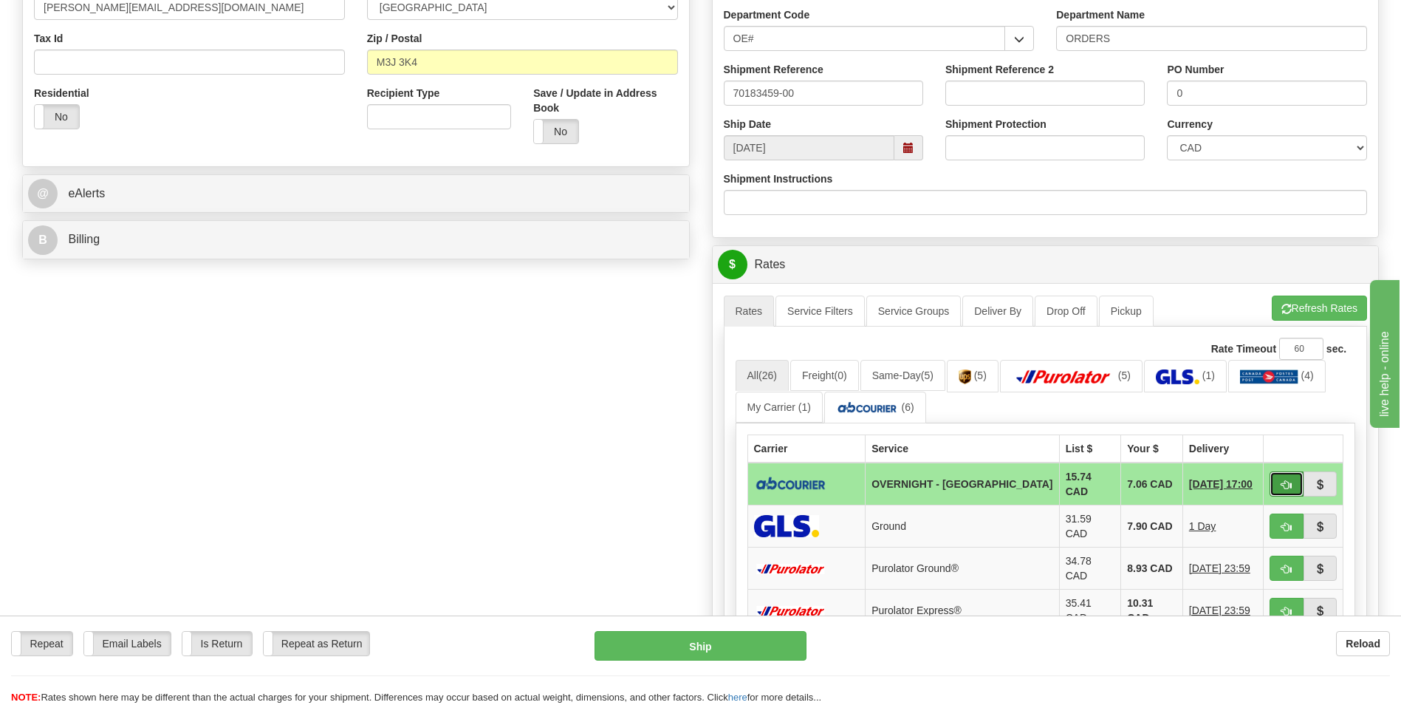
click at [1289, 474] on button "button" at bounding box center [1287, 483] width 34 height 25
type input "4"
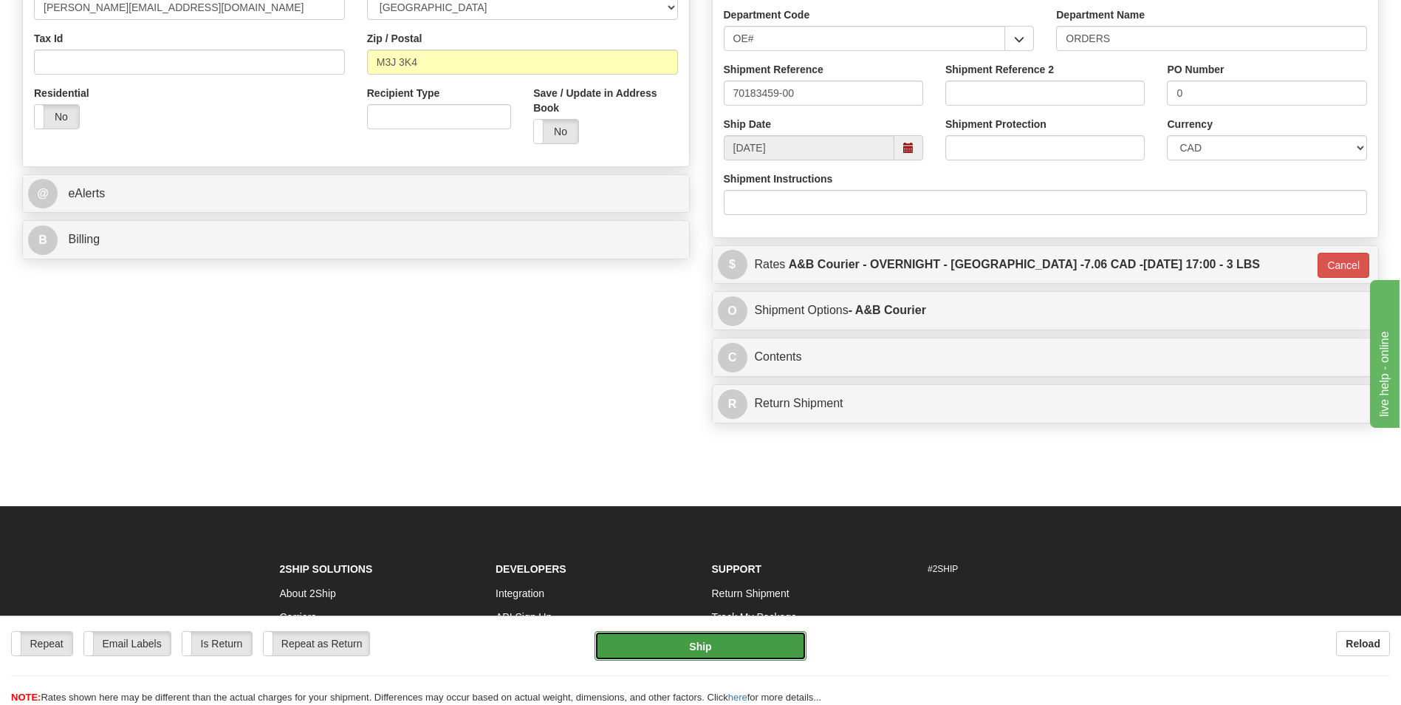
click at [685, 639] on button "Ship" at bounding box center [700, 646] width 211 height 30
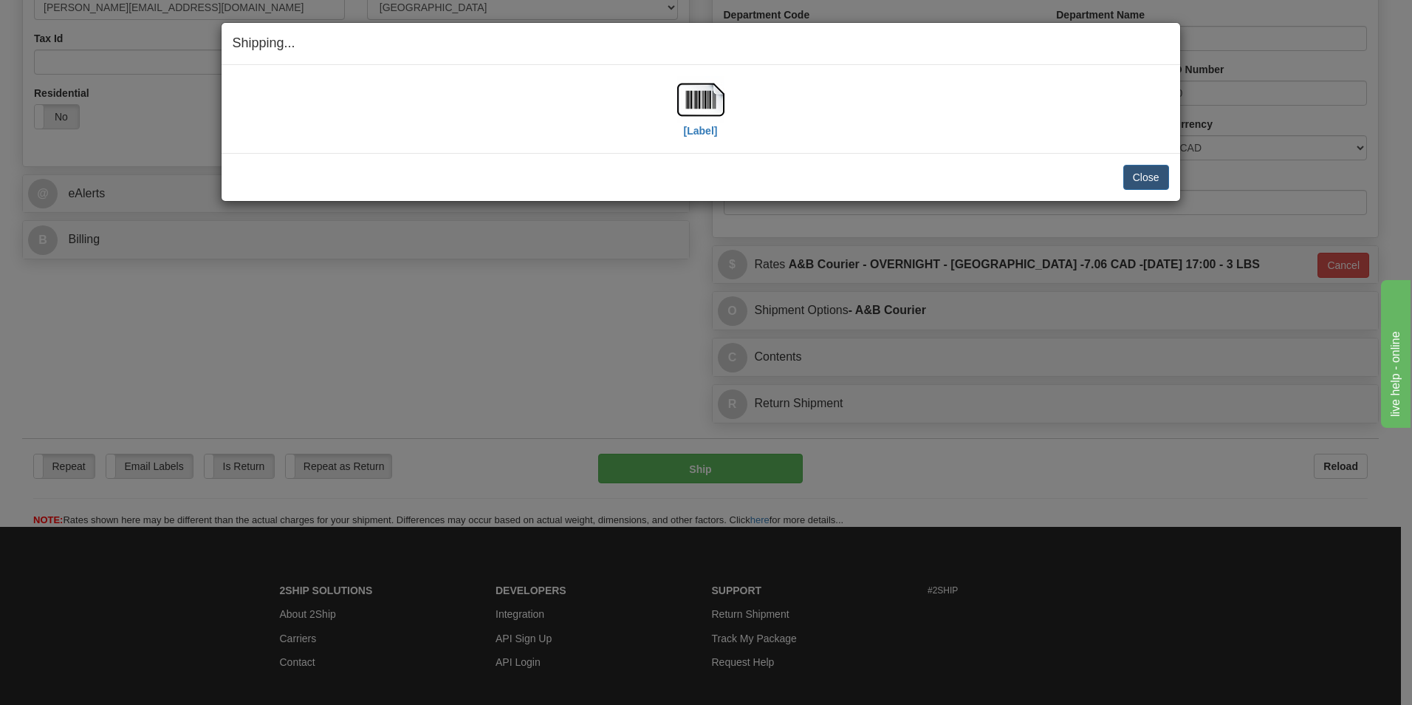
click at [672, 103] on div "[Label]" at bounding box center [701, 109] width 937 height 66
click at [705, 102] on img at bounding box center [700, 99] width 47 height 47
click at [1145, 181] on button "Close" at bounding box center [1147, 177] width 46 height 25
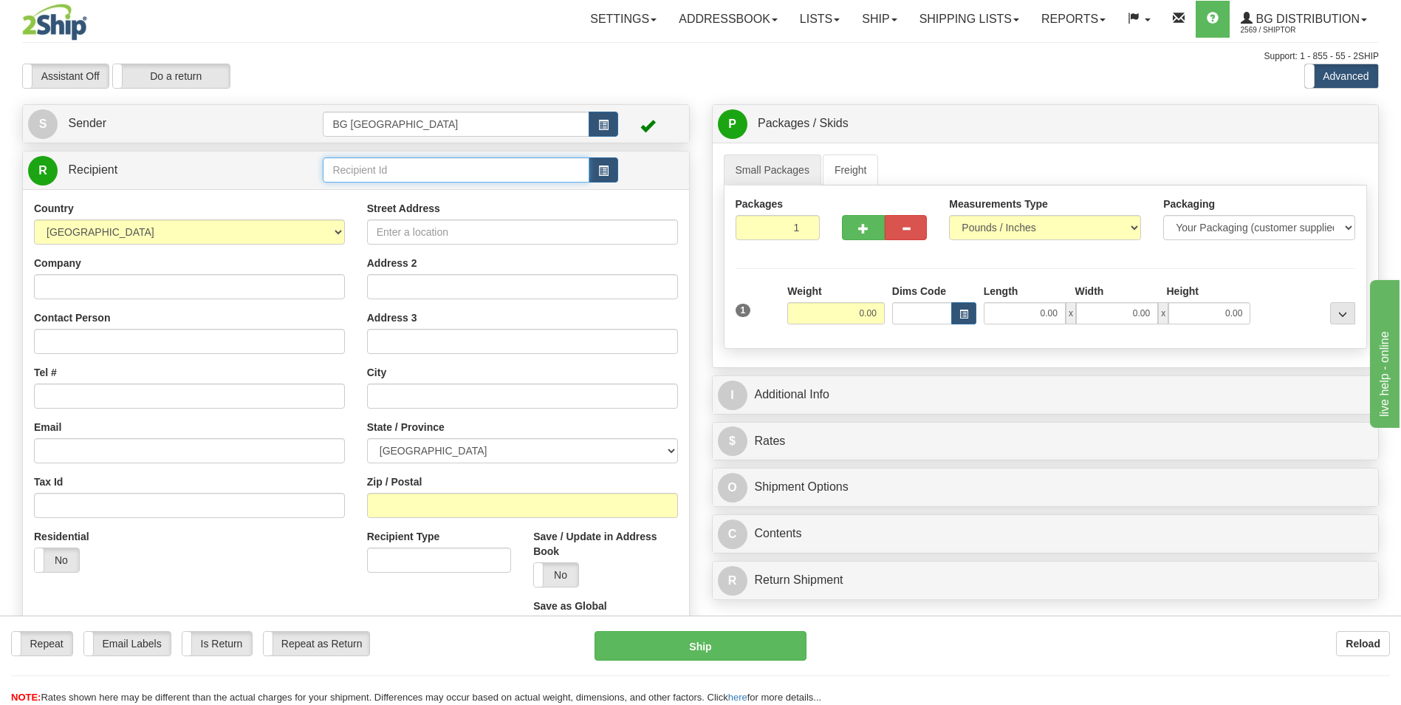
click at [391, 162] on input "text" at bounding box center [456, 169] width 266 height 25
click at [394, 185] on div "KABA" at bounding box center [453, 193] width 252 height 16
type input "KABA"
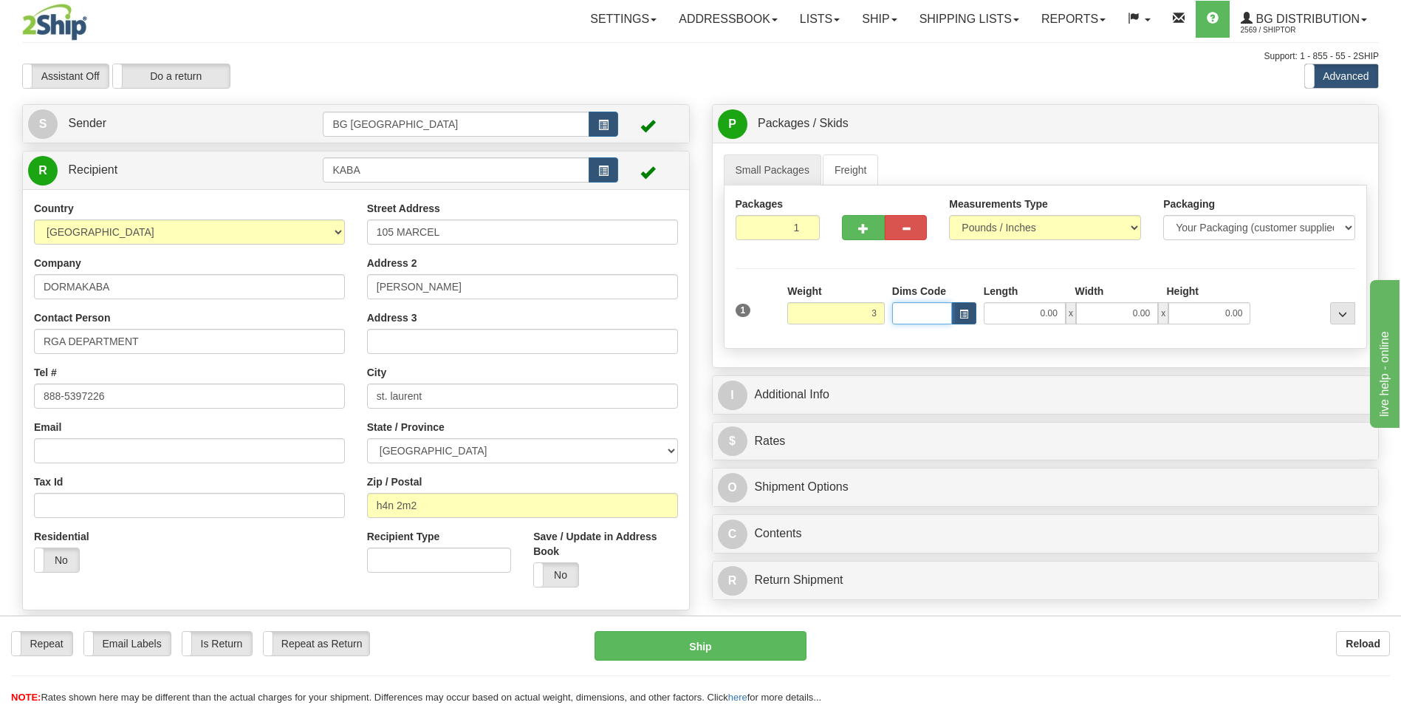
type input "3.00"
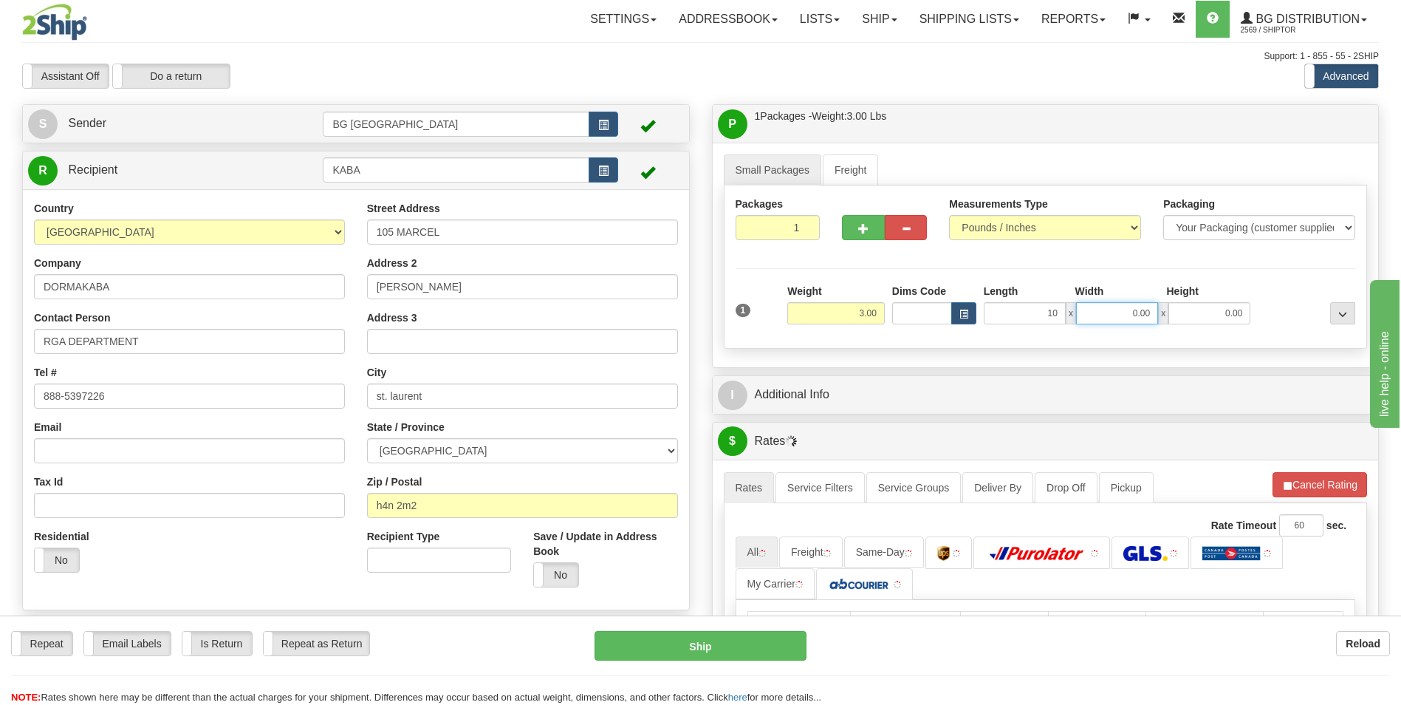
type input "10.00"
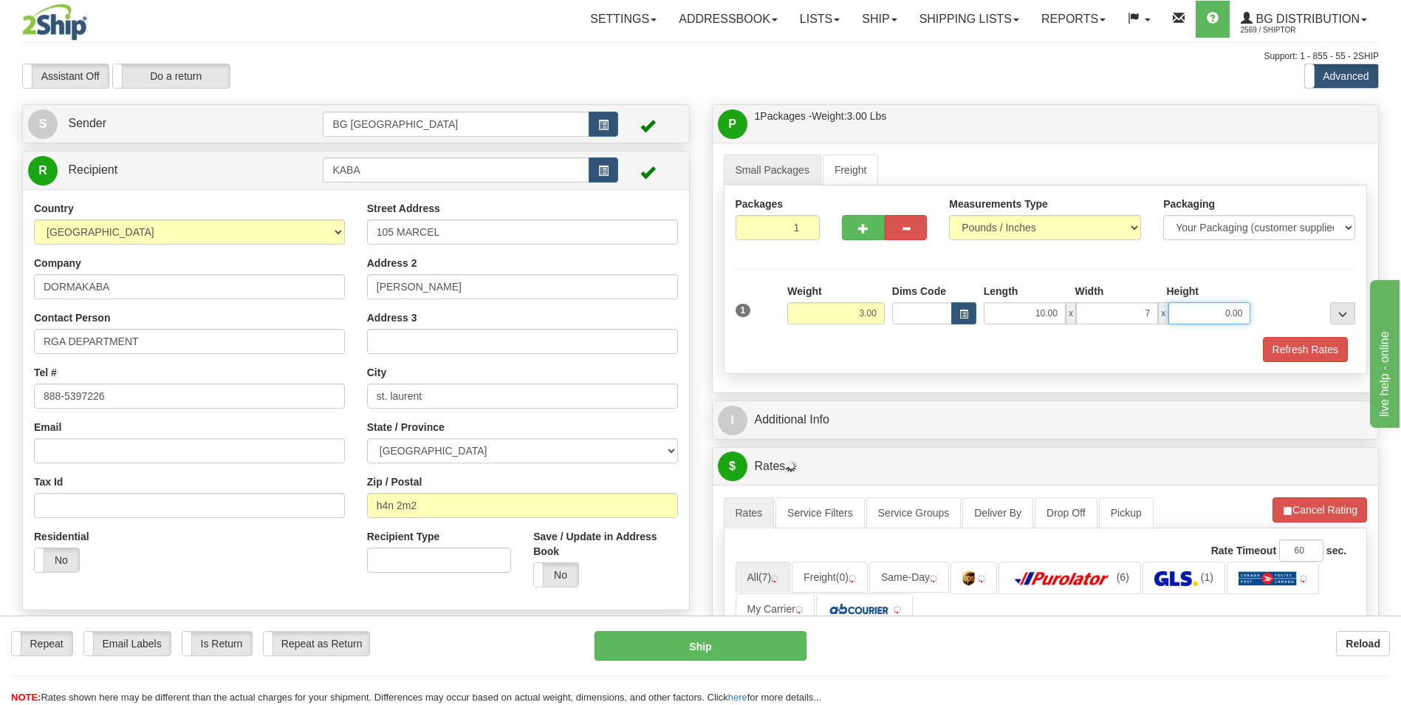
type input "7.00"
type input "5.00"
click at [853, 403] on div "I Additional Info" at bounding box center [1046, 420] width 666 height 38
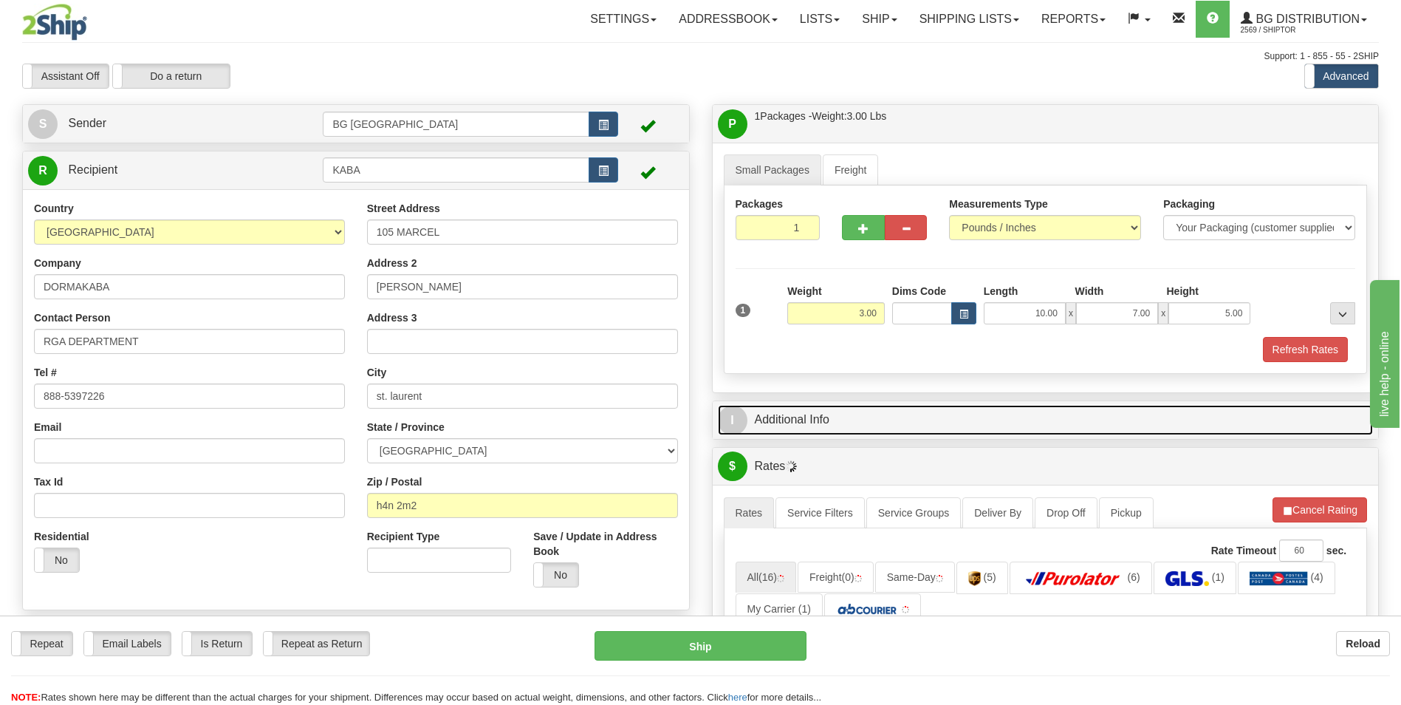
click at [853, 411] on link "I Additional Info" at bounding box center [1046, 420] width 656 height 30
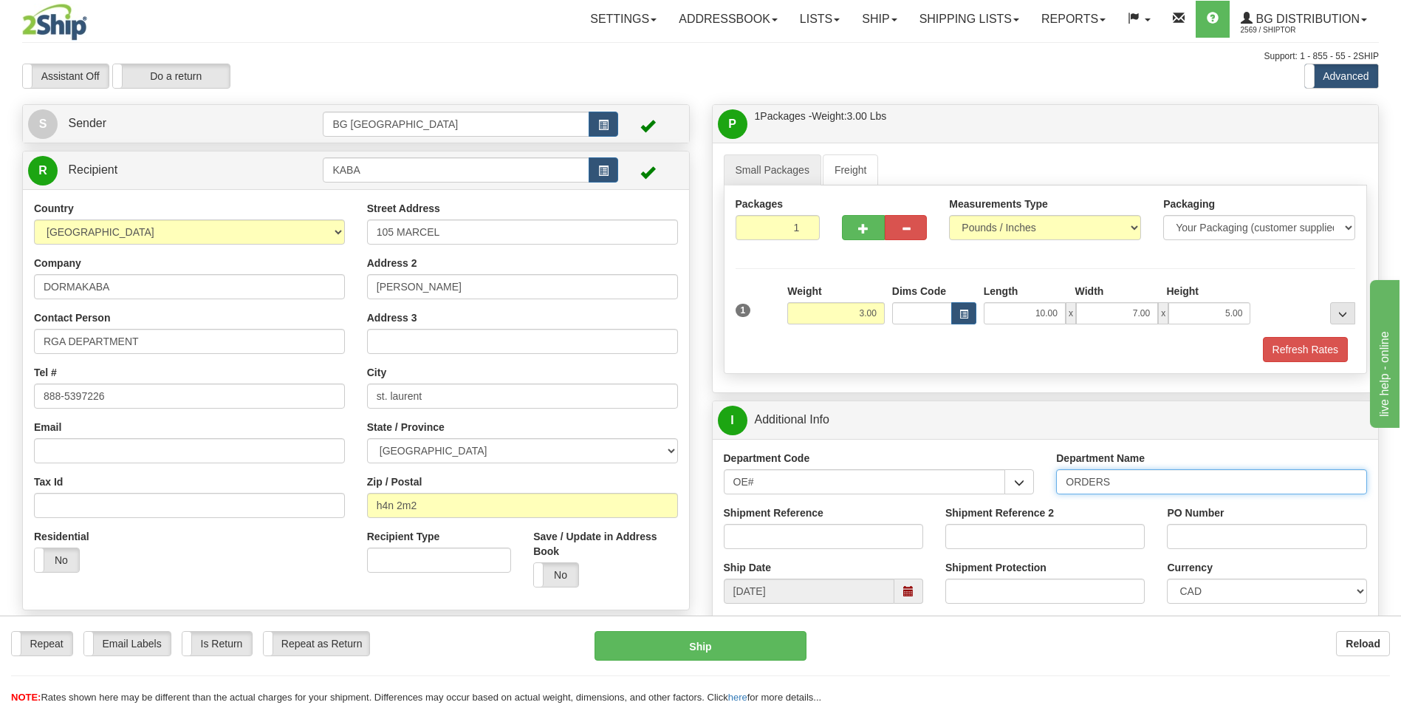
click at [1157, 484] on input "ORDERS" at bounding box center [1211, 481] width 311 height 25
type input "7"
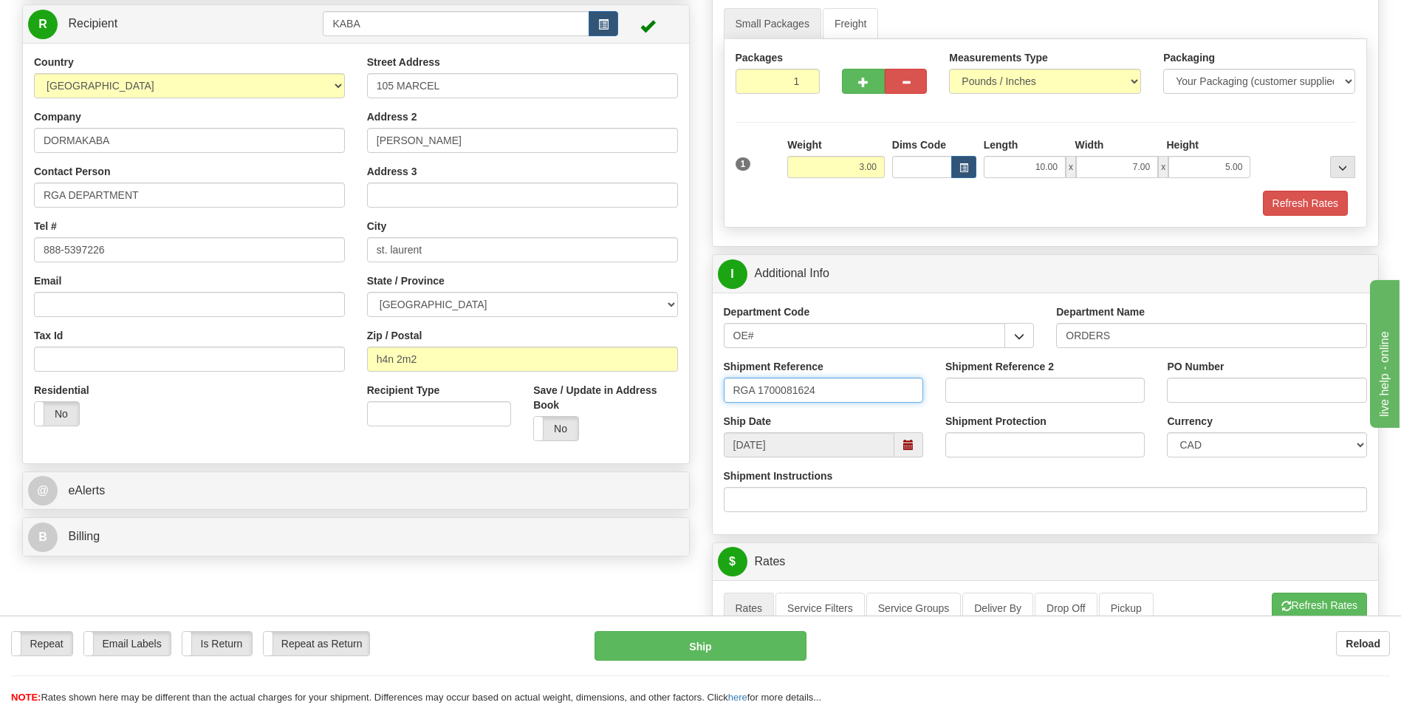
scroll to position [148, 0]
type input "RGA 1700081624"
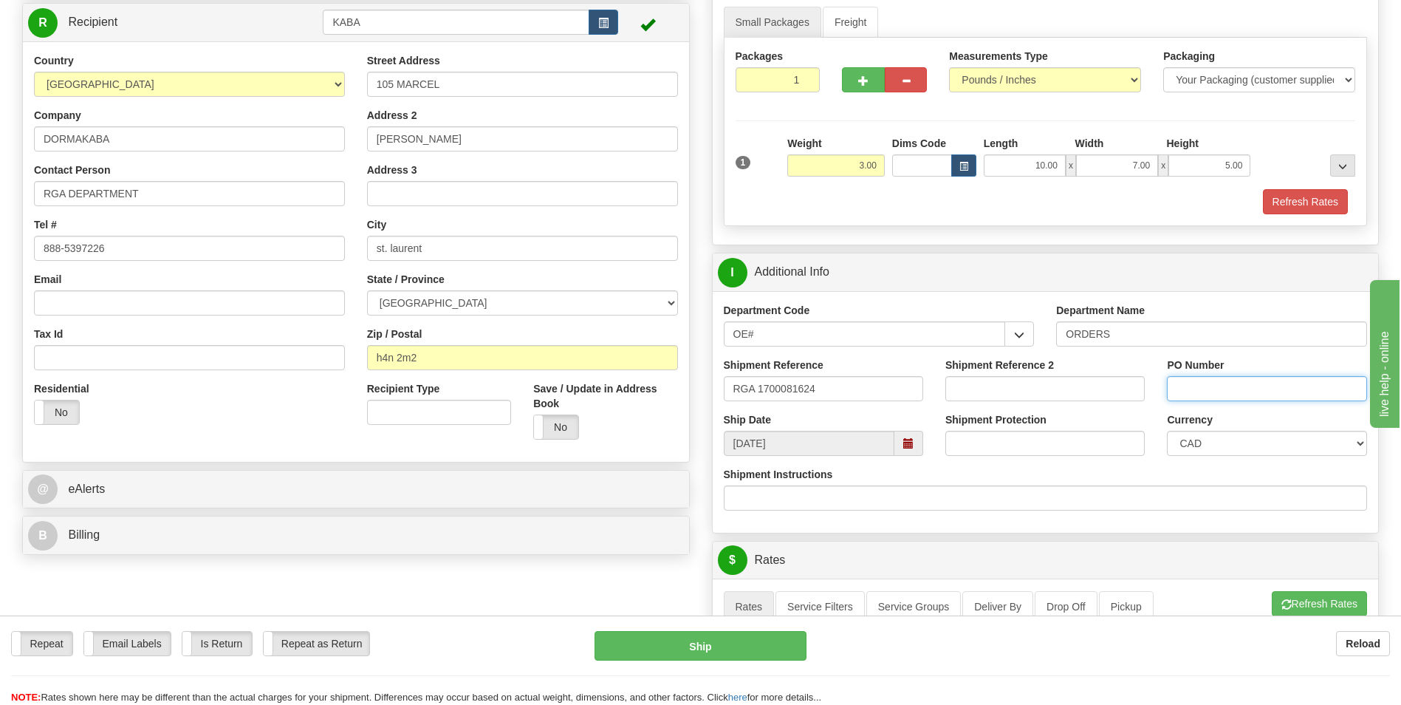
click at [1207, 390] on input "PO Number" at bounding box center [1266, 388] width 199 height 25
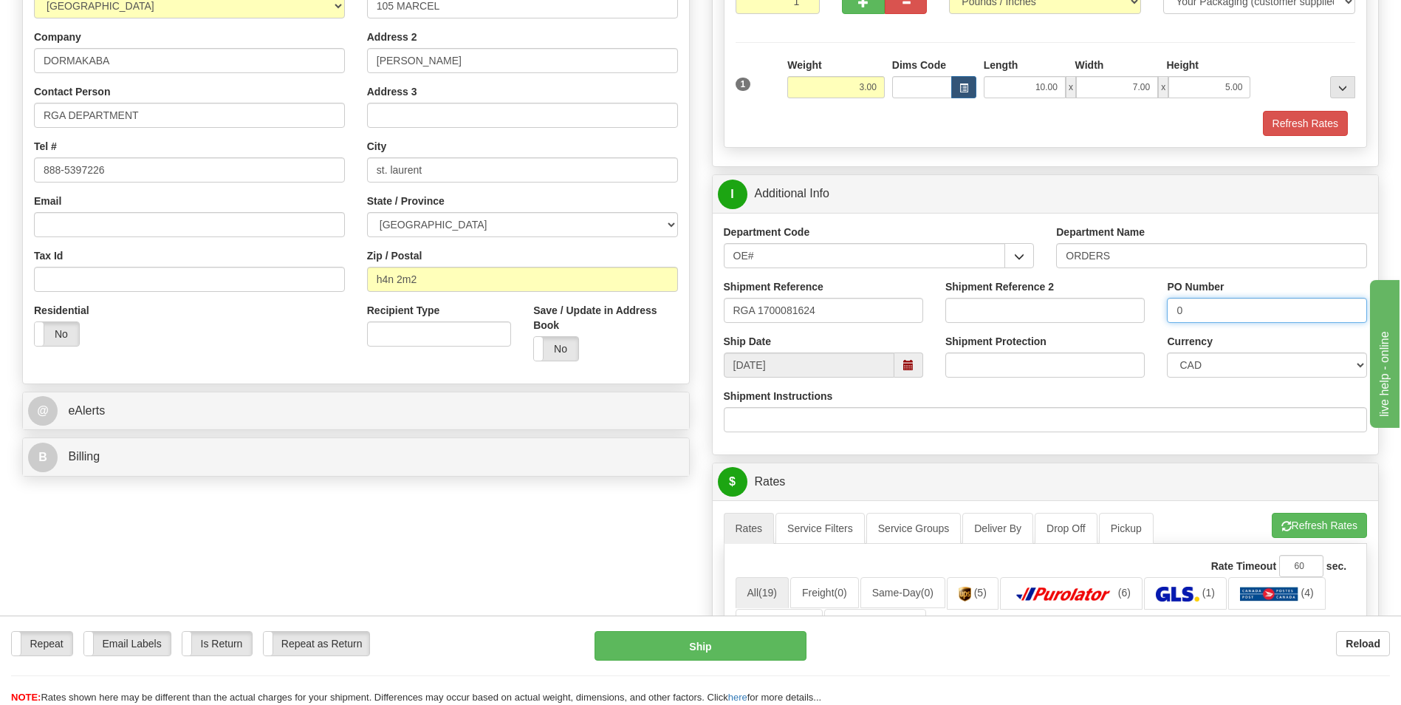
scroll to position [369, 0]
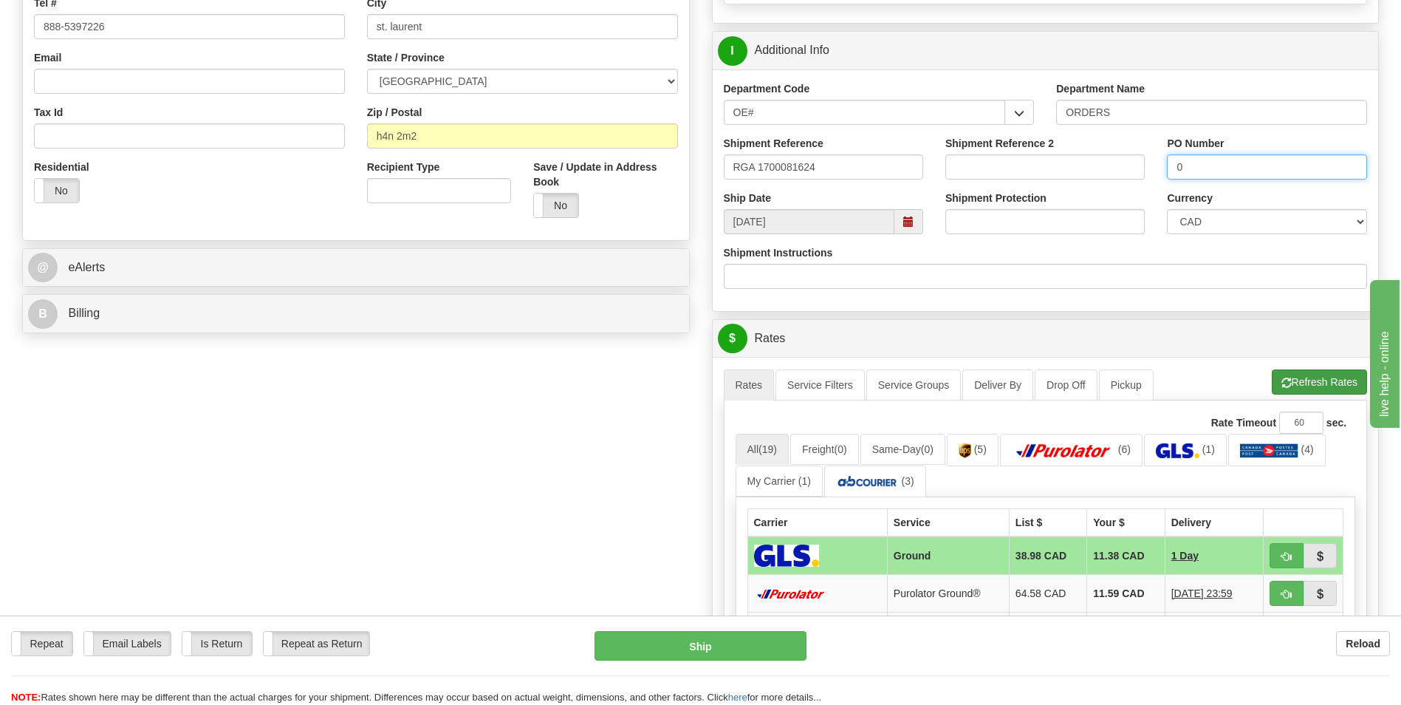
type input "0"
click at [1273, 377] on button "Refresh Rates" at bounding box center [1319, 381] width 95 height 25
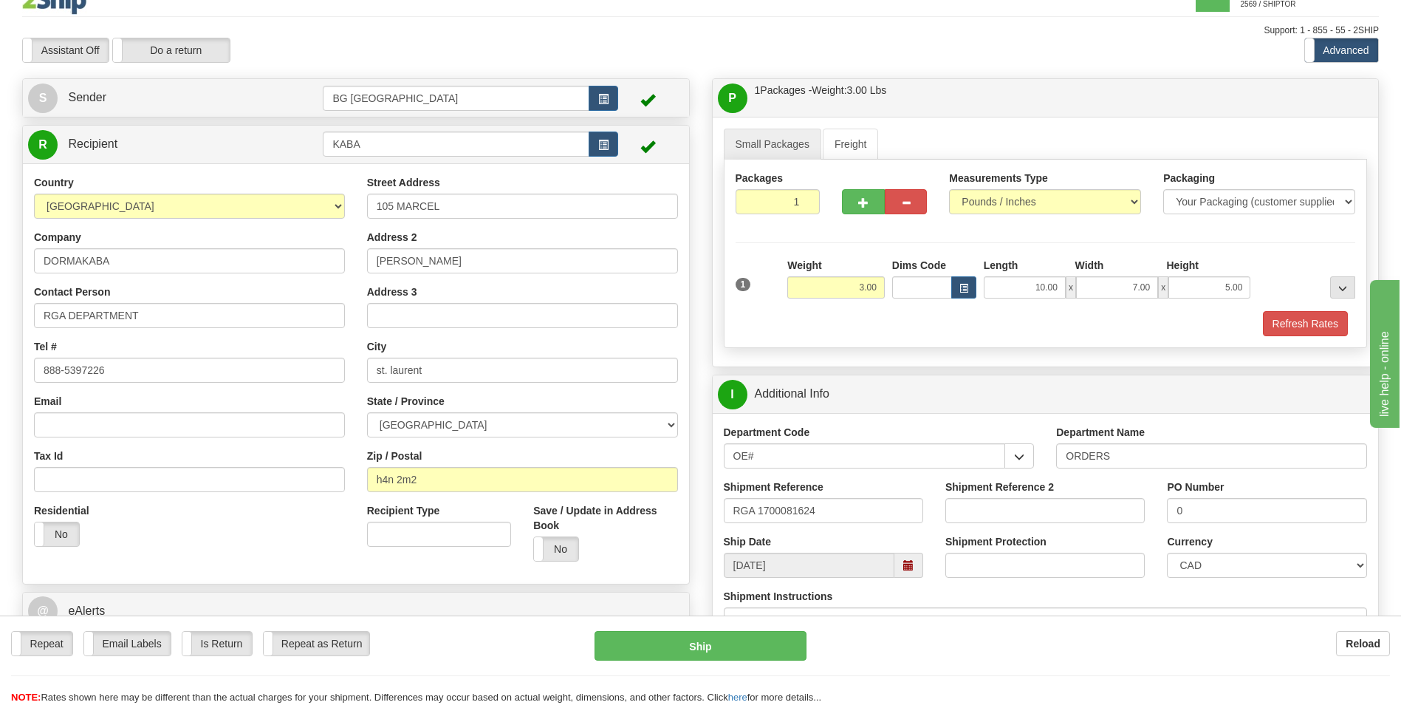
scroll to position [0, 0]
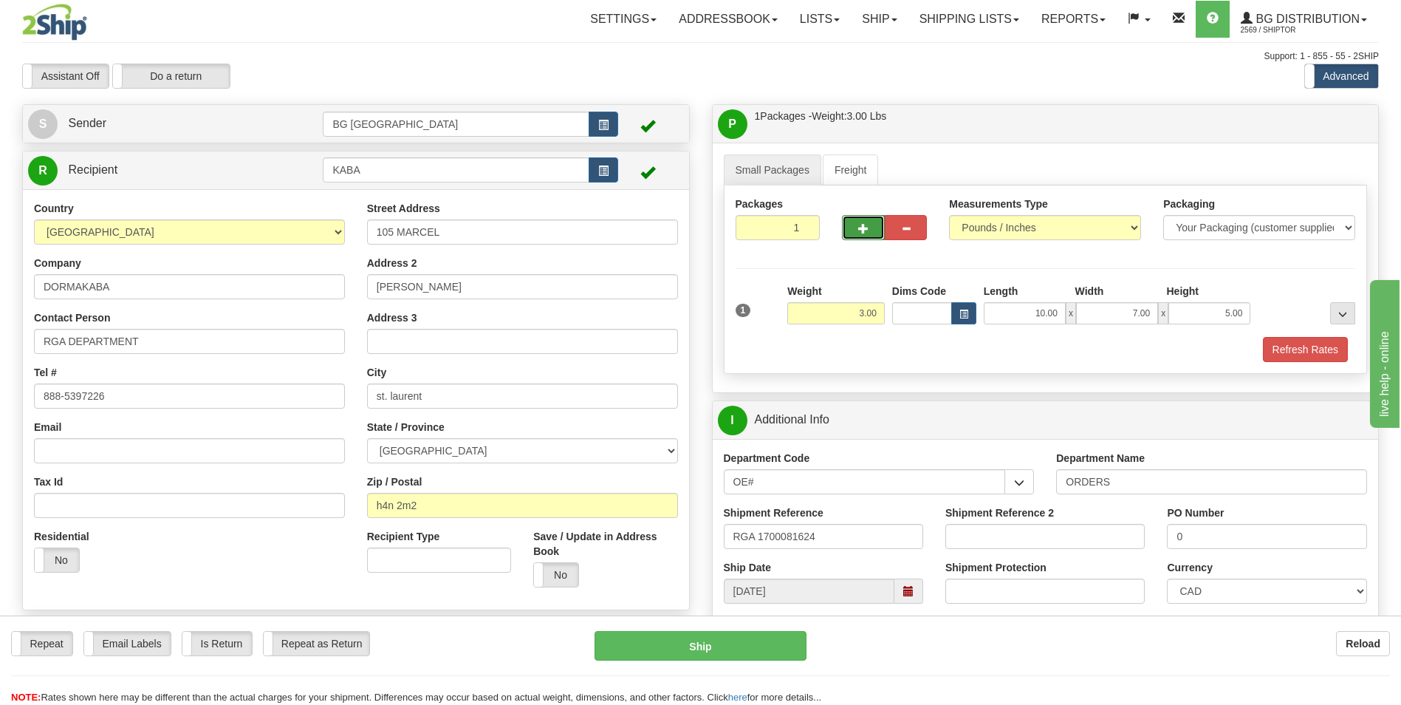
click at [851, 226] on button "button" at bounding box center [863, 227] width 42 height 25
type input "2"
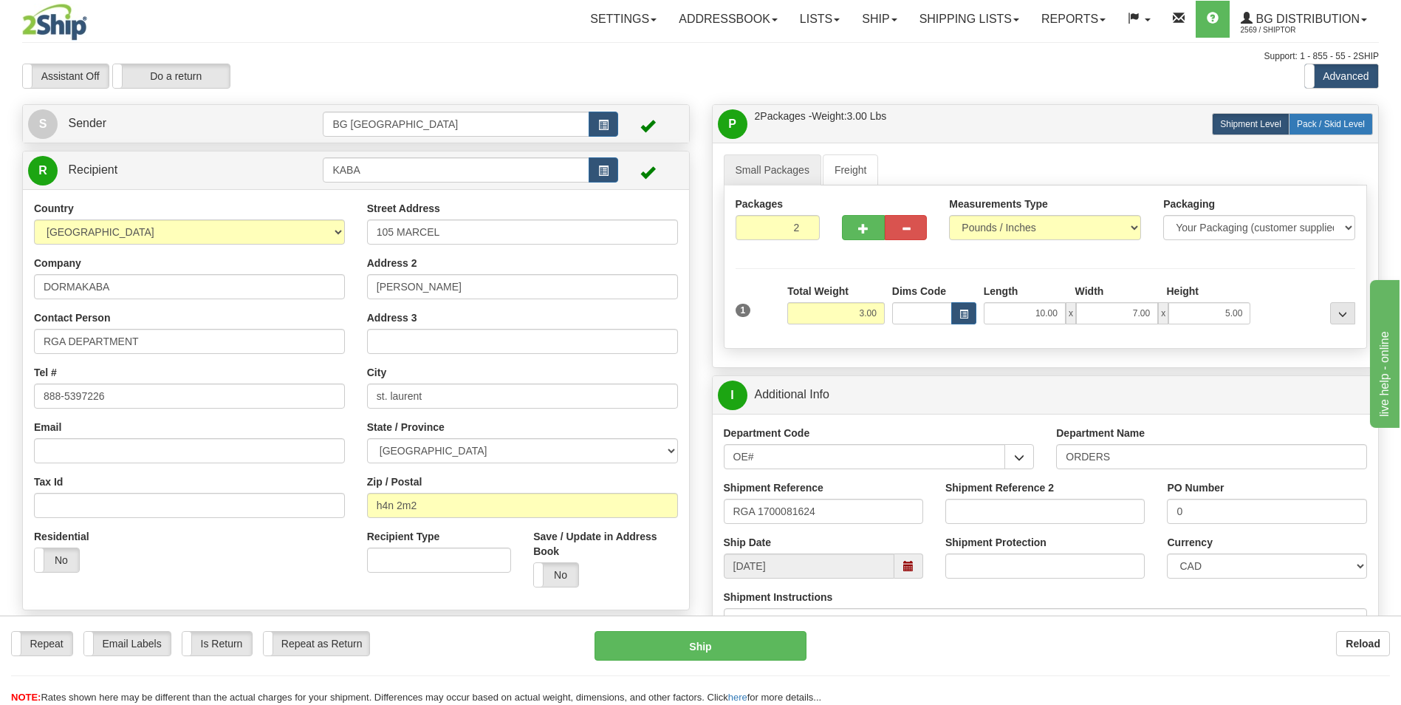
click at [1331, 129] on span "Pack / Skid Level" at bounding box center [1331, 124] width 68 height 10
radio input "true"
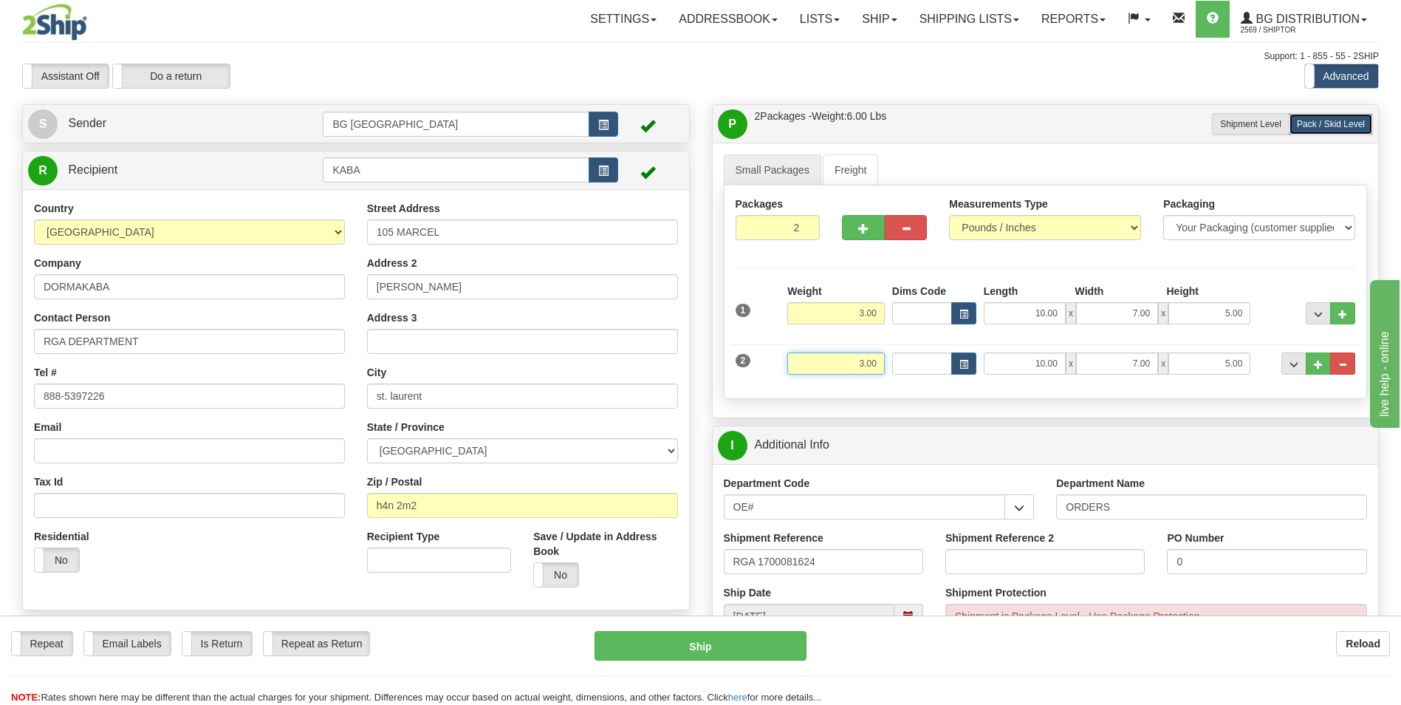
click at [852, 352] on input "3.00" at bounding box center [836, 363] width 98 height 22
type input "8.00"
type input "13.00"
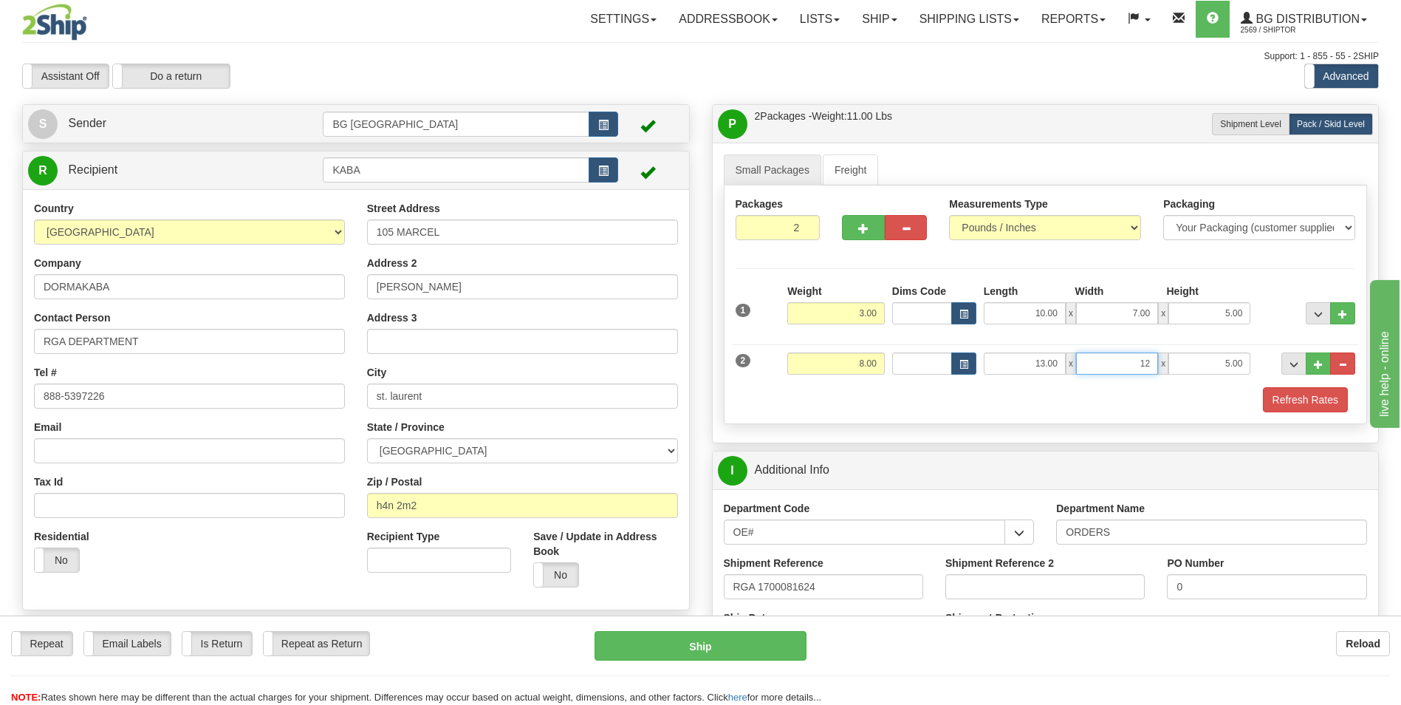
type input "12.00"
type input "10.00"
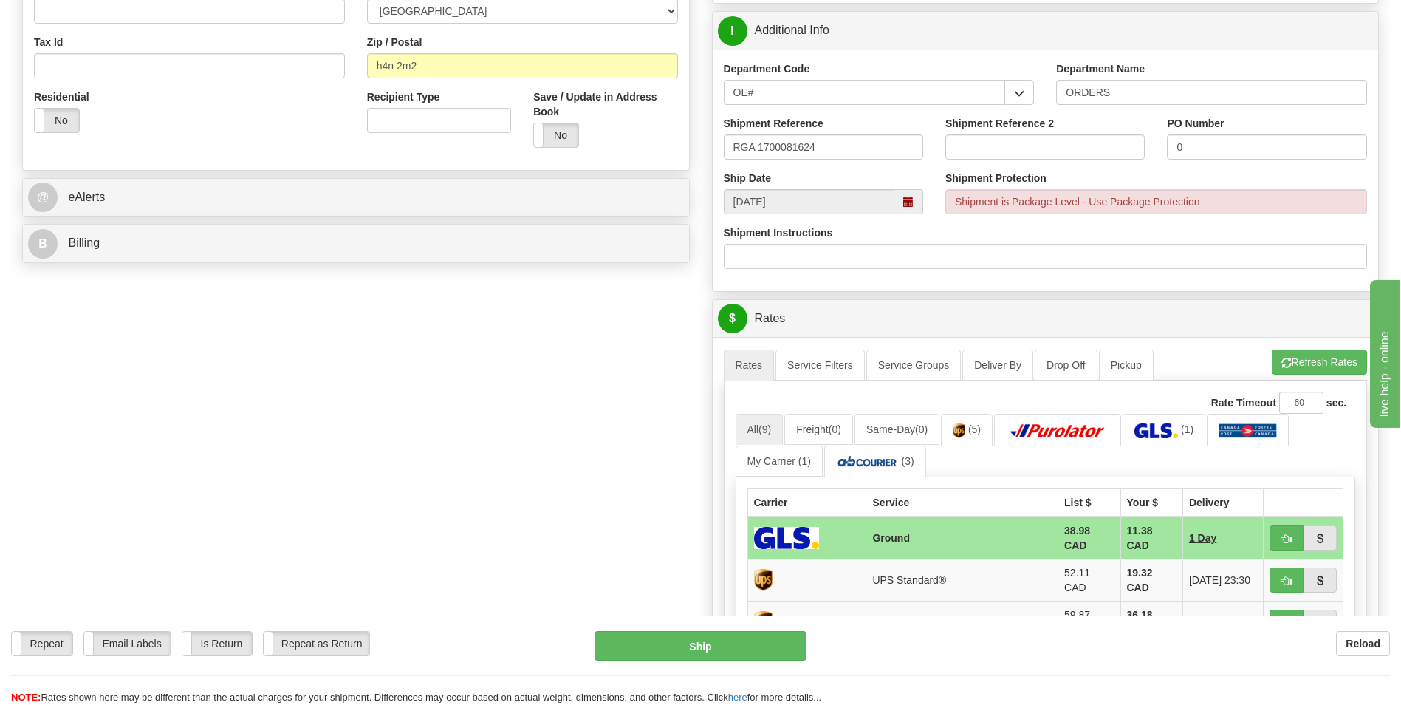
scroll to position [591, 0]
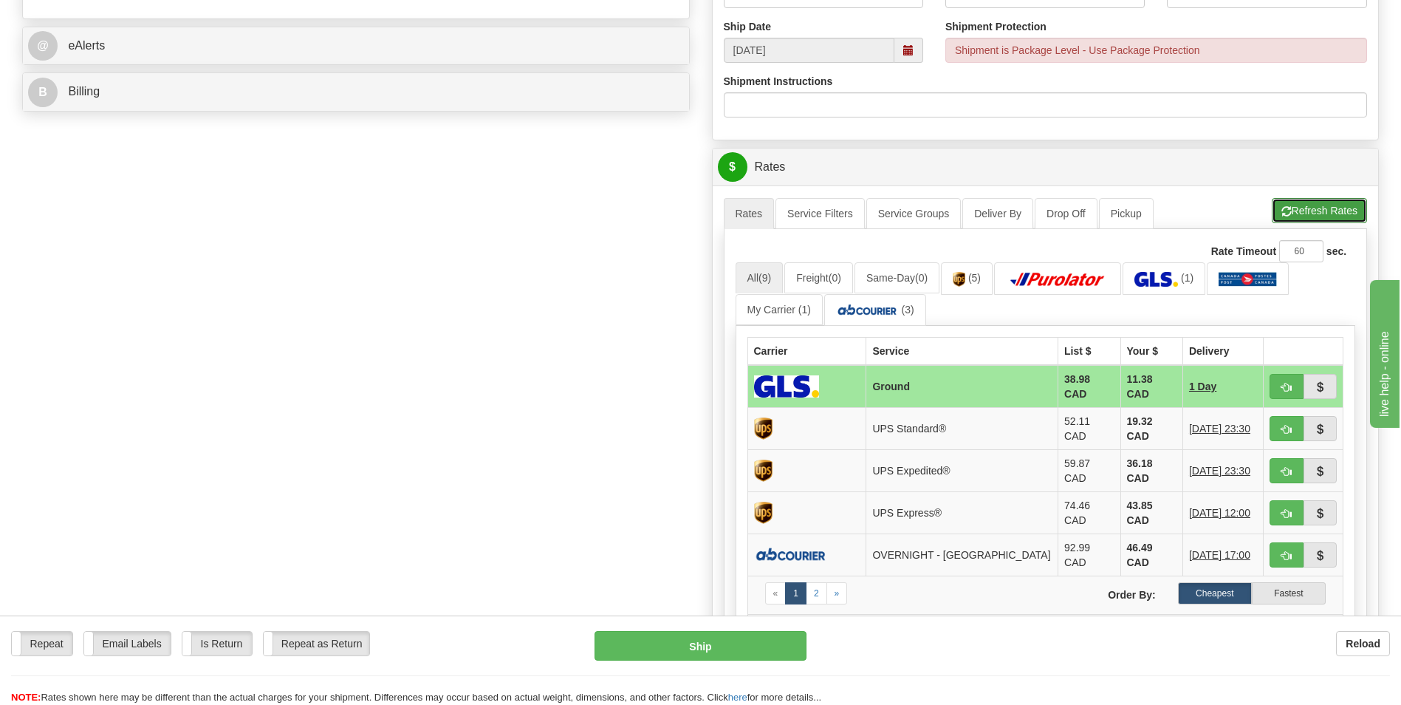
click at [1293, 211] on button "Refresh Rates" at bounding box center [1319, 210] width 95 height 25
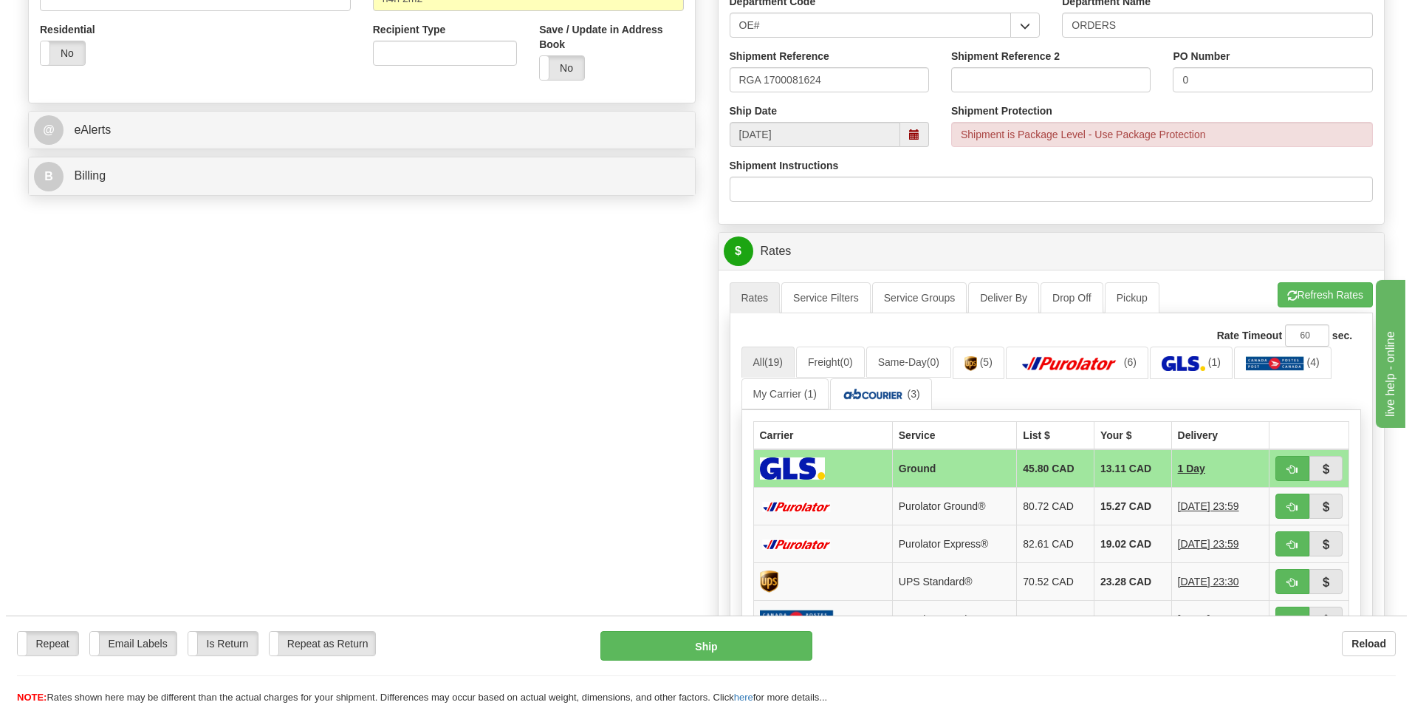
scroll to position [517, 0]
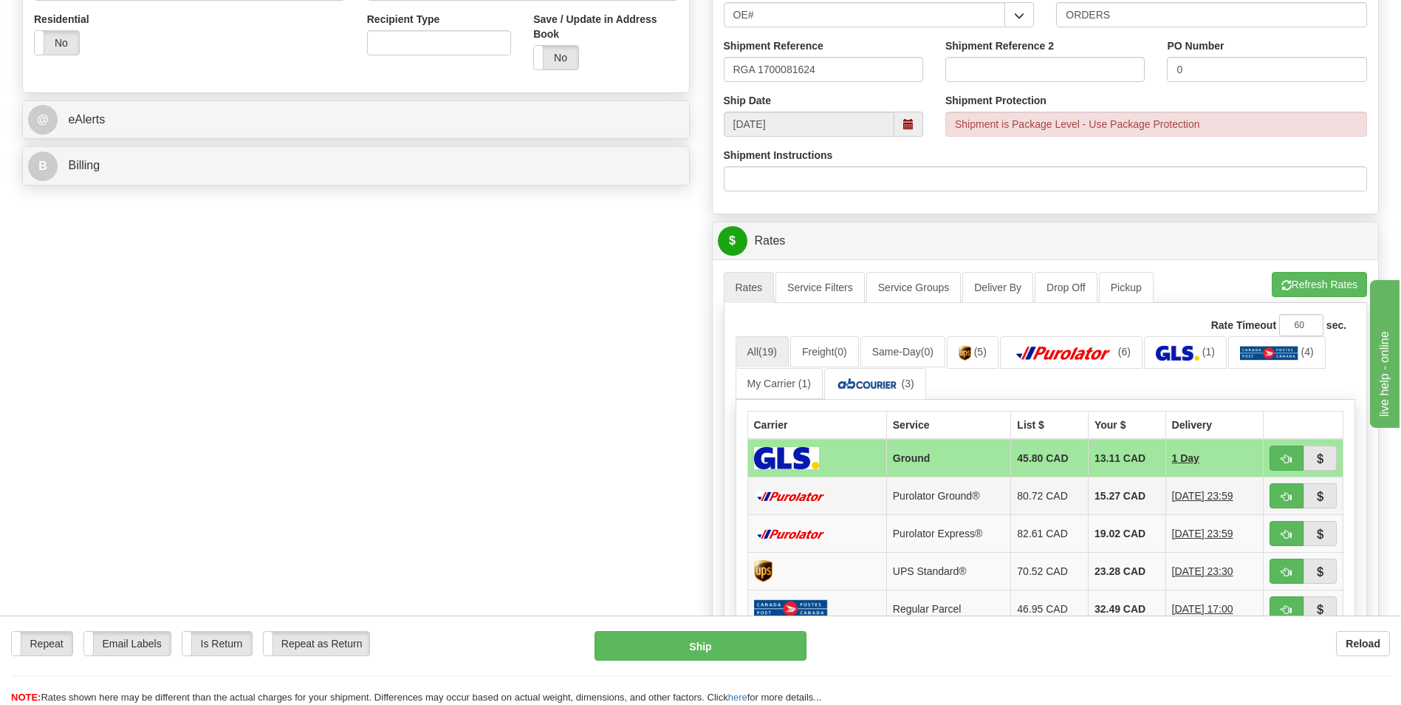
click at [1089, 492] on td "15.27 CAD" at bounding box center [1127, 496] width 78 height 38
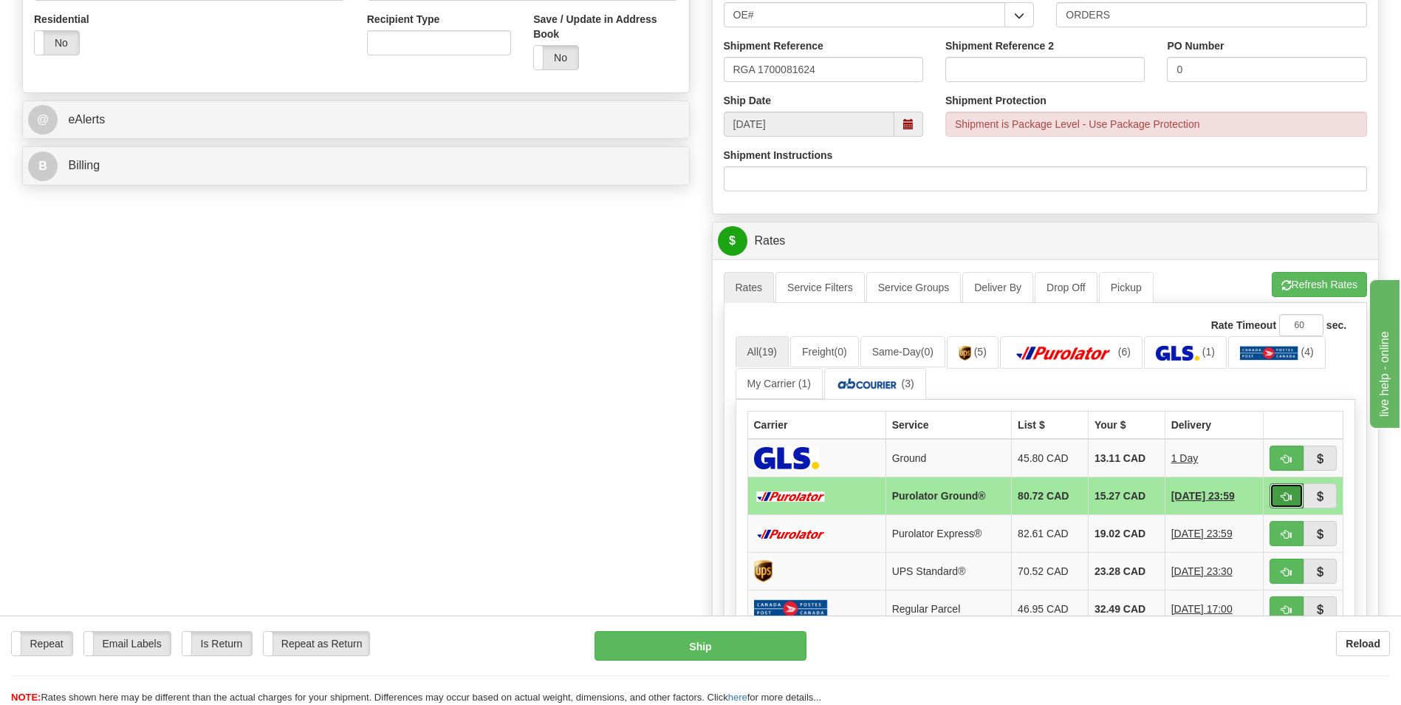
click at [1287, 492] on span "button" at bounding box center [1287, 497] width 10 height 10
type input "260"
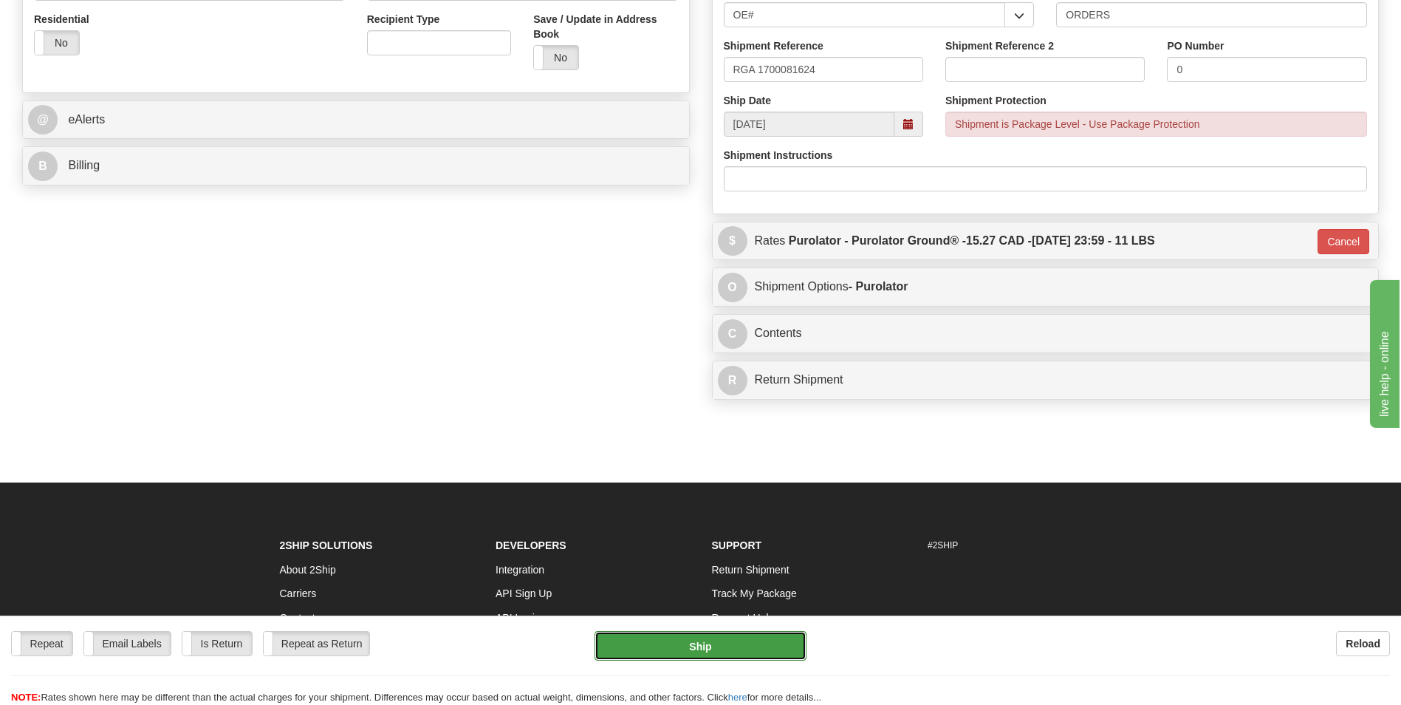
click at [665, 643] on button "Ship" at bounding box center [700, 646] width 211 height 30
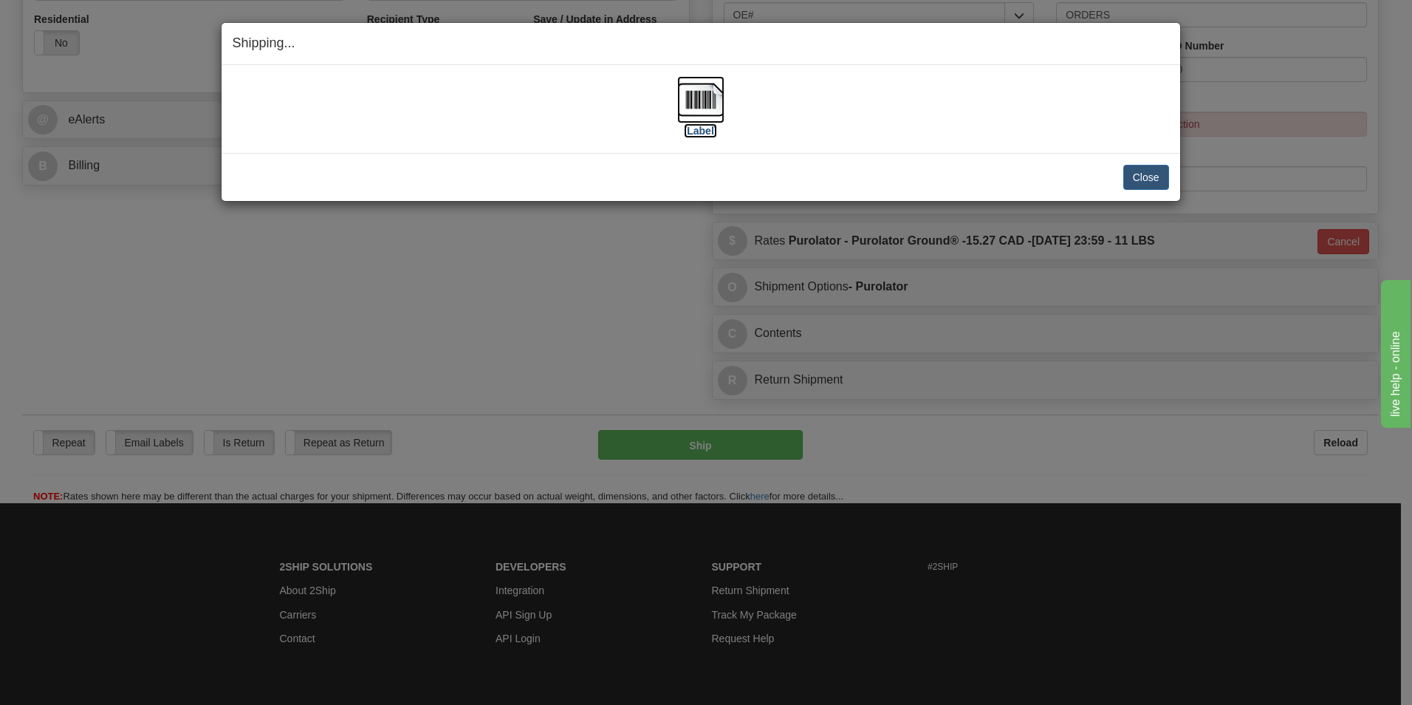
click at [695, 92] on img at bounding box center [700, 99] width 47 height 47
click at [1148, 176] on button "Close" at bounding box center [1147, 177] width 46 height 25
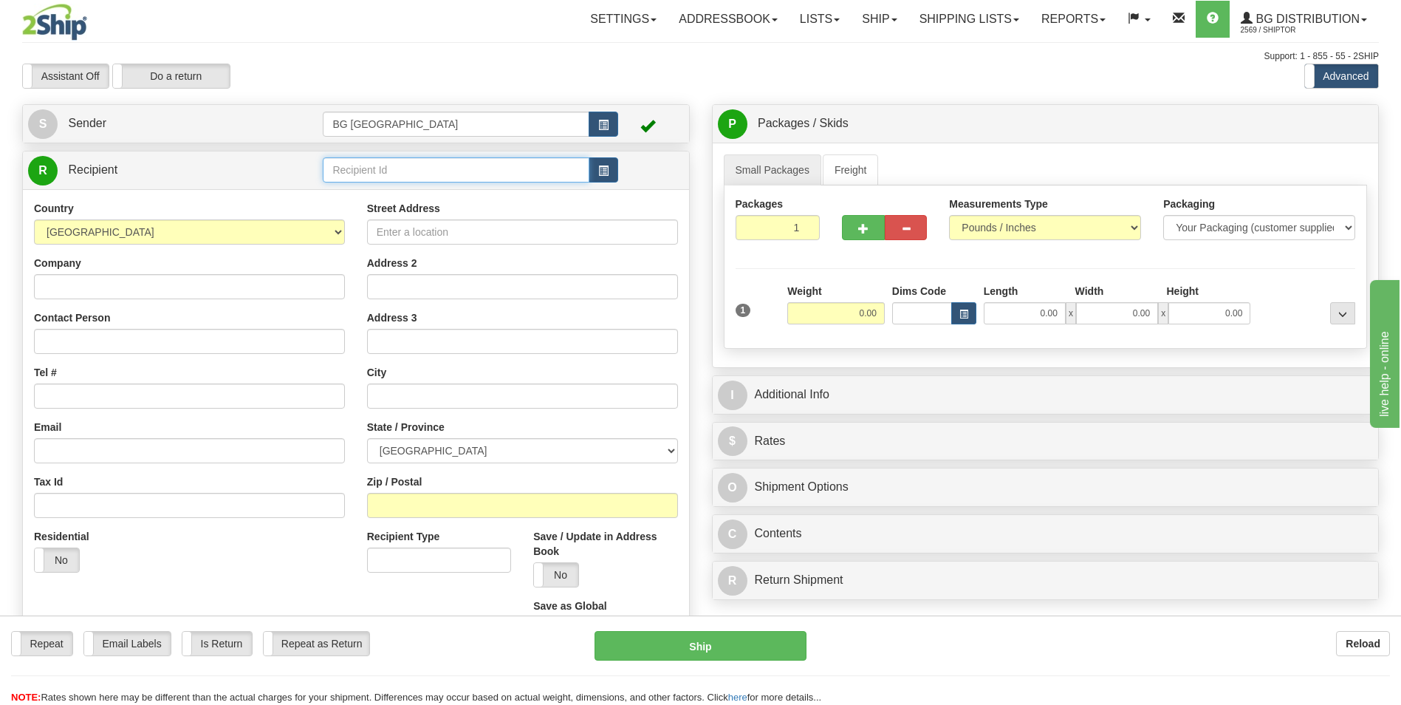
click at [394, 171] on input "text" at bounding box center [456, 169] width 266 height 25
click at [396, 185] on div "BG DISTRIBUTION ([GEOGRAPHIC_DATA])" at bounding box center [453, 193] width 252 height 16
type input "BG DISTRIBUTION ([GEOGRAPHIC_DATA])"
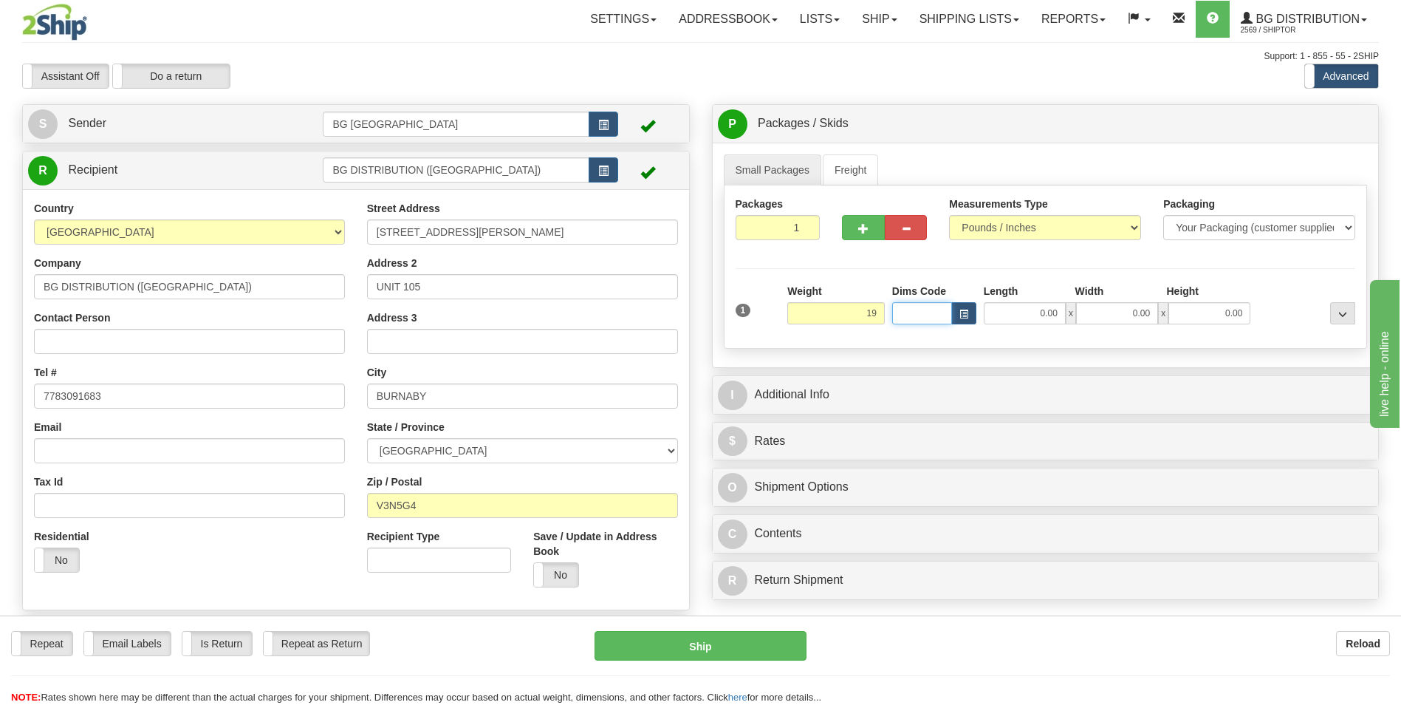
type input "19.00"
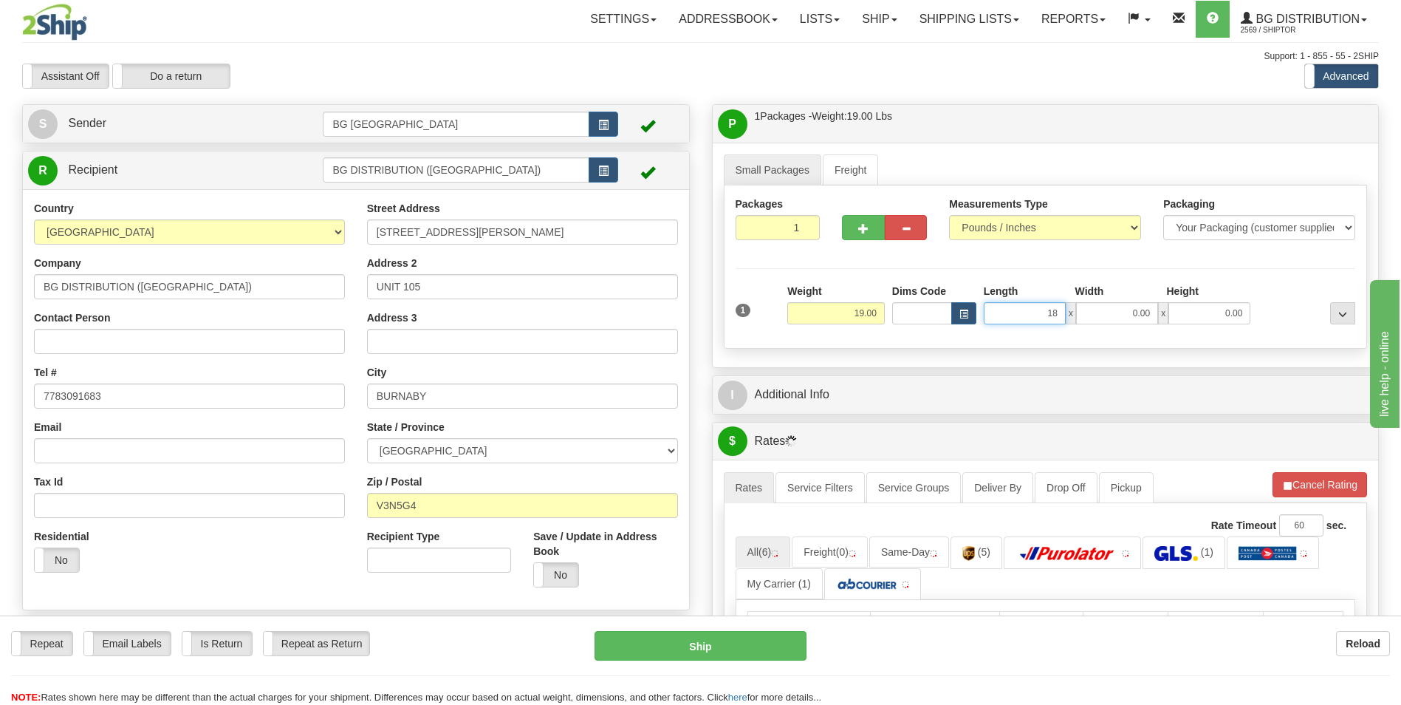
type input "18.00"
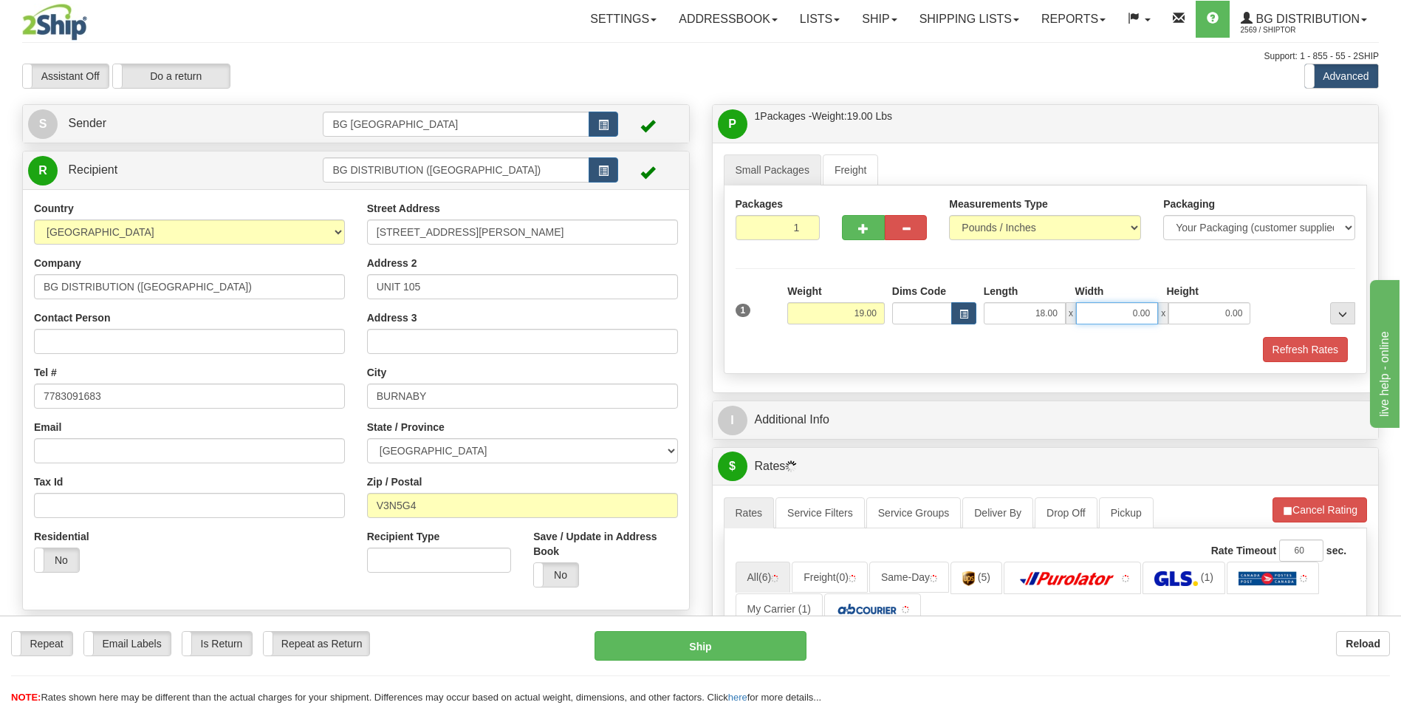
type input "7"
type input "9.00"
type input "7.00"
click at [865, 242] on div at bounding box center [884, 224] width 107 height 57
click at [865, 236] on button "button" at bounding box center [863, 227] width 42 height 25
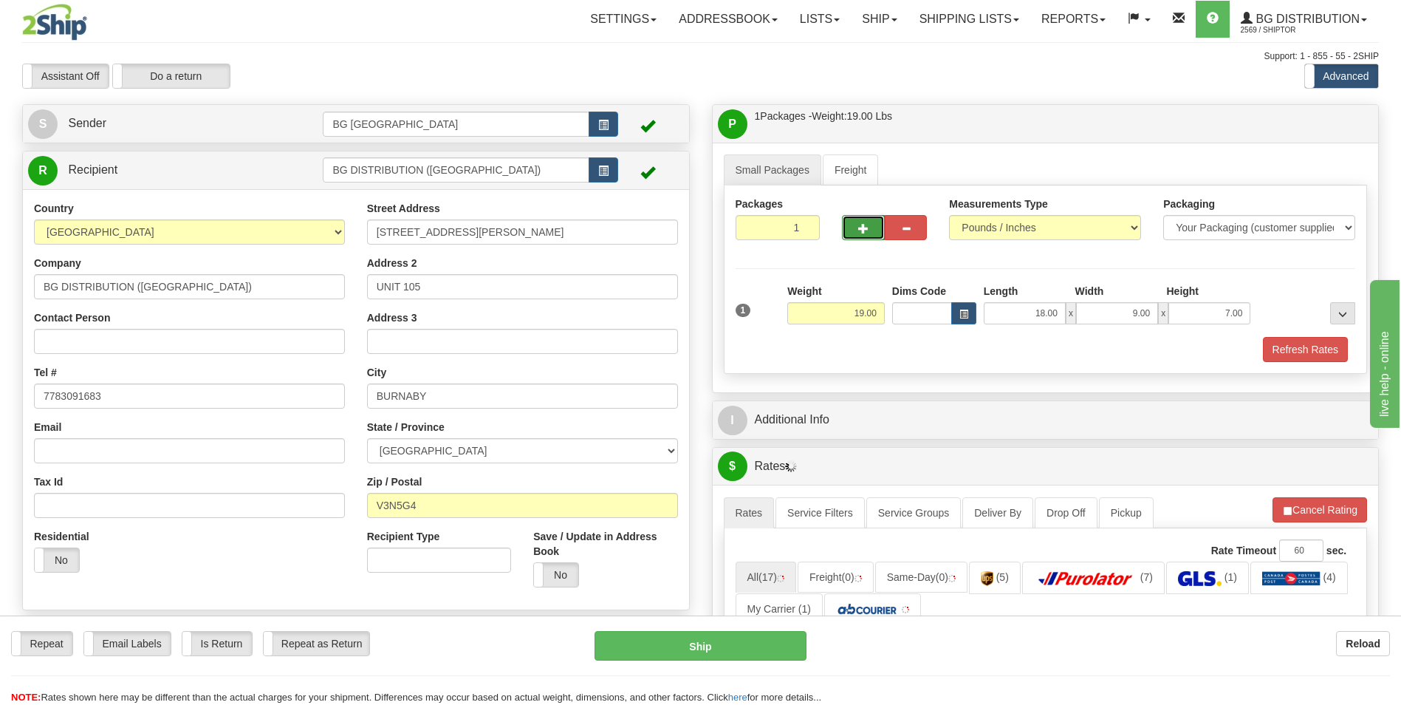
type input "2"
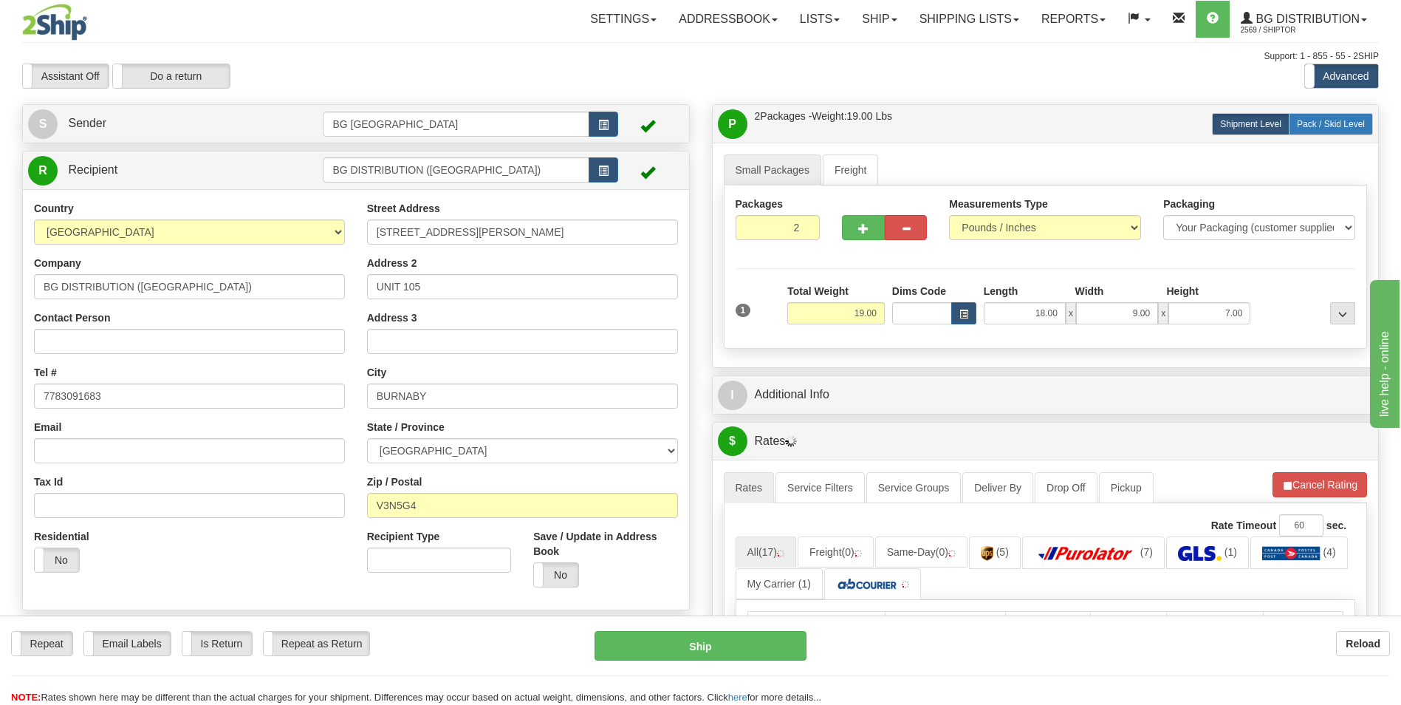
click at [1338, 131] on label "Pack / Skid Level Pack.." at bounding box center [1331, 124] width 84 height 22
radio input "true"
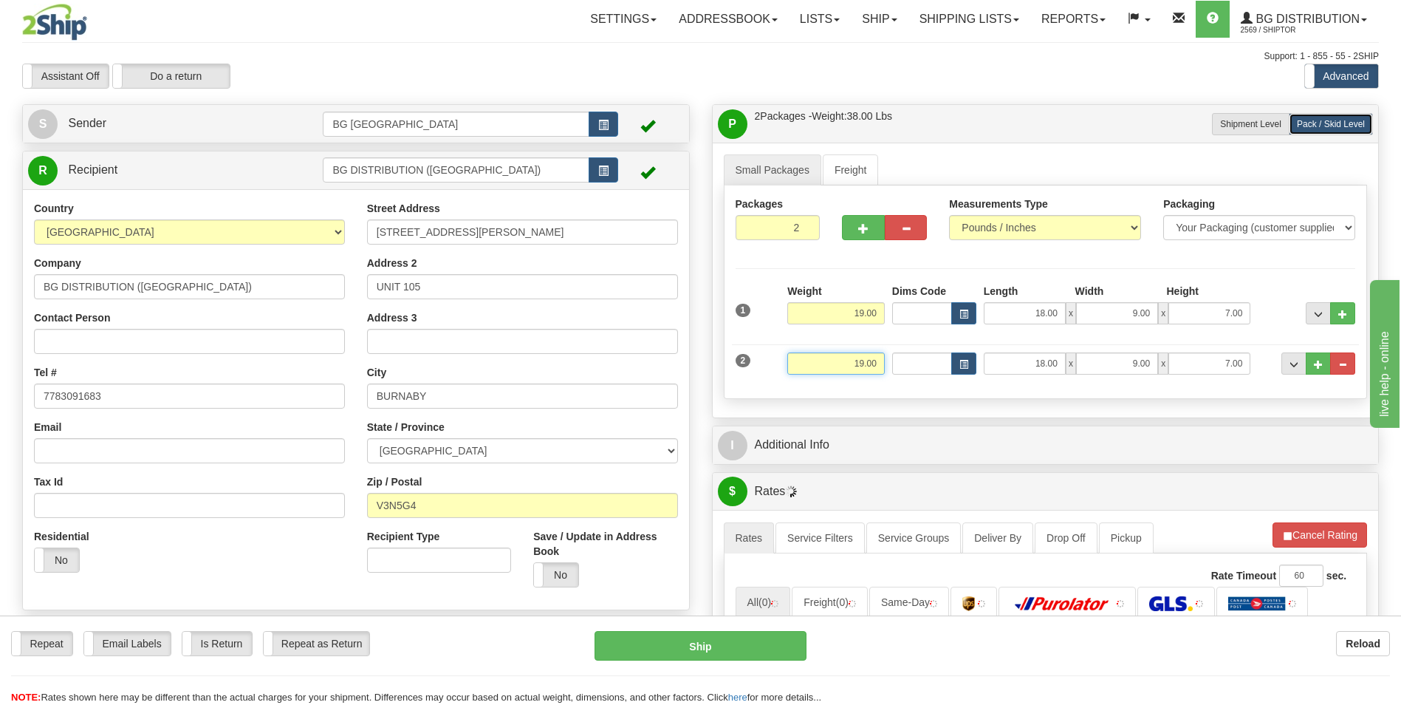
click at [838, 363] on input "19.00" at bounding box center [836, 363] width 98 height 22
type input "24.00"
type input "36.00"
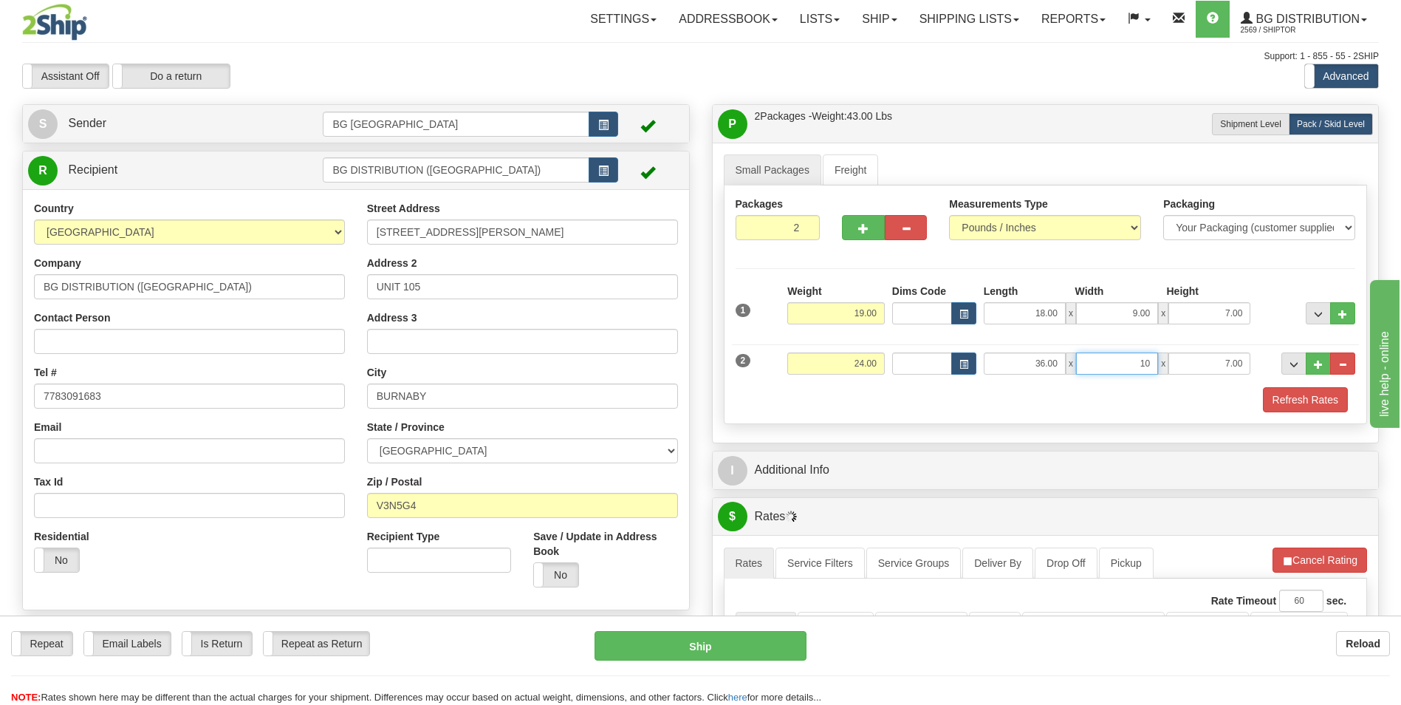
type input "10.00"
type input "6.00"
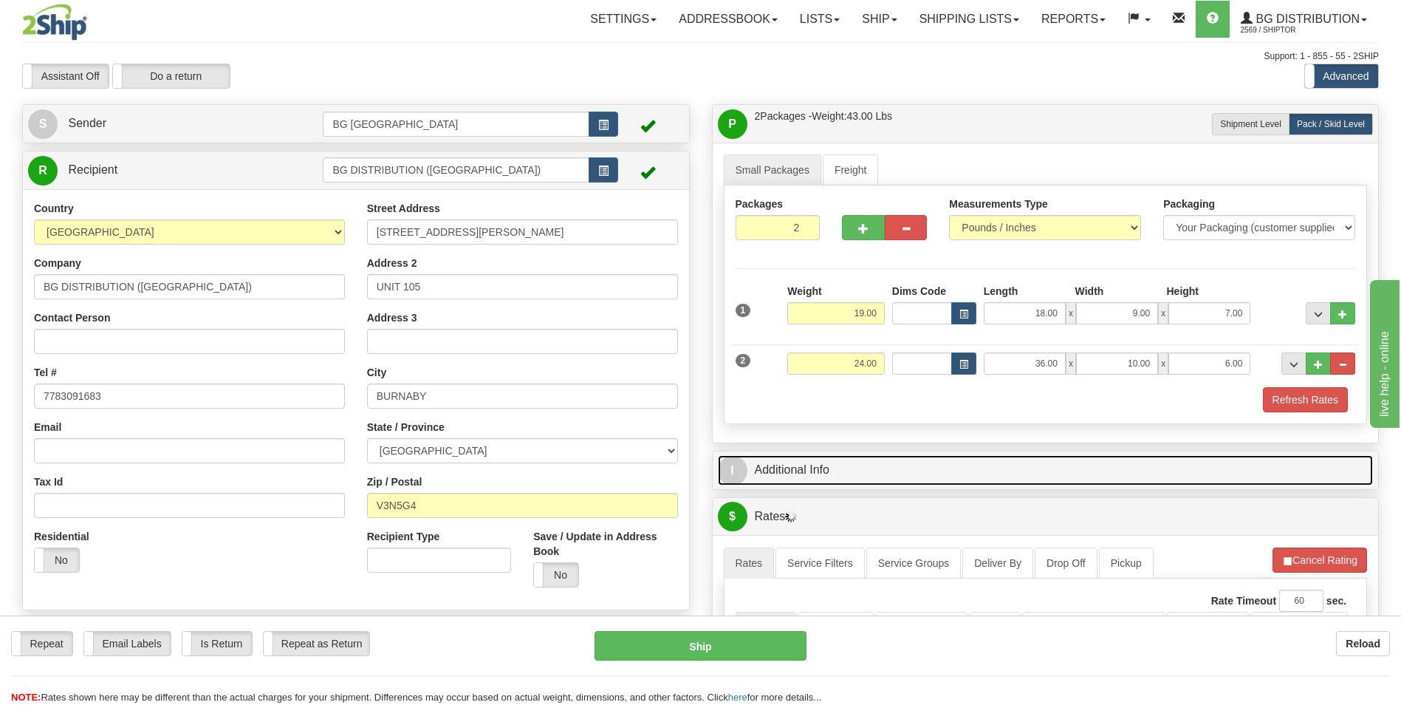
click at [816, 482] on link "I Additional Info" at bounding box center [1046, 470] width 656 height 30
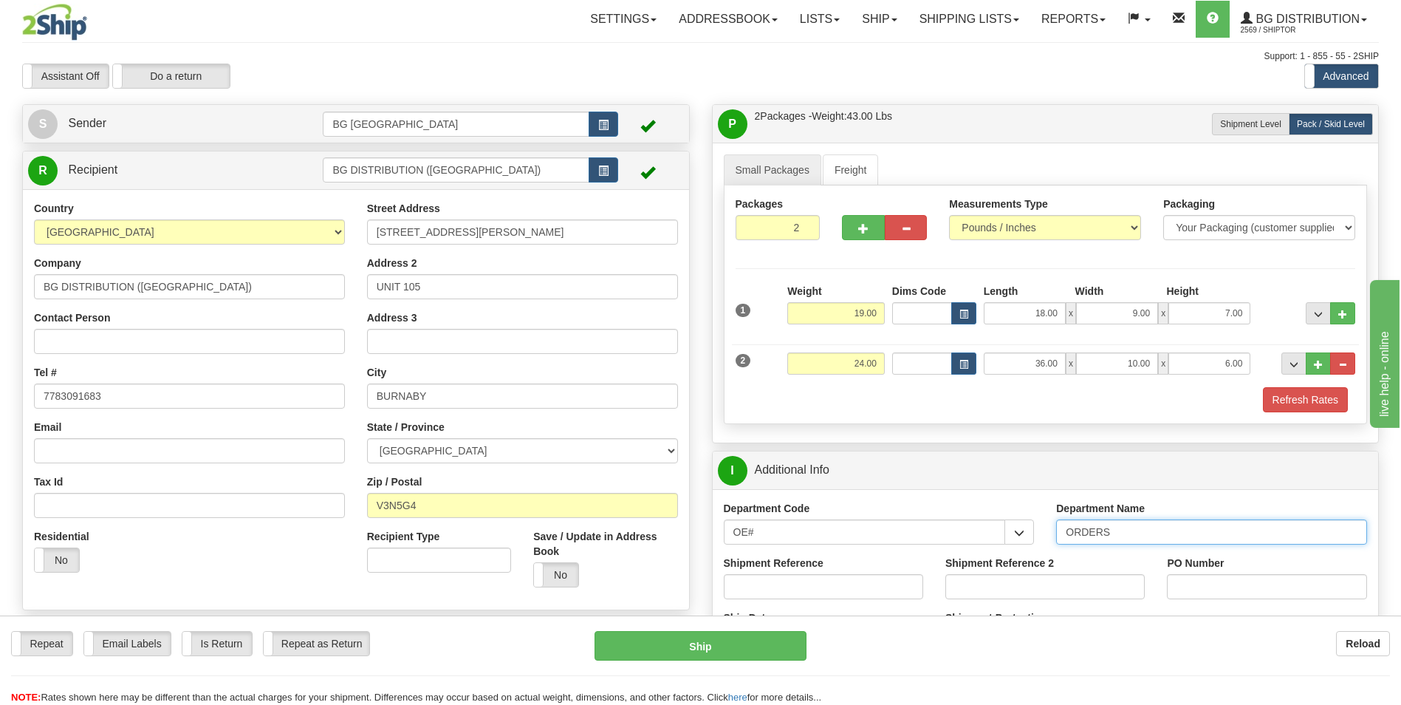
click at [1128, 531] on input "ORDERS" at bounding box center [1211, 531] width 311 height 25
type input "7"
type input "16091-00"
type input "0"
click at [745, 594] on input "16091-00" at bounding box center [823, 586] width 199 height 25
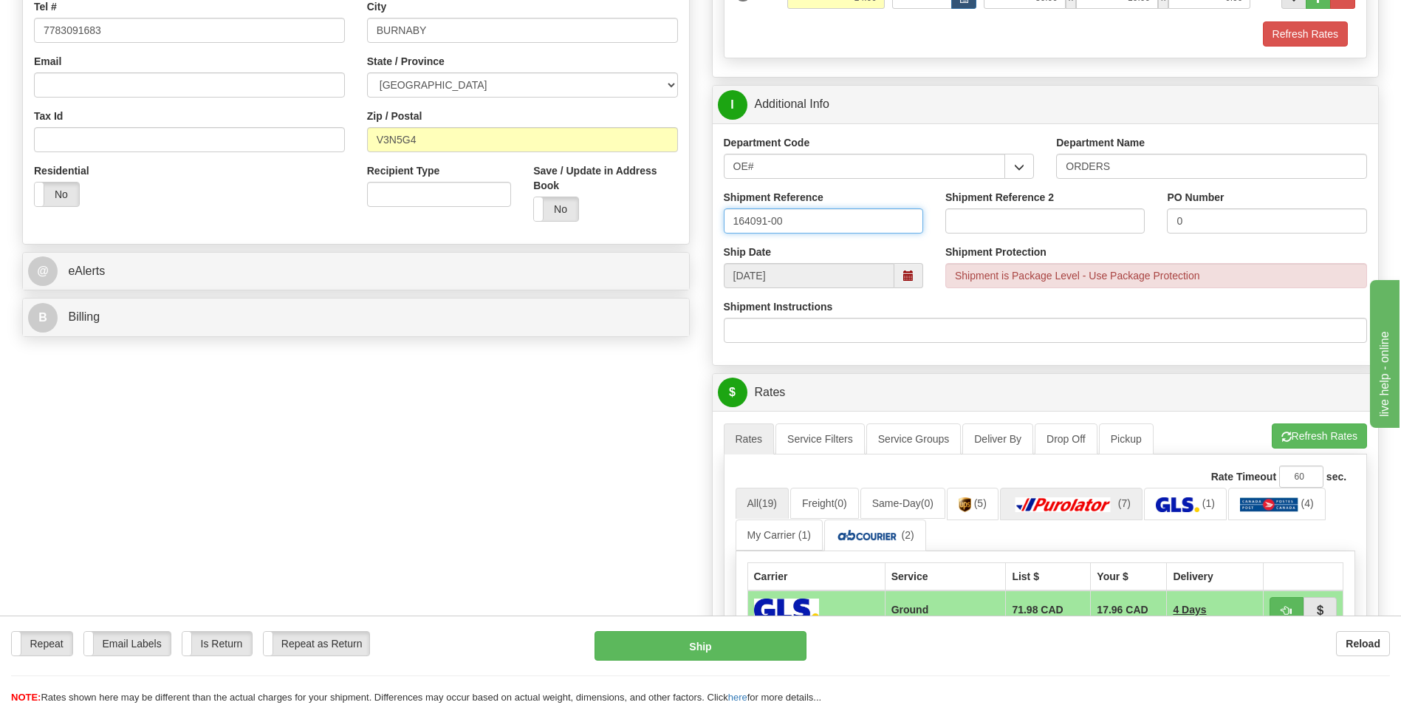
scroll to position [369, 0]
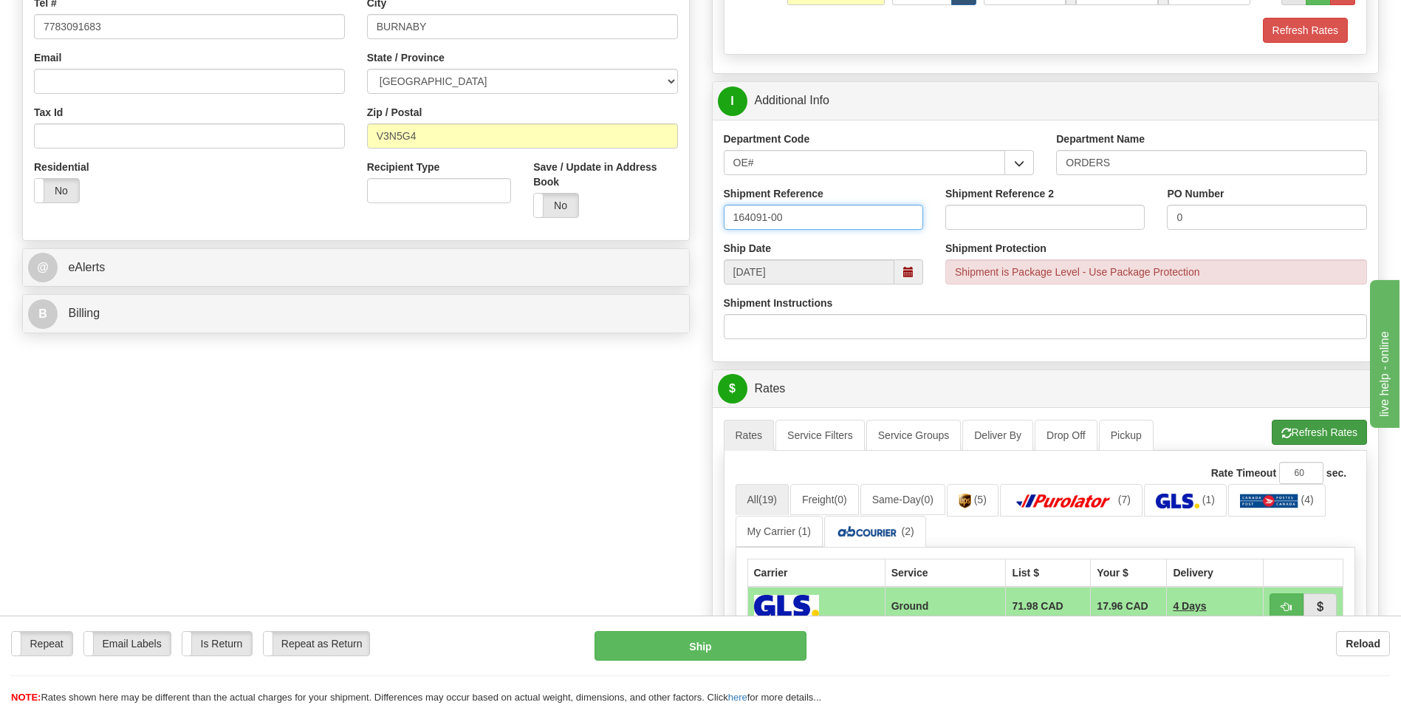
type input "164091-00"
click at [1290, 420] on button "Refresh Rates" at bounding box center [1319, 432] width 95 height 25
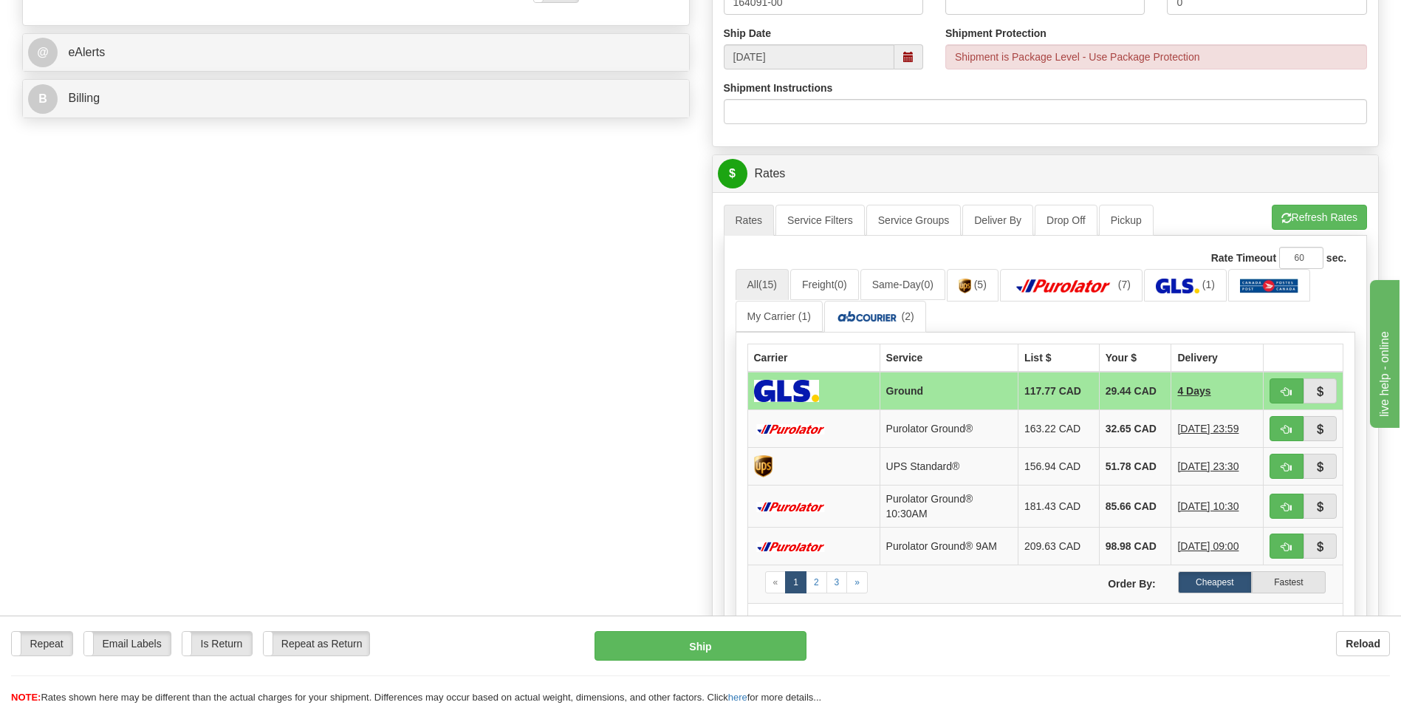
scroll to position [591, 0]
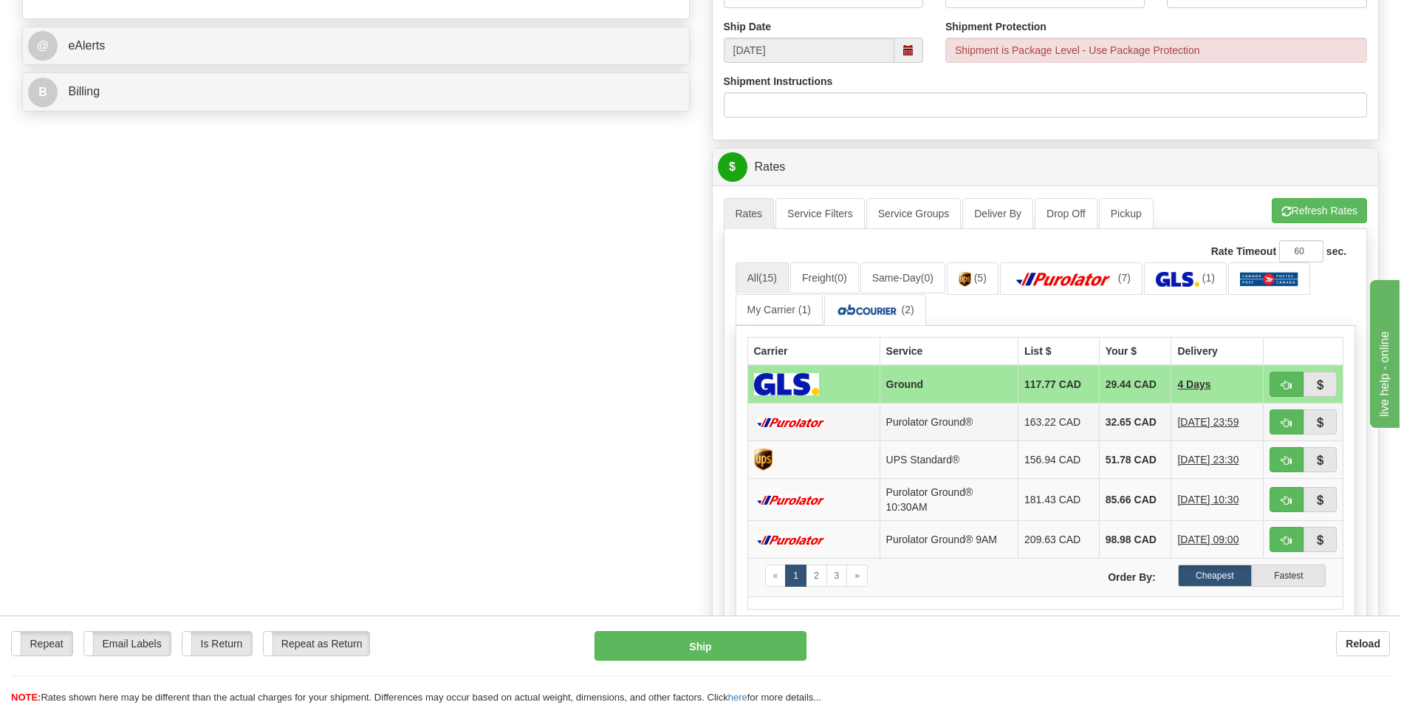
click at [1132, 429] on td "32.65 CAD" at bounding box center [1135, 422] width 72 height 38
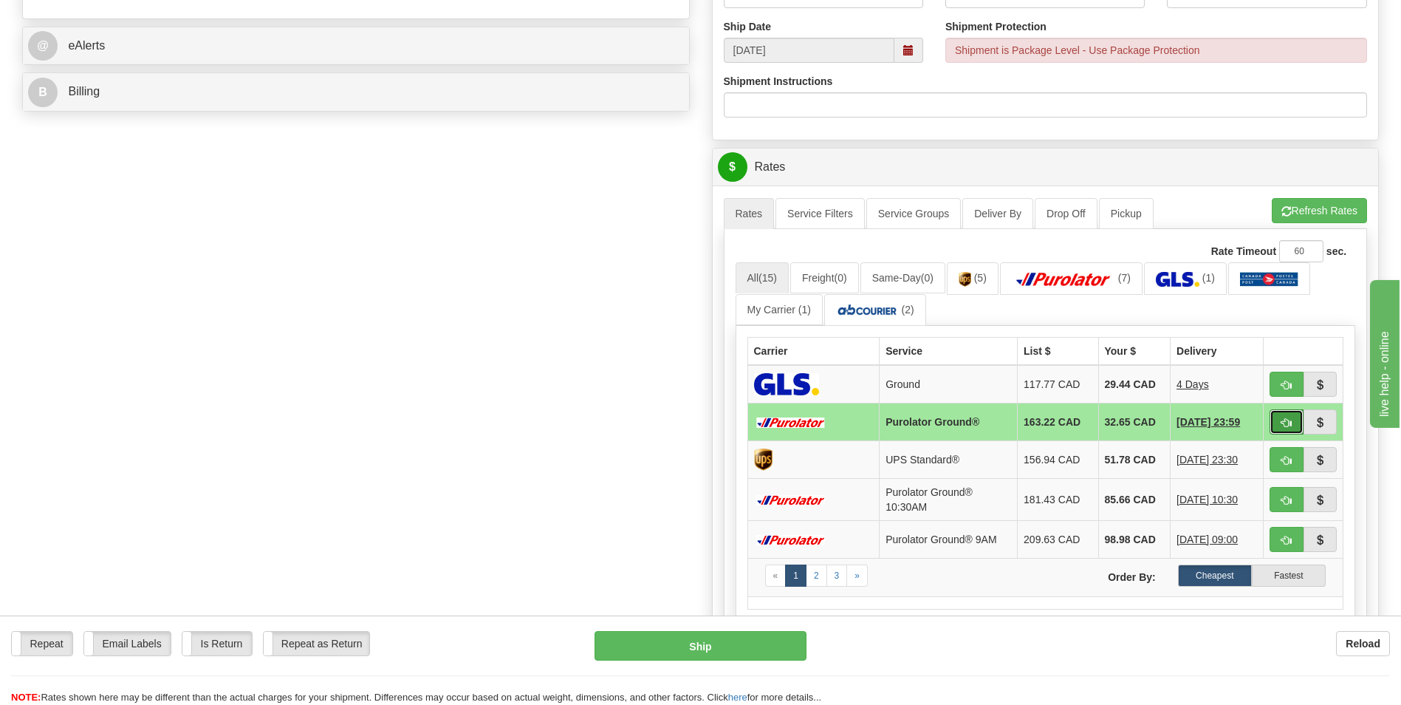
click at [1279, 425] on button "button" at bounding box center [1287, 421] width 34 height 25
type input "260"
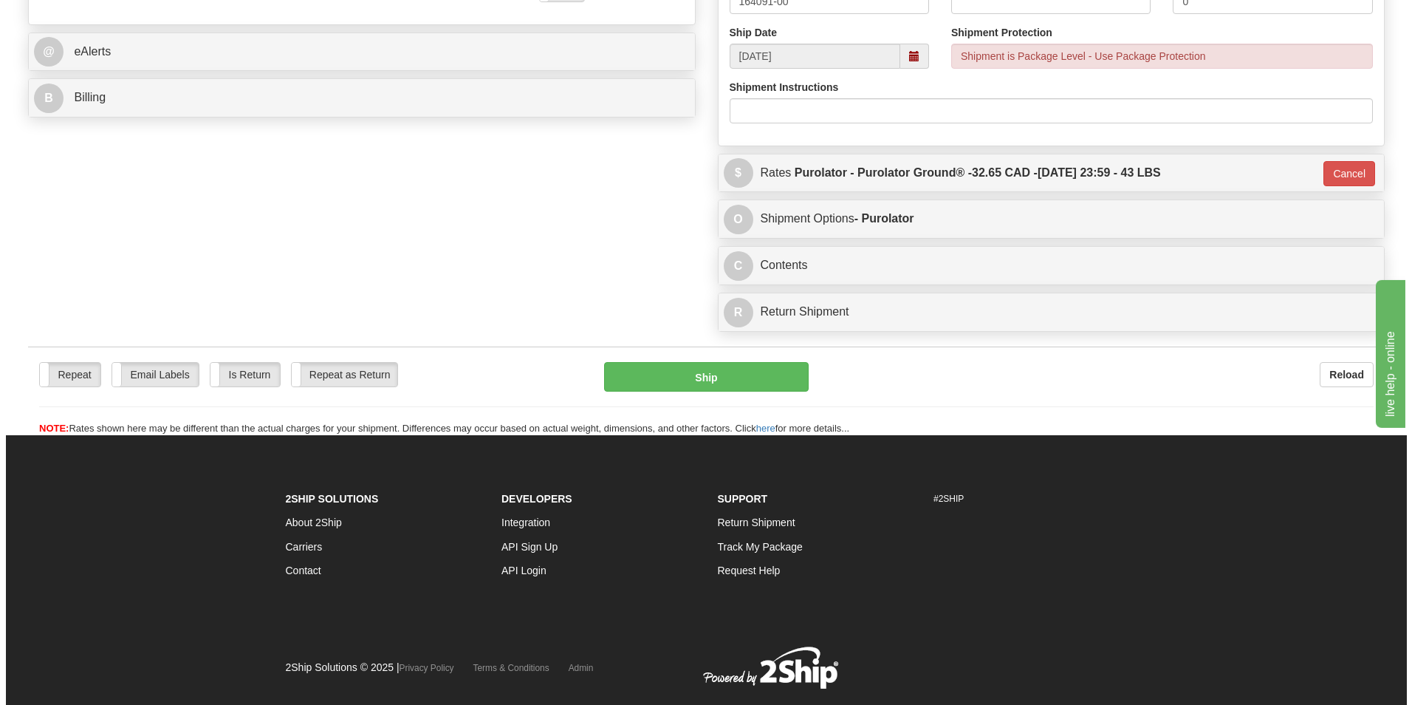
scroll to position [601, 0]
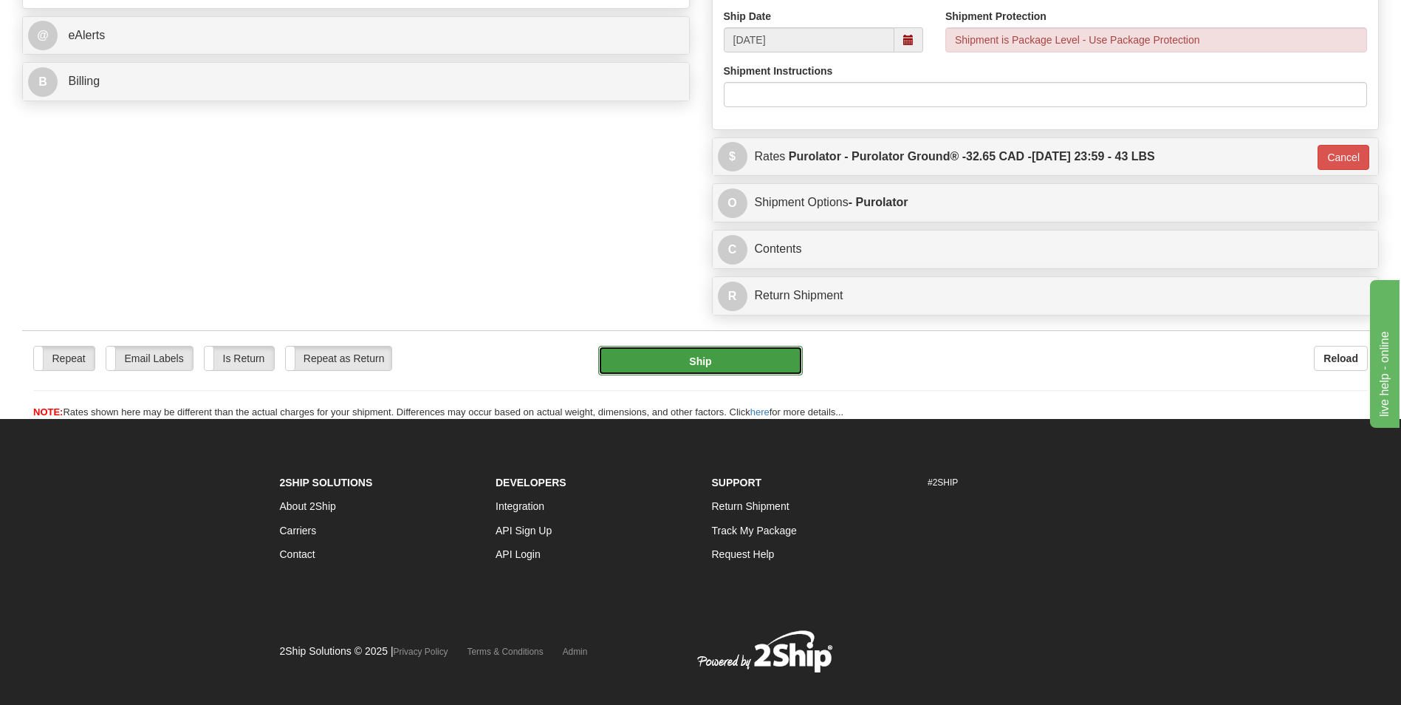
click at [755, 369] on button "Ship" at bounding box center [700, 361] width 204 height 30
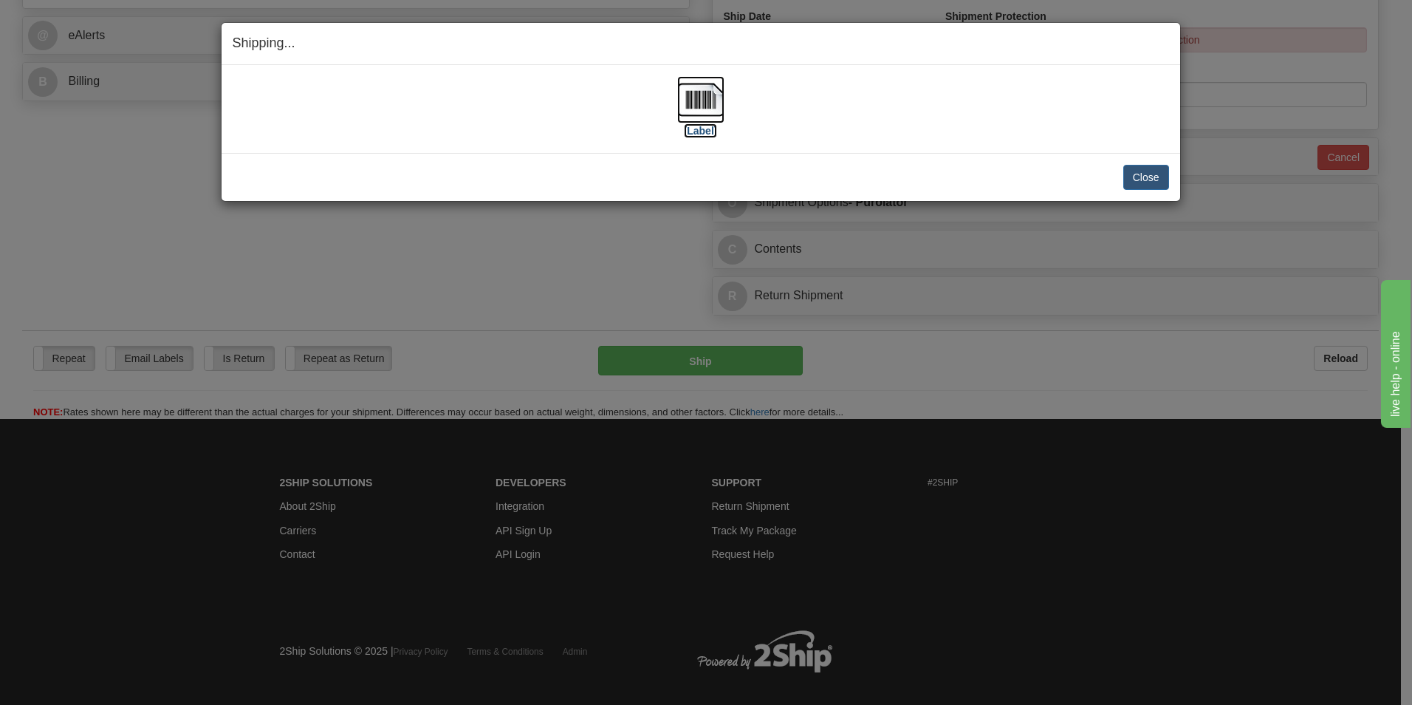
click at [683, 83] on img at bounding box center [700, 99] width 47 height 47
click at [1149, 180] on button "Close" at bounding box center [1147, 177] width 46 height 25
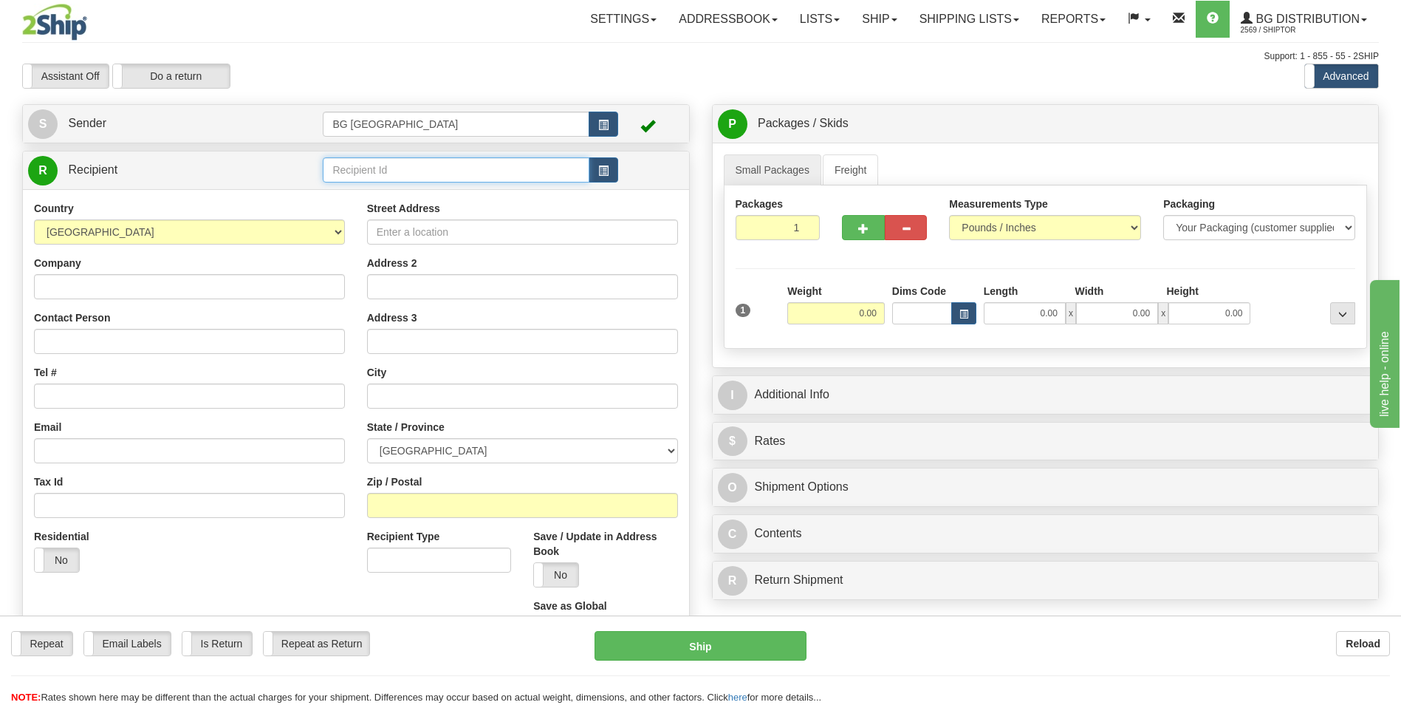
click at [414, 168] on input "text" at bounding box center [456, 169] width 266 height 25
click at [403, 183] on li "60751" at bounding box center [456, 192] width 264 height 19
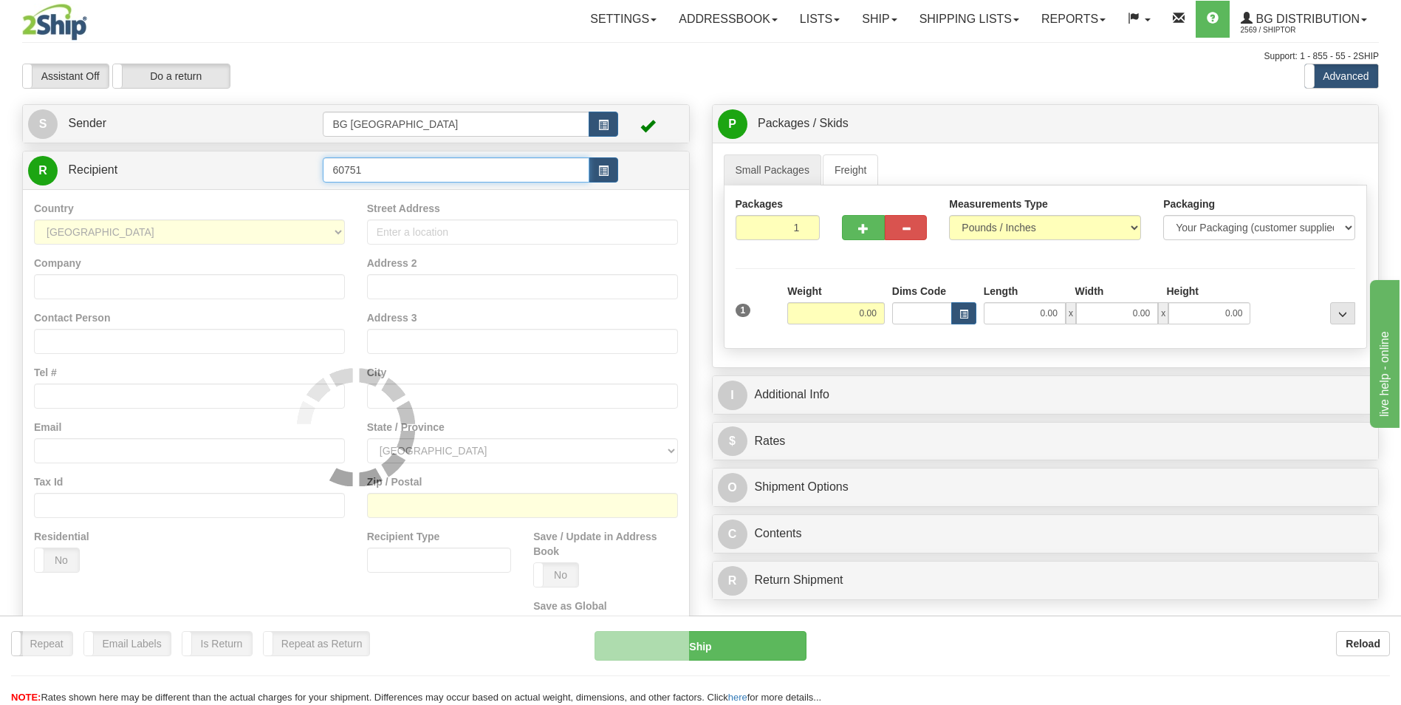
type input "60751"
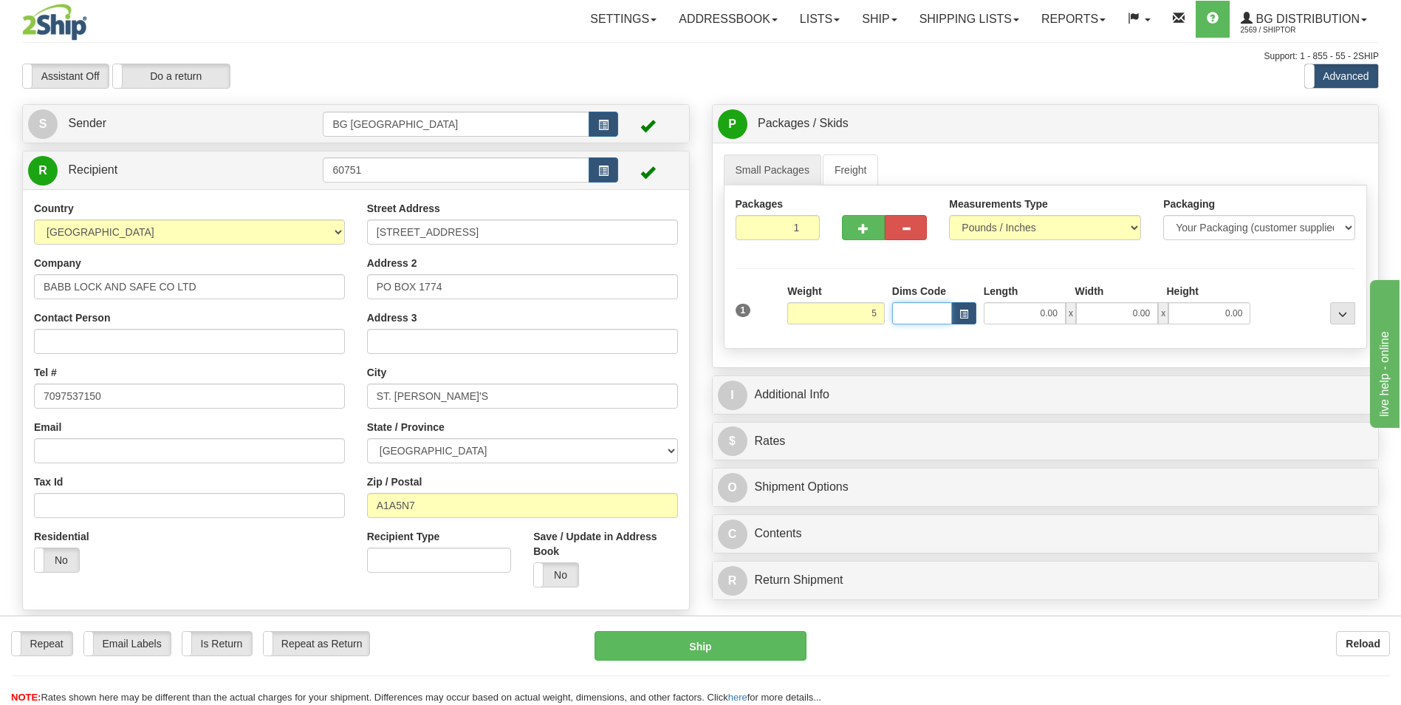
type input "5.00"
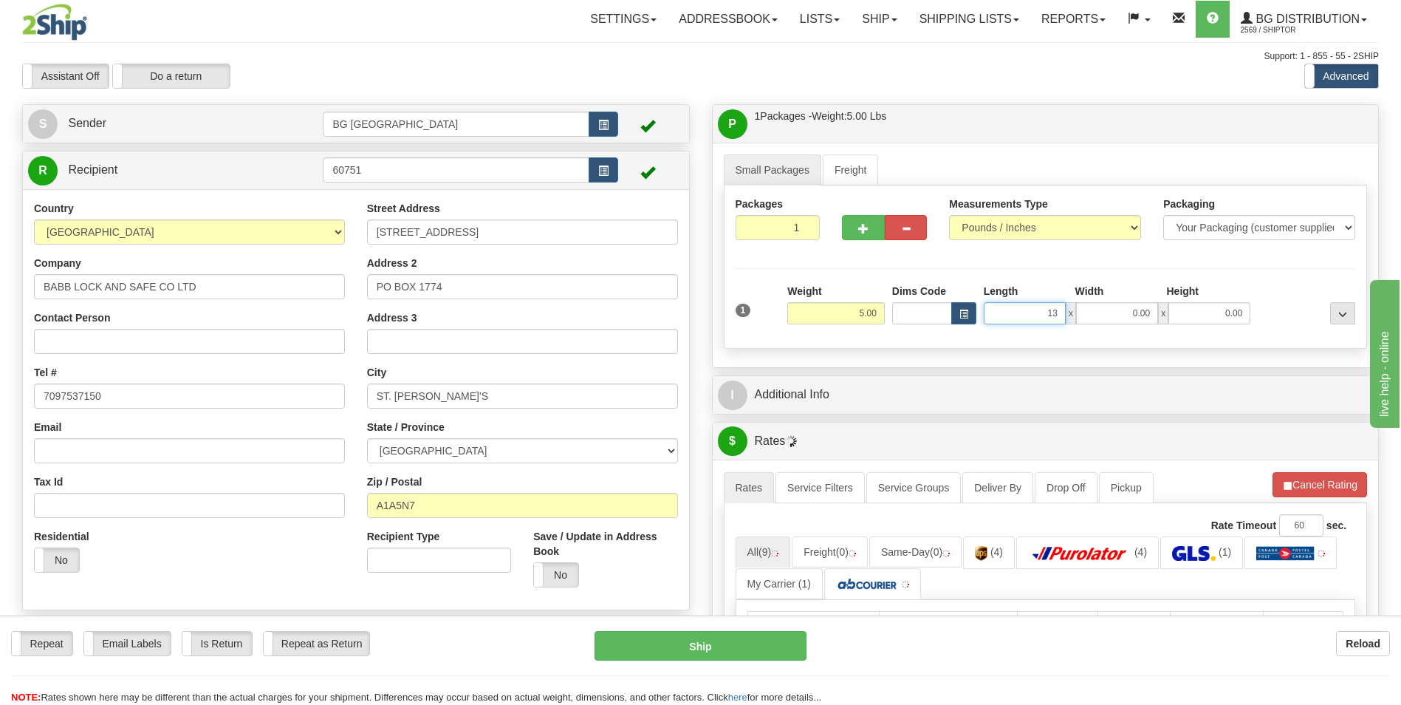
type input "13.00"
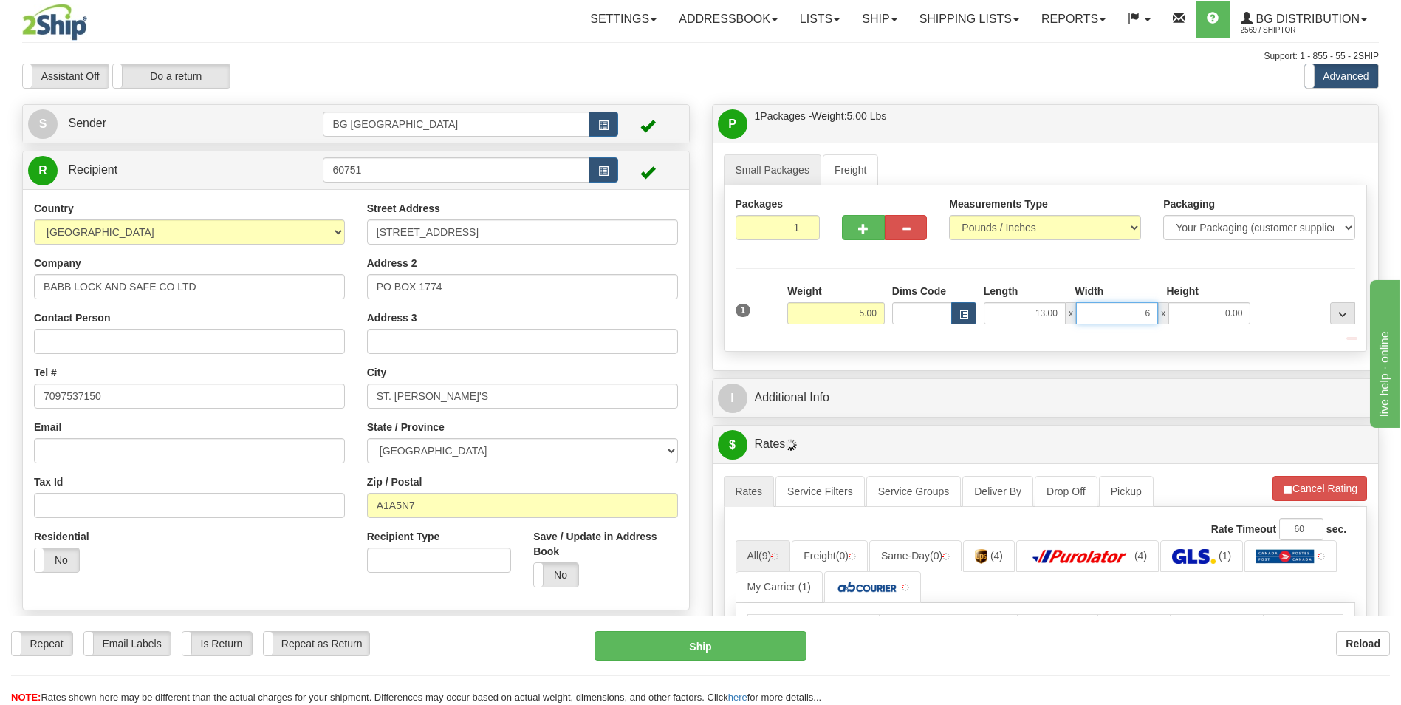
type input "6.00"
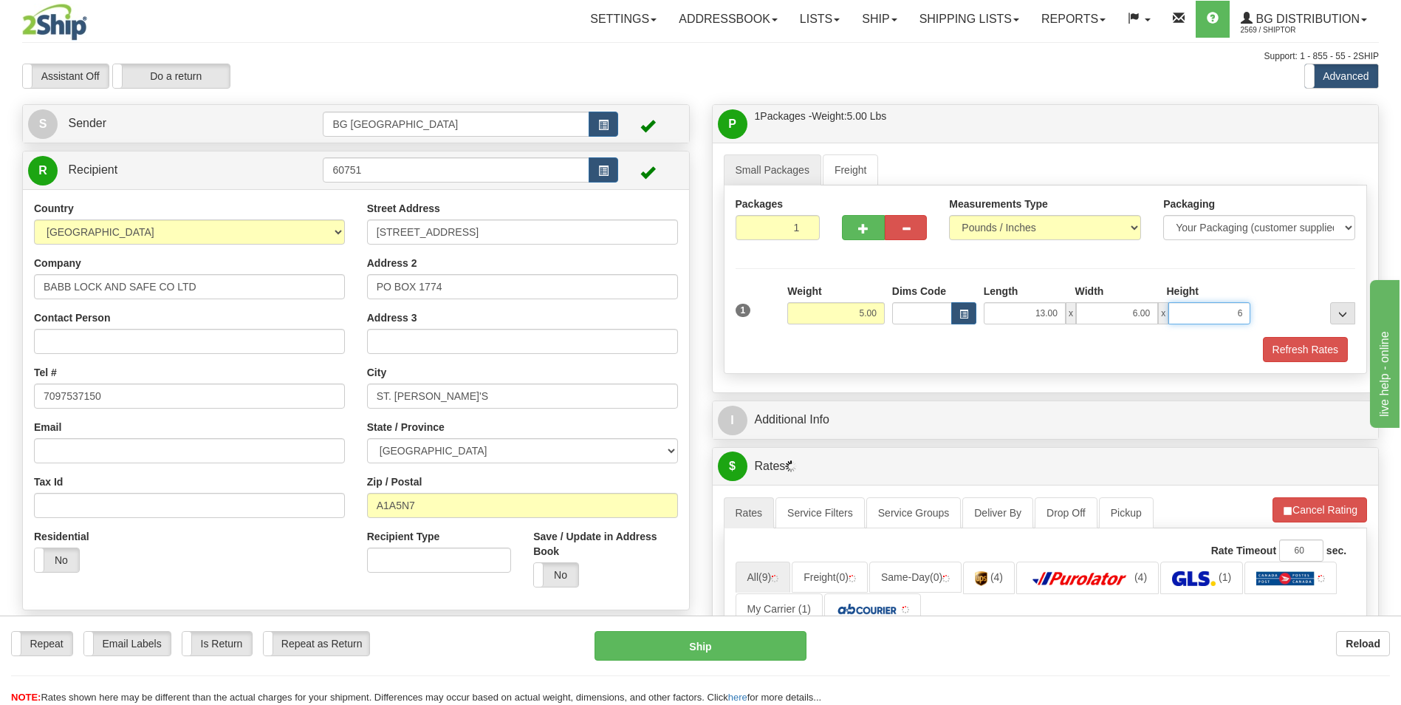
type input "6.00"
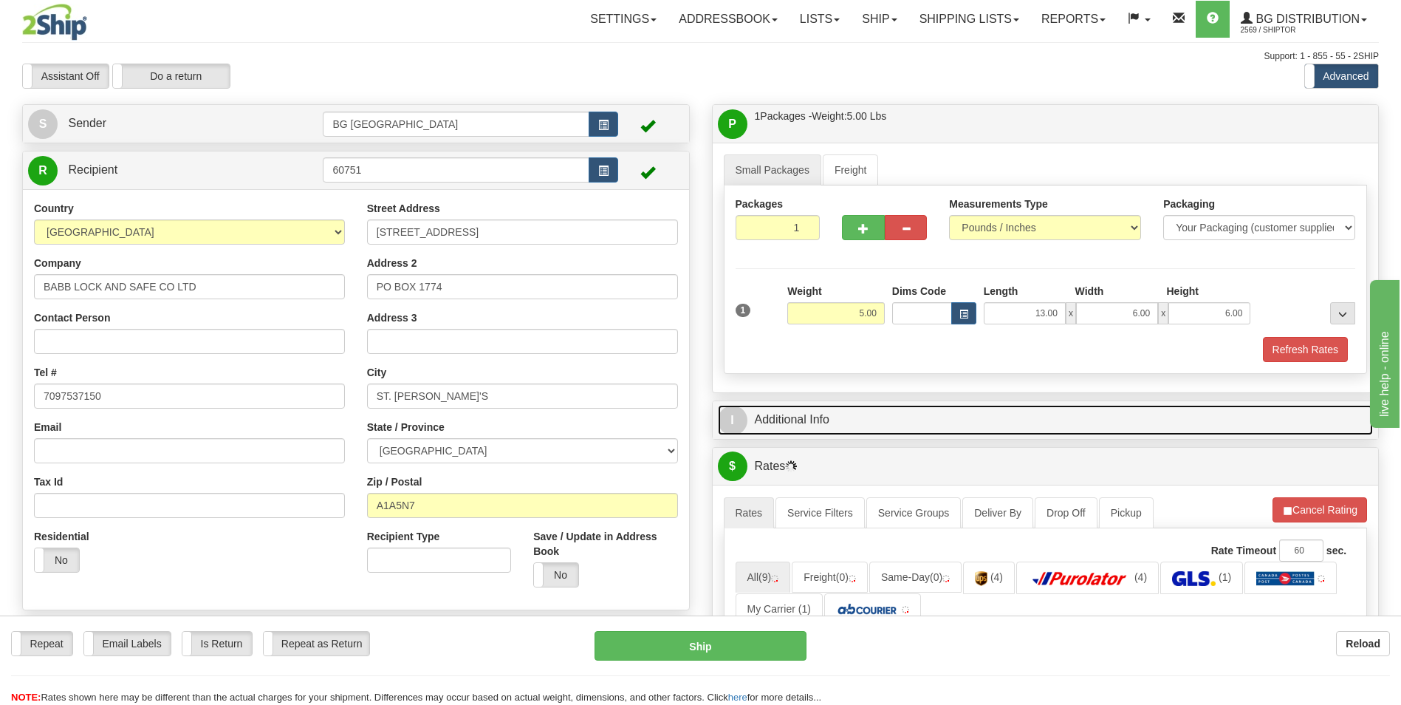
click at [827, 413] on link "I Additional Info" at bounding box center [1046, 420] width 656 height 30
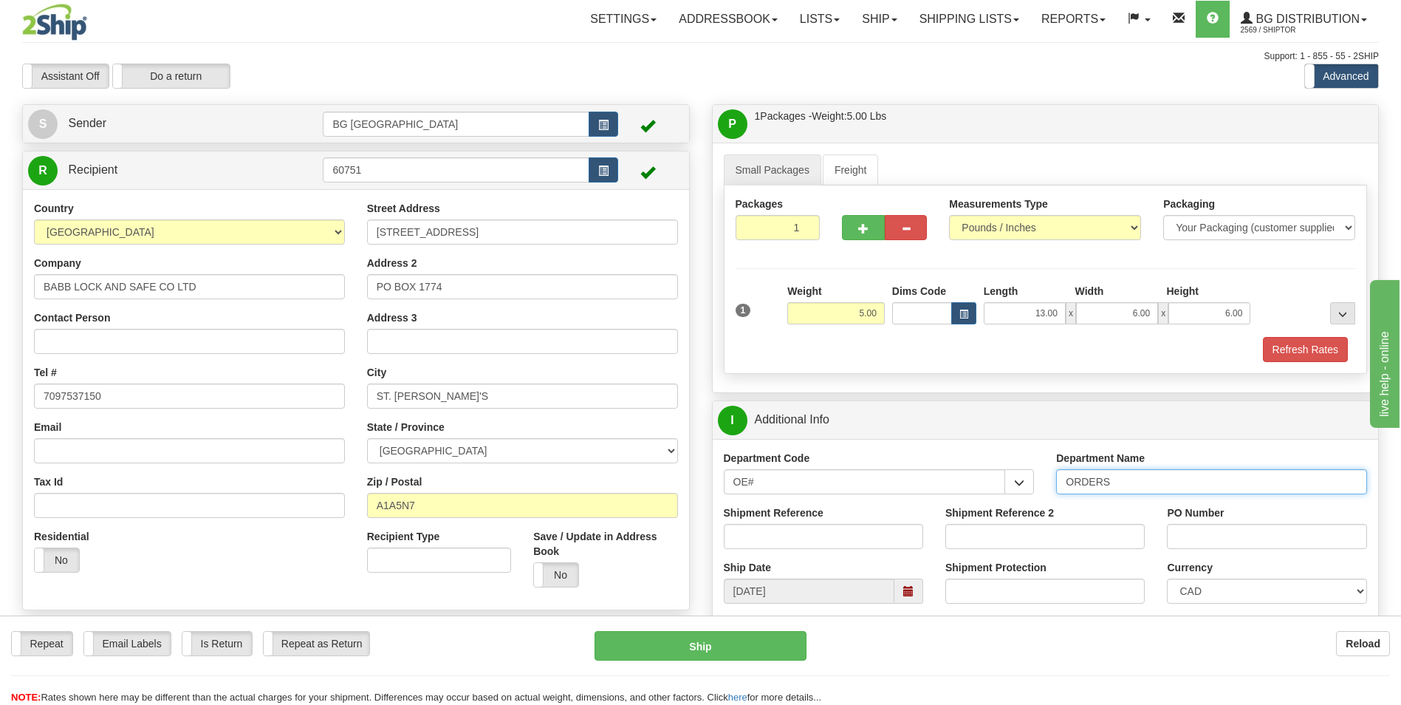
click at [1164, 474] on input "ORDERS" at bounding box center [1211, 481] width 311 height 25
type input "70183475-00"
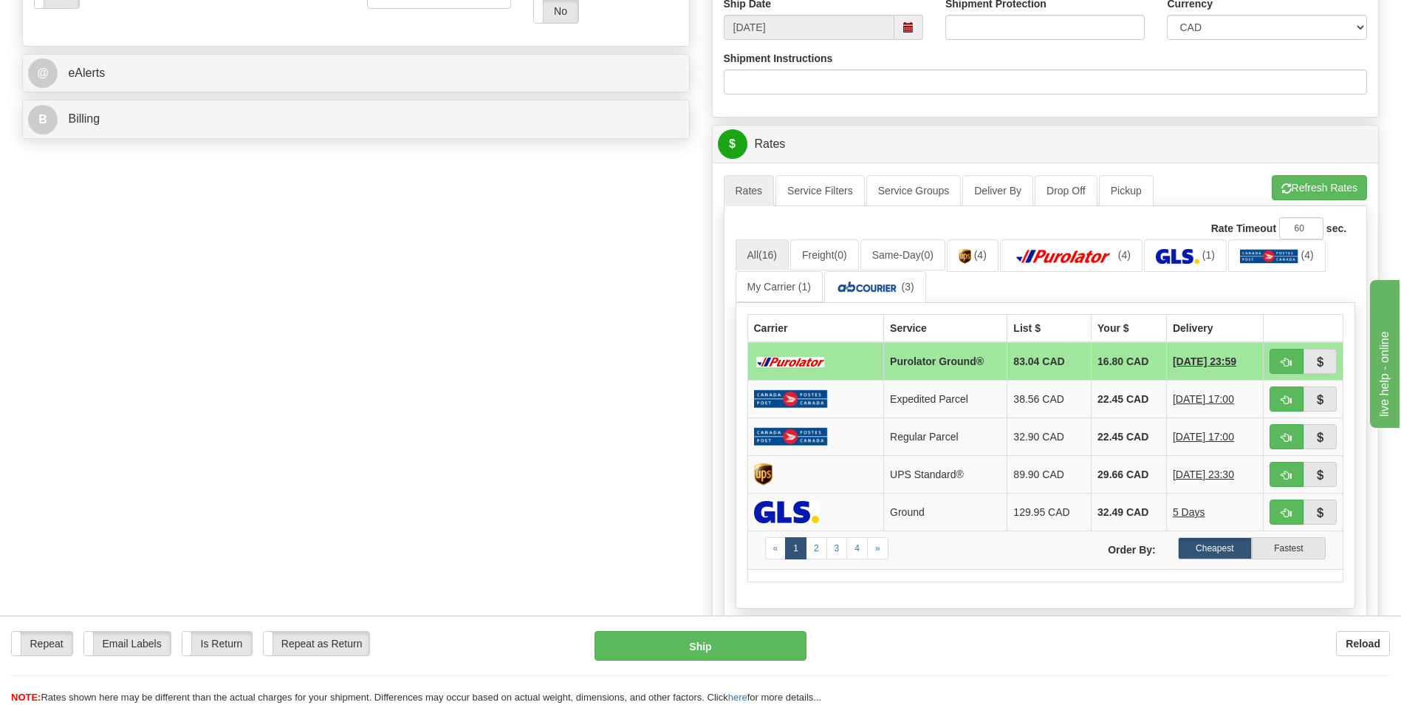
scroll to position [591, 0]
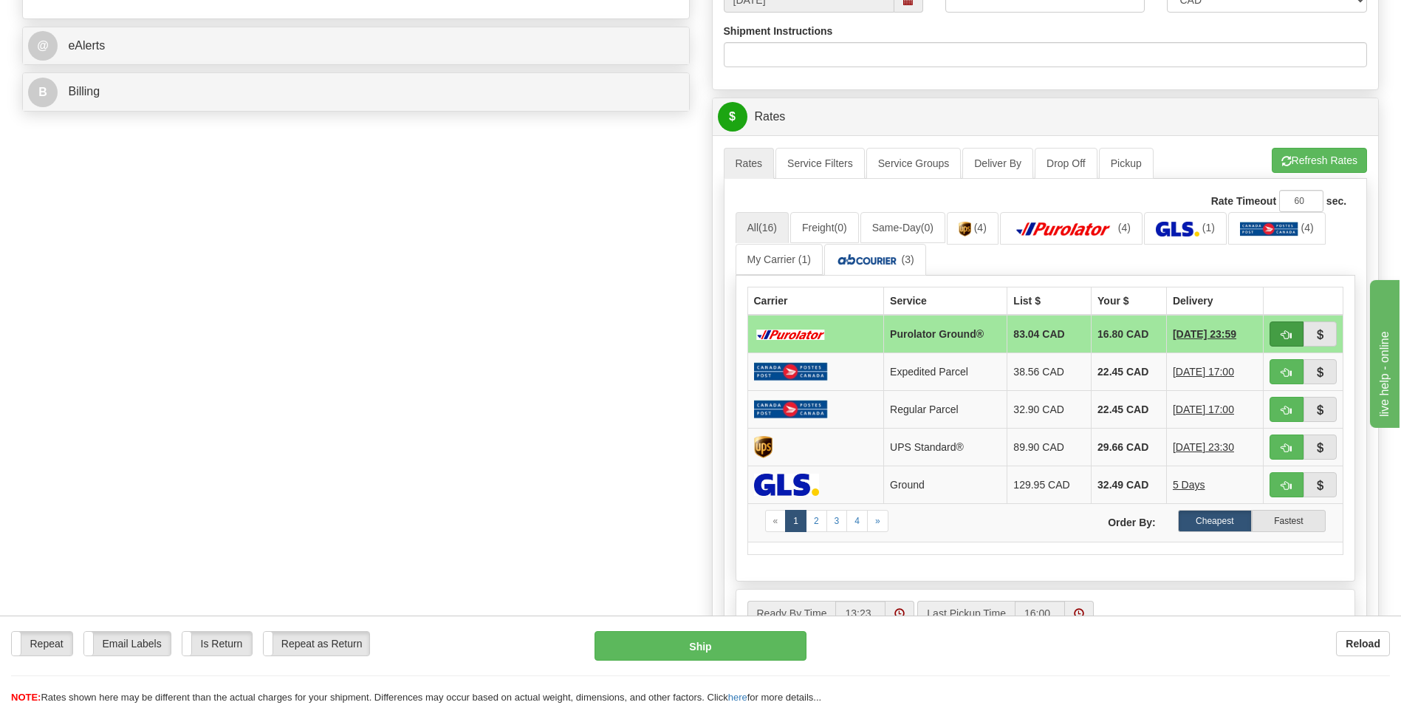
type input "0"
click at [1282, 334] on span "button" at bounding box center [1287, 335] width 10 height 10
type input "260"
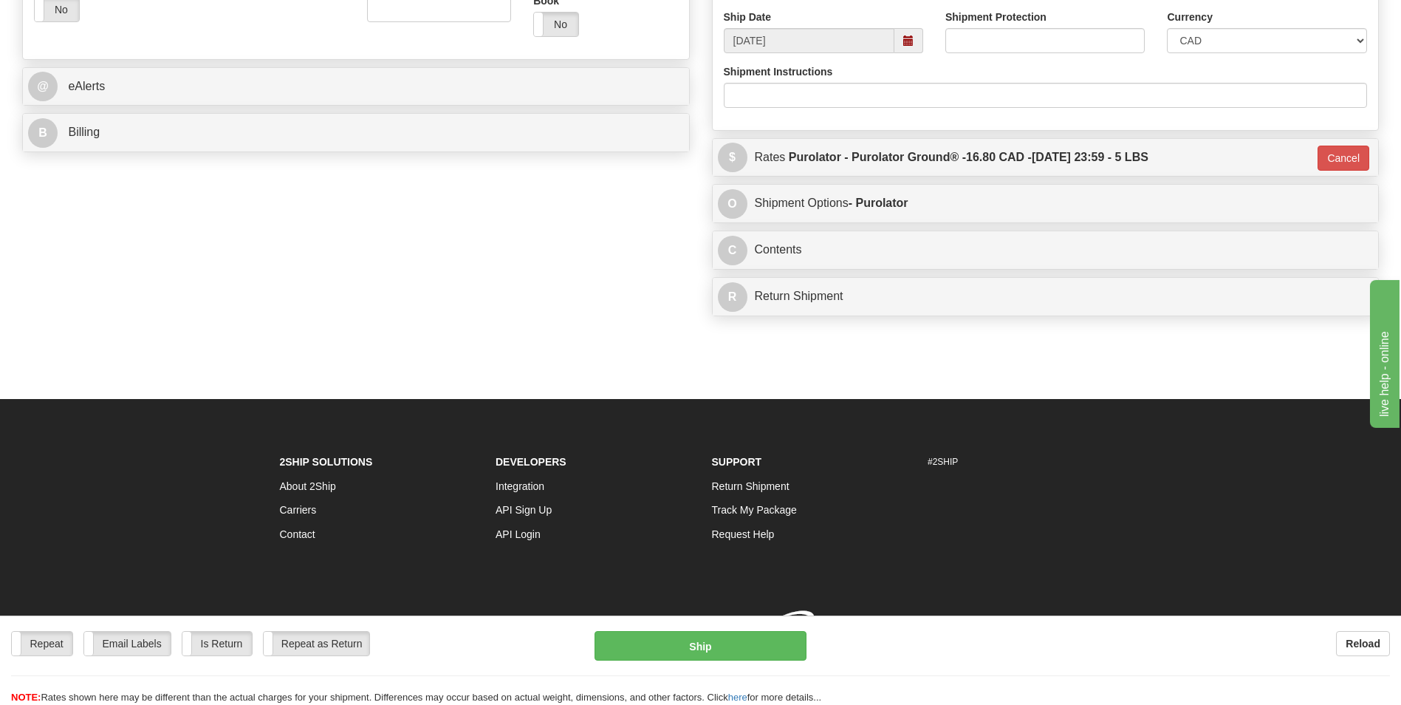
scroll to position [572, 0]
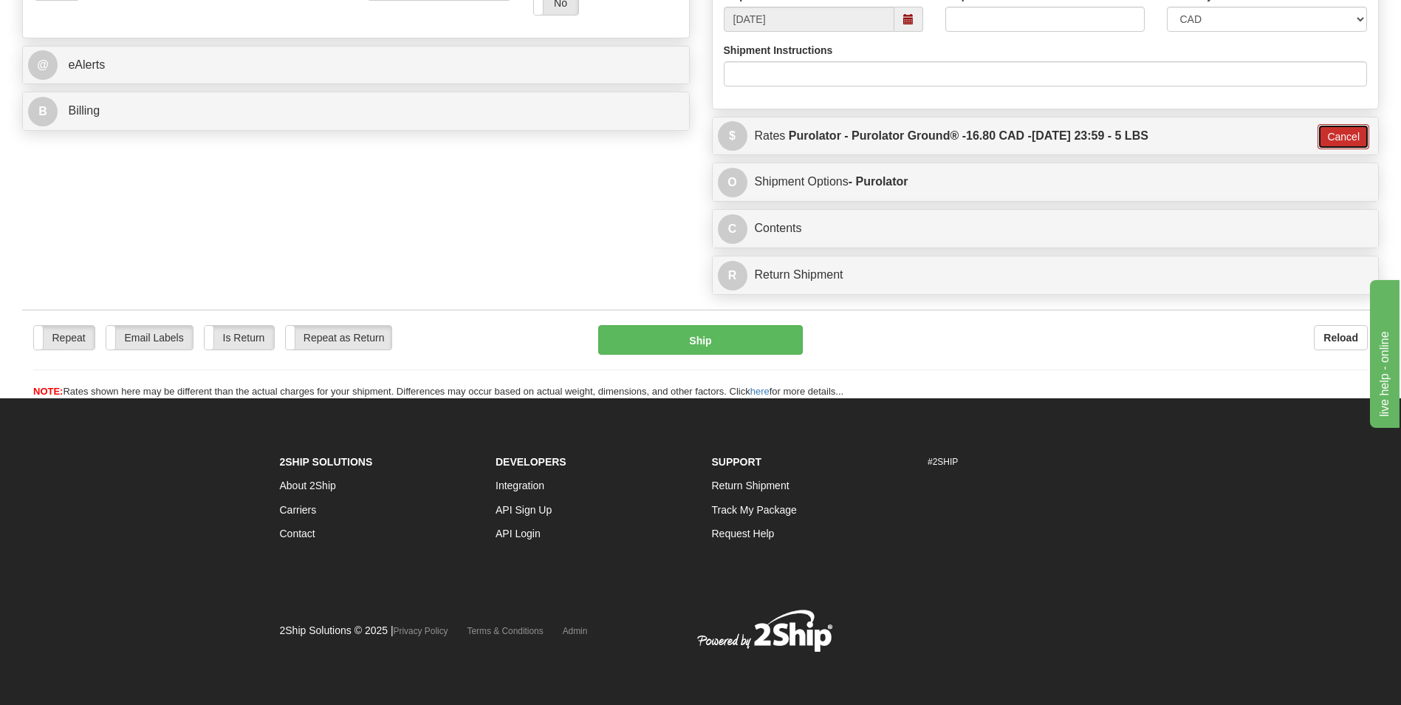
click at [1331, 132] on button "Cancel" at bounding box center [1344, 136] width 52 height 25
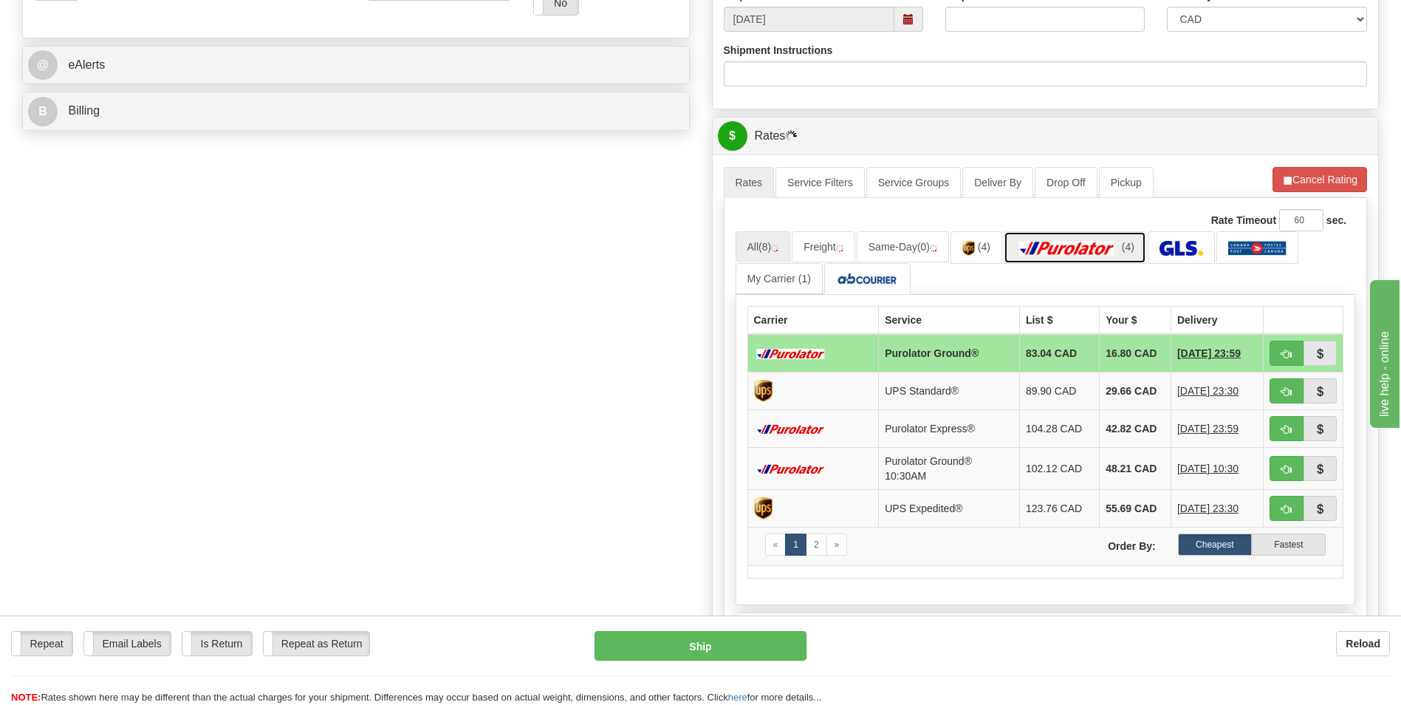
click at [1087, 257] on link "(4)" at bounding box center [1075, 247] width 143 height 32
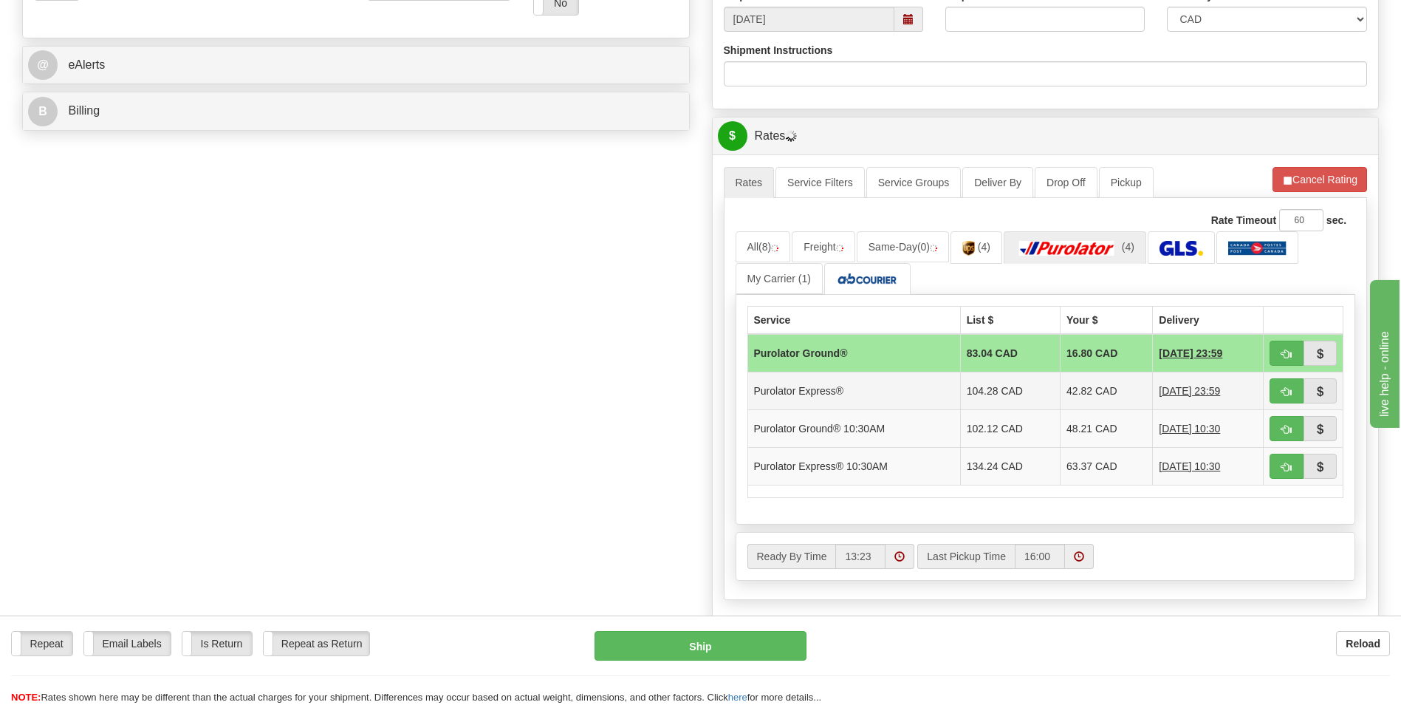
click at [1087, 385] on td "42.82 CAD" at bounding box center [1107, 391] width 92 height 38
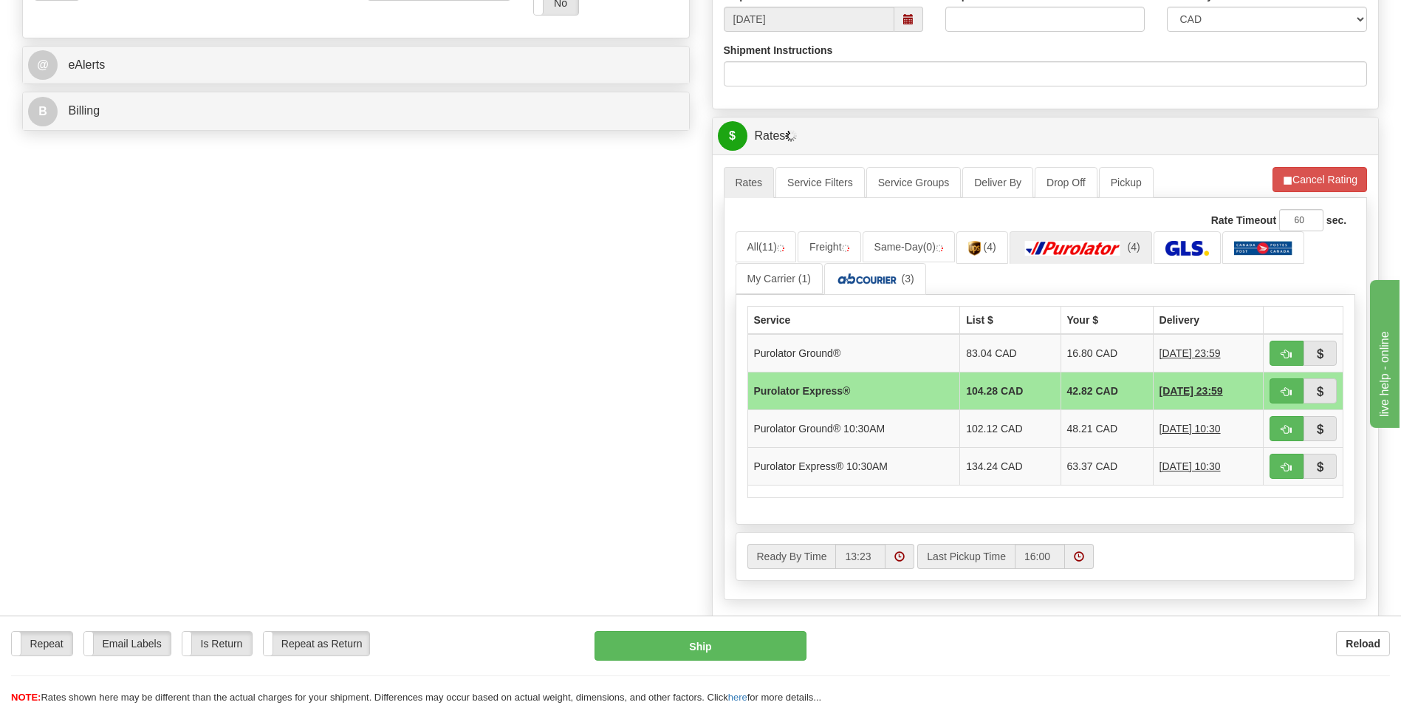
click at [1088, 392] on td "42.82 CAD" at bounding box center [1107, 391] width 92 height 38
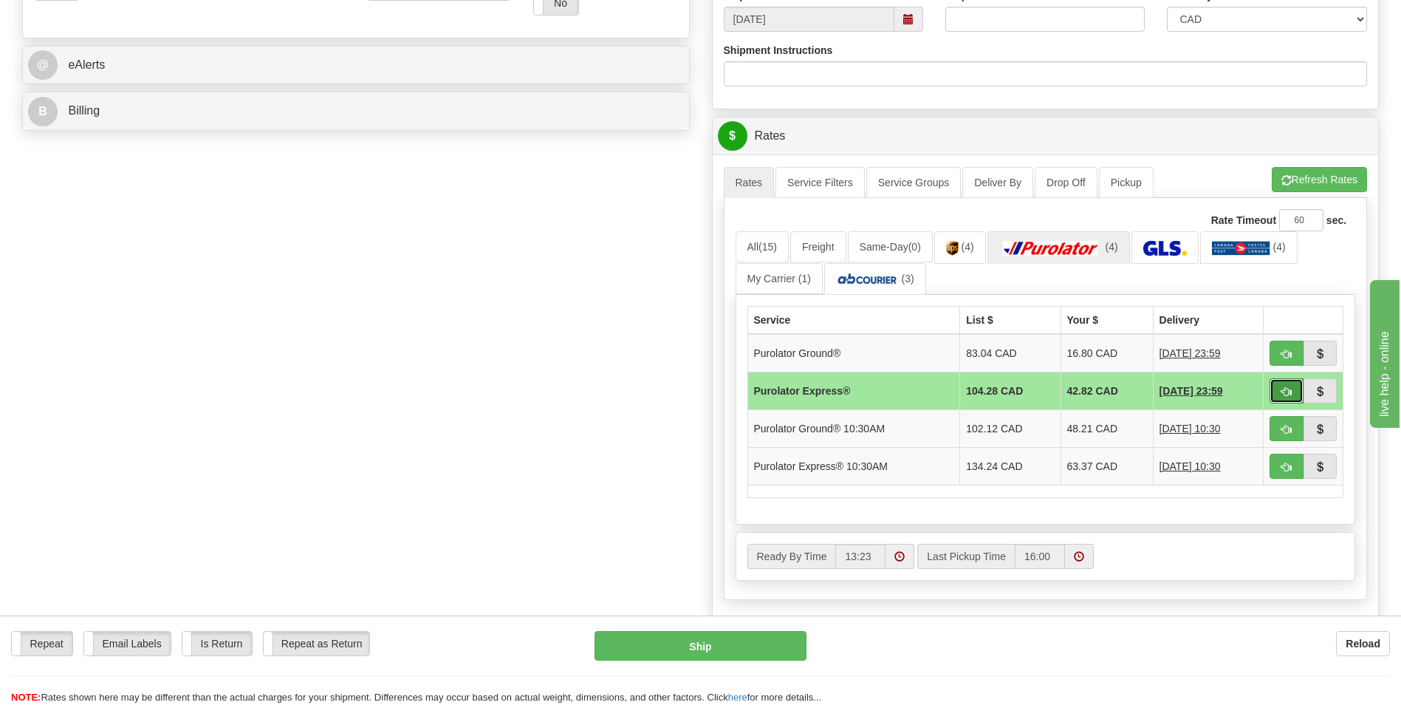
click at [1273, 383] on button "button" at bounding box center [1287, 390] width 34 height 25
type input "202"
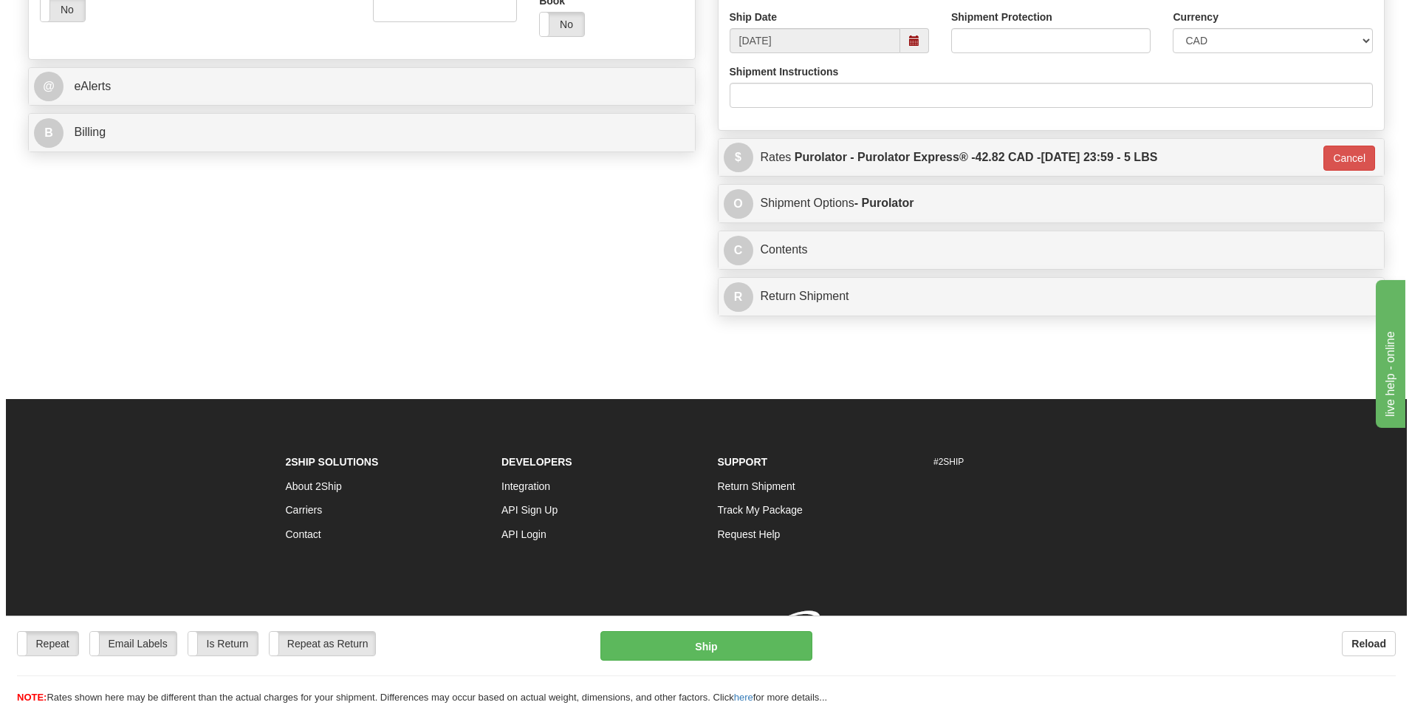
scroll to position [567, 0]
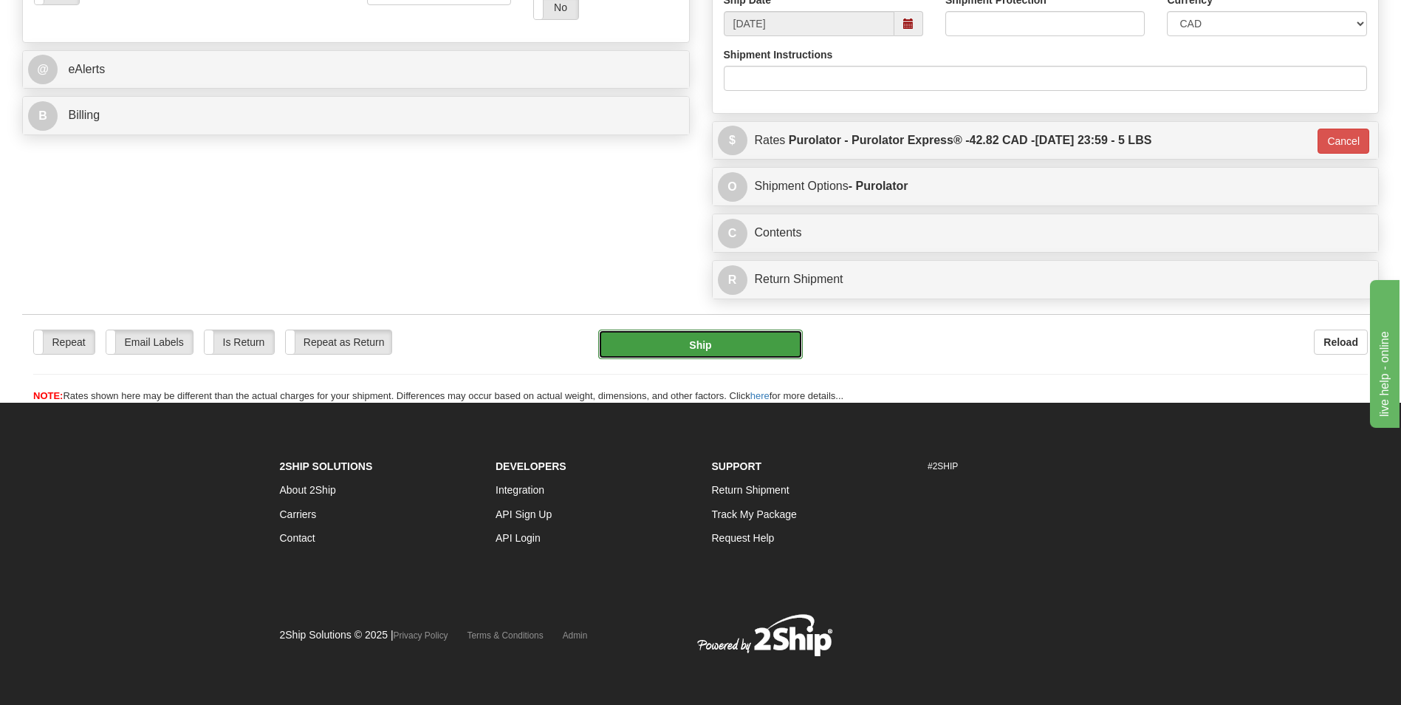
click at [670, 349] on button "Ship" at bounding box center [700, 344] width 204 height 30
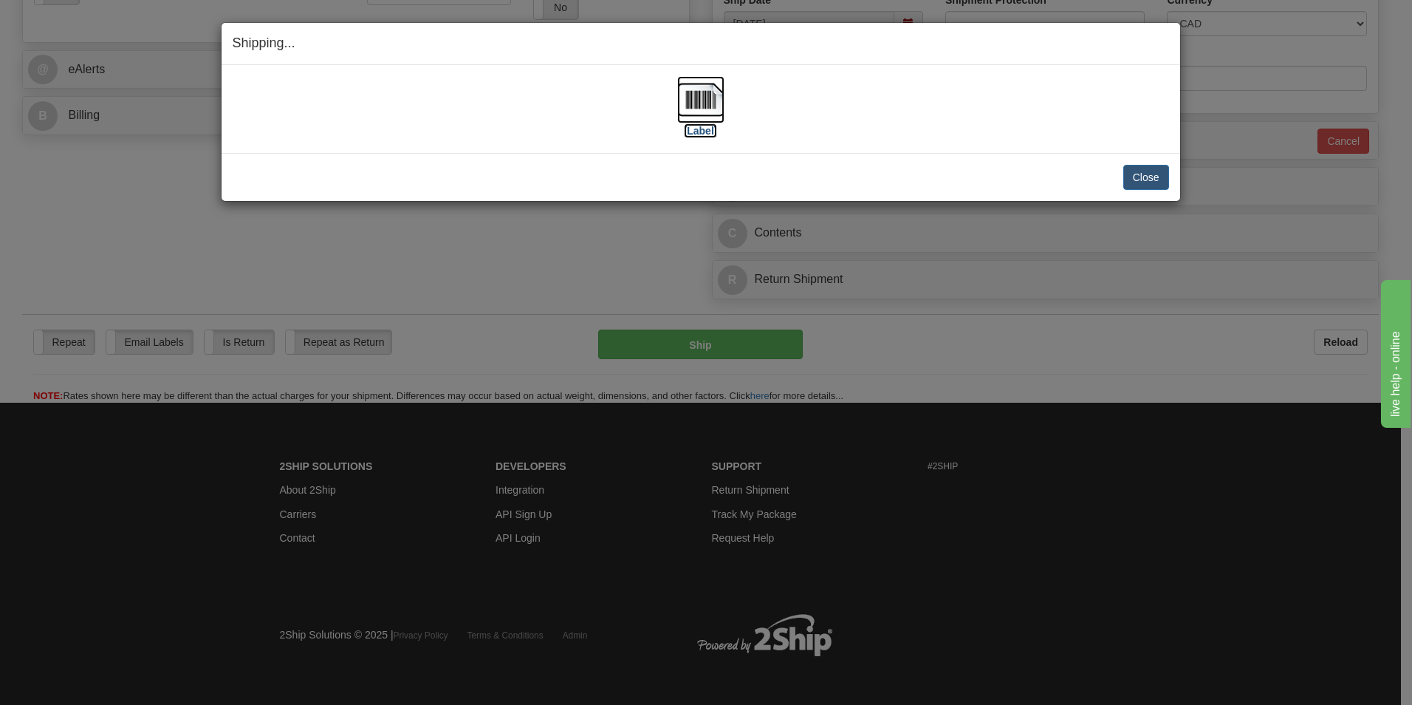
click at [705, 97] on img at bounding box center [700, 99] width 47 height 47
